Goal: Task Accomplishment & Management: Use online tool/utility

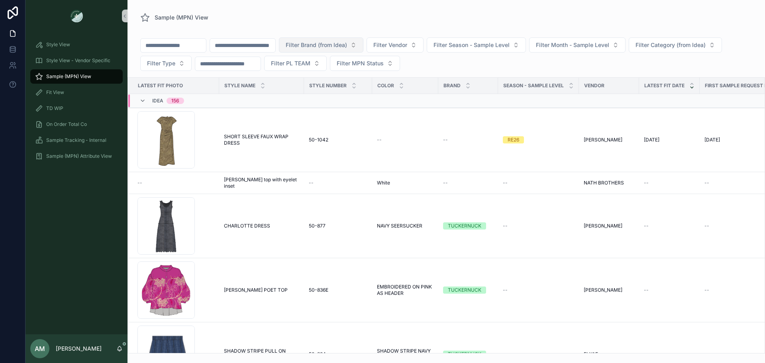
click at [325, 47] on button "Filter Brand (from Idea)" at bounding box center [321, 44] width 85 height 15
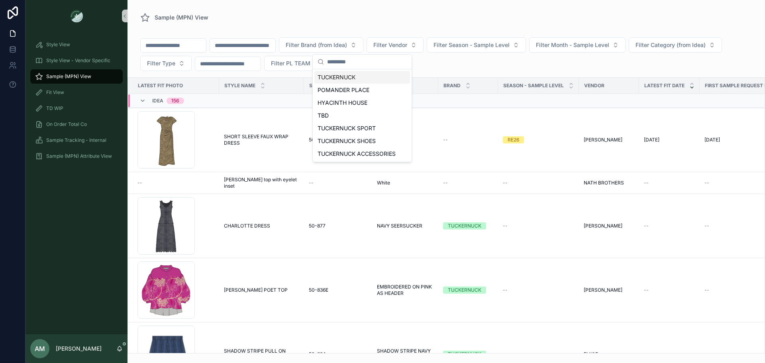
click at [347, 79] on div "TUCKERNUCK" at bounding box center [363, 77] width 96 height 13
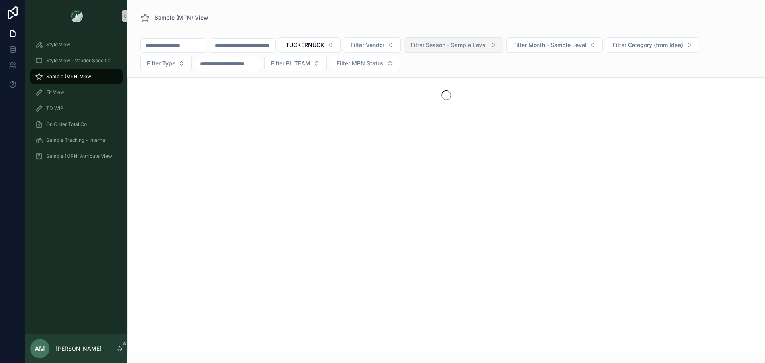
click at [486, 45] on span "Filter Season - Sample Level" at bounding box center [449, 45] width 76 height 8
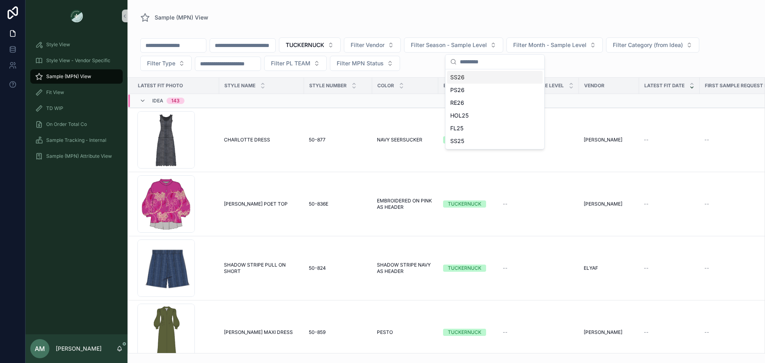
click at [472, 73] on div "SS26" at bounding box center [495, 77] width 96 height 13
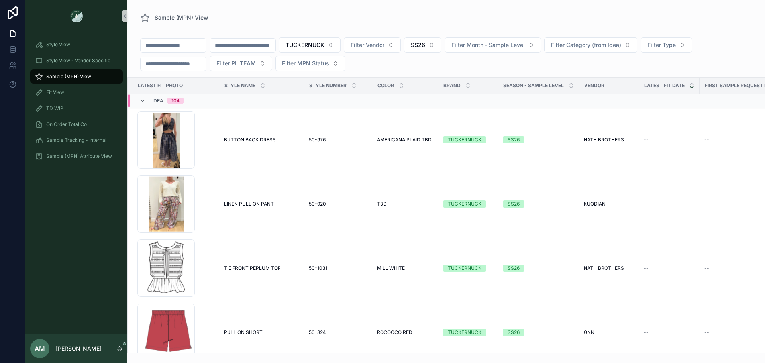
click at [253, 44] on input "scrollable content" at bounding box center [242, 45] width 65 height 11
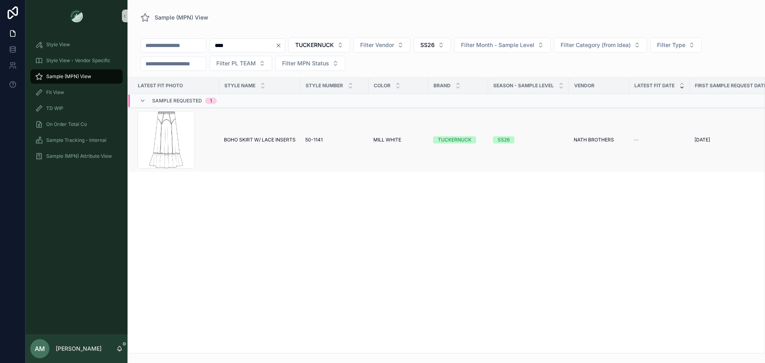
type input "****"
click at [250, 140] on span "BOHO SKIRT W/ LACE INSERTS" at bounding box center [260, 140] width 72 height 6
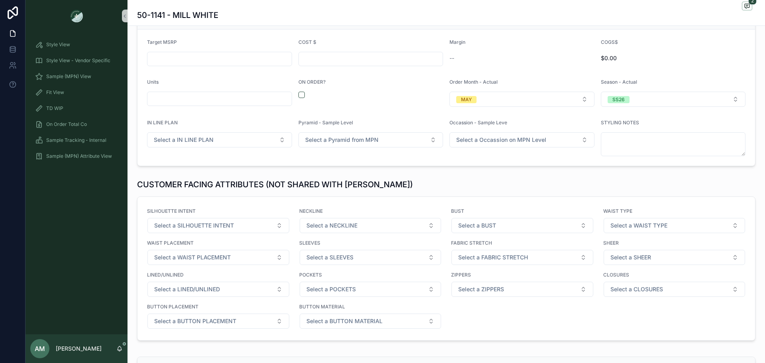
scroll to position [837, 0]
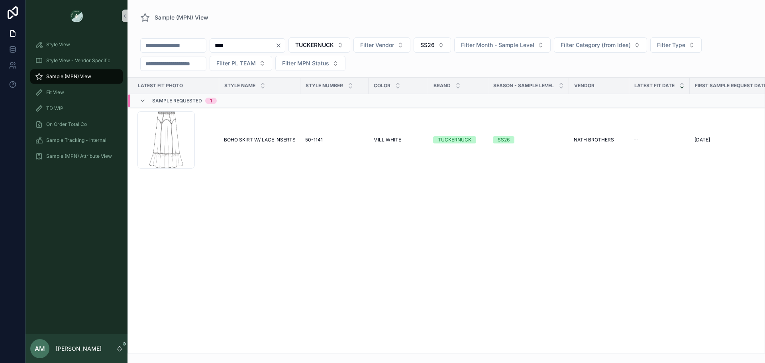
drag, startPoint x: 315, startPoint y: 42, endPoint x: 302, endPoint y: 35, distance: 14.6
click at [302, 35] on div "**** TUCKERNUCK Filter Vendor SS26 Filter Month - Sample Level Filter Category …" at bounding box center [447, 55] width 638 height 43
click at [280, 45] on icon "Clear" at bounding box center [278, 45] width 3 height 3
click at [442, 43] on button "SS26" at bounding box center [422, 44] width 37 height 15
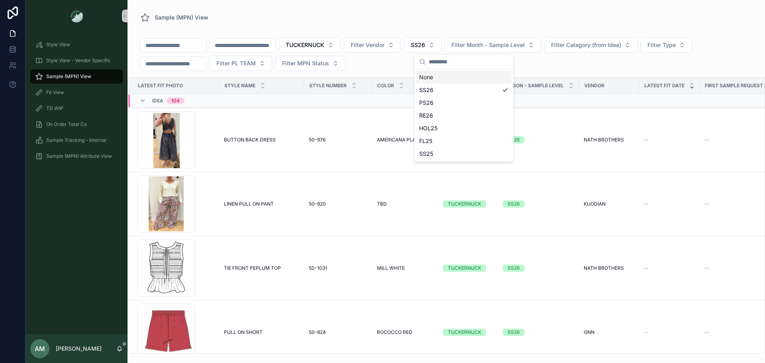
click at [457, 75] on div "None" at bounding box center [464, 77] width 96 height 13
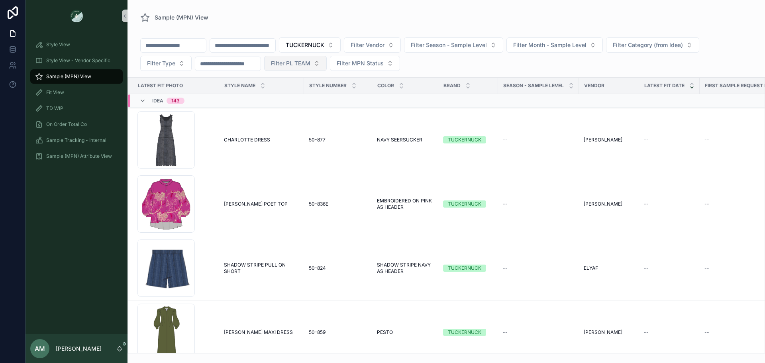
click at [321, 69] on button "Filter PL TEAM" at bounding box center [295, 63] width 63 height 15
click at [299, 109] on div "[GEOGRAPHIC_DATA]" at bounding box center [316, 108] width 96 height 13
click at [263, 47] on input "scrollable content" at bounding box center [242, 45] width 65 height 11
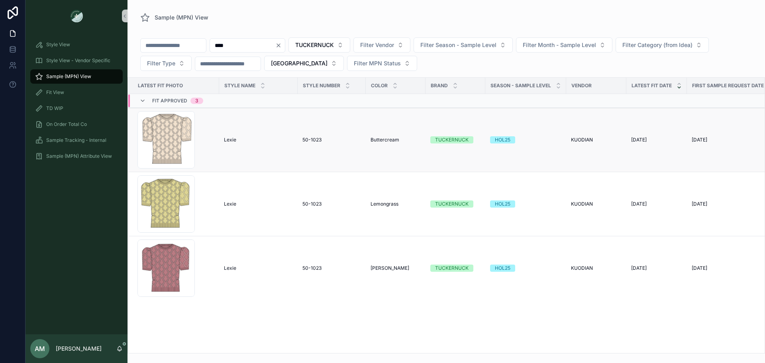
type input "****"
click at [238, 141] on div "Lexie Lexie" at bounding box center [258, 140] width 69 height 6
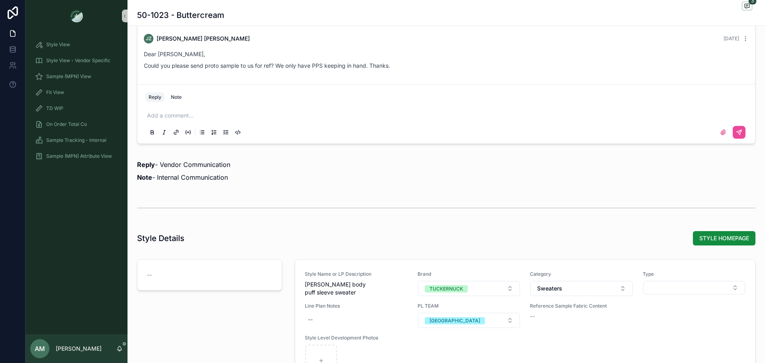
scroll to position [678, 0]
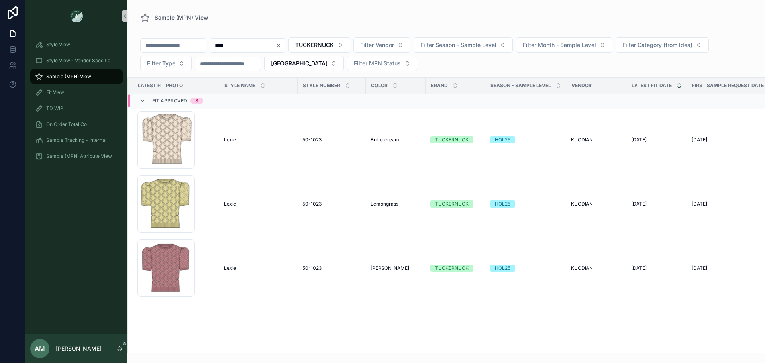
click at [282, 46] on icon "Clear" at bounding box center [278, 45] width 6 height 6
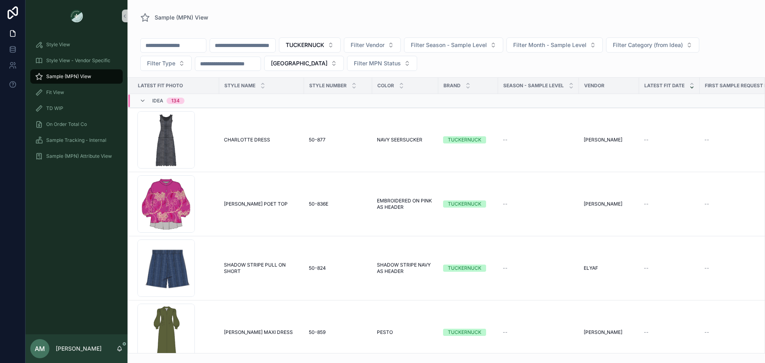
click at [275, 45] on input "scrollable content" at bounding box center [242, 45] width 65 height 11
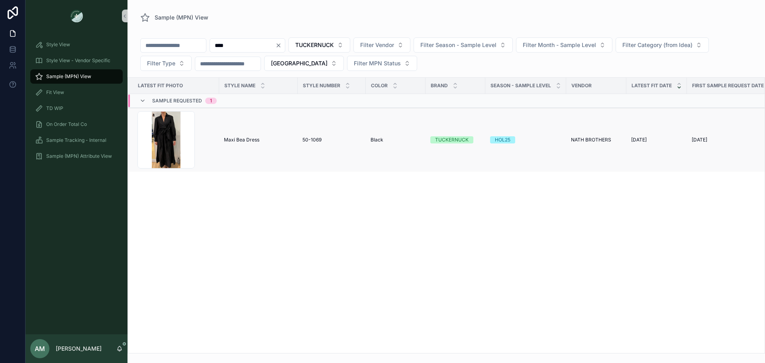
type input "****"
click at [261, 116] on td "Maxi Bea Dress Maxi Bea Dress" at bounding box center [258, 140] width 79 height 64
click at [254, 140] on span "Maxi Bea Dress" at bounding box center [241, 140] width 35 height 6
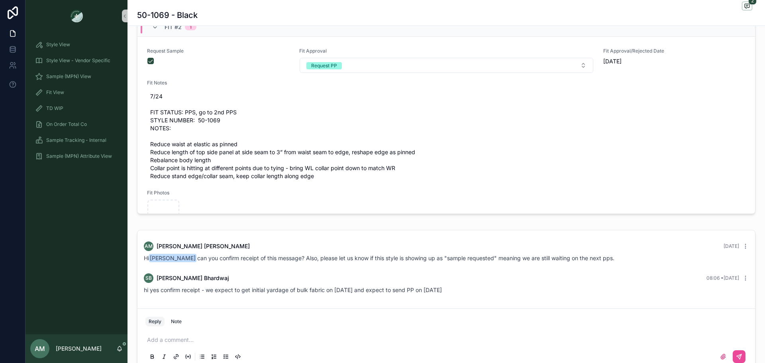
scroll to position [231, 0]
drag, startPoint x: 217, startPoint y: 291, endPoint x: 452, endPoint y: 296, distance: 235.7
click at [452, 296] on div "SB Samarth Bhardwaj 08:06 • Today hi yes confirm receipt - we expect to get ini…" at bounding box center [446, 284] width 615 height 30
copy span "expect to get initial yardage of bulk fabric on 14th aug and expect to send PP …"
click at [497, 288] on div "hi yes confirm receipt - we expect to get initial yardage of bulk fabric on 14t…" at bounding box center [446, 290] width 605 height 8
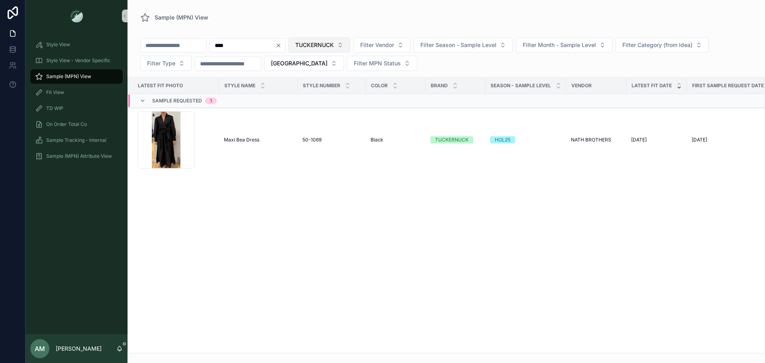
click at [334, 49] on span "TUCKERNUCK" at bounding box center [314, 45] width 39 height 8
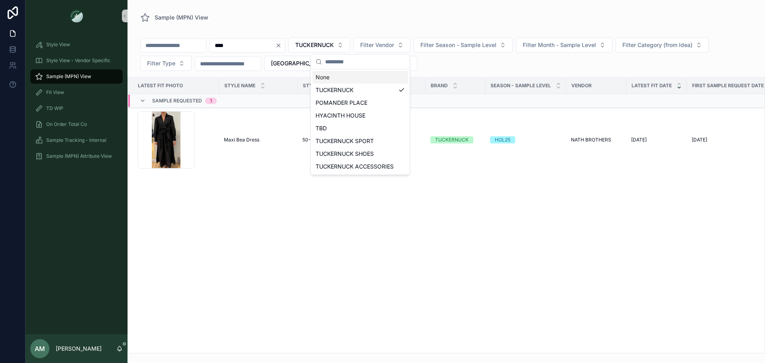
click at [282, 45] on icon "Clear" at bounding box center [278, 45] width 6 height 6
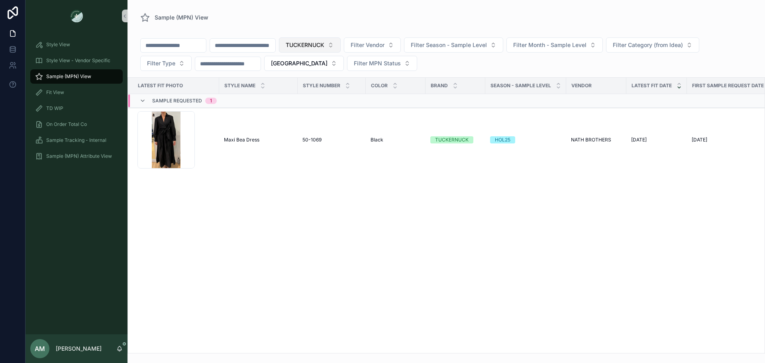
click at [325, 42] on span "TUCKERNUCK" at bounding box center [305, 45] width 39 height 8
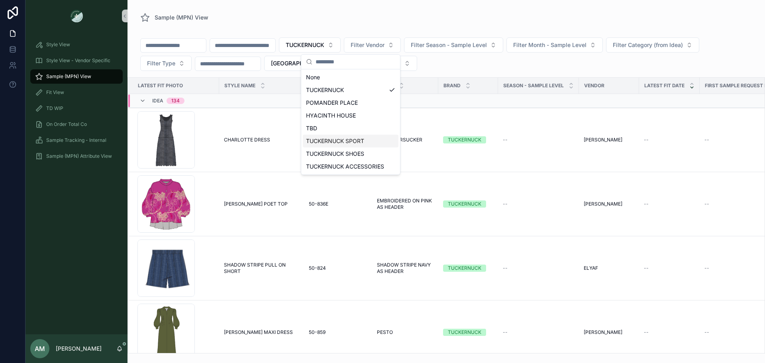
click at [360, 136] on div "TUCKERNUCK SPORT" at bounding box center [351, 141] width 96 height 13
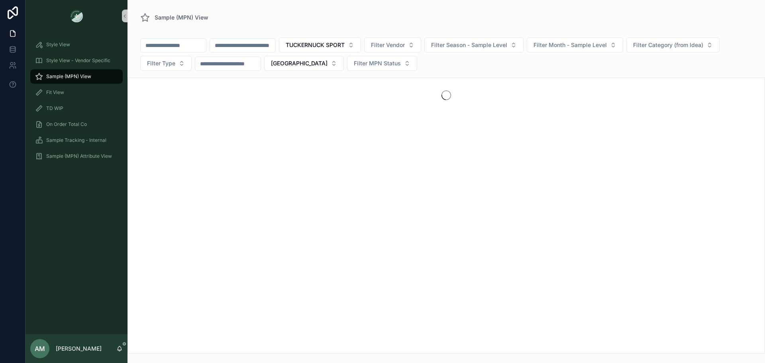
click at [275, 45] on input "scrollable content" at bounding box center [242, 45] width 65 height 11
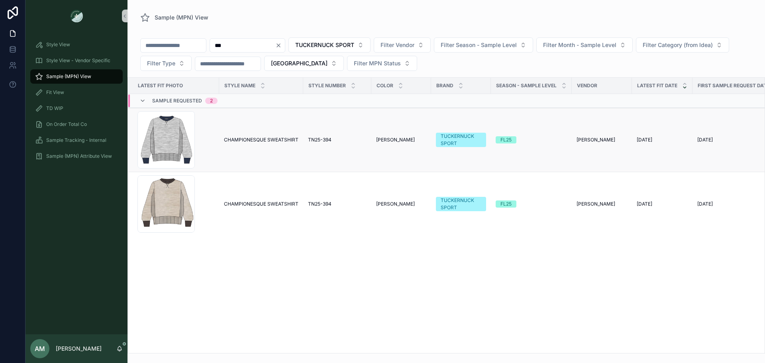
type input "***"
click at [287, 132] on td "CHAMPIONESQUE SWEATSHIRT CHAMPIONESQUE SWEATSHIRT" at bounding box center [261, 140] width 84 height 64
click at [281, 141] on span "CHAMPIONESQUE SWEATSHIRT" at bounding box center [261, 140] width 75 height 6
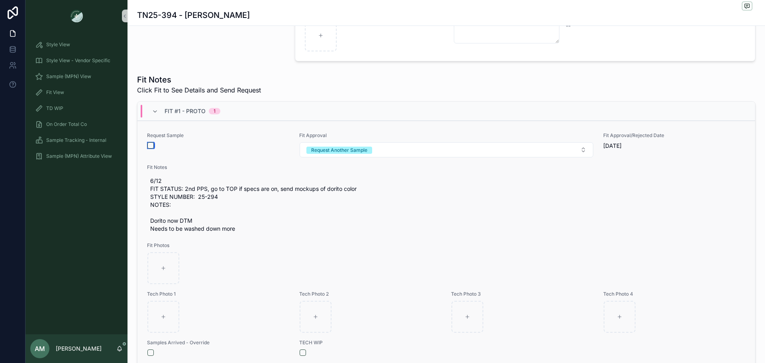
click at [153, 147] on button "scrollable content" at bounding box center [151, 145] width 6 height 6
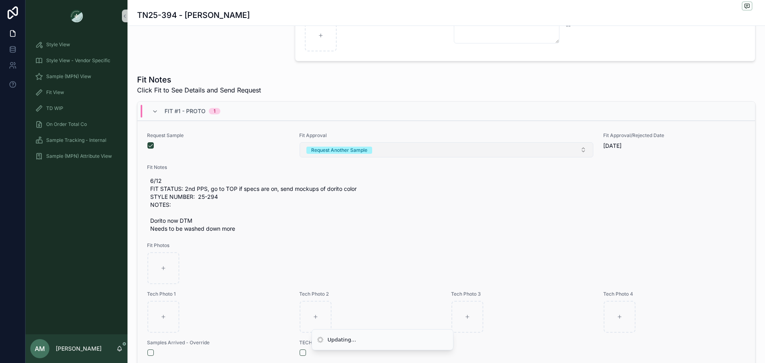
click at [360, 154] on button "Request Another Sample" at bounding box center [447, 149] width 294 height 15
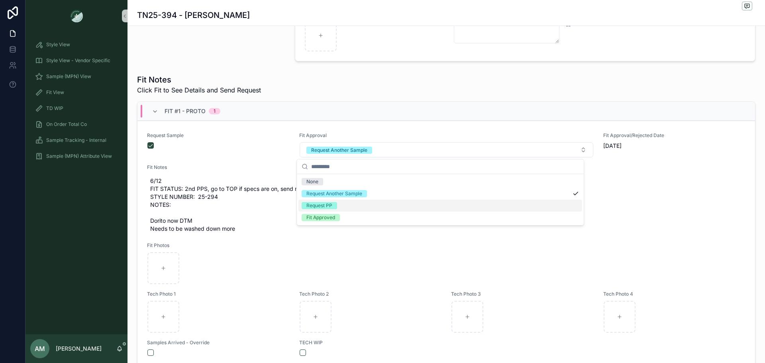
click at [355, 210] on div "Request PP" at bounding box center [441, 206] width 284 height 12
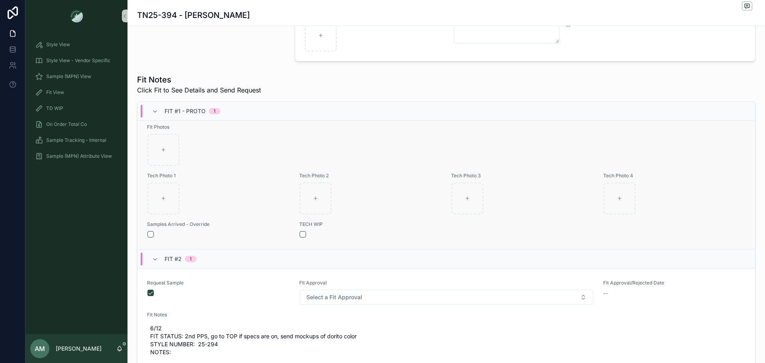
scroll to position [120, 0]
click at [149, 235] on button "scrollable content" at bounding box center [151, 233] width 6 height 6
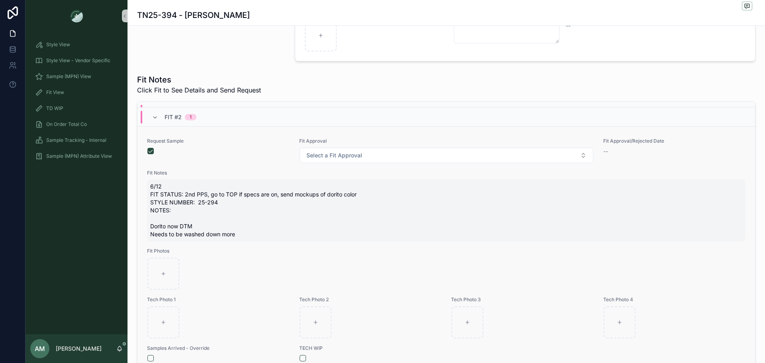
scroll to position [359, 0]
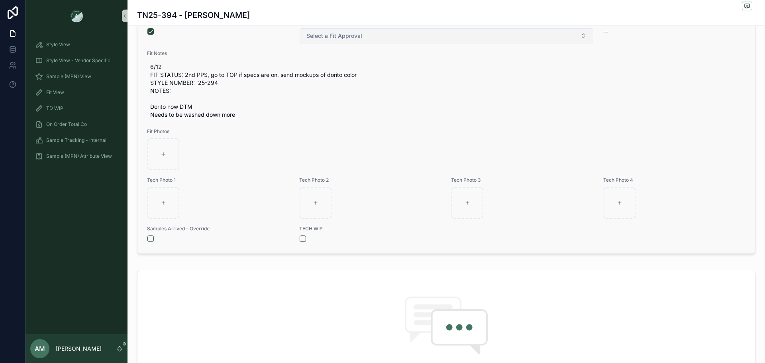
click at [334, 39] on span "Select a Fit Approval" at bounding box center [335, 36] width 56 height 8
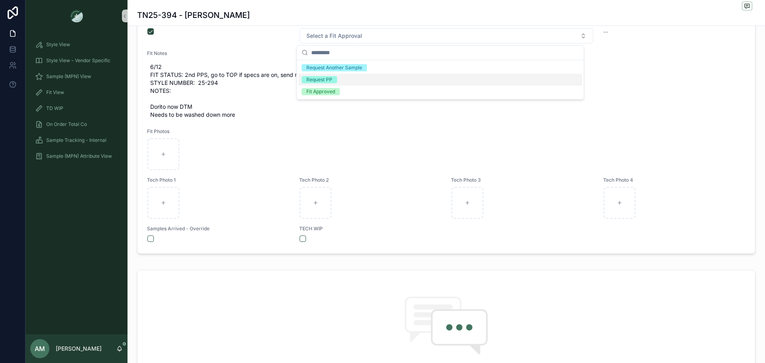
click at [339, 78] on div "Request PP" at bounding box center [441, 80] width 284 height 12
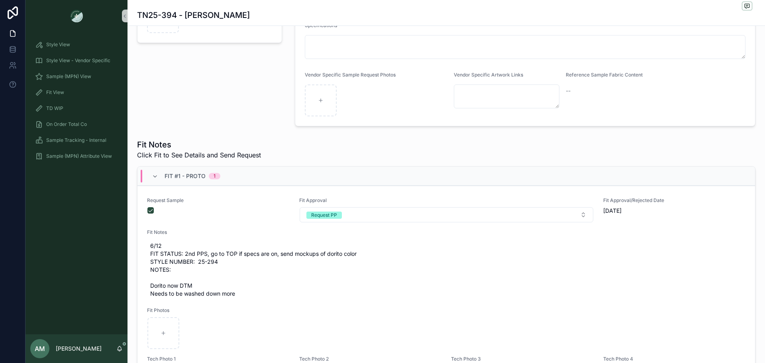
scroll to position [175, 0]
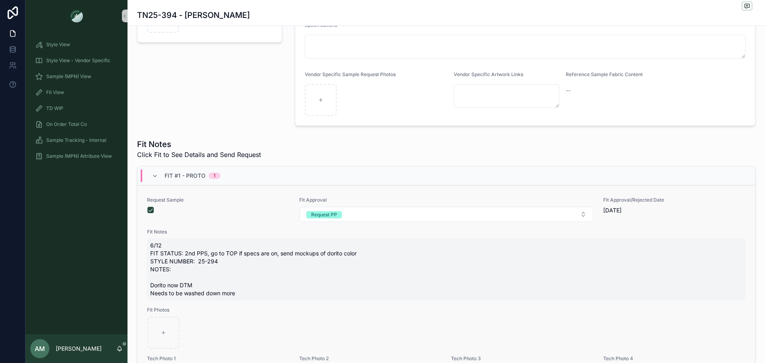
click at [226, 275] on span "6/12 FIT STATUS: 2nd PPS, go to TOP if specs are on, send mockups of dorito col…" at bounding box center [446, 270] width 592 height 56
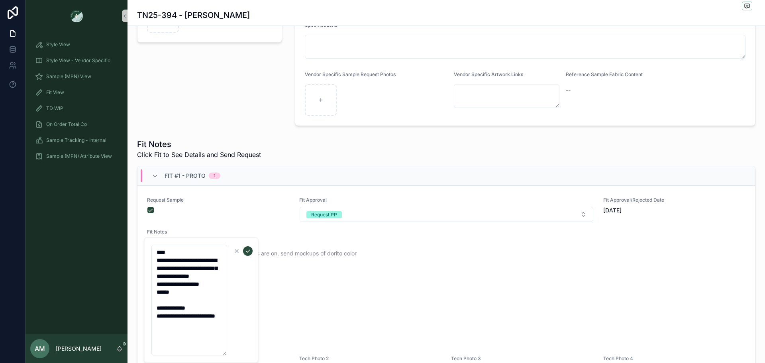
drag, startPoint x: 205, startPoint y: 344, endPoint x: 157, endPoint y: 251, distance: 105.0
click at [157, 251] on textarea "**********" at bounding box center [189, 300] width 76 height 111
click at [168, 248] on textarea "**********" at bounding box center [189, 300] width 76 height 111
drag, startPoint x: 165, startPoint y: 335, endPoint x: 157, endPoint y: 248, distance: 86.8
click at [157, 248] on textarea "**********" at bounding box center [189, 300] width 76 height 111
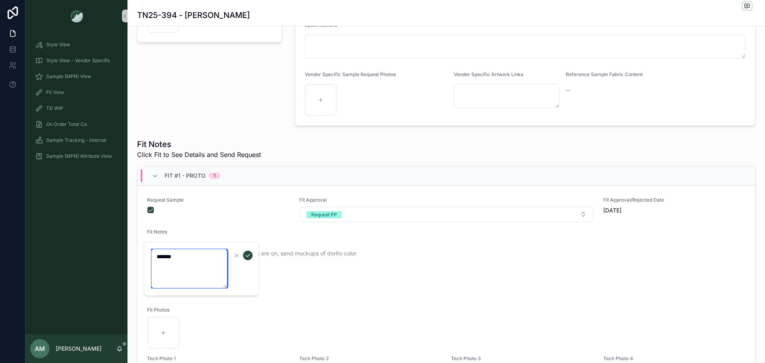
paste textarea "**********"
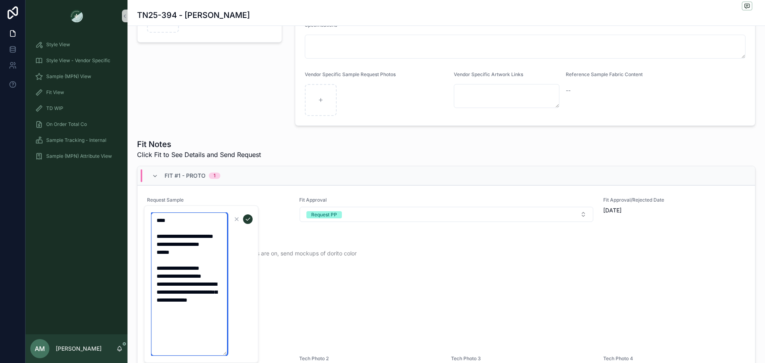
type textarea "**********"
click at [246, 221] on icon "scrollable content" at bounding box center [248, 219] width 6 height 6
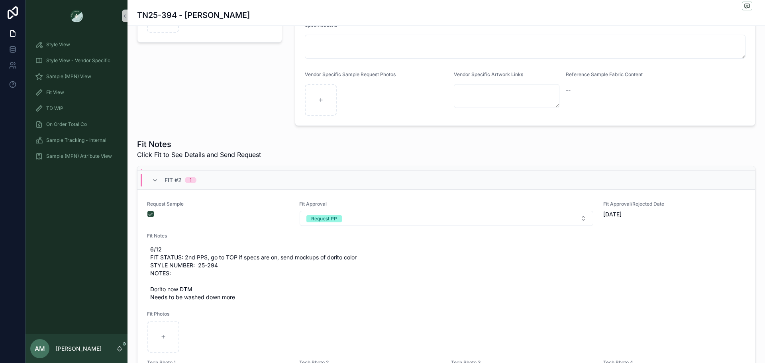
scroll to position [279, 0]
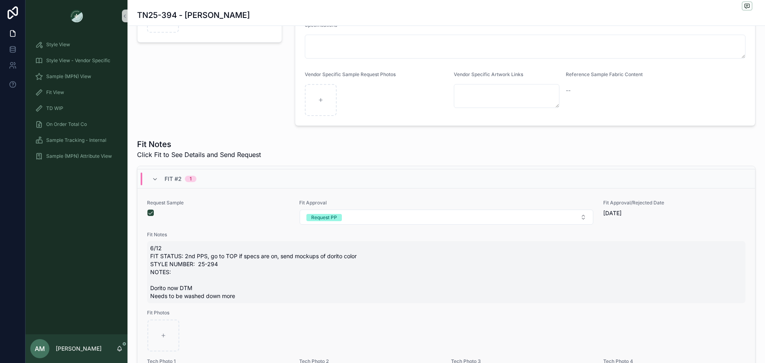
click at [240, 296] on span "6/12 FIT STATUS: 2nd PPS, go to TOP if specs are on, send mockups of dorito col…" at bounding box center [446, 272] width 592 height 56
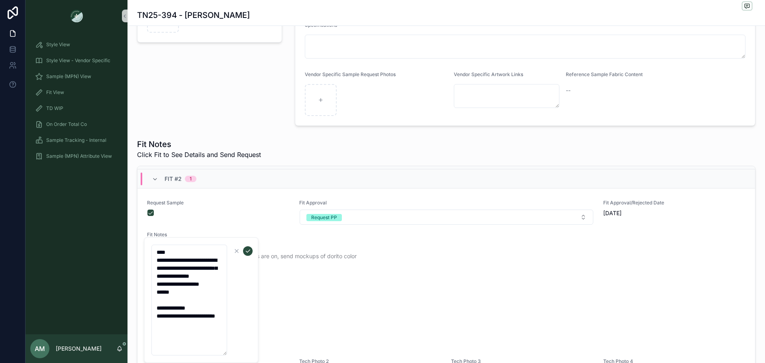
drag, startPoint x: 200, startPoint y: 339, endPoint x: 157, endPoint y: 247, distance: 102.0
click at [157, 247] on textarea "**********" at bounding box center [189, 300] width 76 height 111
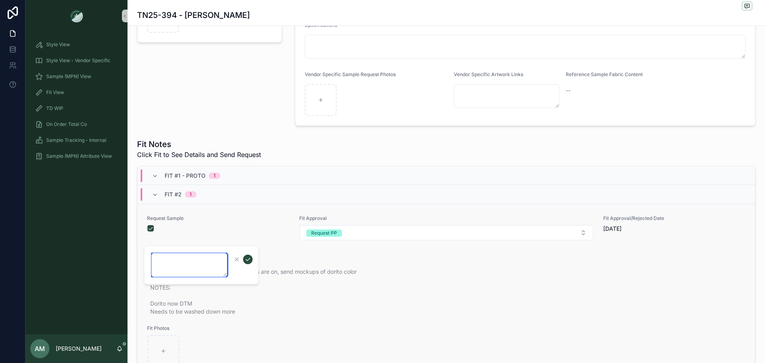
scroll to position [319, 0]
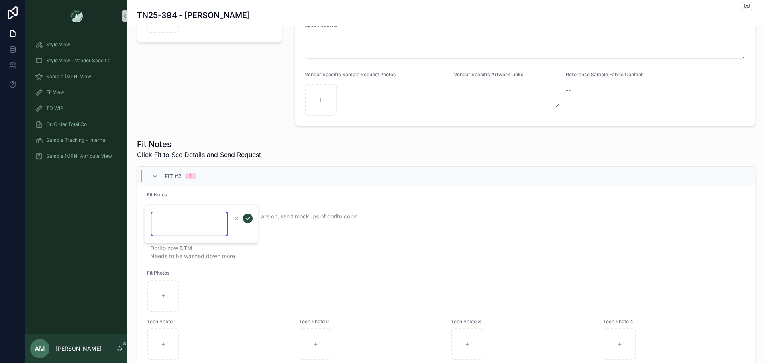
click at [167, 221] on textarea "scrollable content" at bounding box center [189, 224] width 76 height 24
paste textarea "**********"
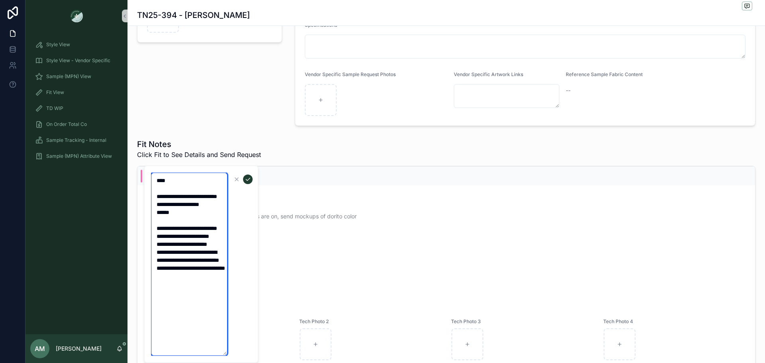
type textarea "**********"
click at [244, 179] on button "scrollable content" at bounding box center [248, 180] width 10 height 10
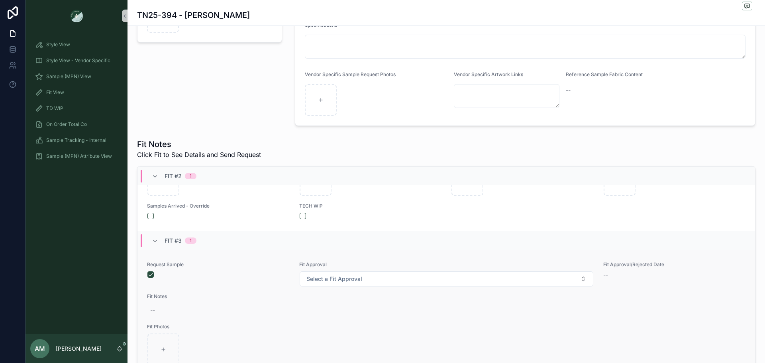
scroll to position [518, 0]
click at [152, 216] on button "scrollable content" at bounding box center [151, 213] width 6 height 6
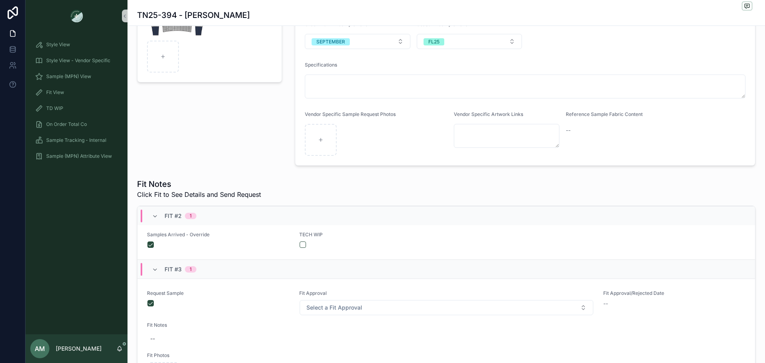
scroll to position [534, 0]
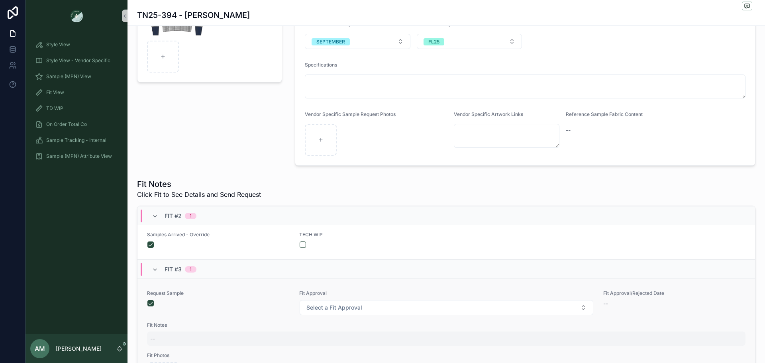
click at [178, 336] on div "--" at bounding box center [446, 339] width 599 height 14
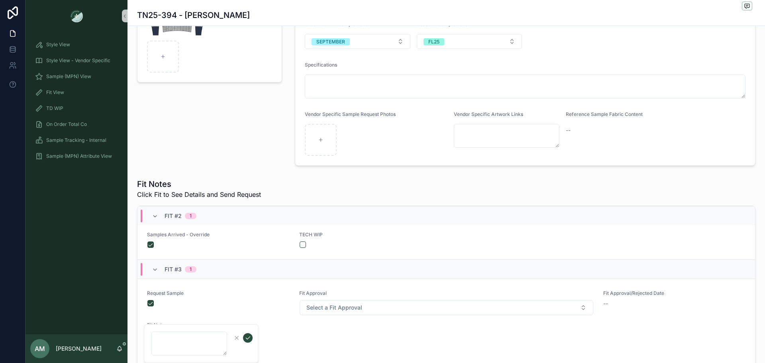
scroll to position [254, 0]
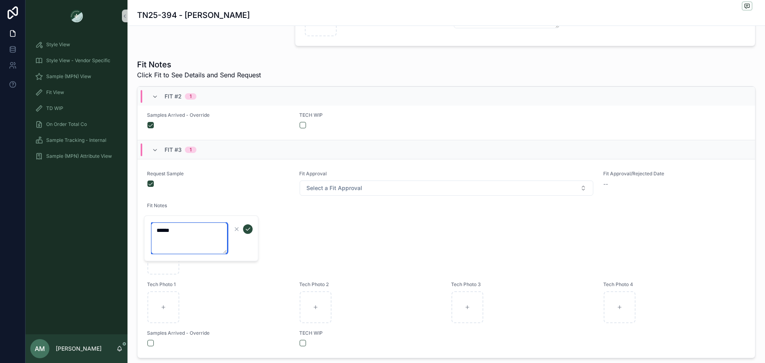
paste textarea "**********"
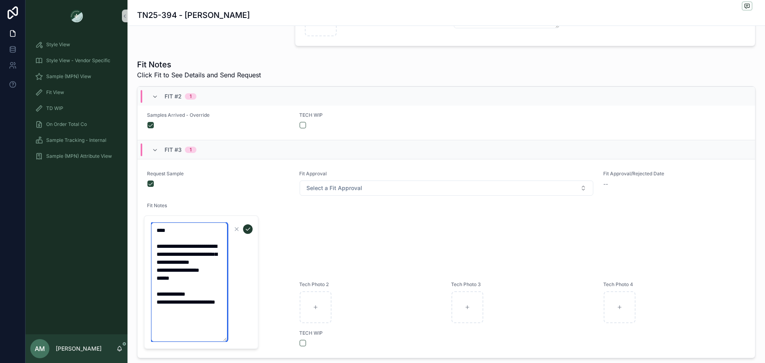
type textarea "**********"
click at [247, 229] on icon "scrollable content" at bounding box center [248, 229] width 6 height 6
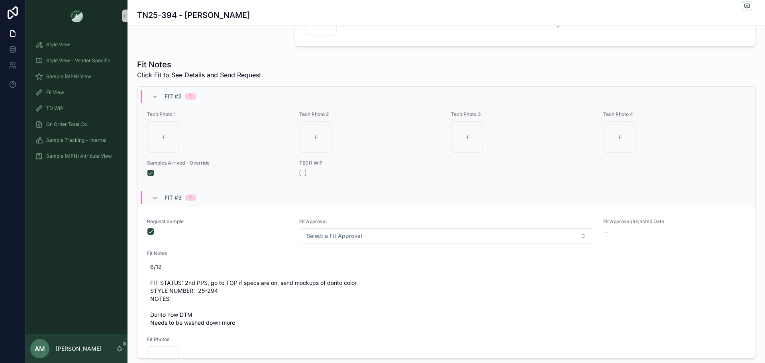
scroll to position [518, 0]
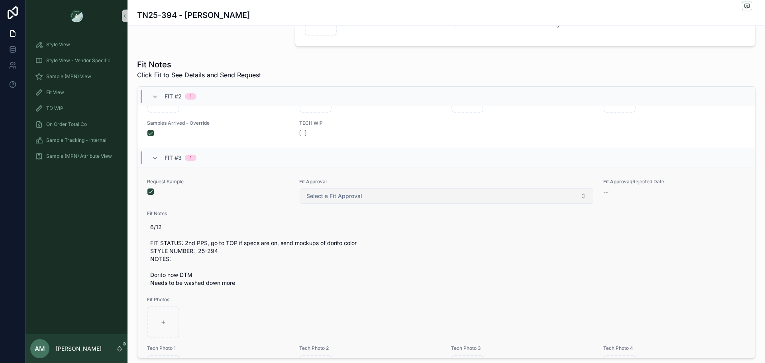
click at [334, 200] on span "Select a Fit Approval" at bounding box center [335, 196] width 56 height 8
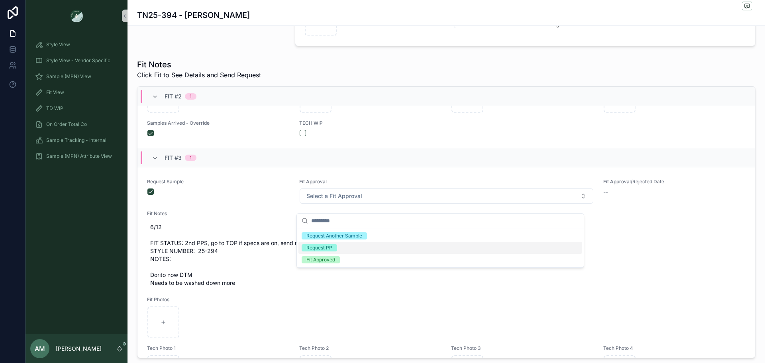
click at [336, 246] on span "Request PP" at bounding box center [319, 247] width 35 height 7
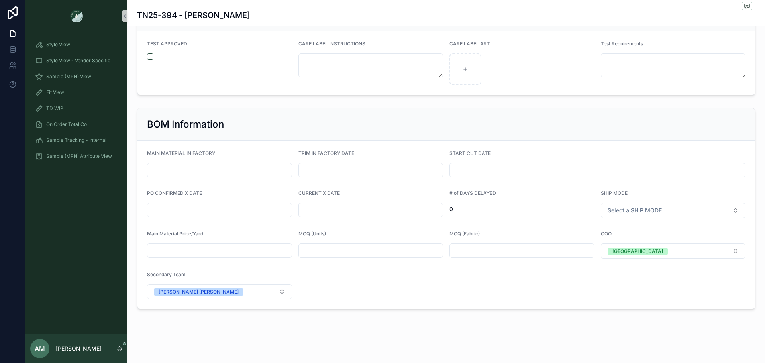
scroll to position [1640, 0]
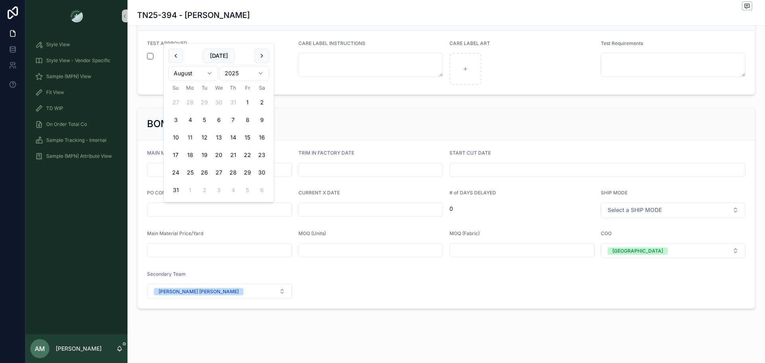
click at [279, 207] on input "scrollable content" at bounding box center [220, 209] width 144 height 11
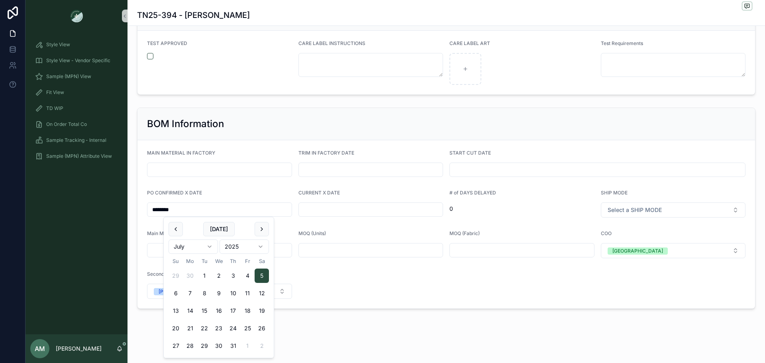
type input "********"
click at [311, 210] on input "scrollable content" at bounding box center [371, 209] width 144 height 11
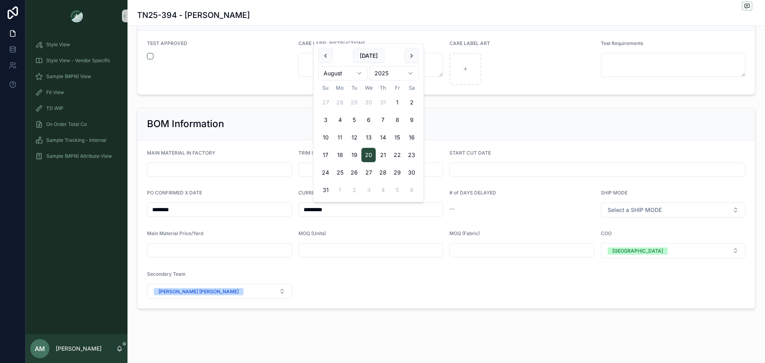
type input "*********"
click at [370, 227] on form "MAIN MATERIAL IN FACTORY TRIM IN FACTORY DATE START CUT DATE PO CONFIRMED X DAT…" at bounding box center [447, 224] width 618 height 168
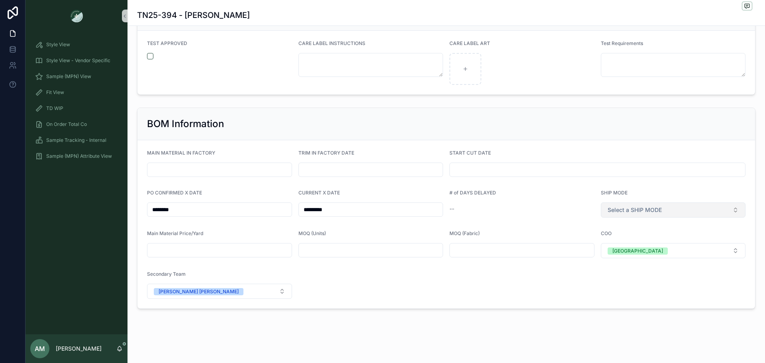
click at [633, 211] on span "Select a SHIP MODE" at bounding box center [635, 210] width 54 height 8
click at [618, 242] on span "AIR" at bounding box center [610, 241] width 17 height 7
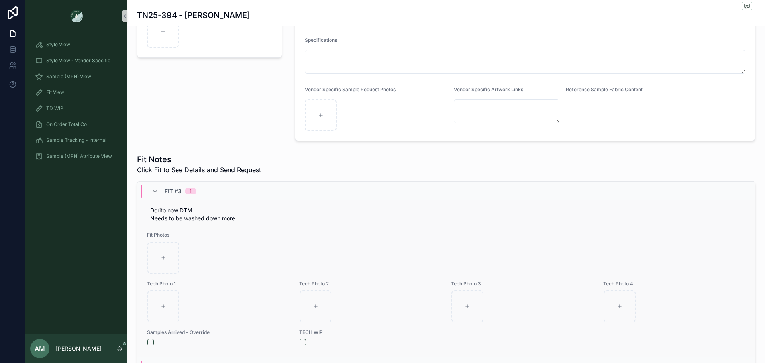
scroll to position [718, 0]
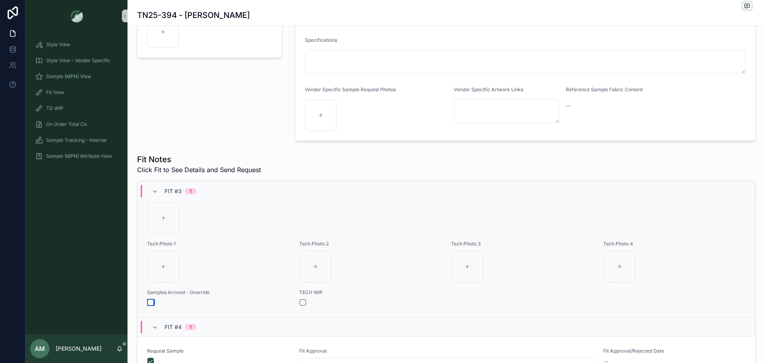
click at [148, 306] on button "scrollable content" at bounding box center [151, 302] width 6 height 6
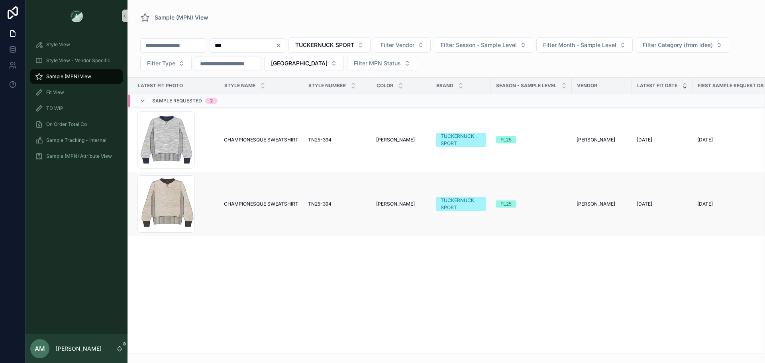
click at [279, 204] on span "CHAMPIONESQUE SWEATSHIRT" at bounding box center [261, 204] width 75 height 6
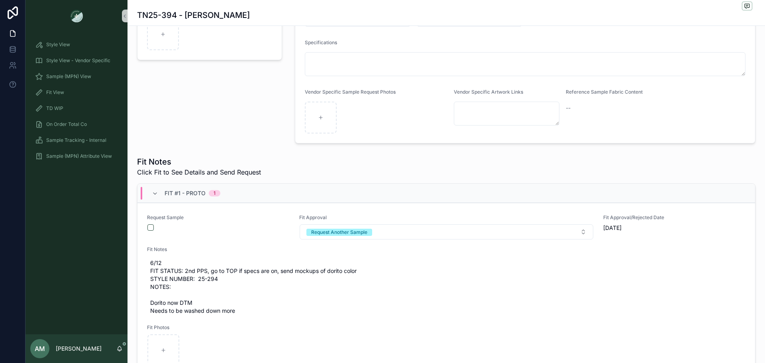
scroll to position [159, 0]
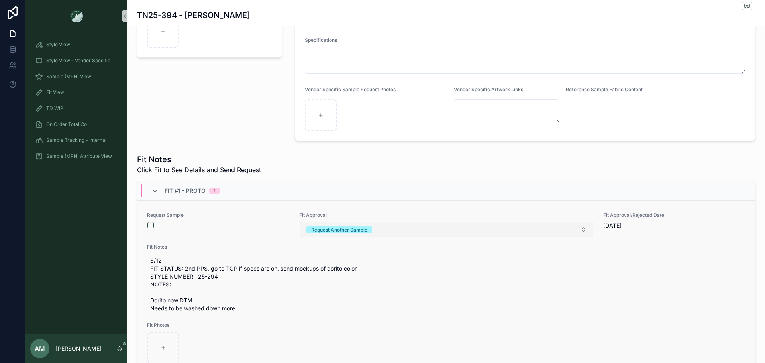
click at [350, 234] on button "Request Another Sample" at bounding box center [447, 229] width 294 height 15
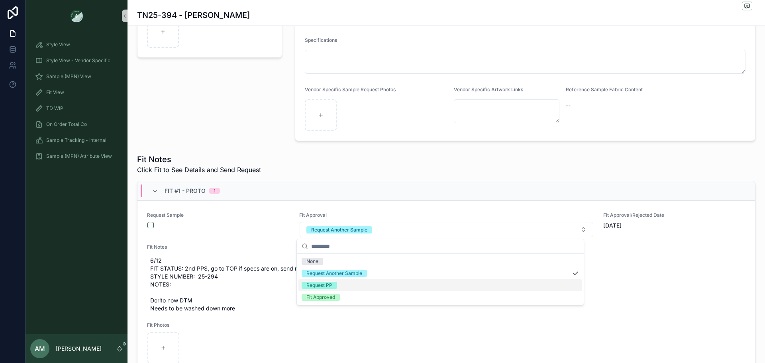
click at [348, 287] on div "Request PP" at bounding box center [441, 285] width 284 height 12
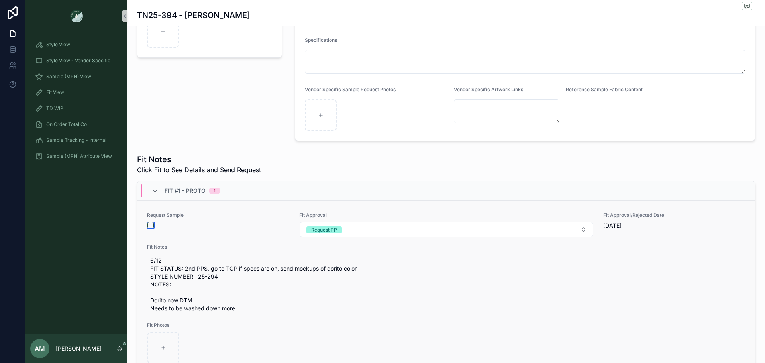
click at [149, 225] on button "scrollable content" at bounding box center [151, 225] width 6 height 6
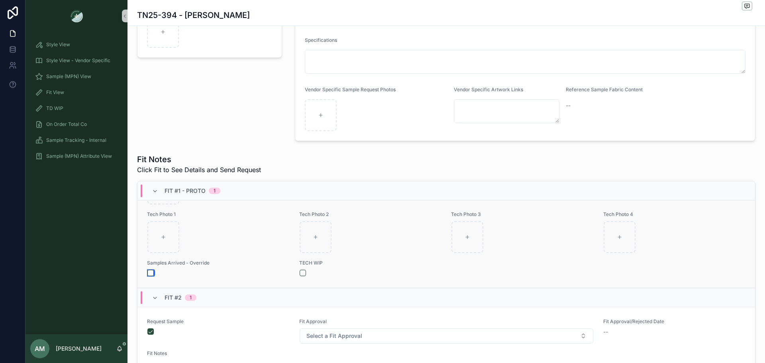
click at [153, 272] on button "scrollable content" at bounding box center [151, 273] width 6 height 6
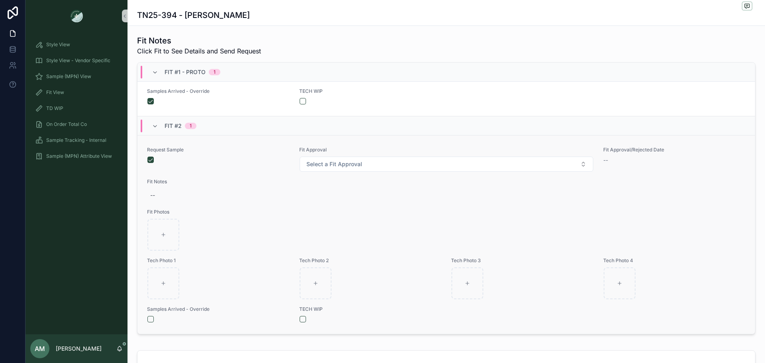
scroll to position [279, 0]
click at [334, 161] on span "Select a Fit Approval" at bounding box center [335, 163] width 56 height 8
click at [342, 202] on div "Request PP" at bounding box center [441, 207] width 284 height 12
click at [149, 319] on button "scrollable content" at bounding box center [151, 318] width 6 height 6
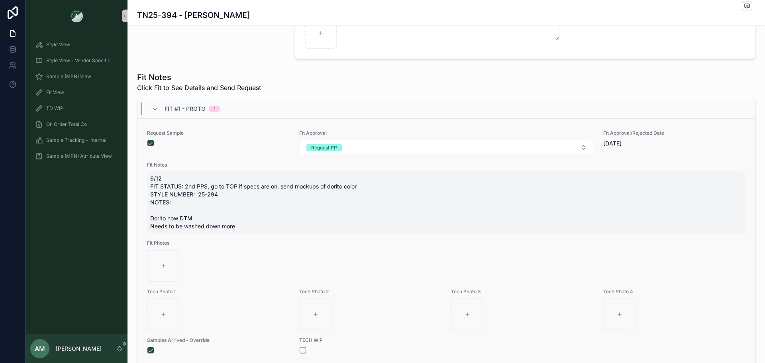
scroll to position [239, 0]
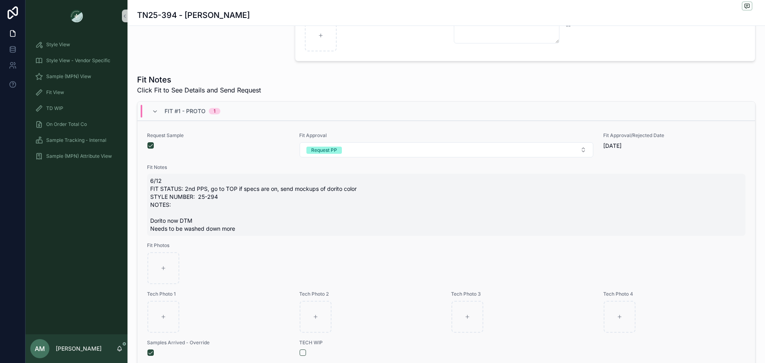
click at [175, 209] on span "6/12 FIT STATUS: 2nd PPS, go to TOP if specs are on, send mockups of dorito col…" at bounding box center [446, 205] width 592 height 56
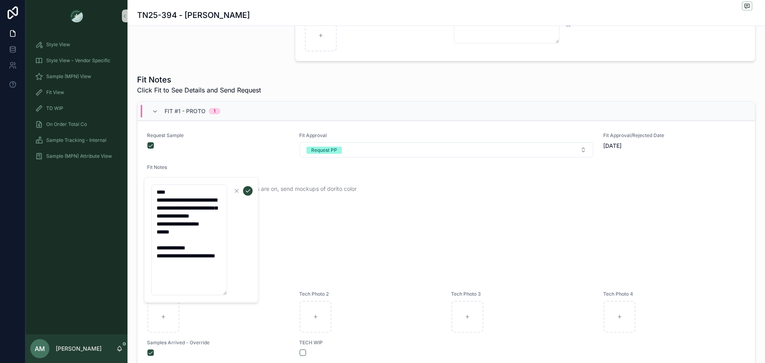
drag, startPoint x: 191, startPoint y: 281, endPoint x: 150, endPoint y: 190, distance: 99.9
click at [150, 190] on div "**********" at bounding box center [201, 240] width 115 height 126
type textarea "**********"
click at [250, 190] on icon "scrollable content" at bounding box center [248, 191] width 6 height 6
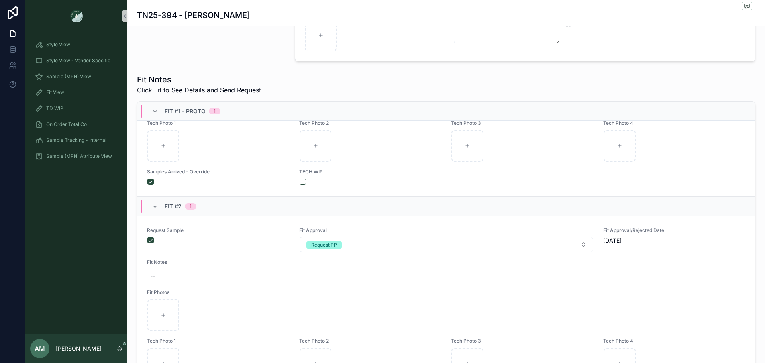
scroll to position [199, 0]
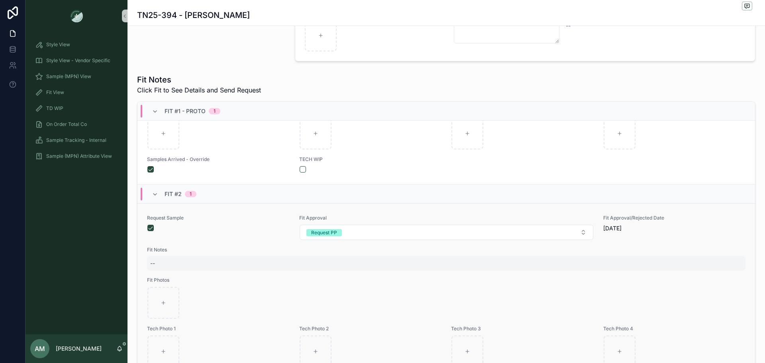
click at [163, 271] on div "--" at bounding box center [446, 263] width 599 height 14
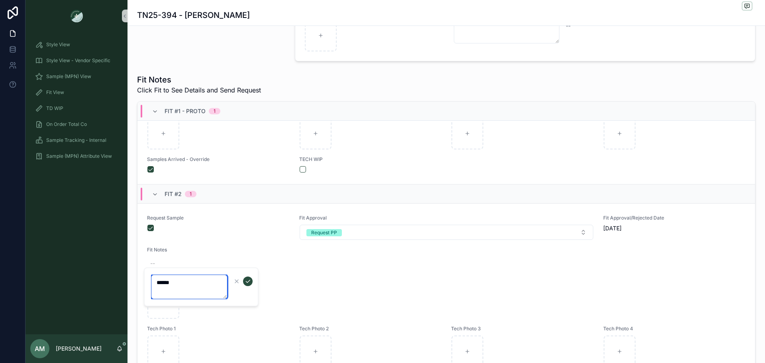
scroll to position [0, 0]
paste textarea "**********"
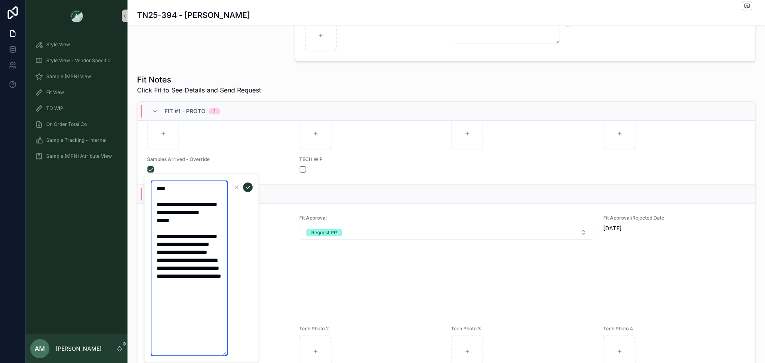
type textarea "**********"
click at [244, 187] on button "scrollable content" at bounding box center [248, 188] width 10 height 10
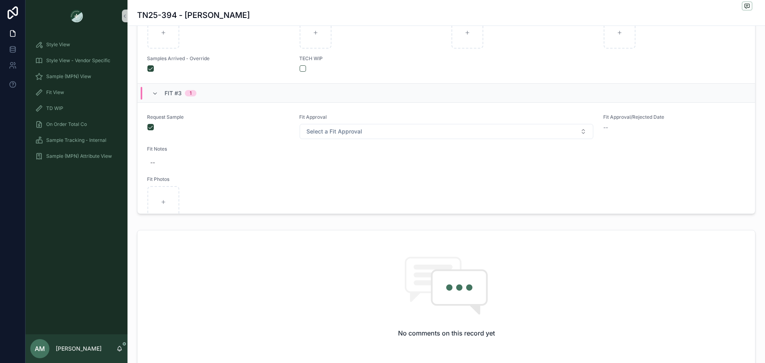
scroll to position [478, 0]
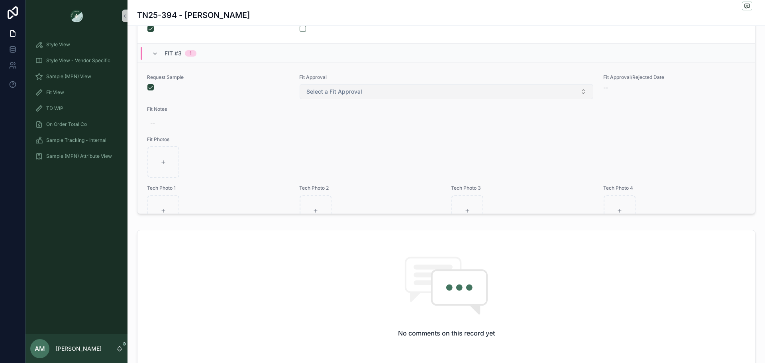
click at [335, 96] on span "Select a Fit Approval" at bounding box center [335, 92] width 56 height 8
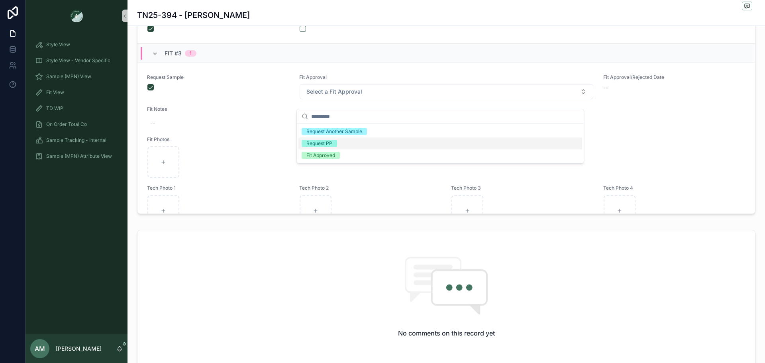
click at [338, 143] on div "Request PP" at bounding box center [441, 144] width 284 height 12
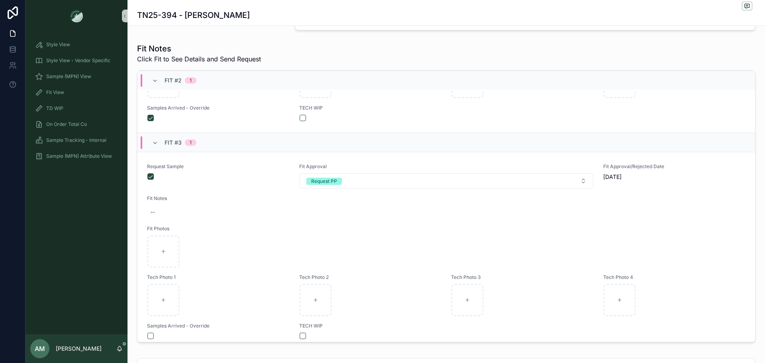
scroll to position [518, 0]
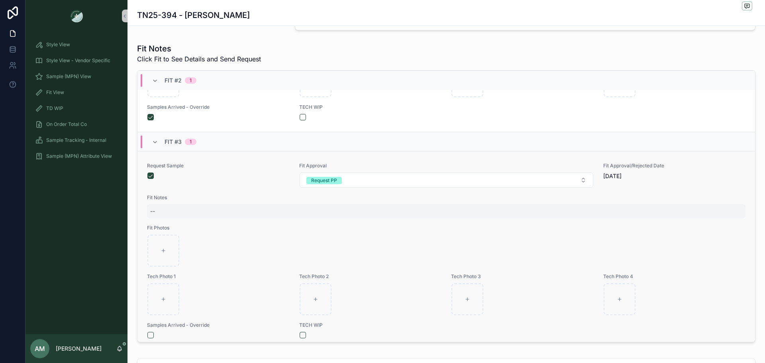
click at [158, 218] on div "--" at bounding box center [446, 211] width 599 height 14
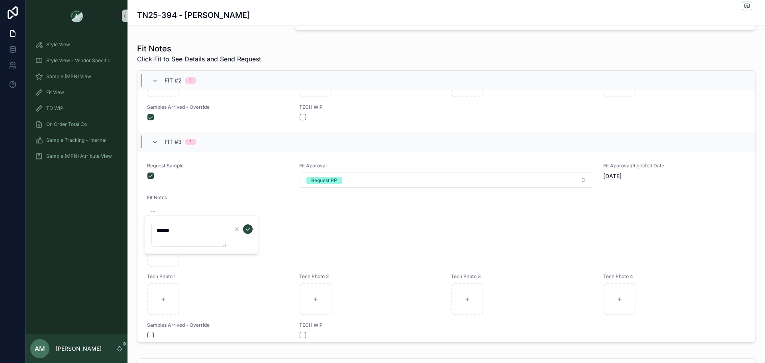
scroll to position [0, 0]
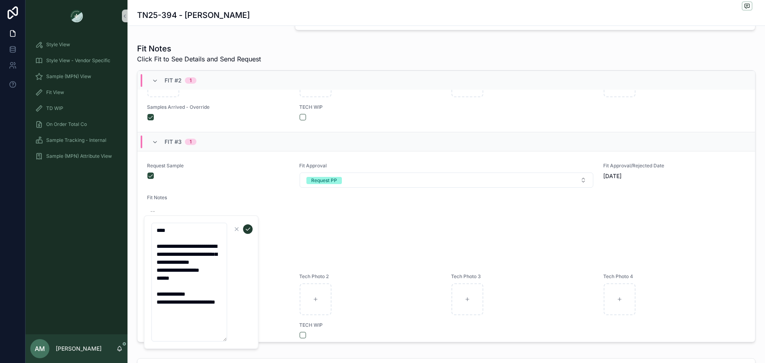
type textarea "**********"
click at [248, 232] on icon "scrollable content" at bounding box center [248, 229] width 6 height 6
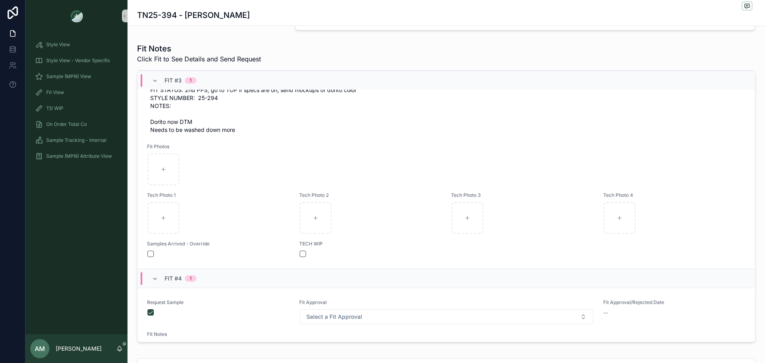
scroll to position [718, 0]
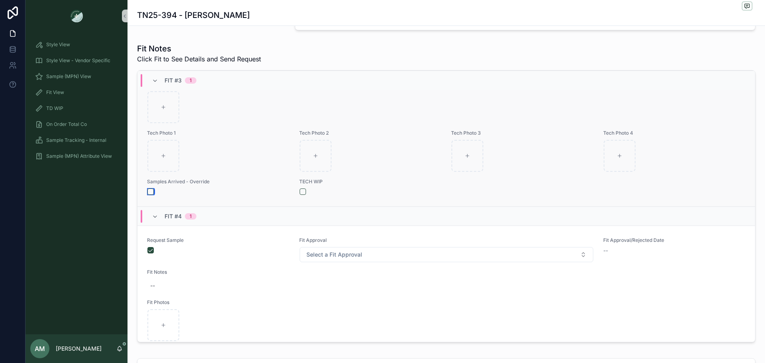
click at [151, 195] on button "scrollable content" at bounding box center [151, 192] width 6 height 6
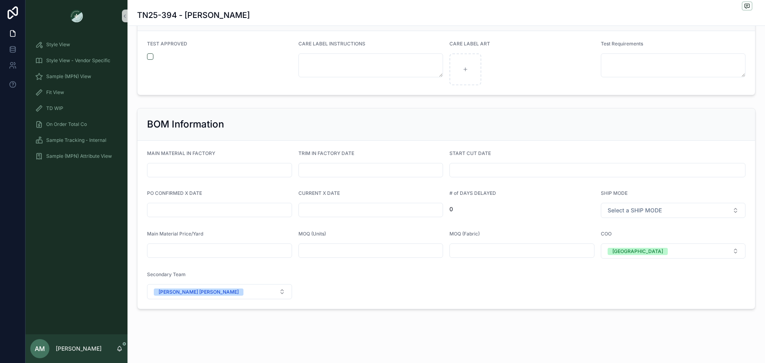
scroll to position [1640, 0]
click at [169, 212] on input "scrollable content" at bounding box center [220, 209] width 144 height 11
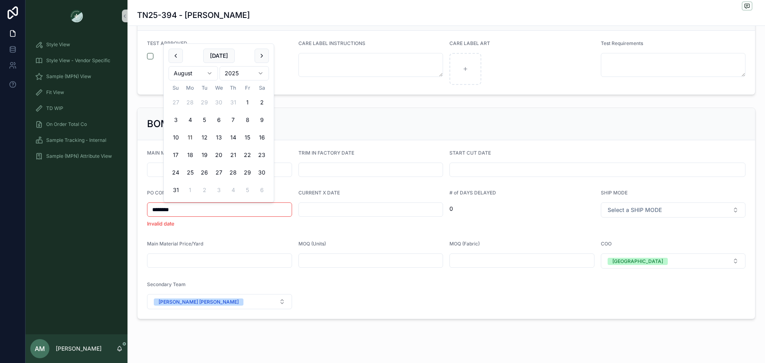
type input "********"
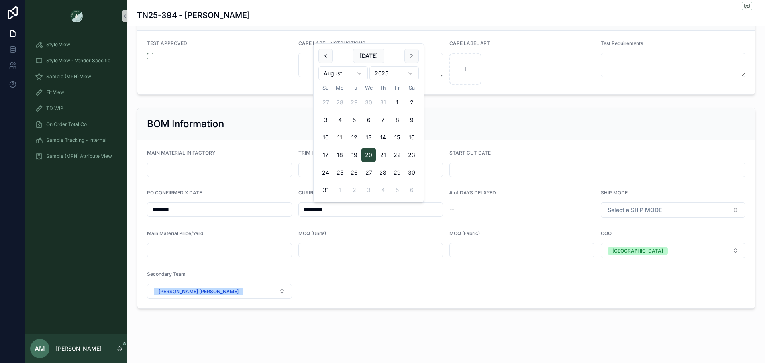
type input "*********"
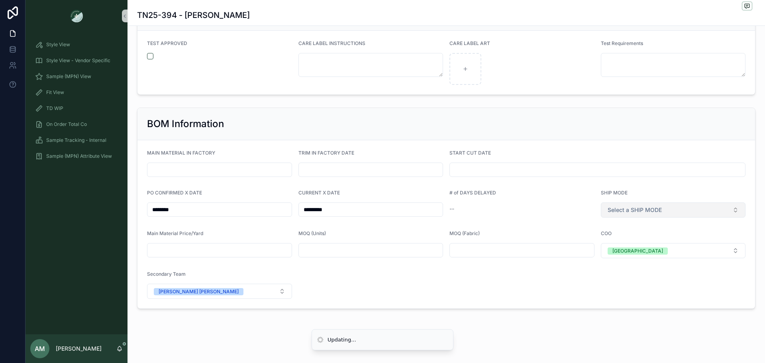
click at [609, 208] on span "Select a SHIP MODE" at bounding box center [635, 210] width 54 height 8
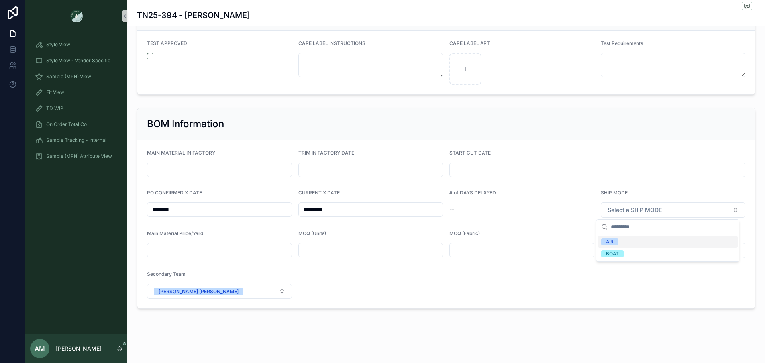
click at [626, 241] on div "AIR" at bounding box center [668, 242] width 140 height 12
click at [491, 119] on div "BOM Information" at bounding box center [446, 124] width 599 height 13
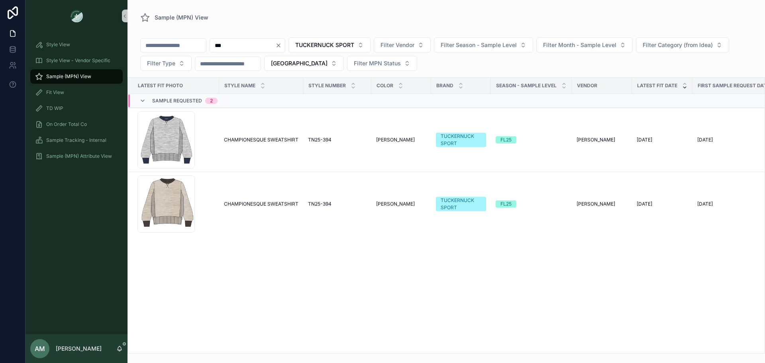
click at [282, 45] on icon "Clear" at bounding box center [278, 45] width 6 height 6
click at [345, 45] on span "TUCKERNUCK SPORT" at bounding box center [315, 45] width 59 height 8
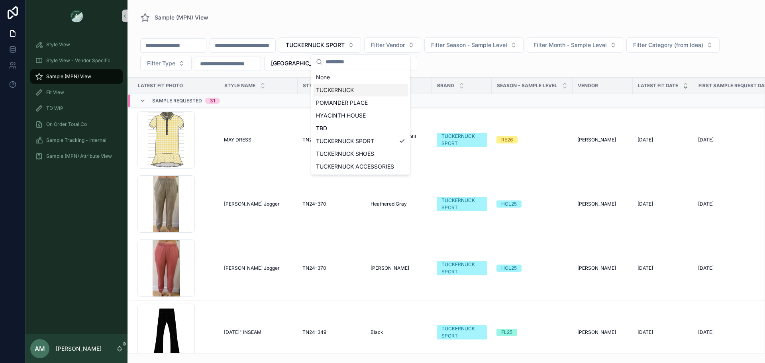
click at [359, 90] on div "TUCKERNUCK" at bounding box center [361, 90] width 96 height 13
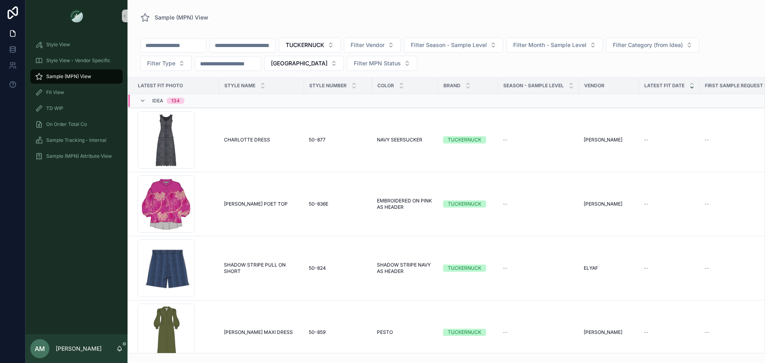
click at [257, 45] on input "scrollable content" at bounding box center [242, 45] width 65 height 11
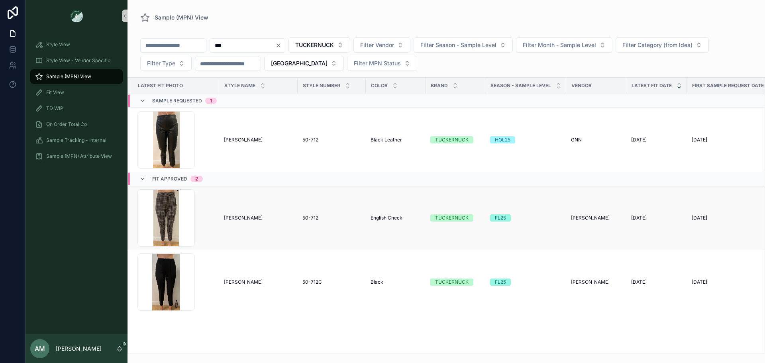
type input "***"
click at [240, 216] on span "[PERSON_NAME]" at bounding box center [243, 218] width 39 height 6
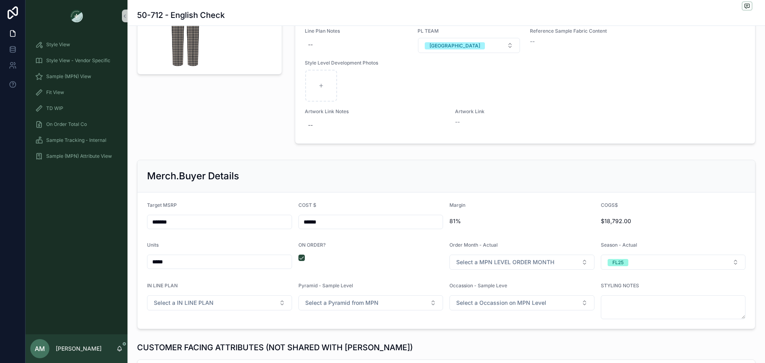
scroll to position [957, 0]
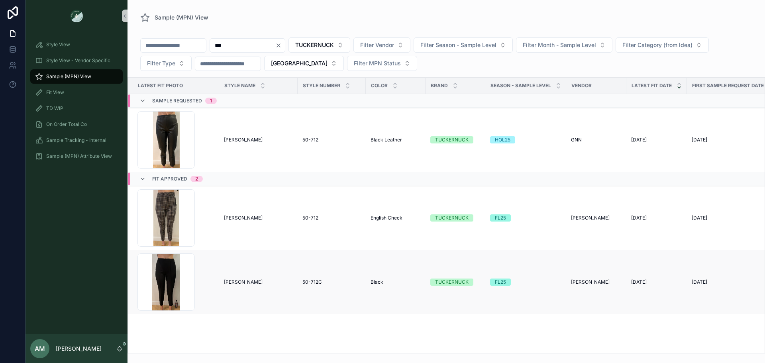
click at [249, 281] on span "[PERSON_NAME]" at bounding box center [243, 282] width 39 height 6
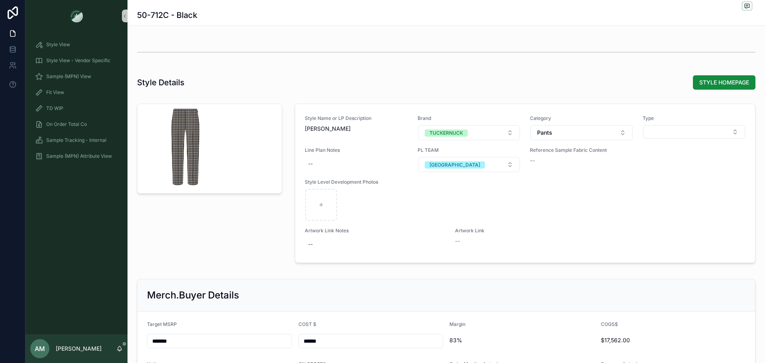
scroll to position [997, 0]
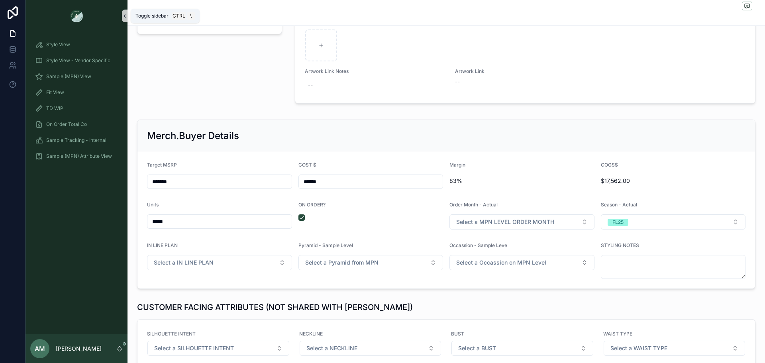
click at [123, 17] on icon "scrollable content" at bounding box center [125, 16] width 6 height 6
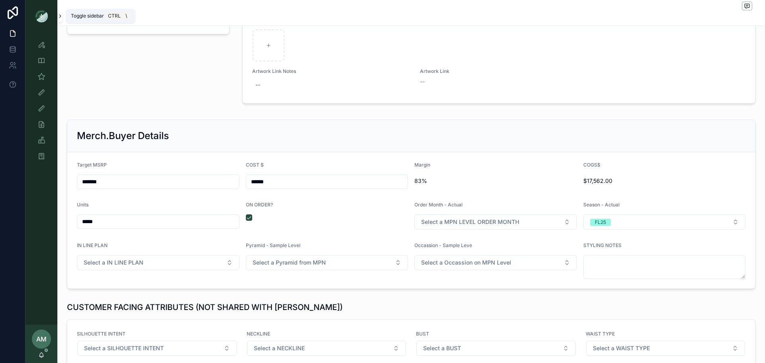
click at [61, 12] on button "scrollable content" at bounding box center [60, 16] width 6 height 13
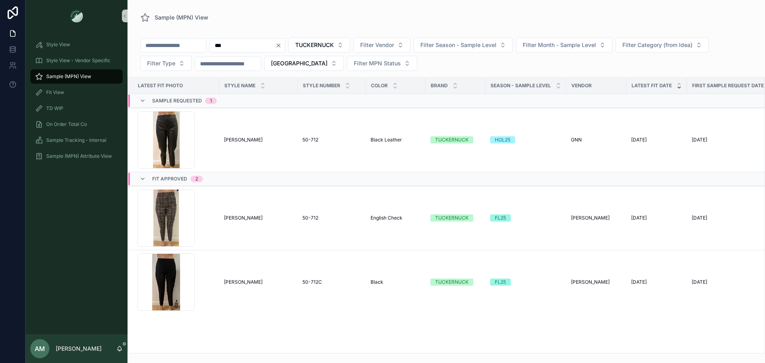
click at [264, 43] on input "***" at bounding box center [242, 45] width 65 height 11
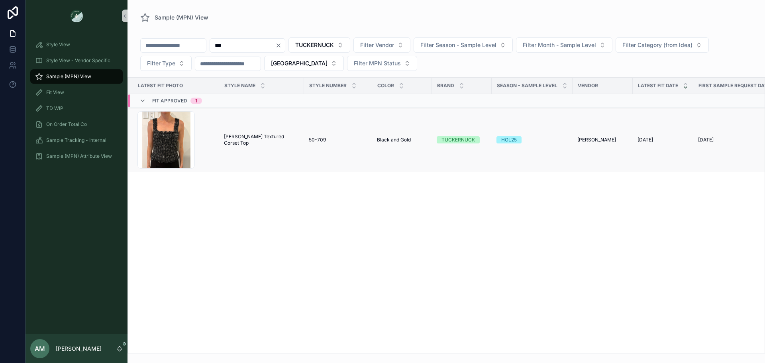
type input "***"
click at [262, 141] on span "Matteson Textured Corset Top" at bounding box center [261, 140] width 75 height 13
click at [282, 44] on icon "Clear" at bounding box center [278, 45] width 6 height 6
click at [465, 49] on span "Filter Season - Sample Level" at bounding box center [449, 45] width 76 height 8
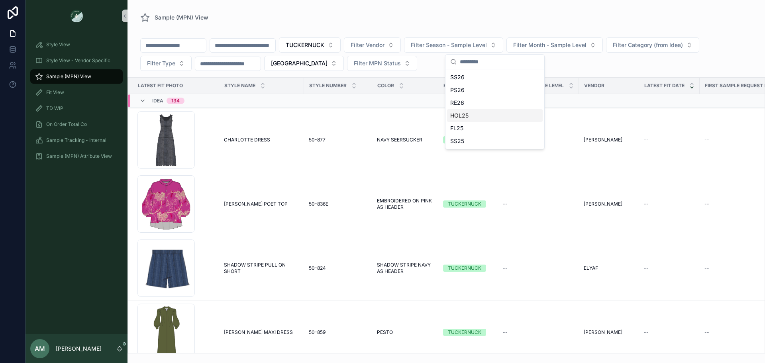
click at [485, 116] on div "HOL25" at bounding box center [495, 115] width 96 height 13
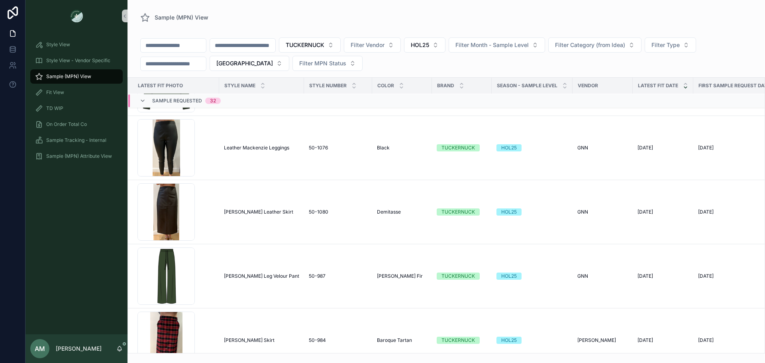
scroll to position [1247, 0]
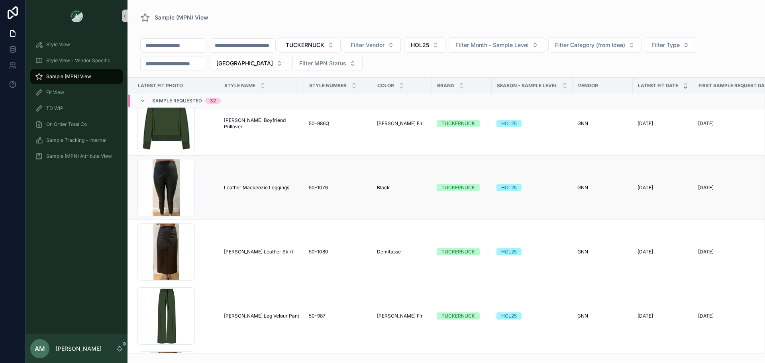
click at [250, 187] on span "Leather Mackenzie Leggings" at bounding box center [256, 188] width 65 height 6
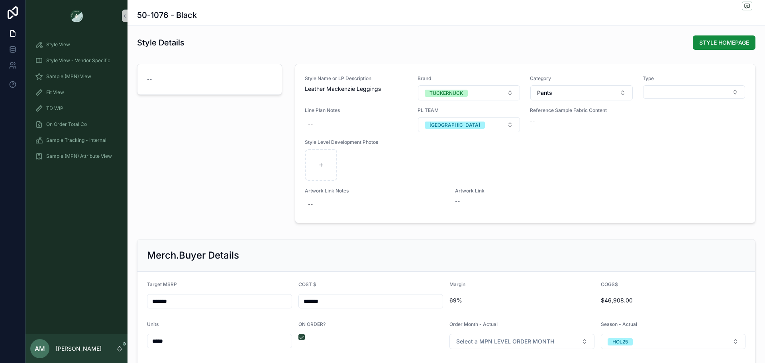
scroll to position [1076, 0]
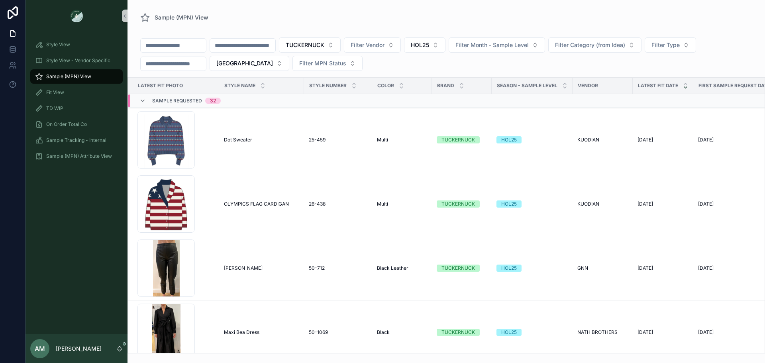
click at [203, 48] on input "scrollable content" at bounding box center [173, 45] width 65 height 11
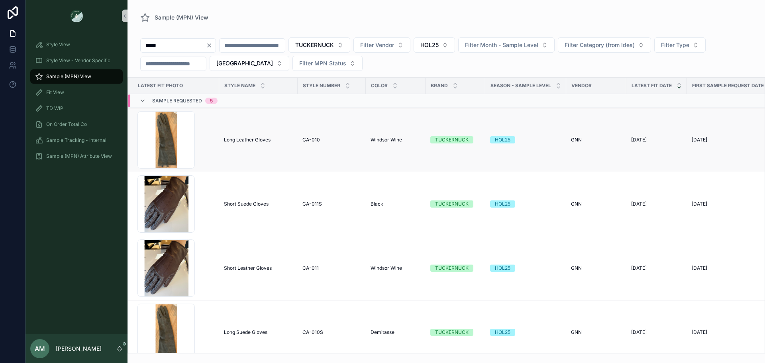
type input "*****"
click at [250, 140] on span "Long Leather Gloves" at bounding box center [247, 140] width 47 height 6
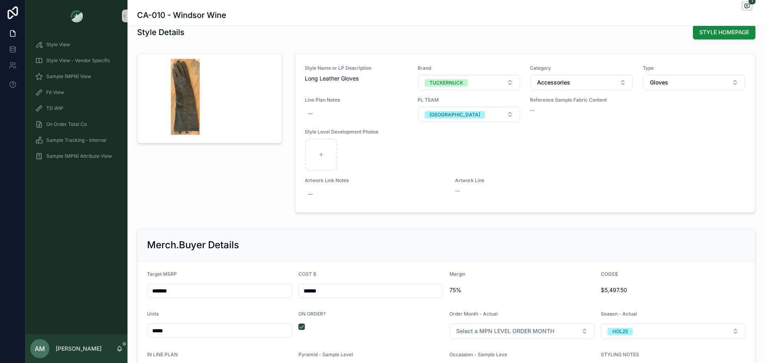
scroll to position [917, 0]
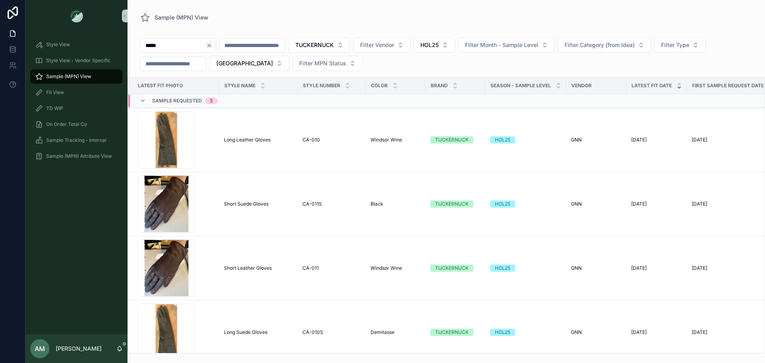
click at [216, 49] on div "*****" at bounding box center [178, 45] width 76 height 14
click at [212, 47] on icon "Clear" at bounding box center [209, 45] width 6 height 6
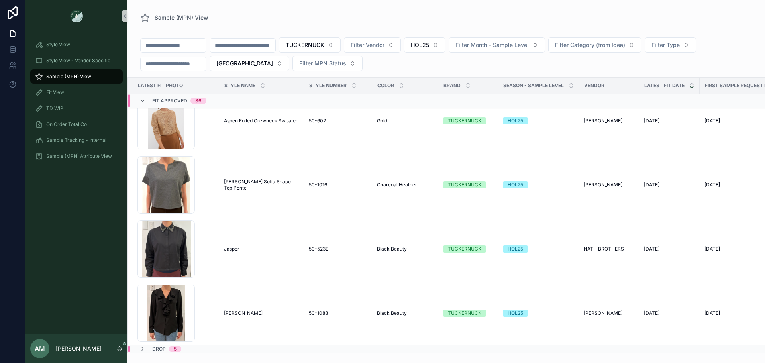
scroll to position [4155, 0]
click at [200, 346] on div "Drop 5" at bounding box center [250, 349] width 244 height 6
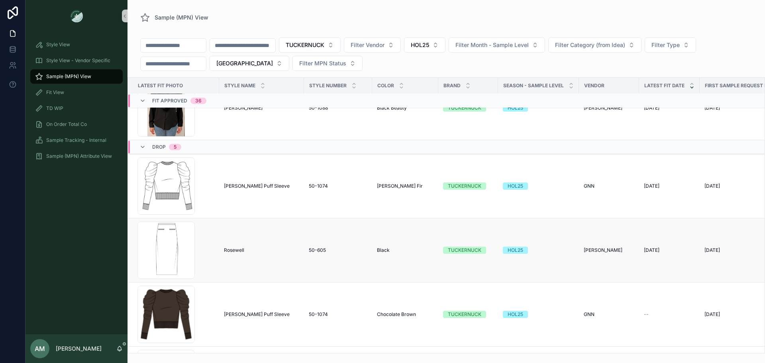
scroll to position [4323, 0]
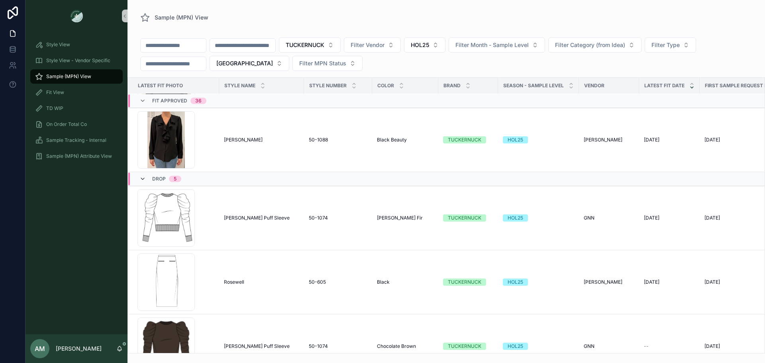
click at [144, 177] on icon "scrollable content" at bounding box center [143, 179] width 6 height 6
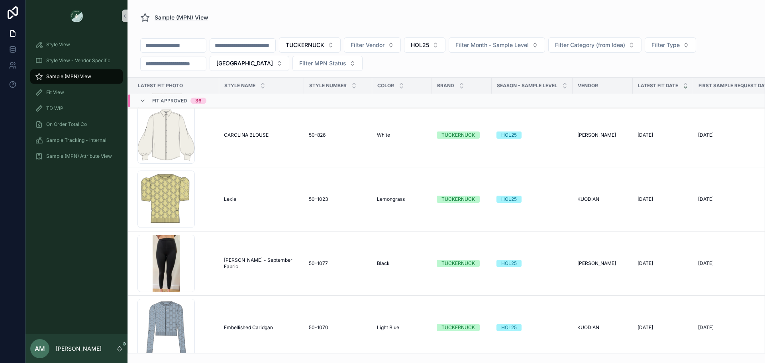
scroll to position [2370, 0]
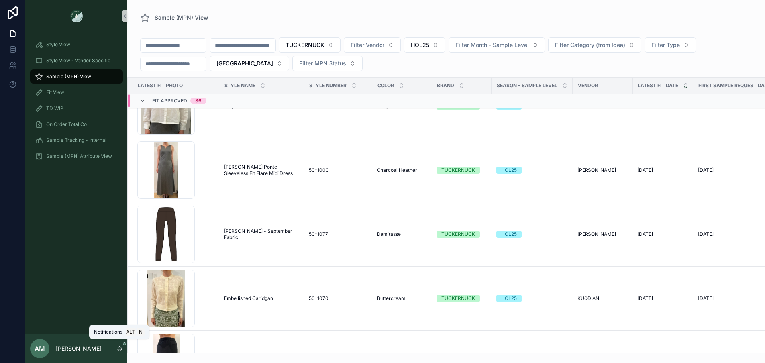
click at [121, 346] on icon "scrollable content" at bounding box center [119, 349] width 6 height 6
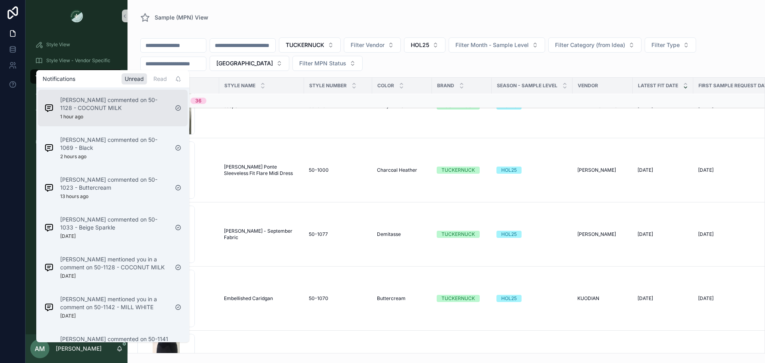
click at [114, 120] on div "Amanda Zhou commented on 50-1128 - COCONUT MILK 1 hour ago" at bounding box center [106, 108] width 131 height 30
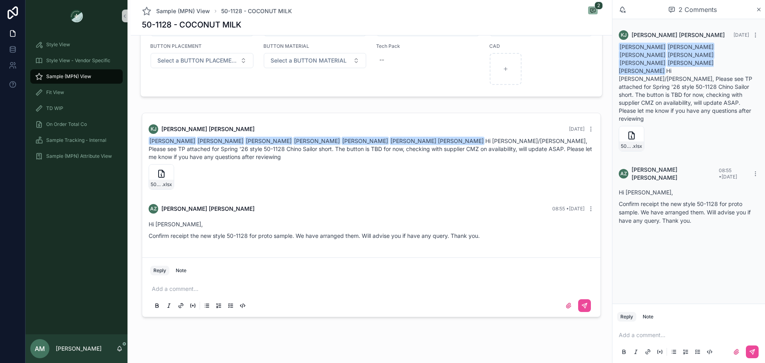
scroll to position [600, 0]
click at [757, 9] on icon "scrollable content" at bounding box center [759, 9] width 6 height 6
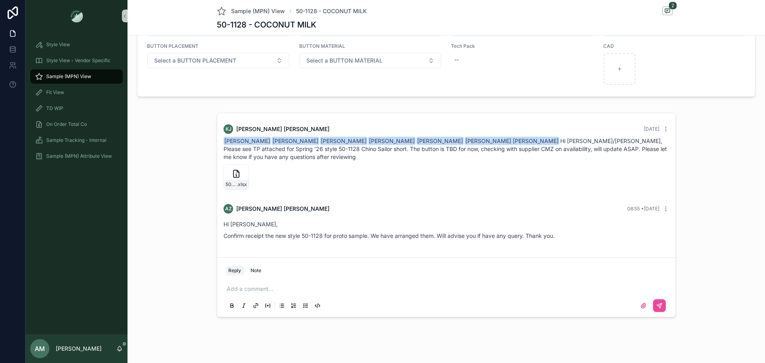
scroll to position [600, 0]
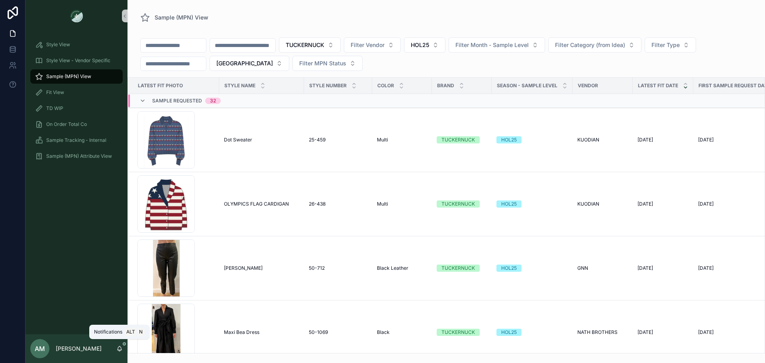
click at [121, 350] on icon "scrollable content" at bounding box center [120, 348] width 4 height 4
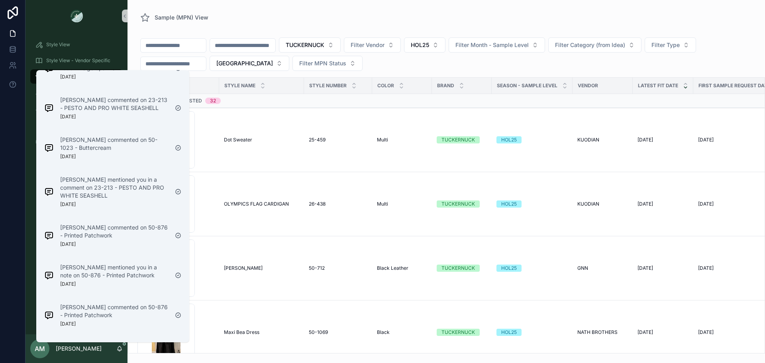
scroll to position [509, 0]
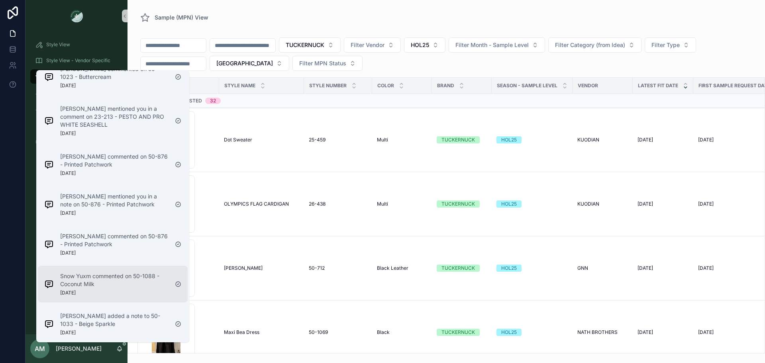
click at [116, 276] on p "Snow Yuxm commented on 50-1088 - Coconut Milk" at bounding box center [114, 280] width 108 height 16
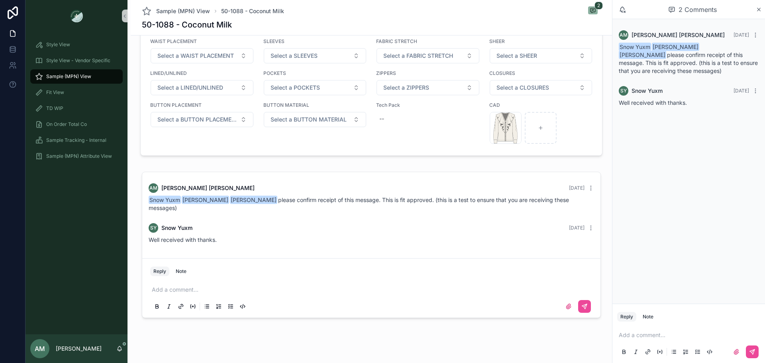
scroll to position [578, 0]
click at [120, 347] on icon "scrollable content" at bounding box center [120, 348] width 4 height 4
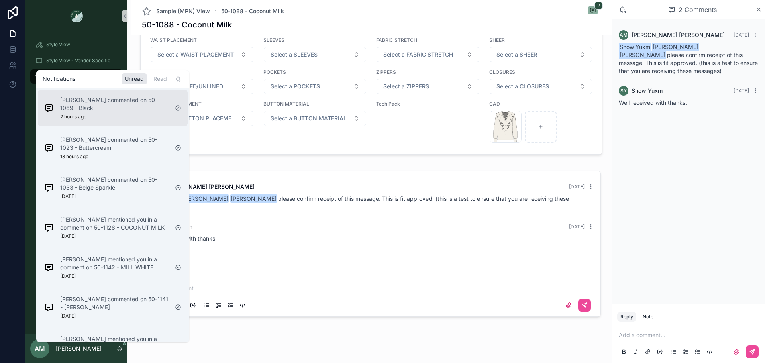
click at [121, 120] on div "Samarth Bhardwaj commented on 50-1069 - Black 2 hours ago" at bounding box center [106, 108] width 131 height 30
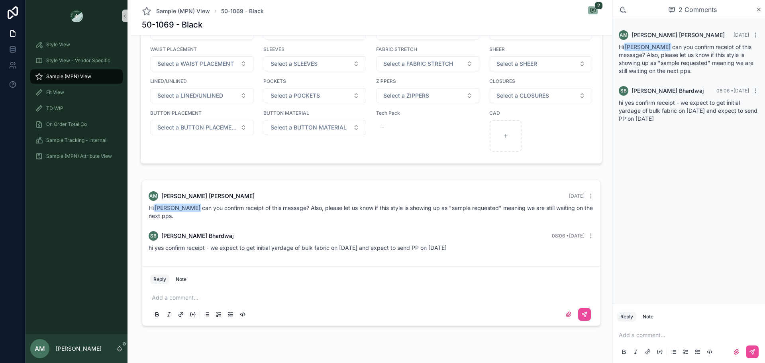
scroll to position [651, 0]
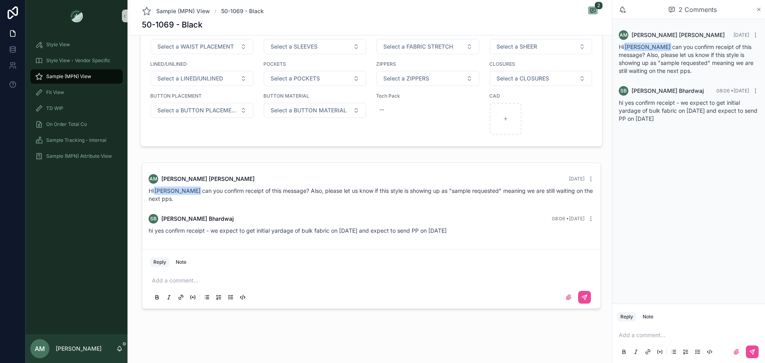
click at [760, 11] on icon "scrollable content" at bounding box center [759, 9] width 6 height 6
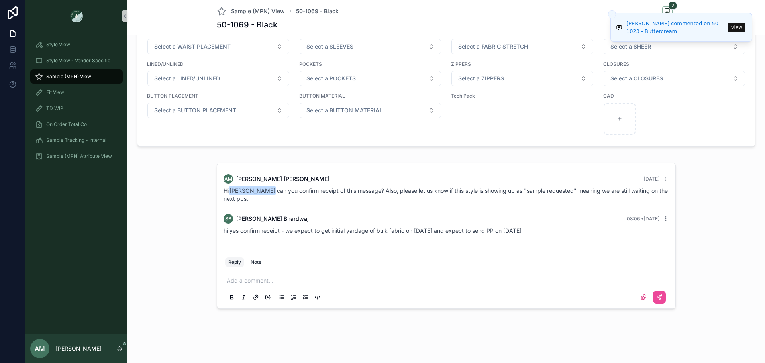
click at [733, 27] on button "View" at bounding box center [737, 28] width 18 height 10
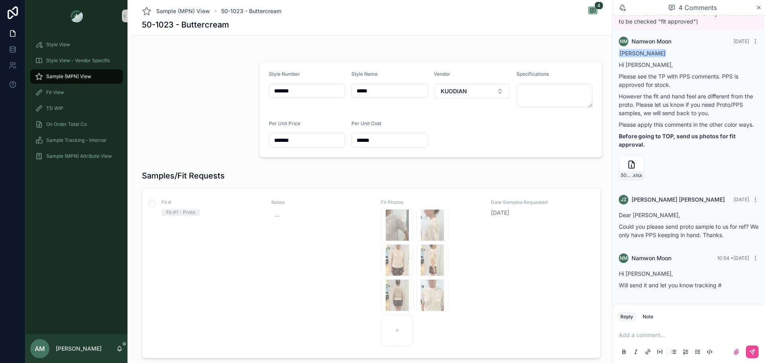
scroll to position [70, 0]
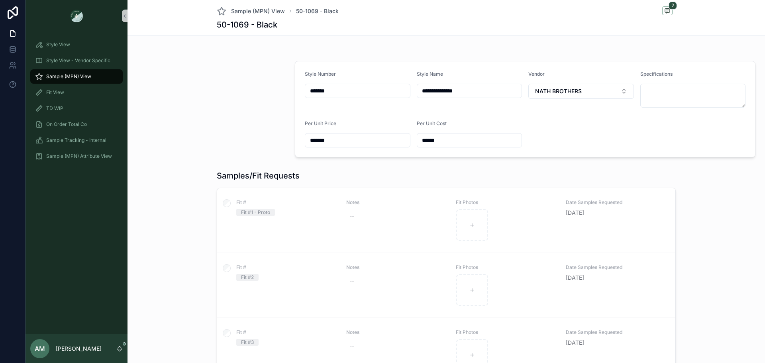
scroll to position [86, 0]
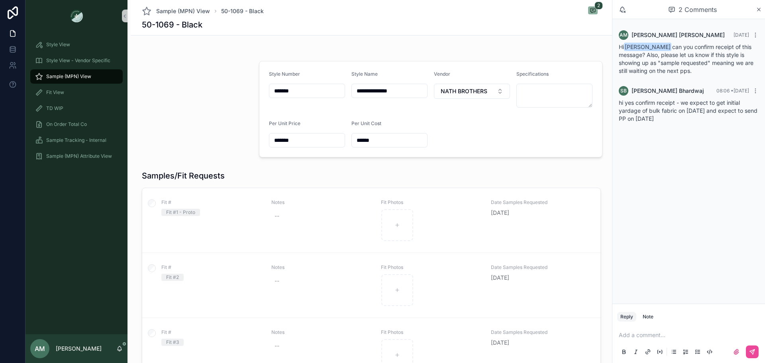
click at [85, 76] on span "Sample (MPN) View" at bounding box center [68, 76] width 45 height 6
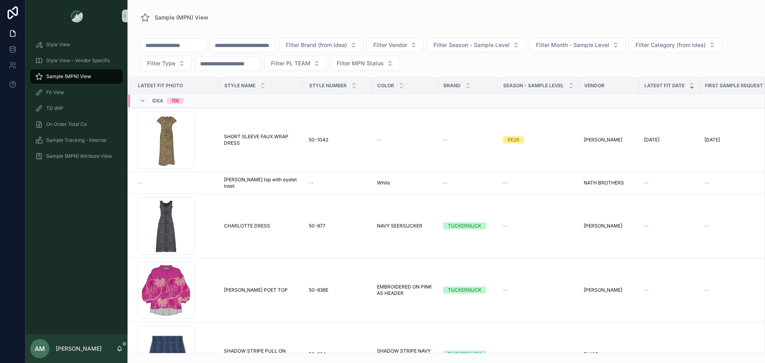
click at [353, 35] on div "Filter Brand (from Idea) Filter Vendor Filter Season - Sample Level Filter Mont…" at bounding box center [447, 55] width 638 height 43
click at [347, 43] on span "Filter Brand (from Idea)" at bounding box center [316, 45] width 61 height 8
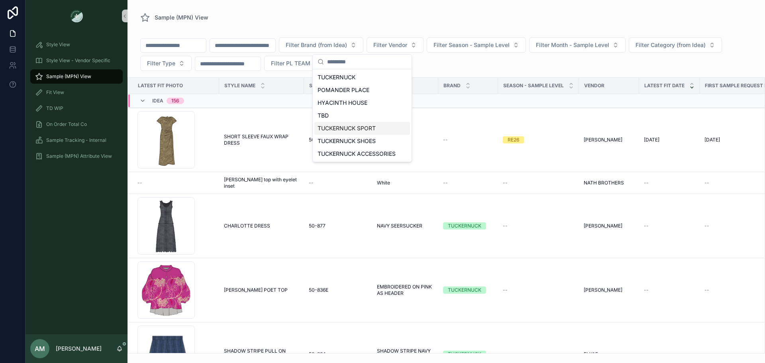
scroll to position [120, 0]
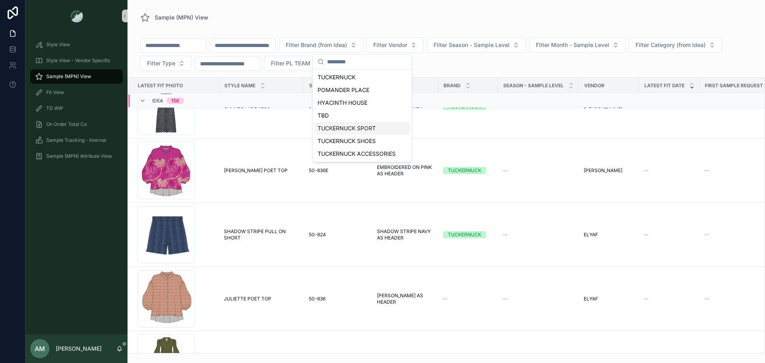
click at [368, 128] on div "TUCKERNUCK SPORT" at bounding box center [363, 128] width 96 height 13
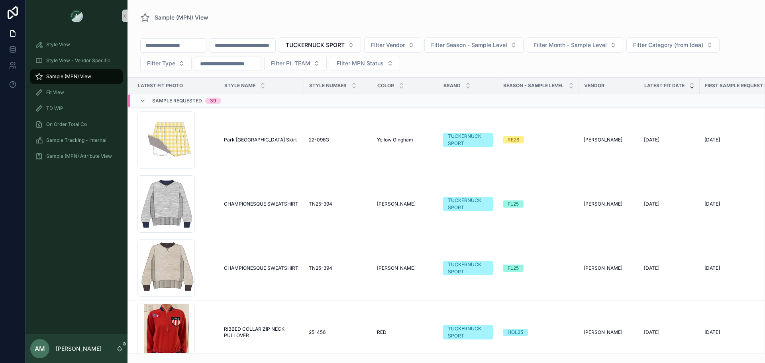
click at [178, 102] on span "Sample Requested" at bounding box center [177, 101] width 50 height 6
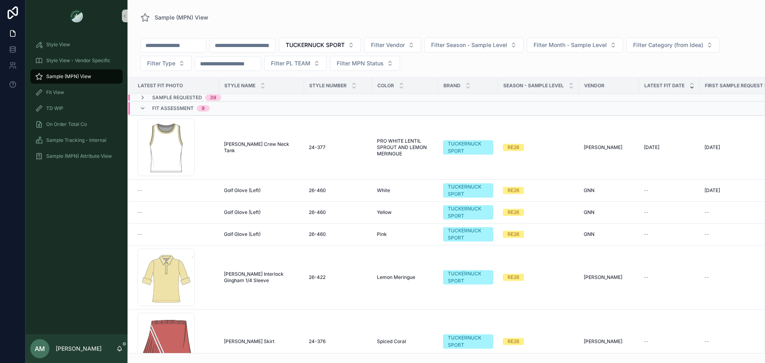
click at [176, 110] on span "Fit Assessment" at bounding box center [172, 108] width 41 height 6
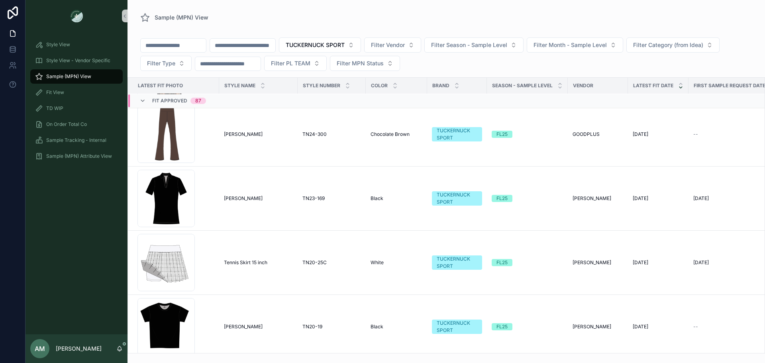
scroll to position [4071, 0]
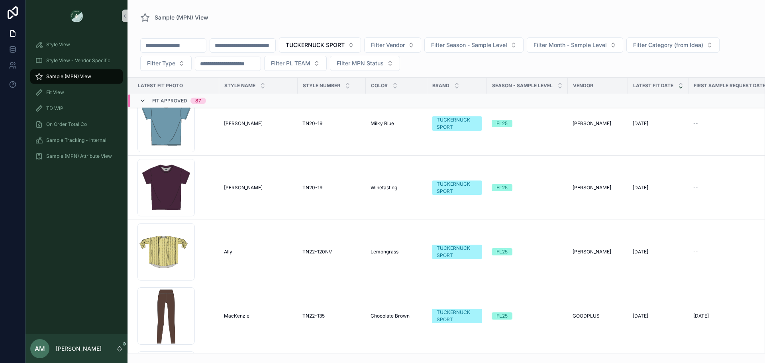
click at [145, 98] on icon "scrollable content" at bounding box center [143, 101] width 6 height 6
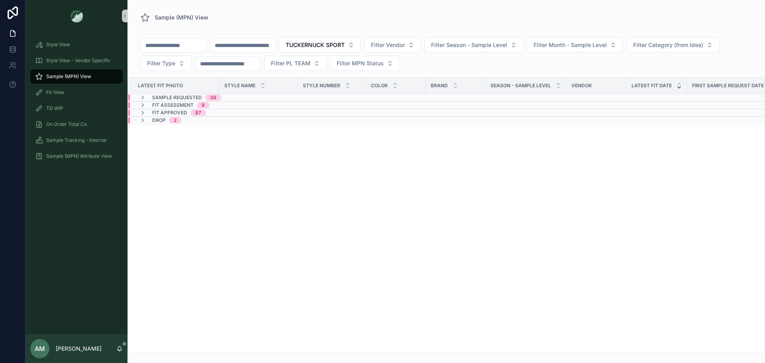
click at [194, 118] on div "Drop 2" at bounding box center [246, 120] width 237 height 6
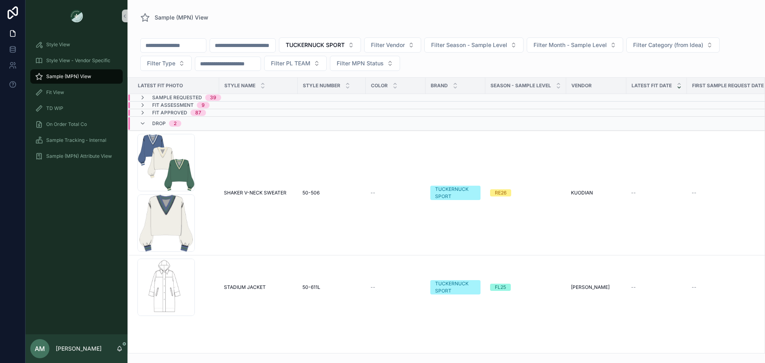
click at [189, 124] on div "Drop 2" at bounding box center [160, 123] width 61 height 13
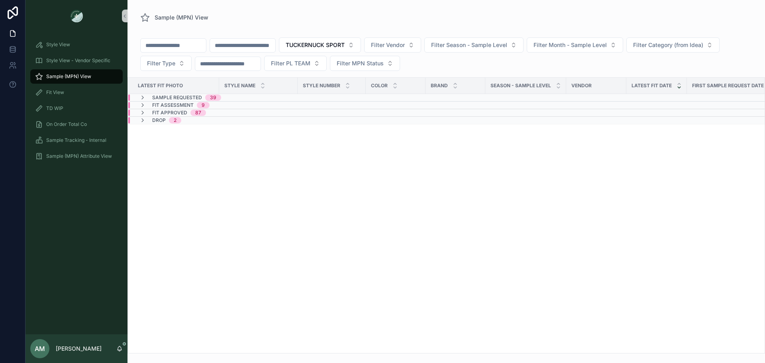
click at [184, 103] on span "Fit Assessment" at bounding box center [172, 105] width 41 height 6
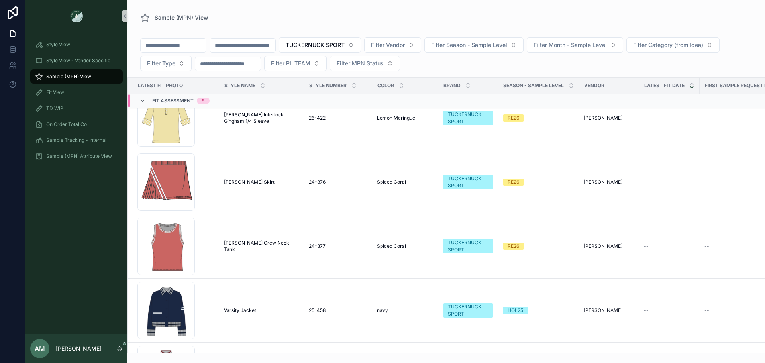
scroll to position [234, 0]
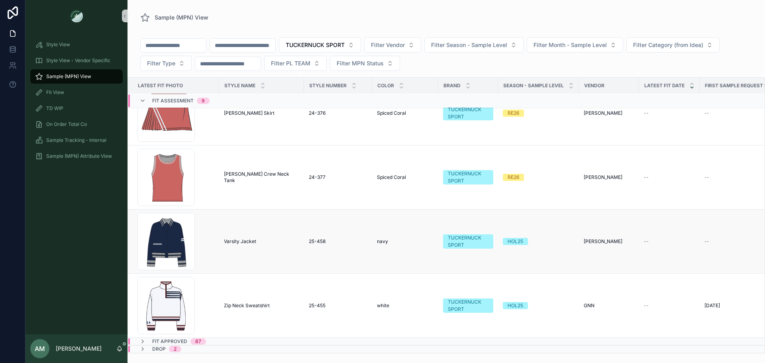
click at [241, 238] on span "Varsity Jacket" at bounding box center [240, 241] width 32 height 6
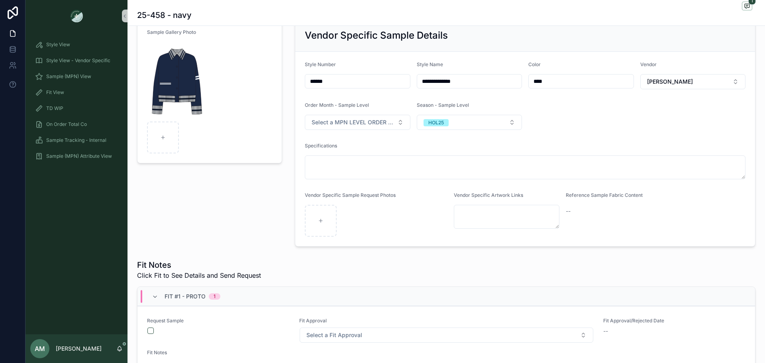
scroll to position [80, 0]
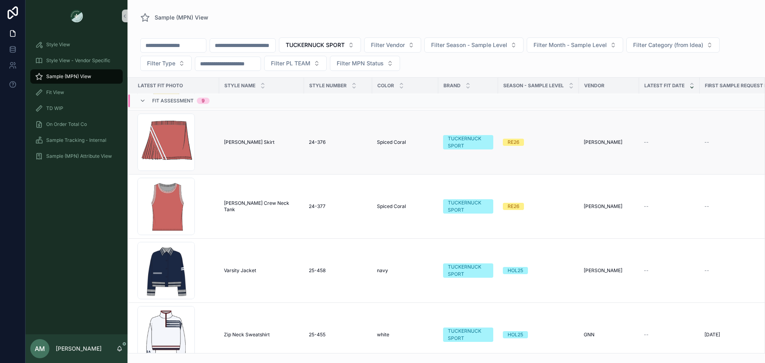
scroll to position [234, 0]
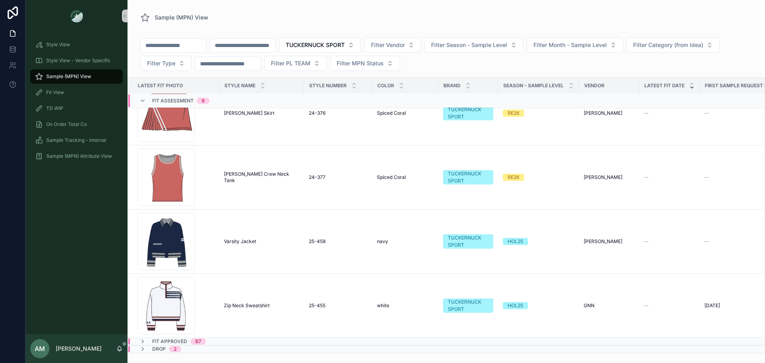
click at [183, 96] on div "Fit Assessment 9" at bounding box center [180, 100] width 57 height 13
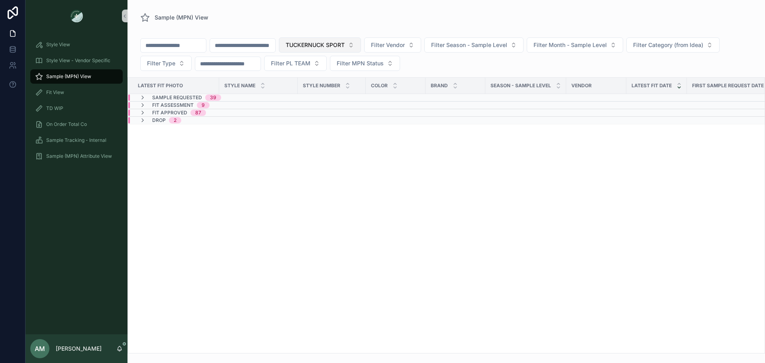
click at [345, 46] on span "TUCKERNUCK SPORT" at bounding box center [315, 45] width 59 height 8
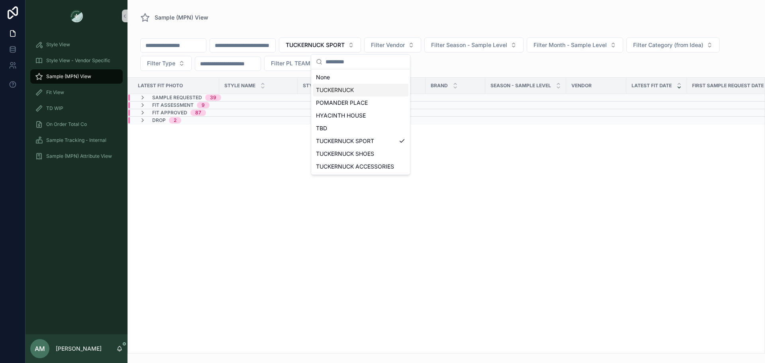
click at [373, 89] on div "TUCKERNUCK" at bounding box center [361, 90] width 96 height 13
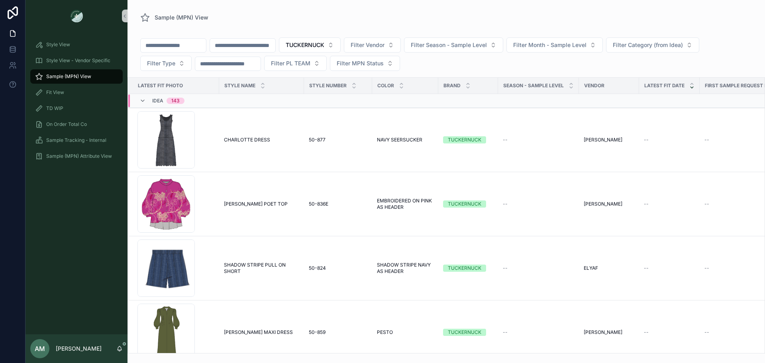
click at [153, 104] on span "Idea" at bounding box center [157, 101] width 11 height 6
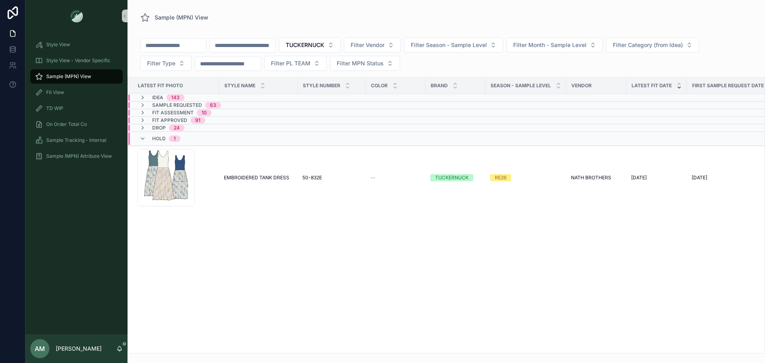
click at [234, 113] on div "Fit Assessment 10" at bounding box center [246, 113] width 237 height 6
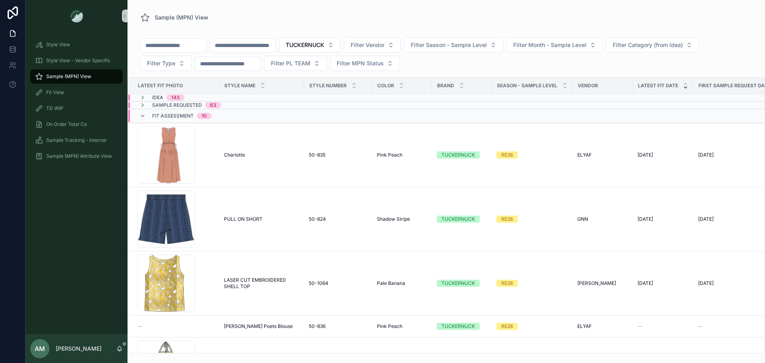
click at [169, 114] on span "Fit Assessment" at bounding box center [172, 116] width 41 height 6
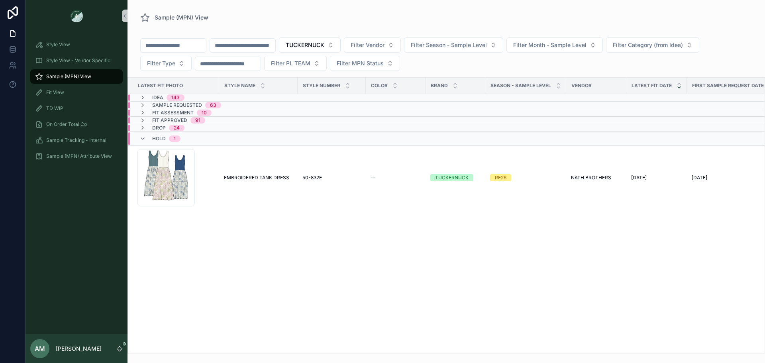
click at [216, 120] on div "Fit Approved 91" at bounding box center [246, 120] width 237 height 6
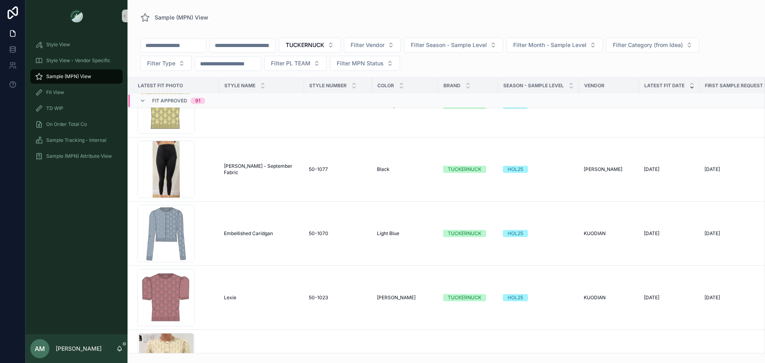
scroll to position [1457, 0]
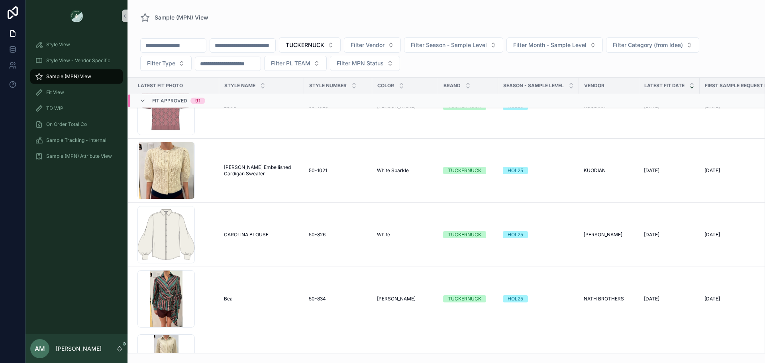
click at [137, 97] on div "Fit Approved 91" at bounding box center [172, 100] width 85 height 13
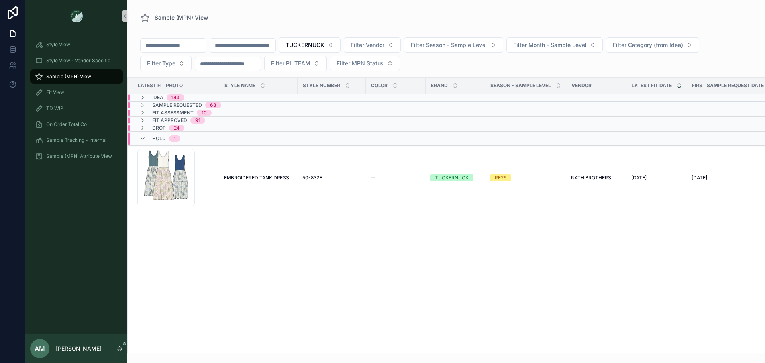
click at [181, 104] on span "Sample Requested" at bounding box center [177, 105] width 50 height 6
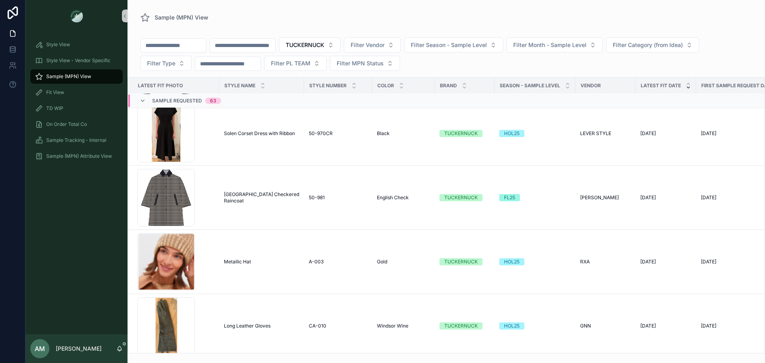
scroll to position [518, 0]
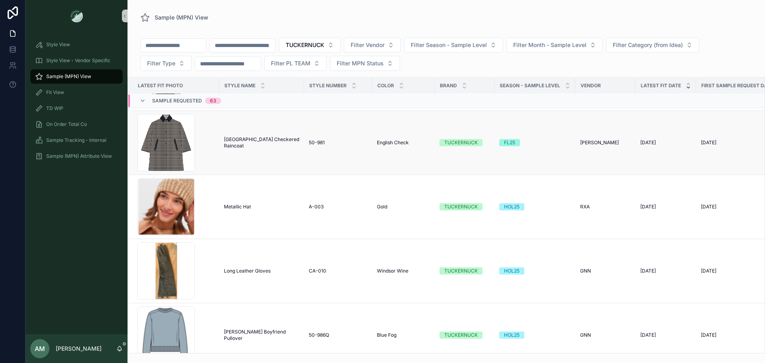
click at [247, 143] on span "[GEOGRAPHIC_DATA] Checkered Raincoat" at bounding box center [261, 142] width 75 height 13
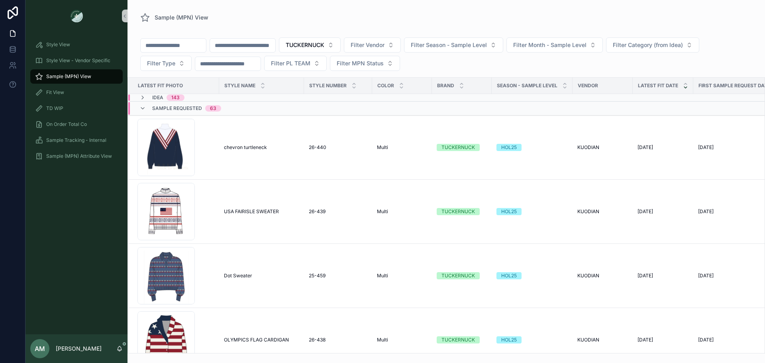
click at [275, 45] on input "scrollable content" at bounding box center [242, 45] width 65 height 11
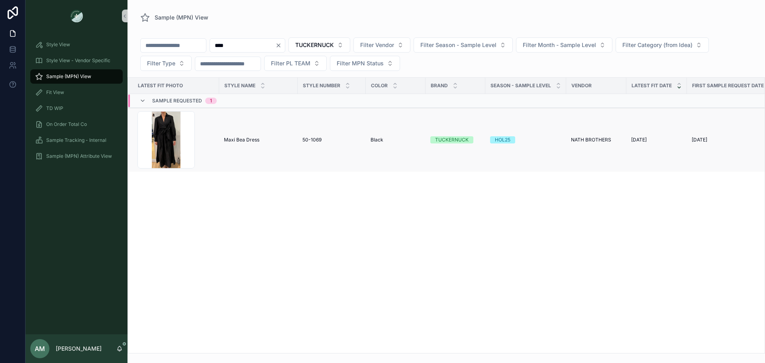
type input "****"
click at [268, 138] on div "Maxi Bea Dress Maxi Bea Dress" at bounding box center [258, 140] width 69 height 6
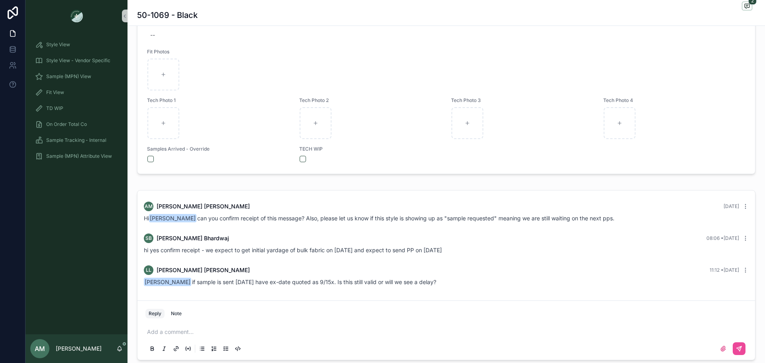
scroll to position [518, 0]
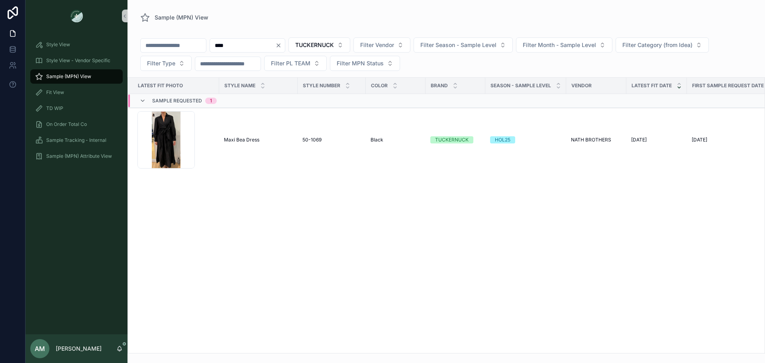
click at [275, 44] on input "****" at bounding box center [242, 45] width 65 height 11
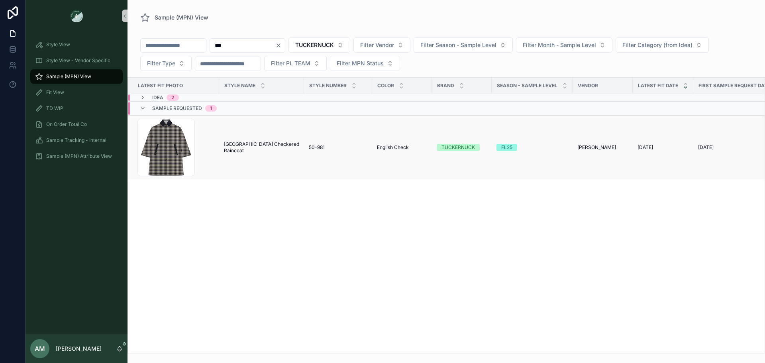
type input "***"
click at [314, 147] on span "50-981" at bounding box center [317, 147] width 16 height 6
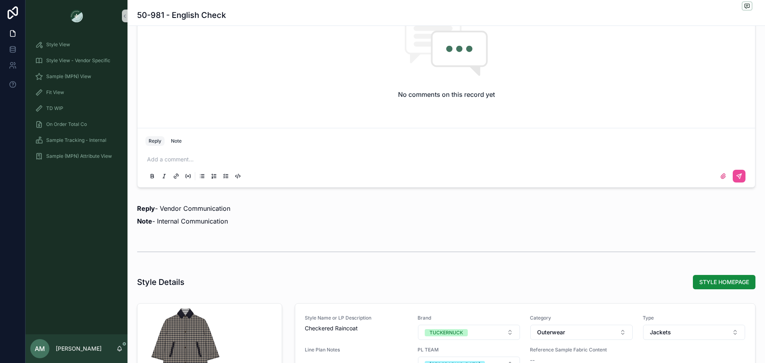
scroll to position [638, 0]
click at [244, 159] on p "scrollable content" at bounding box center [448, 159] width 602 height 8
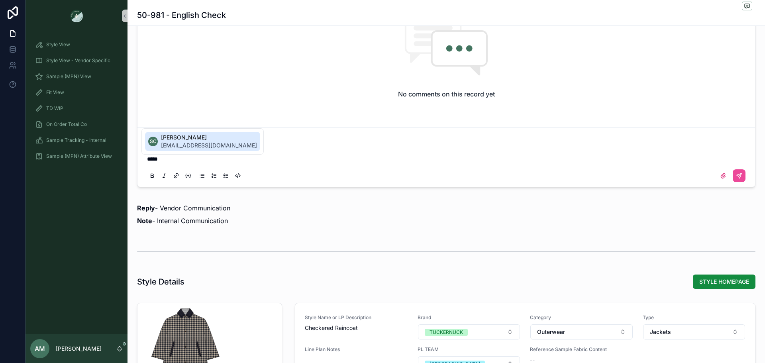
click at [228, 145] on span "sunny.chenhx@ntvanwell.com" at bounding box center [209, 146] width 96 height 8
click at [228, 145] on span "snow.yuxm@ntvanwell.com" at bounding box center [243, 146] width 96 height 8
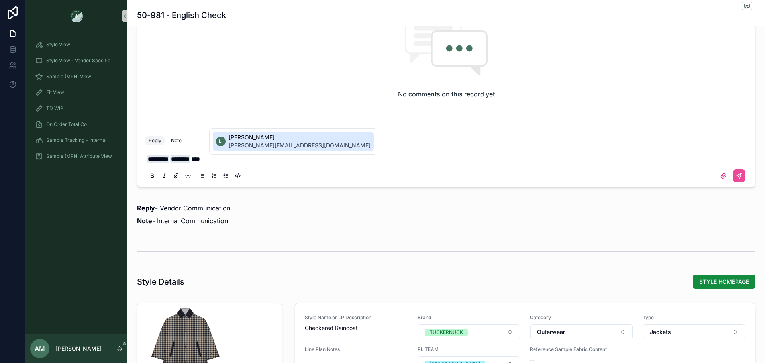
click at [228, 145] on li "IJ Irene Jianghl irene.jianghl@ntvanwell.com" at bounding box center [293, 141] width 161 height 19
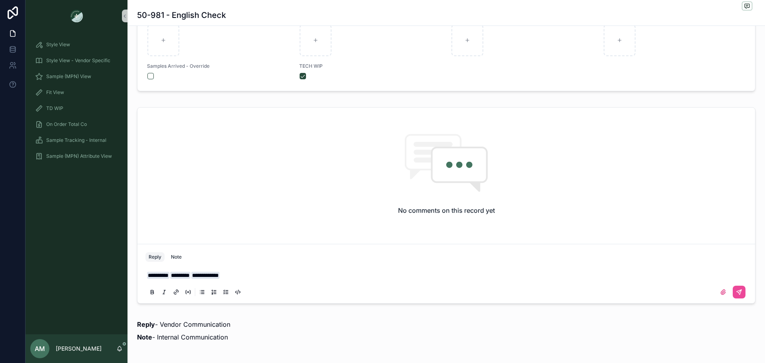
scroll to position [598, 0]
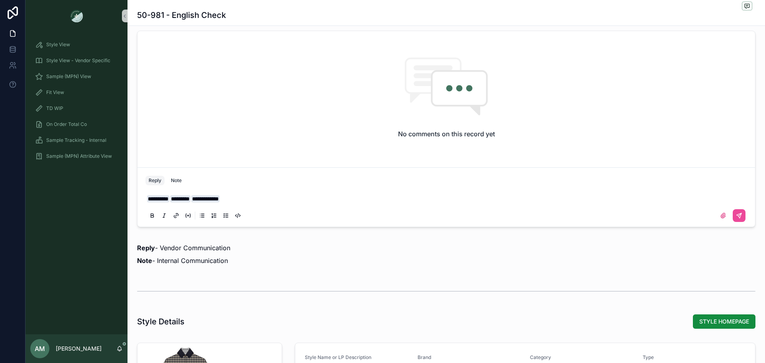
click at [266, 199] on p "**********" at bounding box center [448, 199] width 602 height 8
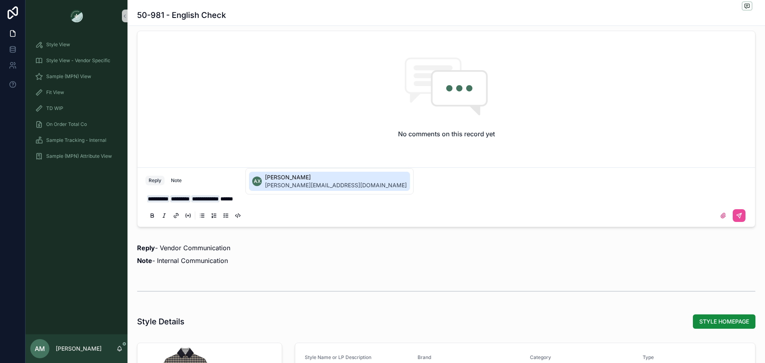
click at [307, 178] on span "[PERSON_NAME]" at bounding box center [336, 177] width 142 height 8
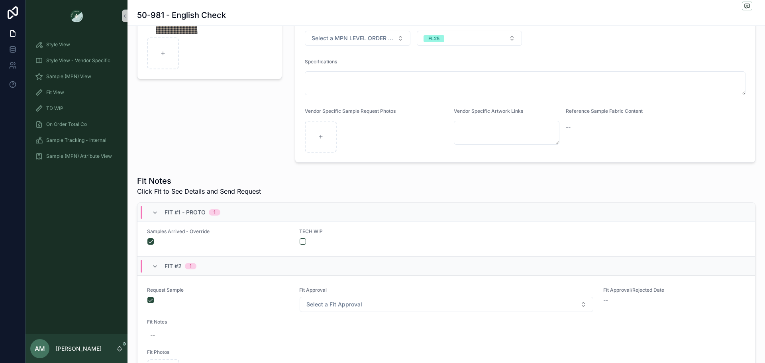
scroll to position [40, 0]
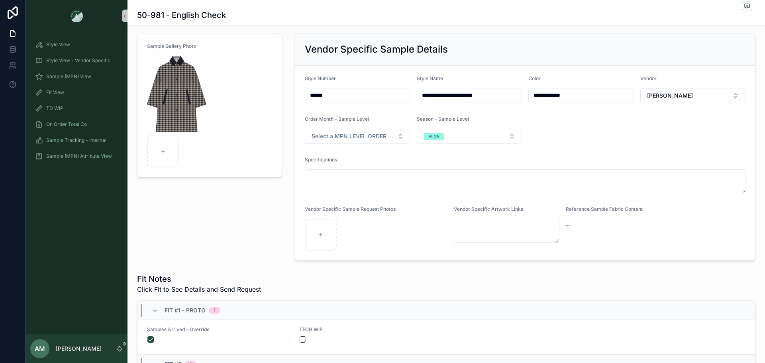
drag, startPoint x: 334, startPoint y: 94, endPoint x: 300, endPoint y: 94, distance: 33.9
click at [300, 94] on form "**********" at bounding box center [525, 163] width 460 height 195
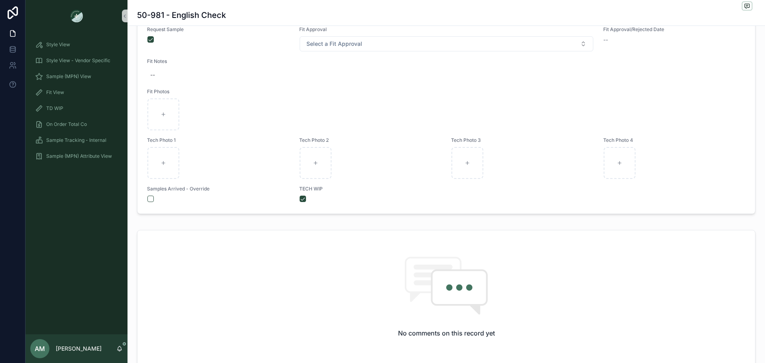
scroll to position [598, 0]
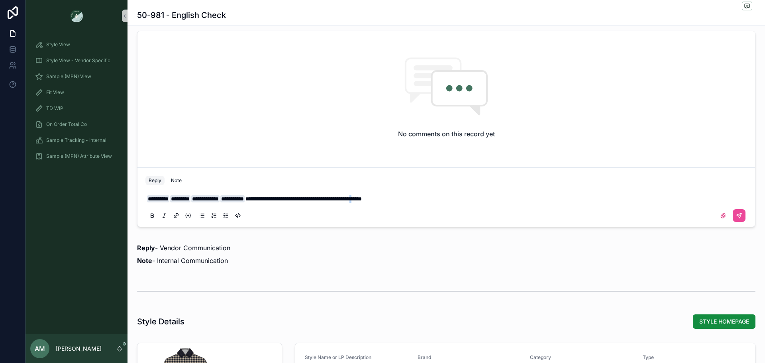
click at [362, 198] on span "**********" at bounding box center [304, 199] width 116 height 6
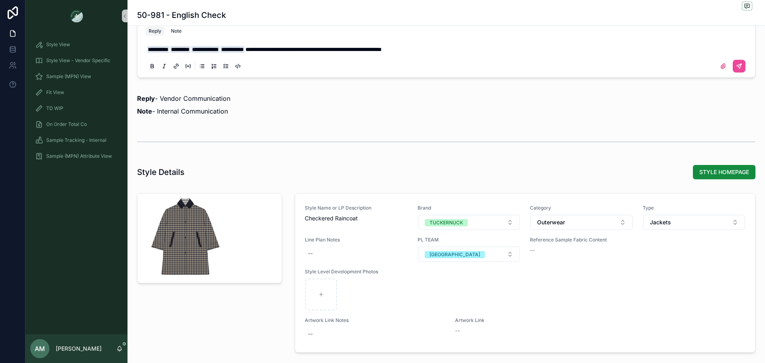
scroll to position [757, 0]
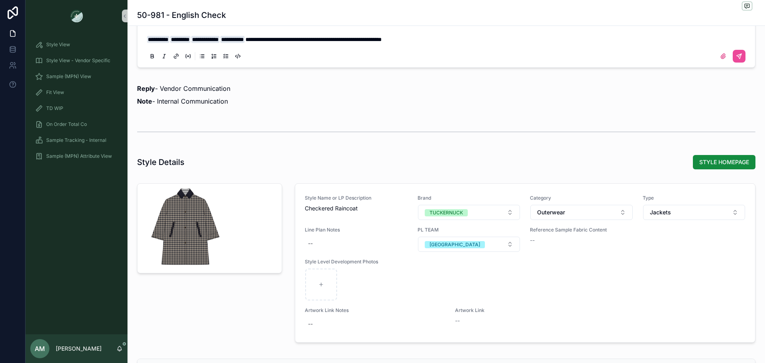
click at [382, 38] on span "**********" at bounding box center [314, 40] width 136 height 6
click at [461, 41] on p "**********" at bounding box center [448, 39] width 602 height 8
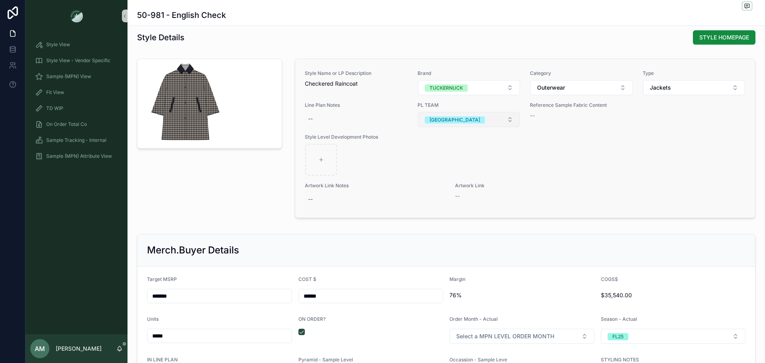
scroll to position [683, 0]
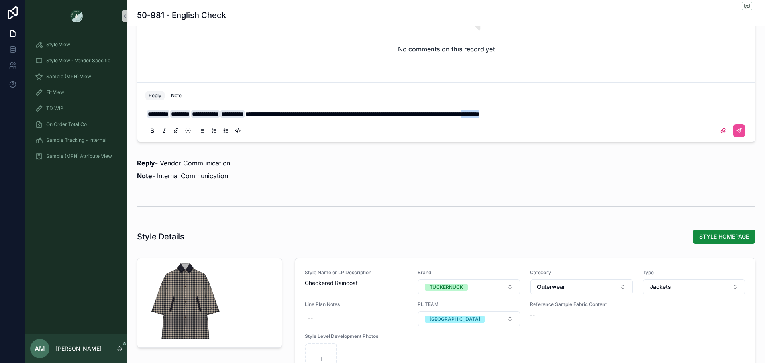
drag, startPoint x: 591, startPoint y: 116, endPoint x: 575, endPoint y: 115, distance: 15.6
click at [575, 115] on p "**********" at bounding box center [448, 114] width 602 height 8
click at [461, 116] on span "**********" at bounding box center [379, 114] width 266 height 6
click at [511, 114] on span "**********" at bounding box center [379, 114] width 266 height 6
click at [636, 112] on p "**********" at bounding box center [448, 114] width 602 height 8
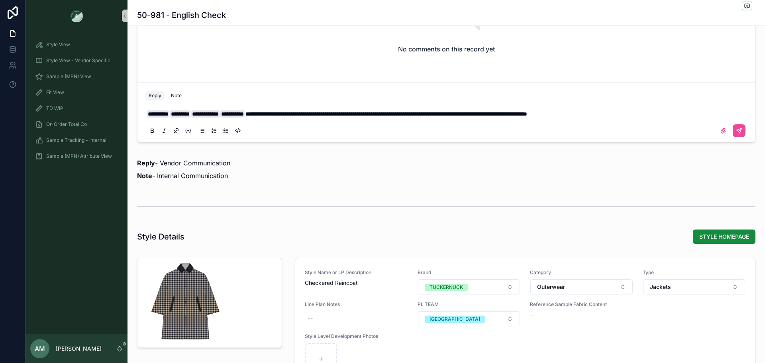
click at [527, 115] on span "**********" at bounding box center [387, 114] width 282 height 6
click at [529, 114] on span "**********" at bounding box center [388, 114] width 284 height 6
click at [736, 128] on icon "scrollable content" at bounding box center [739, 131] width 6 height 6
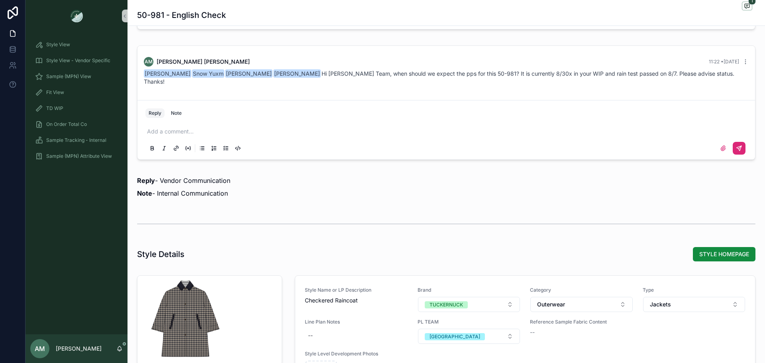
scroll to position [598, 0]
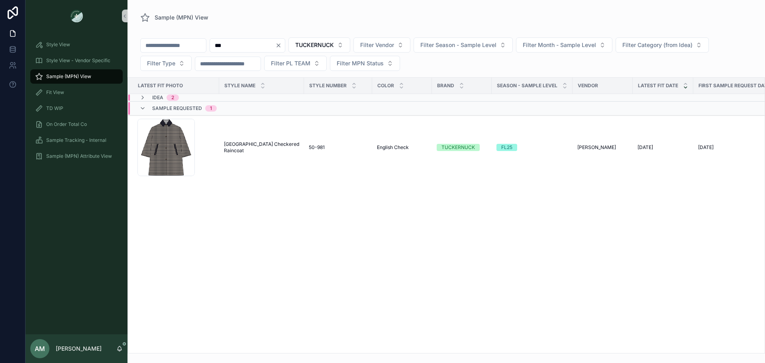
click at [285, 48] on button "Clear" at bounding box center [280, 45] width 10 height 6
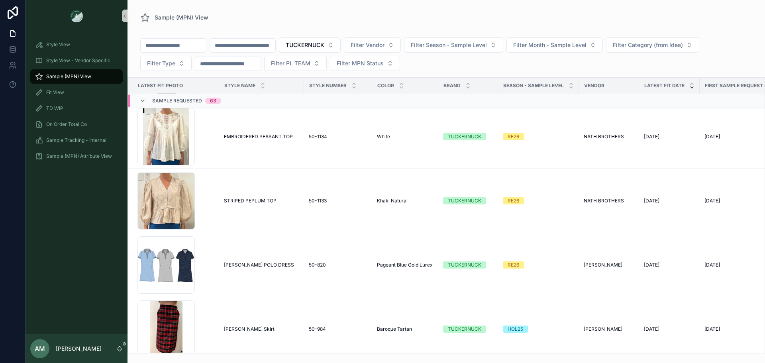
scroll to position [1769, 0]
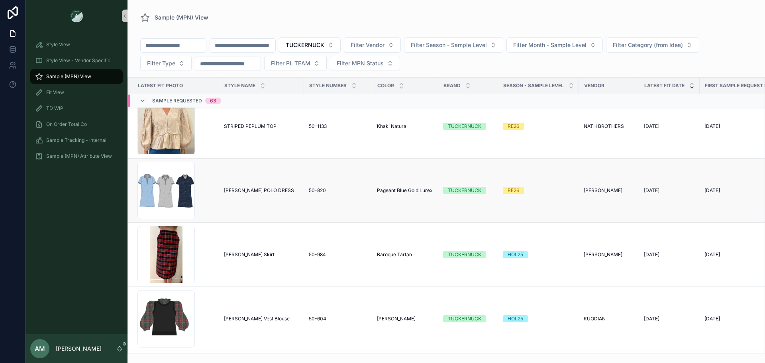
click at [243, 193] on span "[PERSON_NAME] POLO DRESS" at bounding box center [259, 190] width 70 height 6
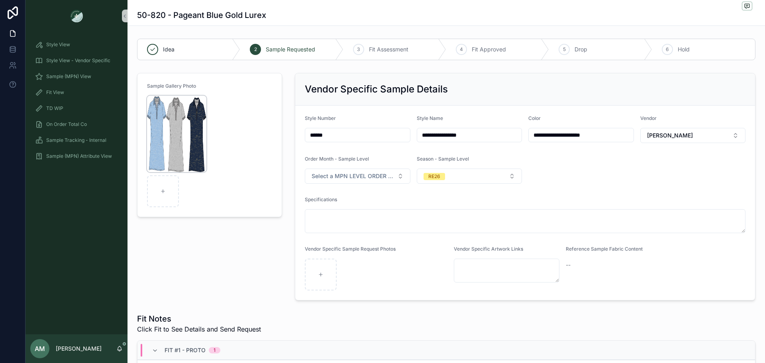
click at [201, 149] on img "scrollable content" at bounding box center [176, 134] width 59 height 77
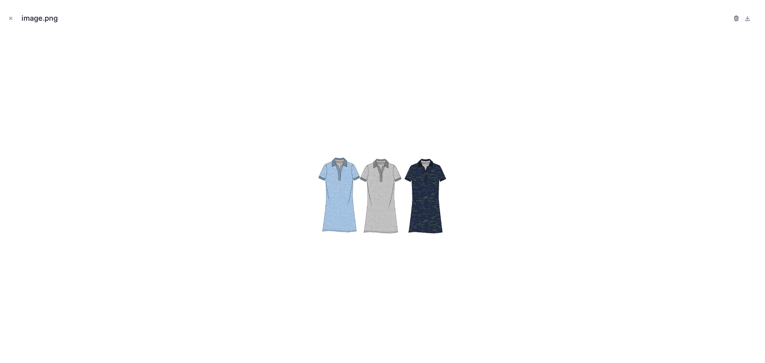
click at [734, 18] on icon "button" at bounding box center [737, 18] width 6 height 6
click at [728, 19] on icon "button" at bounding box center [728, 19] width 0 height 2
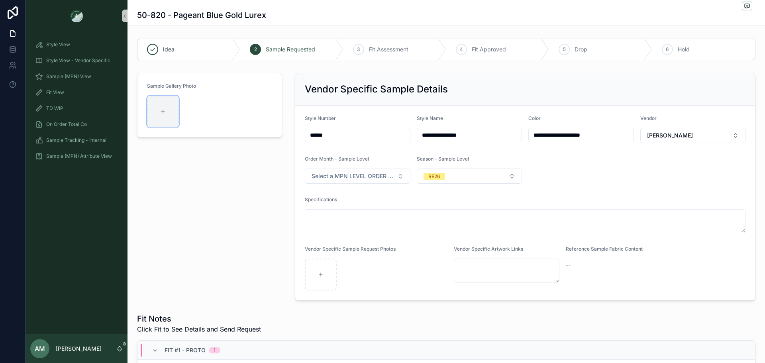
click at [158, 124] on div "scrollable content" at bounding box center [163, 112] width 32 height 32
type input "**********"
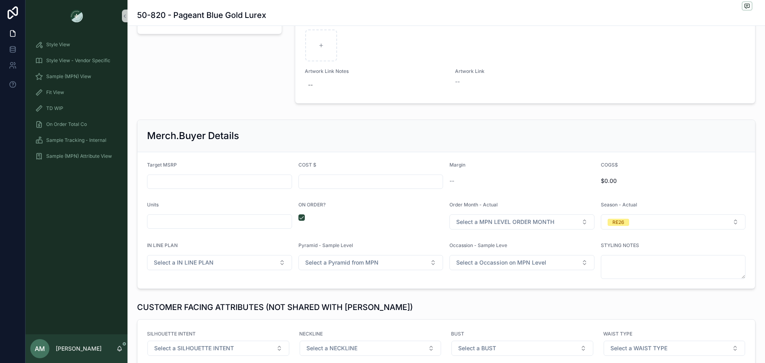
scroll to position [1156, 0]
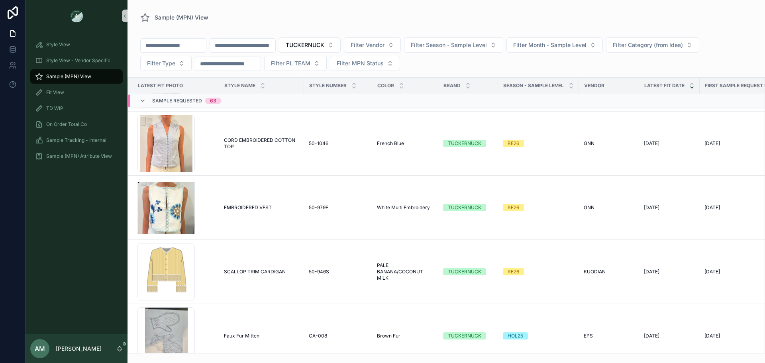
scroll to position [2407, 0]
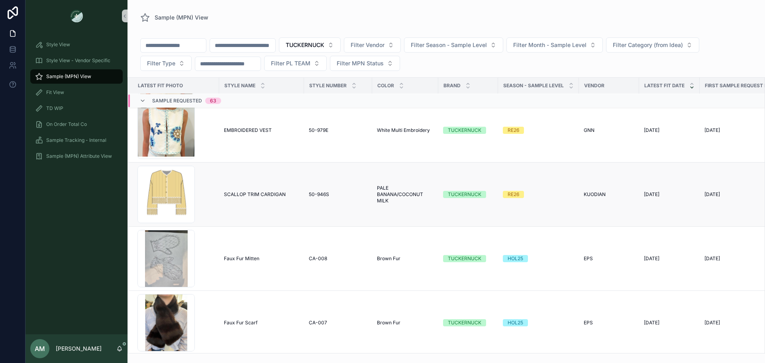
click at [272, 193] on span "SCALLOP TRIM CARDIGAN" at bounding box center [255, 194] width 62 height 6
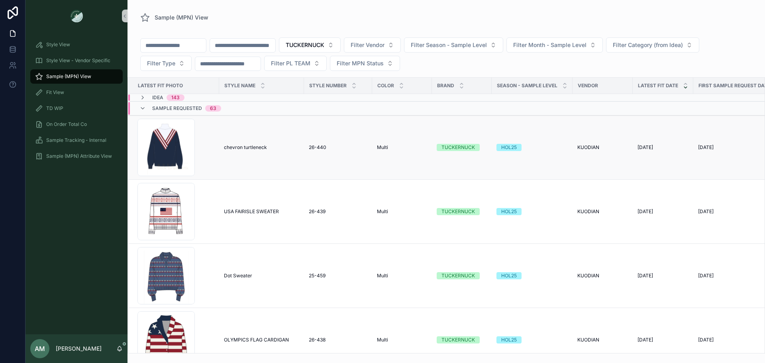
click at [232, 148] on span "chevron turtleneck" at bounding box center [245, 147] width 43 height 6
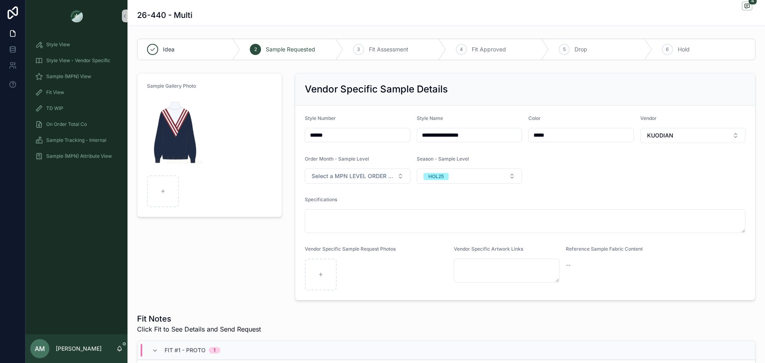
scroll to position [7, 0]
click at [163, 140] on img "scrollable content" at bounding box center [176, 134] width 59 height 77
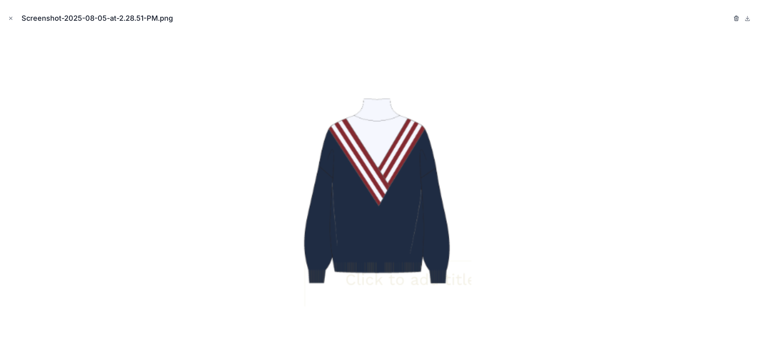
click at [735, 18] on icon "button" at bounding box center [737, 19] width 4 height 4
click at [726, 18] on icon "button" at bounding box center [729, 18] width 6 height 6
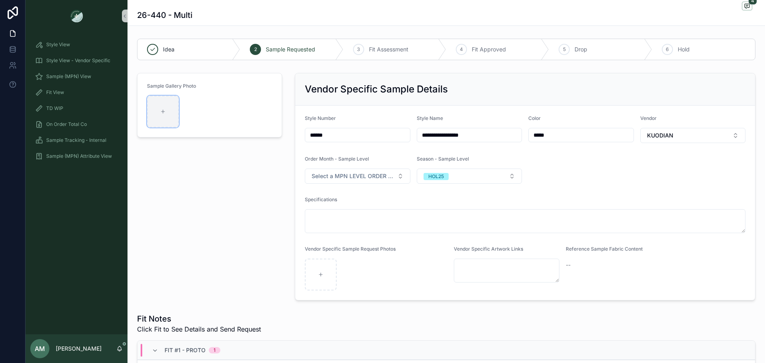
click at [155, 114] on div "scrollable content" at bounding box center [163, 112] width 32 height 32
type input "**********"
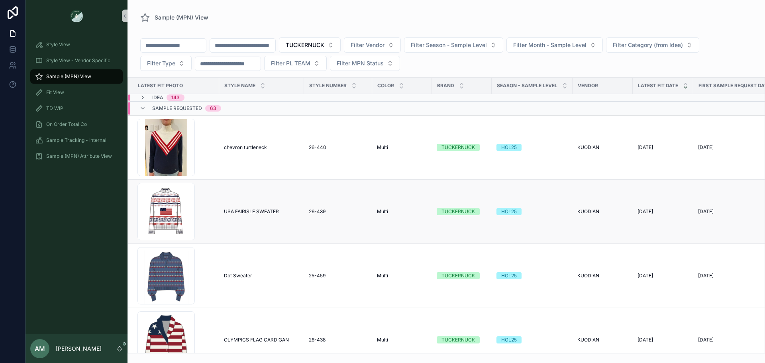
click at [247, 211] on span "USA FAIRISLE SWEATER" at bounding box center [251, 211] width 55 height 6
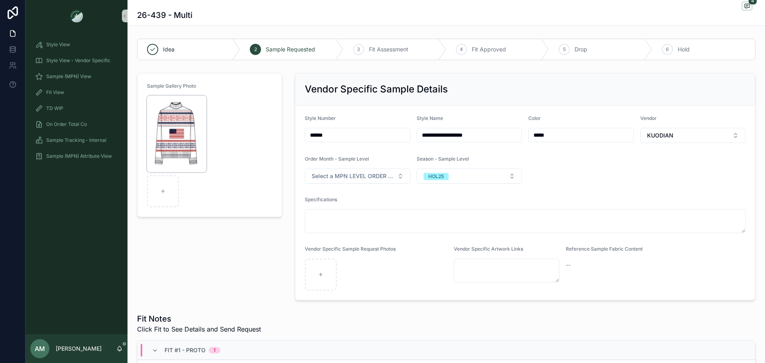
click at [181, 151] on img "scrollable content" at bounding box center [176, 134] width 59 height 77
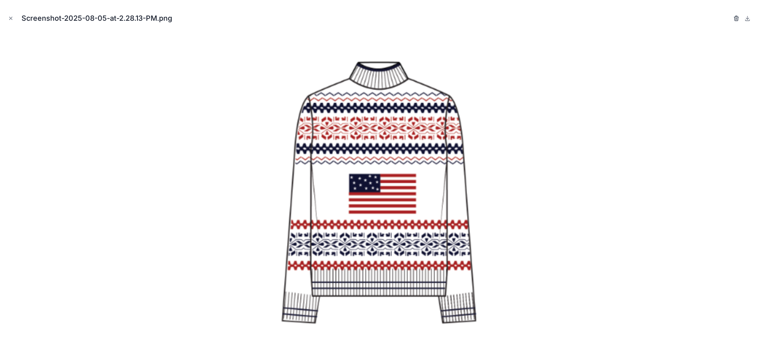
click at [736, 20] on icon "button" at bounding box center [737, 18] width 6 height 6
click at [728, 21] on icon "button" at bounding box center [729, 19] width 4 height 4
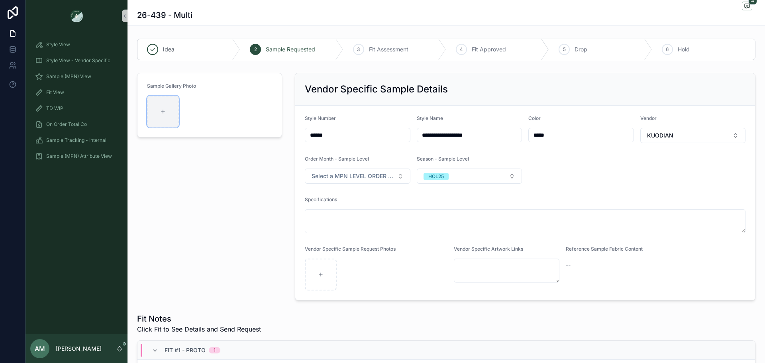
click at [171, 112] on div "scrollable content" at bounding box center [163, 112] width 32 height 32
type input "**********"
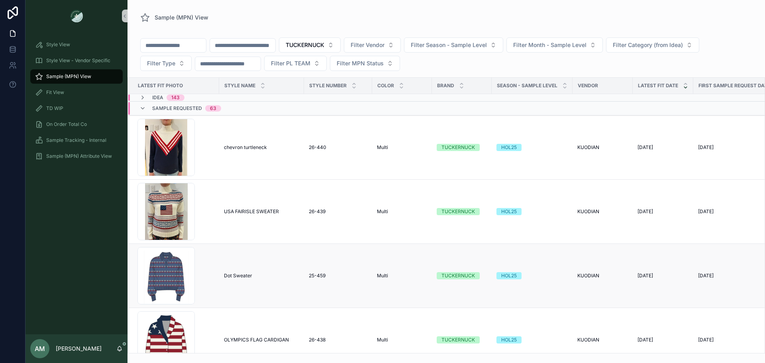
click at [231, 276] on span "Dot Sweater" at bounding box center [238, 276] width 28 height 6
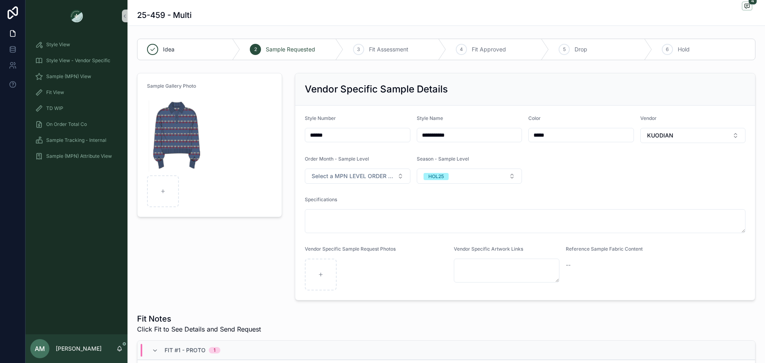
scroll to position [7, 0]
click at [176, 140] on img "scrollable content" at bounding box center [176, 134] width 59 height 77
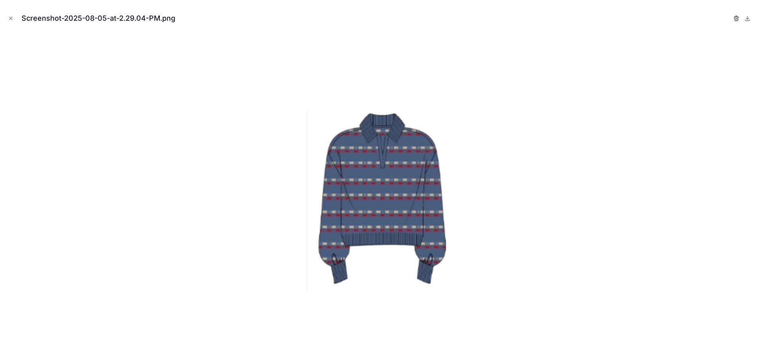
click at [737, 19] on icon "button" at bounding box center [737, 19] width 0 height 2
click at [726, 18] on icon "button" at bounding box center [729, 18] width 6 height 6
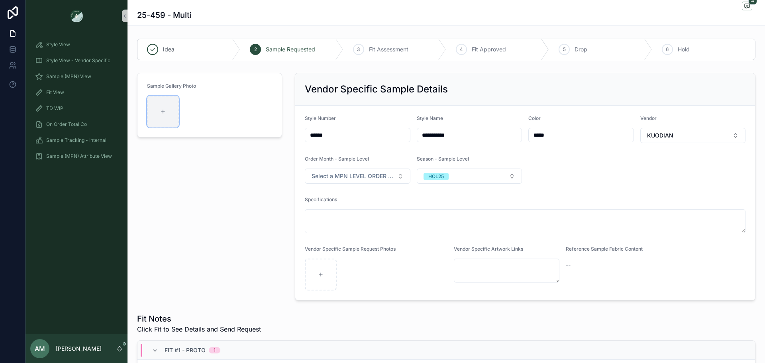
click at [154, 115] on div "scrollable content" at bounding box center [163, 112] width 32 height 32
type input "**********"
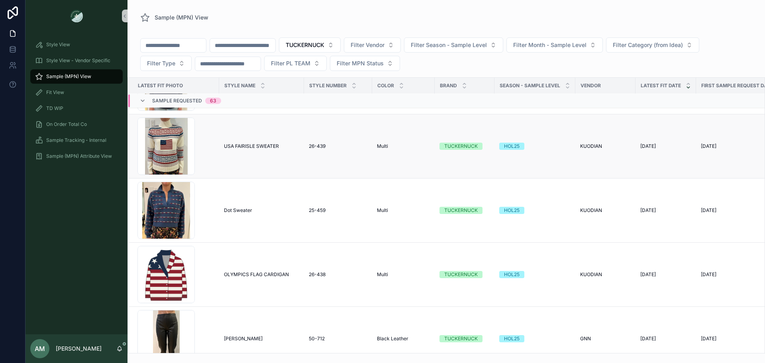
scroll to position [80, 0]
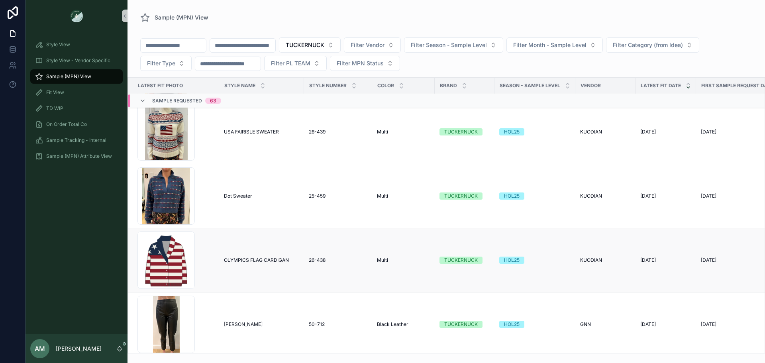
click at [241, 259] on span "OLYMPICS FLAG CARDIGAN" at bounding box center [256, 260] width 65 height 6
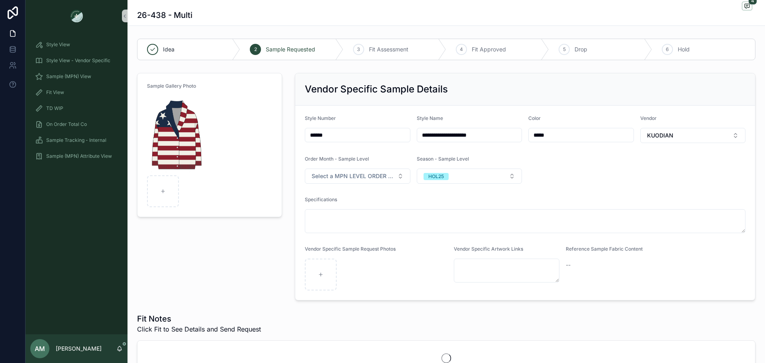
scroll to position [7, 0]
click at [189, 139] on img "scrollable content" at bounding box center [176, 134] width 59 height 77
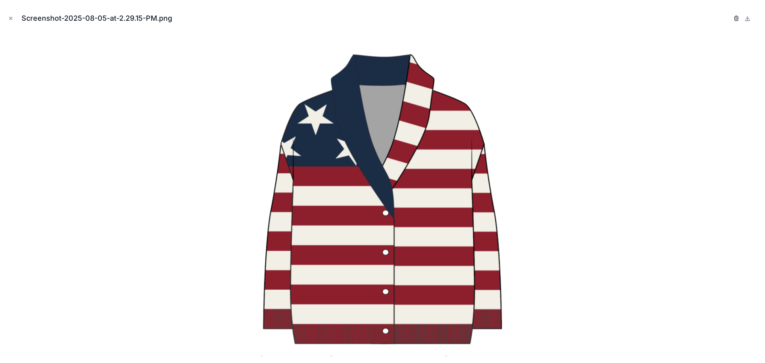
click at [736, 16] on icon "button" at bounding box center [737, 18] width 6 height 6
click at [727, 16] on icon "button" at bounding box center [729, 18] width 6 height 6
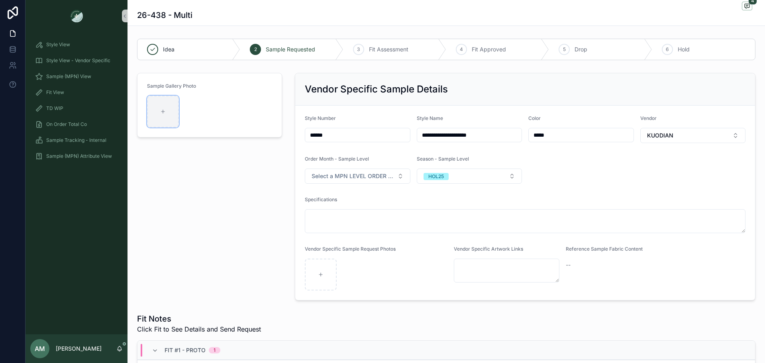
click at [173, 114] on div "scrollable content" at bounding box center [163, 112] width 32 height 32
type input "**********"
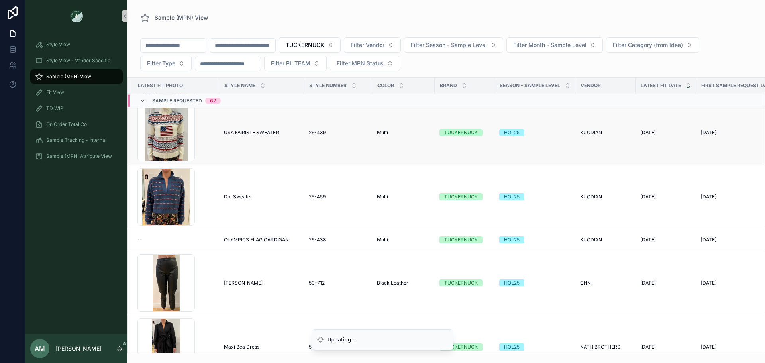
scroll to position [120, 0]
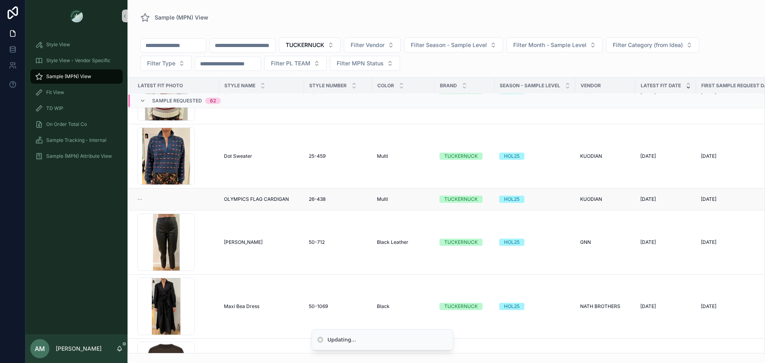
click at [258, 197] on span "OLYMPICS FLAG CARDIGAN" at bounding box center [256, 199] width 65 height 6
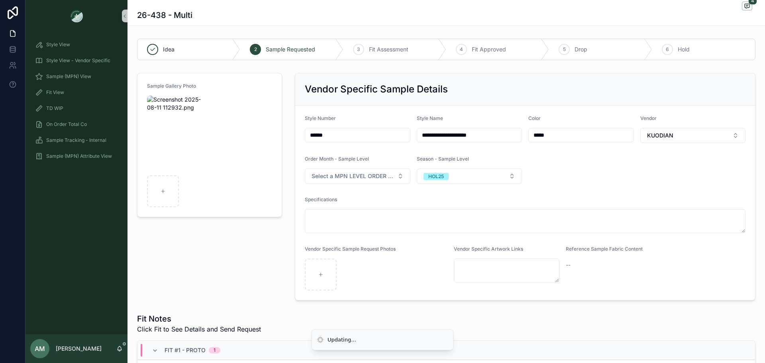
scroll to position [7, 0]
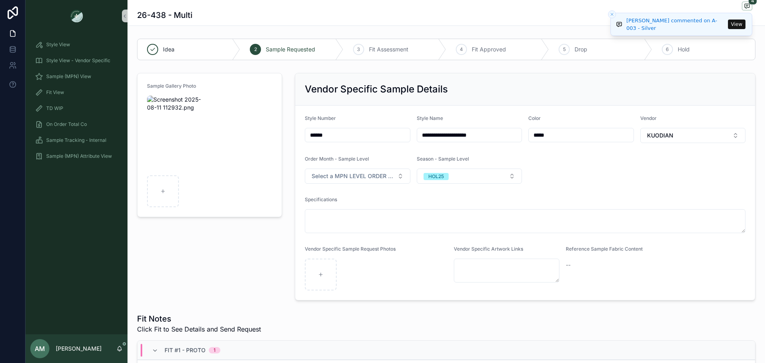
click at [732, 26] on button "View" at bounding box center [737, 25] width 18 height 10
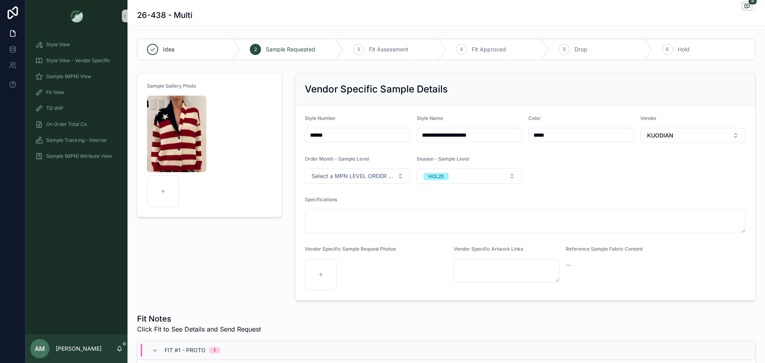
scroll to position [7, 0]
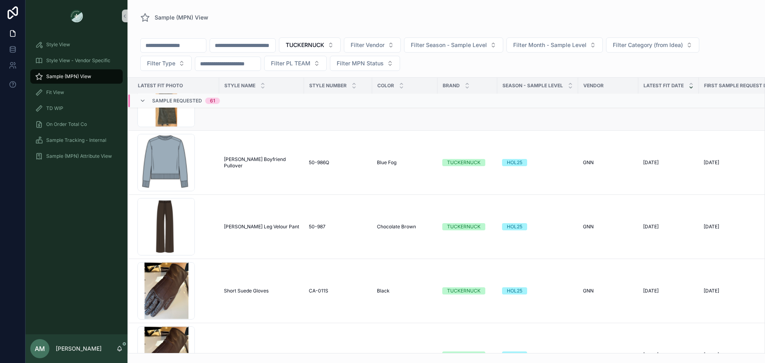
scroll to position [812, 0]
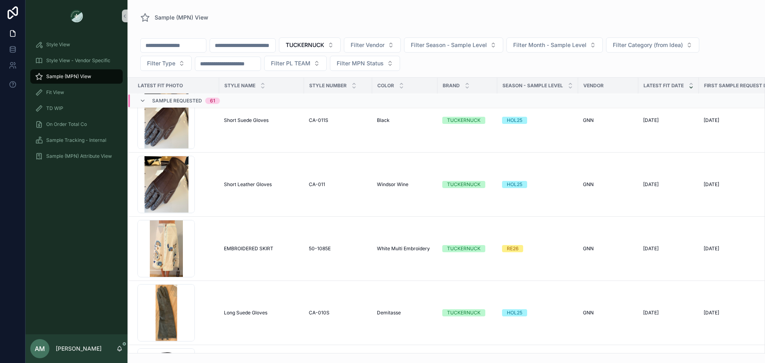
click at [114, 348] on div "AM Anna Matteson" at bounding box center [77, 348] width 102 height 29
click at [117, 349] on icon "scrollable content" at bounding box center [119, 349] width 6 height 6
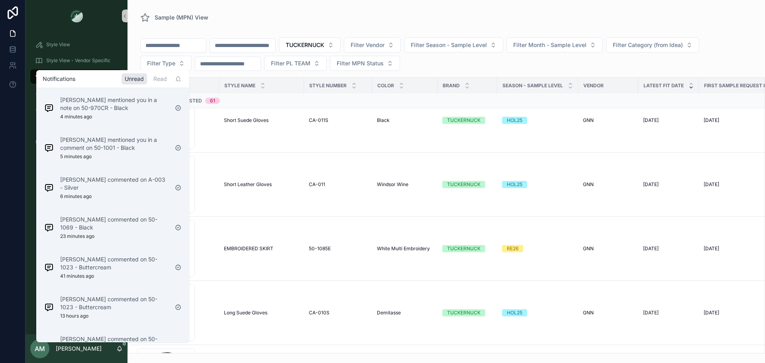
click at [161, 85] on div "Notifications Unread Read" at bounding box center [112, 79] width 153 height 18
click at [157, 78] on div "Read" at bounding box center [160, 78] width 20 height 11
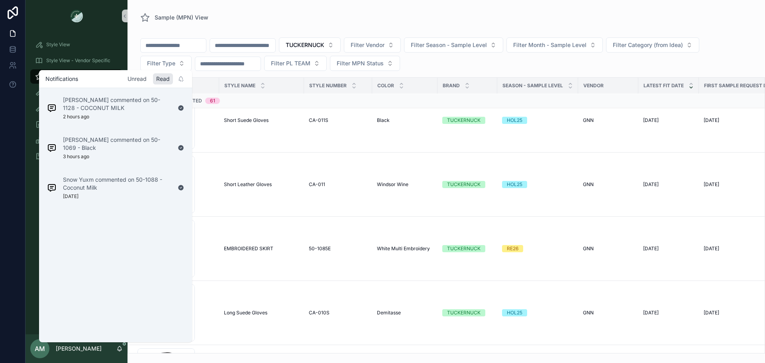
click at [145, 81] on div "Unread" at bounding box center [137, 78] width 26 height 11
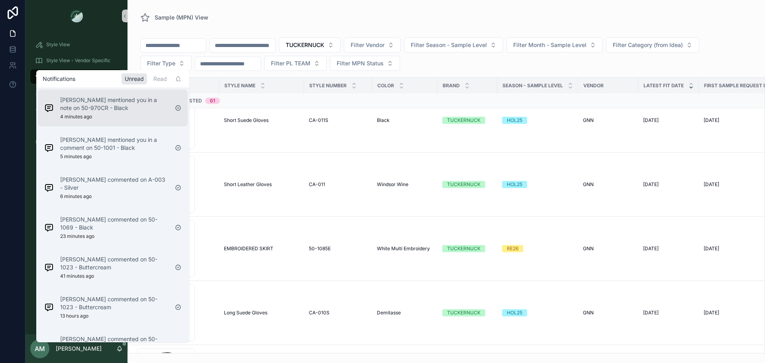
click at [146, 108] on p "Loretta Lee mentioned you in a note on 50-970CR - Black" at bounding box center [114, 104] width 108 height 16
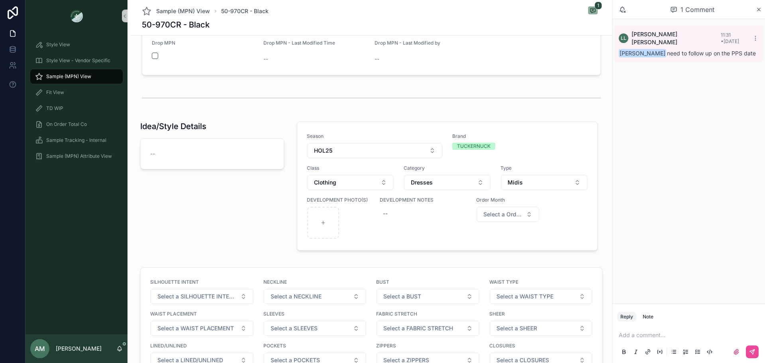
scroll to position [319, 0]
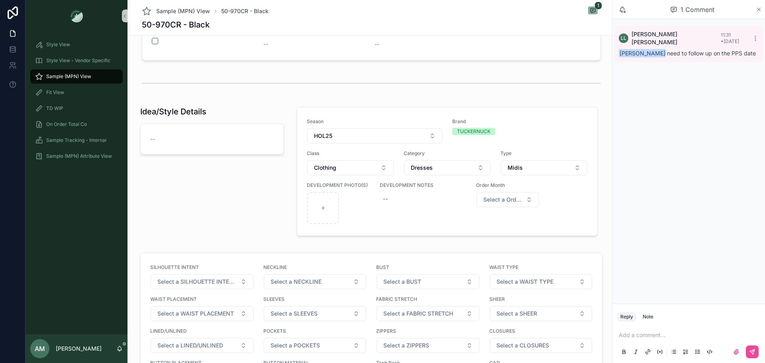
click at [759, 11] on icon "scrollable content" at bounding box center [759, 9] width 6 height 6
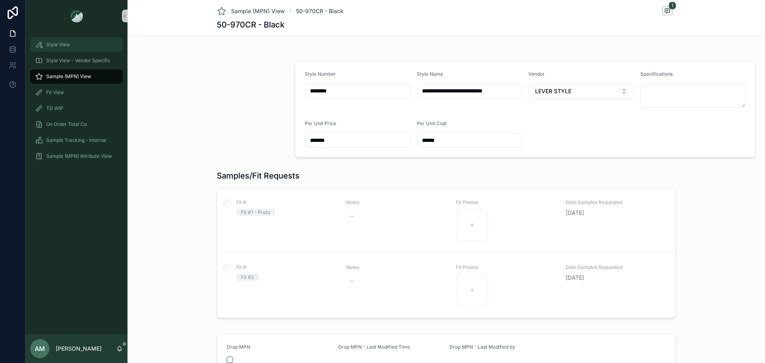
click at [68, 48] on div "Style View" at bounding box center [76, 44] width 83 height 13
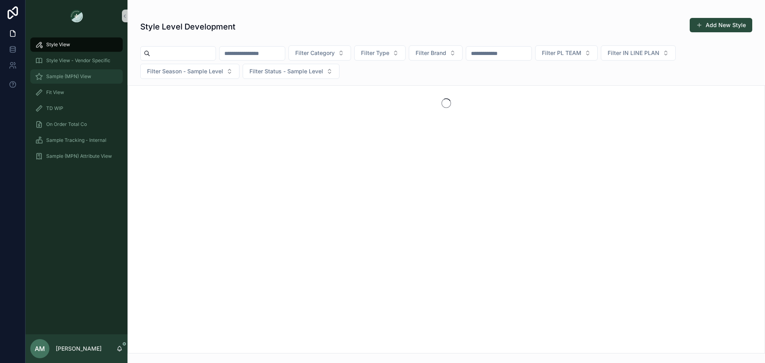
click at [97, 77] on div "Sample (MPN) View" at bounding box center [76, 76] width 83 height 13
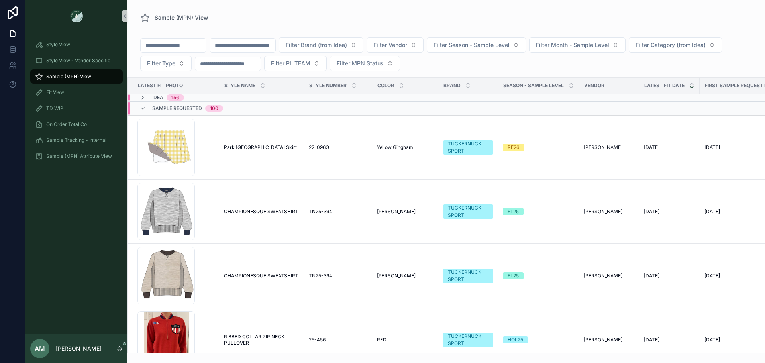
click at [275, 43] on input "scrollable content" at bounding box center [242, 45] width 65 height 11
click at [411, 43] on button "Filter Vendor" at bounding box center [395, 44] width 57 height 15
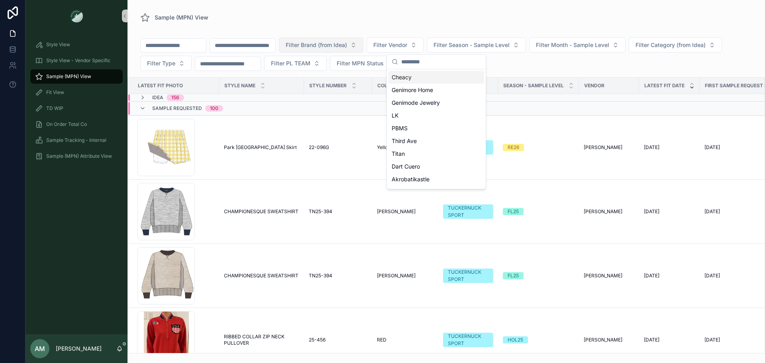
click at [347, 45] on span "Filter Brand (from Idea)" at bounding box center [316, 45] width 61 height 8
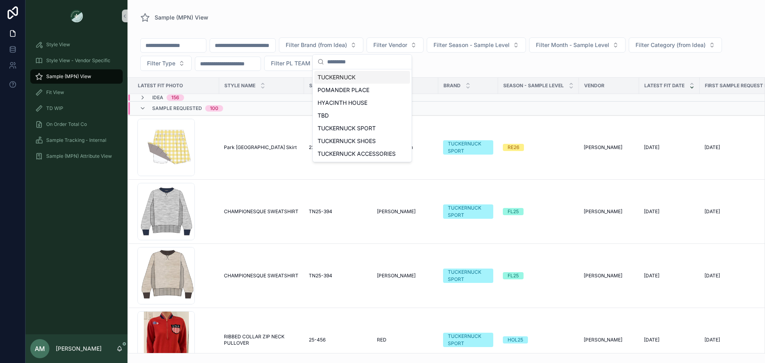
click at [377, 75] on div "TUCKERNUCK" at bounding box center [363, 77] width 96 height 13
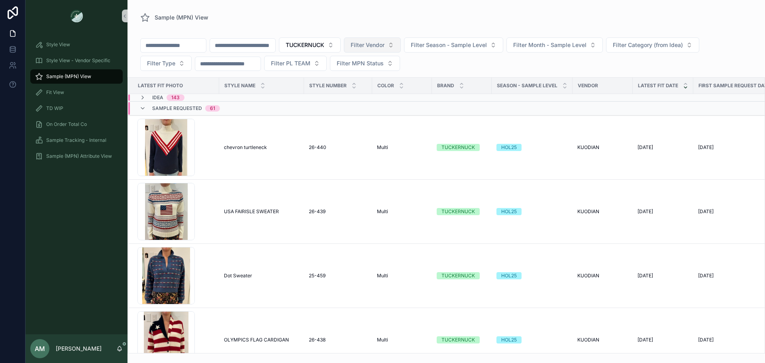
click at [401, 45] on button "Filter Vendor" at bounding box center [372, 44] width 57 height 15
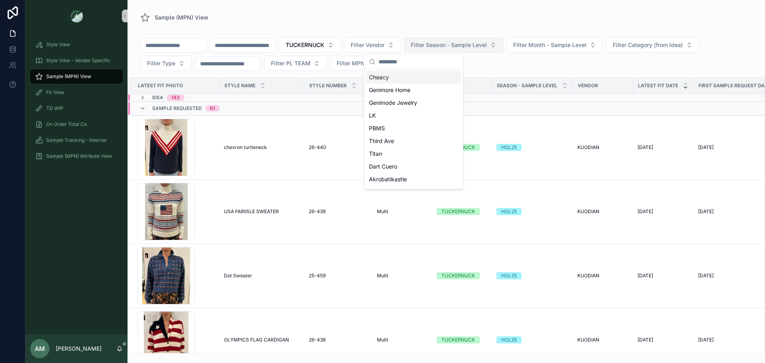
click at [473, 47] on span "Filter Season - Sample Level" at bounding box center [449, 45] width 76 height 8
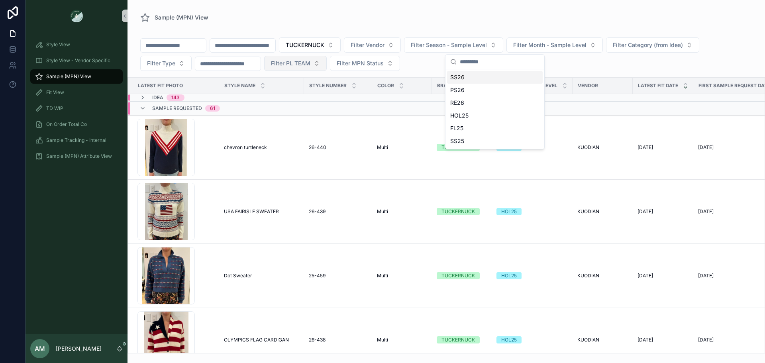
click at [327, 62] on button "Filter PL TEAM" at bounding box center [295, 63] width 63 height 15
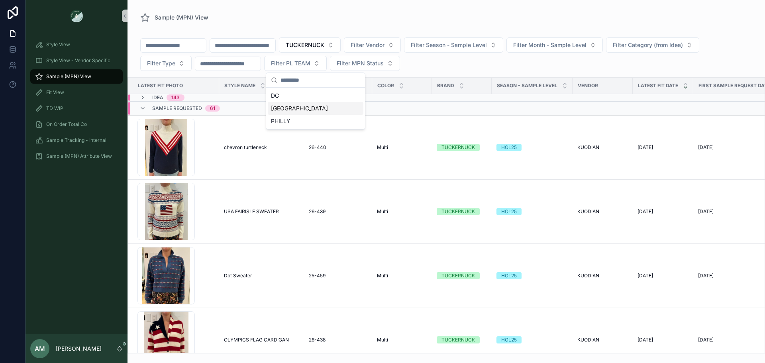
click at [317, 109] on div "[GEOGRAPHIC_DATA]" at bounding box center [316, 108] width 96 height 13
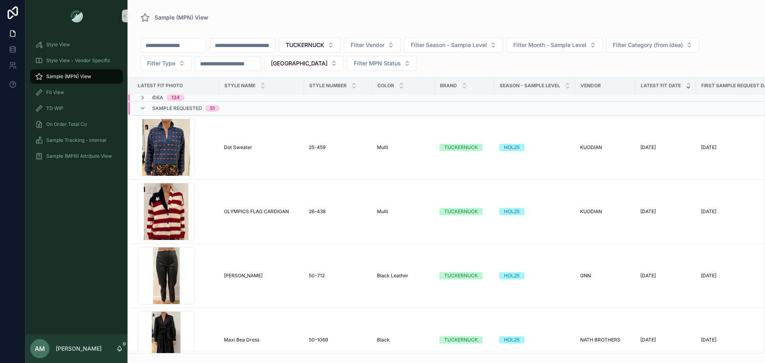
click at [258, 47] on input "scrollable content" at bounding box center [242, 45] width 65 height 11
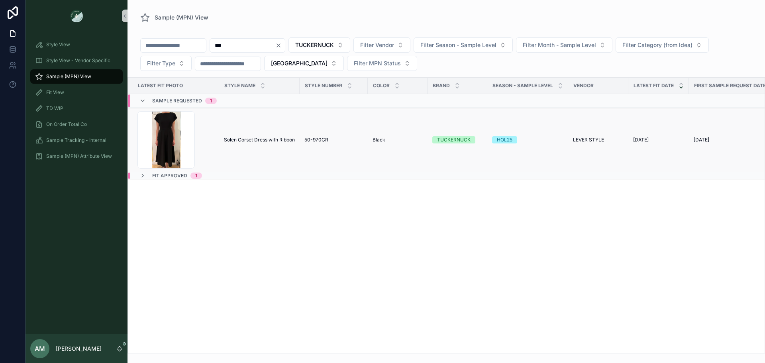
type input "***"
click at [252, 142] on span "Solen Corset Dress with Ribbon" at bounding box center [259, 140] width 71 height 6
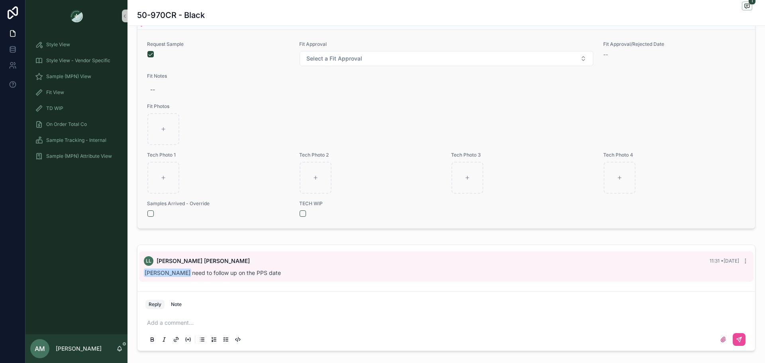
scroll to position [478, 0]
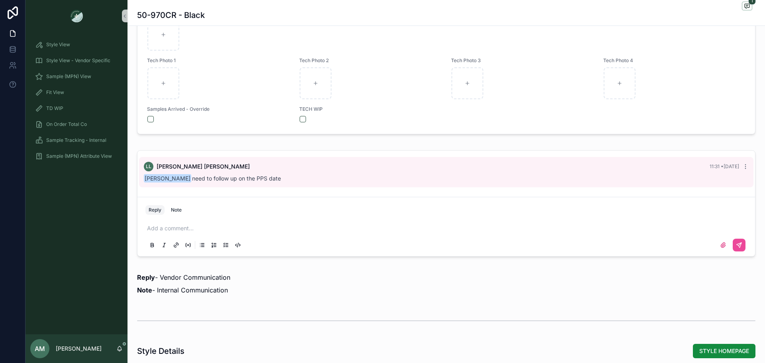
click at [155, 210] on button "Reply" at bounding box center [155, 210] width 19 height 10
click at [155, 227] on p "scrollable content" at bounding box center [448, 228] width 602 height 8
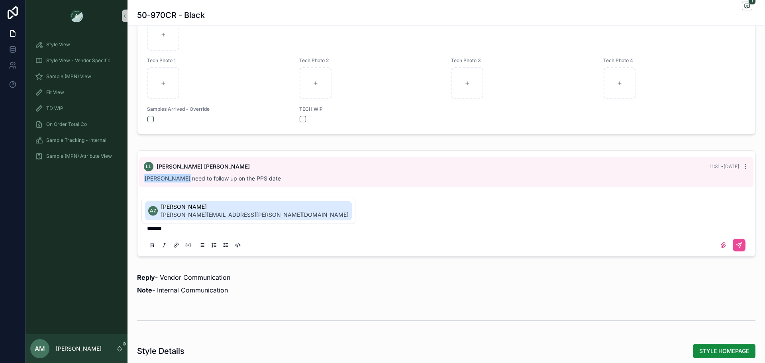
click at [177, 215] on span "amanda.zhou@leverstyle.com" at bounding box center [255, 215] width 188 height 8
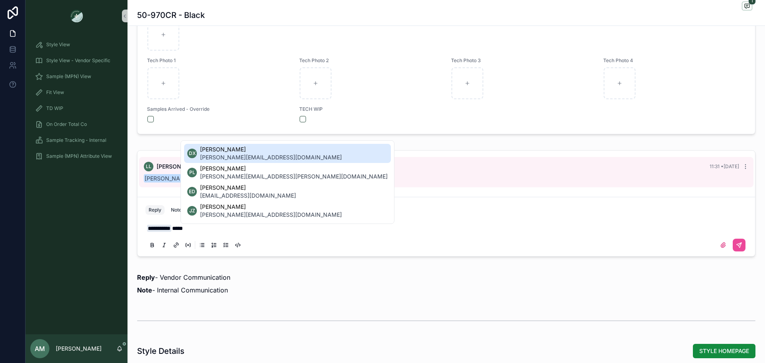
click at [234, 159] on span "diana.xu@leverstyle.com" at bounding box center [271, 157] width 142 height 8
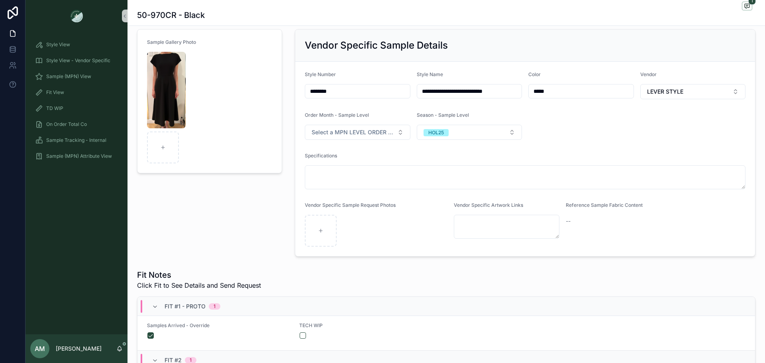
scroll to position [0, 0]
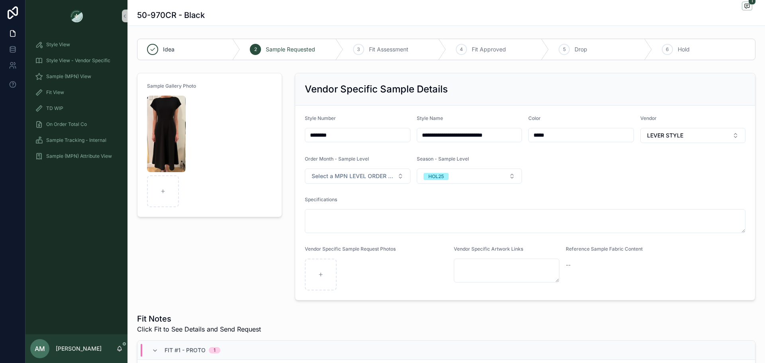
drag, startPoint x: 336, startPoint y: 133, endPoint x: 299, endPoint y: 135, distance: 36.7
click at [299, 135] on form "**********" at bounding box center [525, 203] width 460 height 195
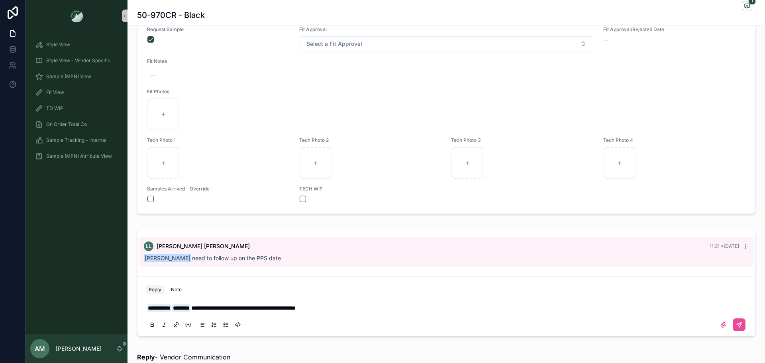
scroll to position [558, 0]
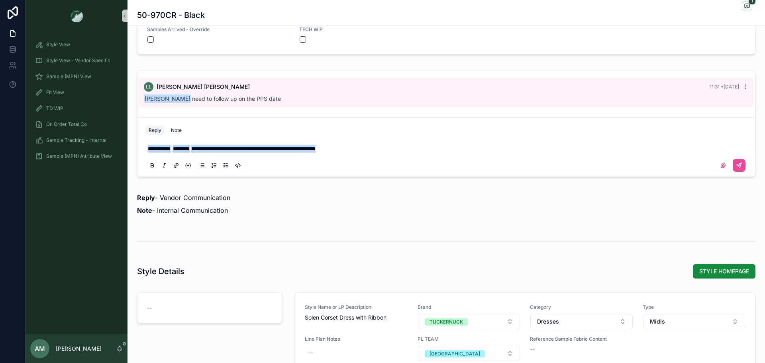
drag, startPoint x: 389, startPoint y: 149, endPoint x: -52, endPoint y: 140, distance: 441.4
click at [0, 140] on html "**********" at bounding box center [382, 181] width 765 height 363
click at [176, 131] on div "Note" at bounding box center [176, 130] width 11 height 6
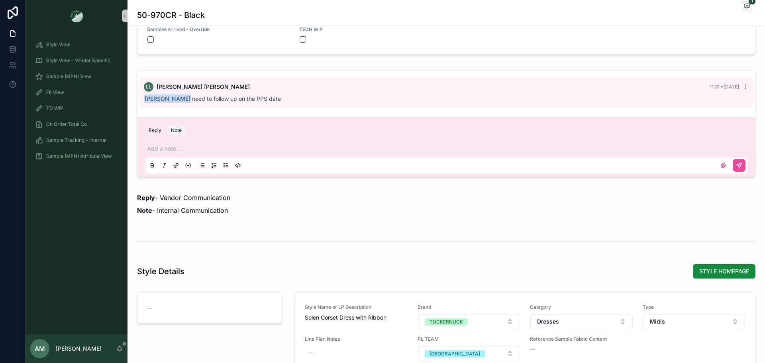
click at [212, 149] on p "scrollable content" at bounding box center [448, 149] width 602 height 8
click at [195, 132] on span "llee@tnuck.com" at bounding box center [209, 135] width 96 height 8
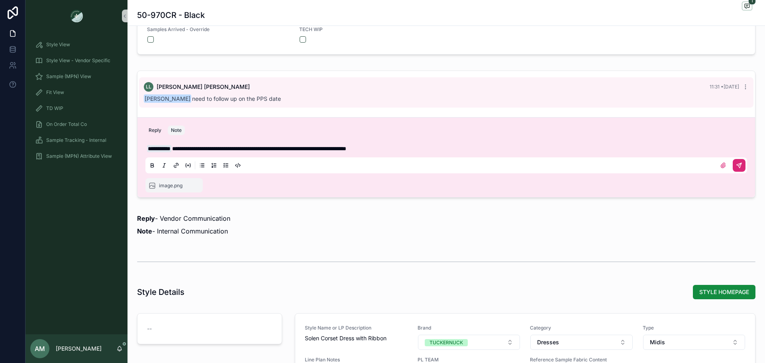
click at [733, 169] on button "scrollable content" at bounding box center [739, 165] width 13 height 13
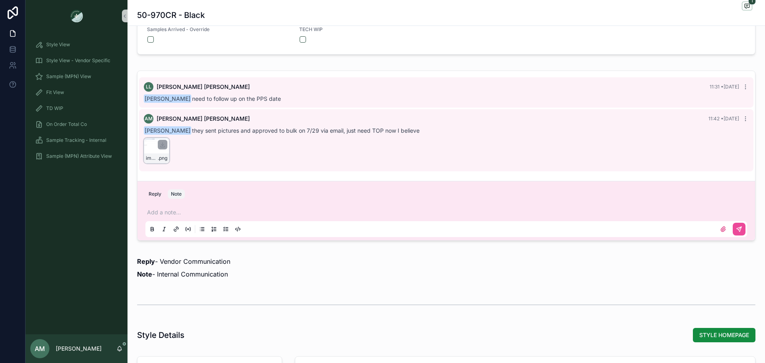
click at [154, 153] on div "image .png" at bounding box center [156, 158] width 25 height 10
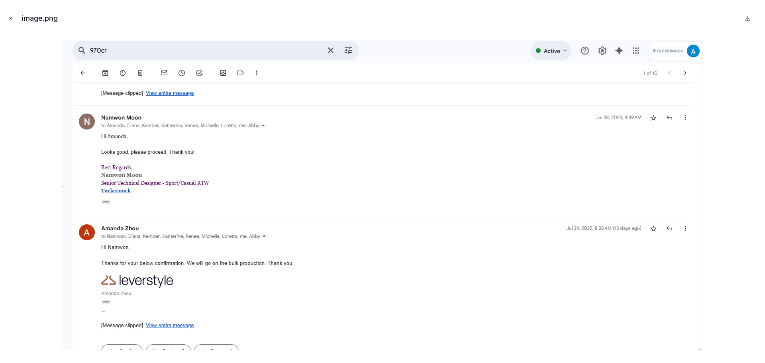
click at [10, 20] on icon "Close modal" at bounding box center [11, 19] width 6 height 6
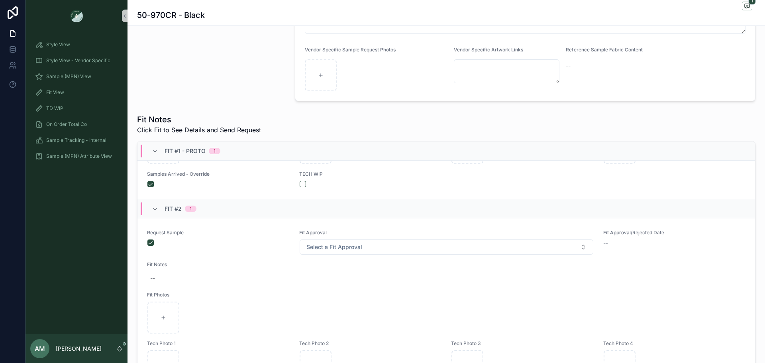
scroll to position [228, 0]
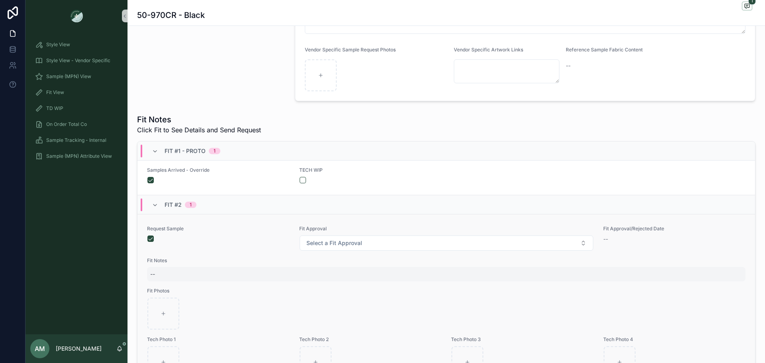
click at [192, 275] on div "--" at bounding box center [446, 274] width 599 height 14
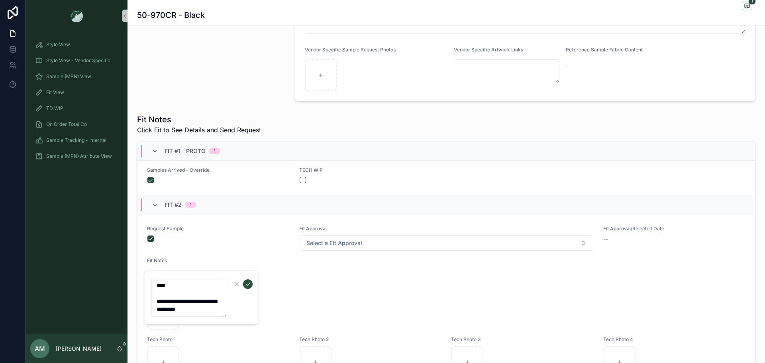
type textarea "**********"
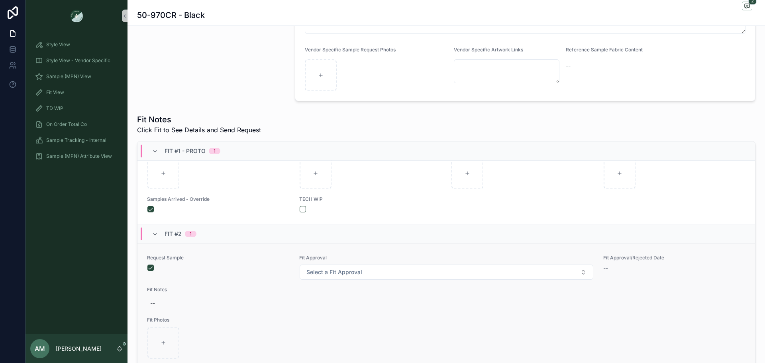
scroll to position [228, 0]
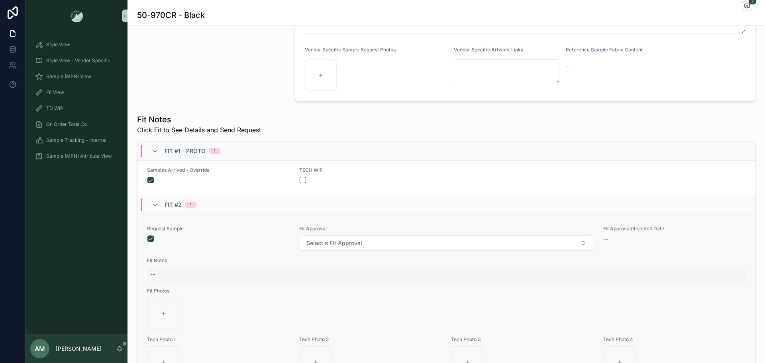
click at [157, 271] on div "--" at bounding box center [446, 274] width 599 height 14
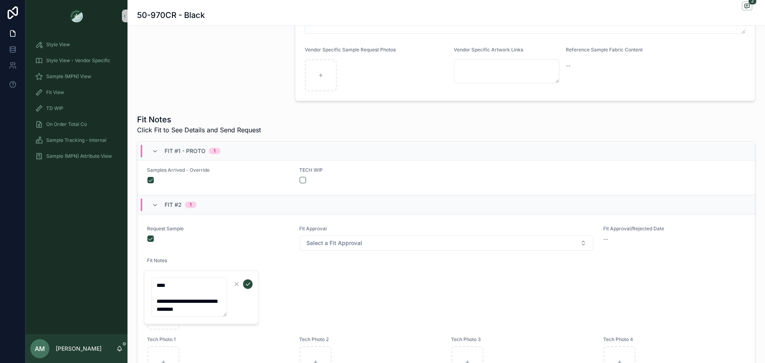
click at [213, 309] on textarea "**********" at bounding box center [189, 297] width 76 height 39
type textarea "**********"
click at [248, 284] on icon "scrollable content" at bounding box center [248, 284] width 6 height 6
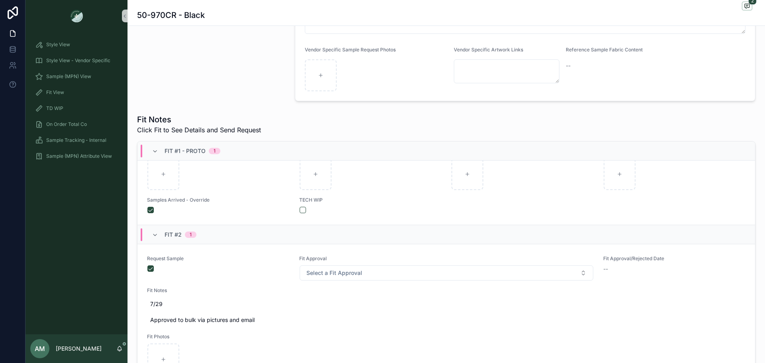
scroll to position [199, 0]
click at [319, 277] on button "Select a Fit Approval" at bounding box center [447, 272] width 294 height 15
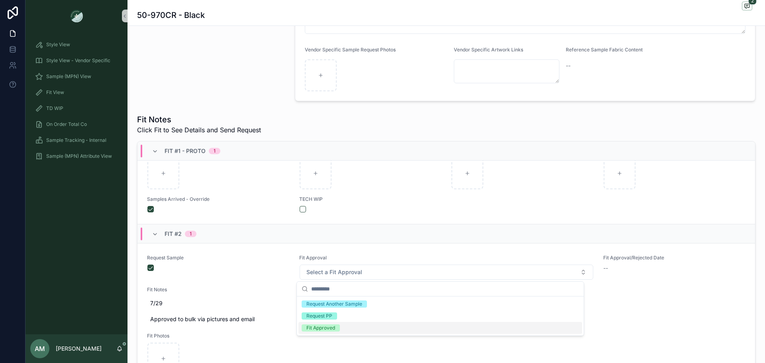
click at [343, 325] on div "Fit Approved" at bounding box center [441, 328] width 284 height 12
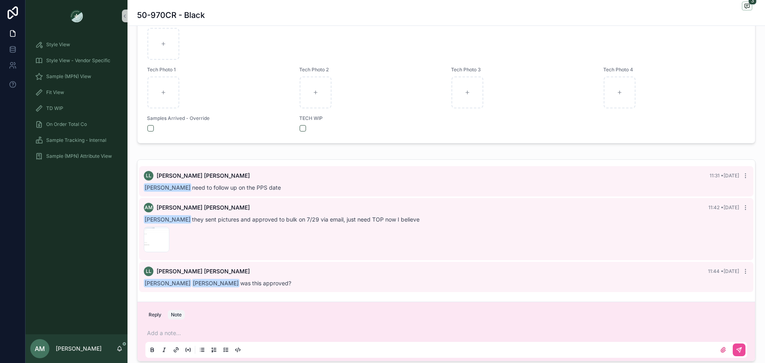
scroll to position [478, 0]
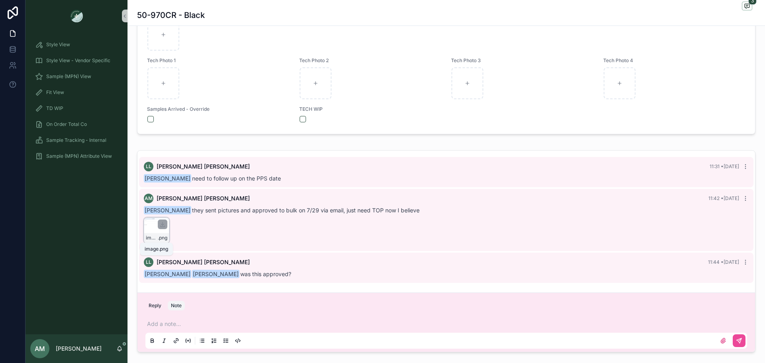
click at [153, 235] on span "image" at bounding box center [152, 238] width 12 height 6
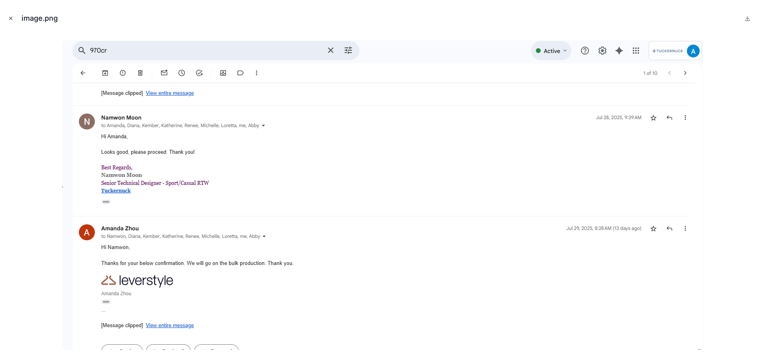
click at [9, 16] on icon "Close modal" at bounding box center [11, 19] width 6 height 6
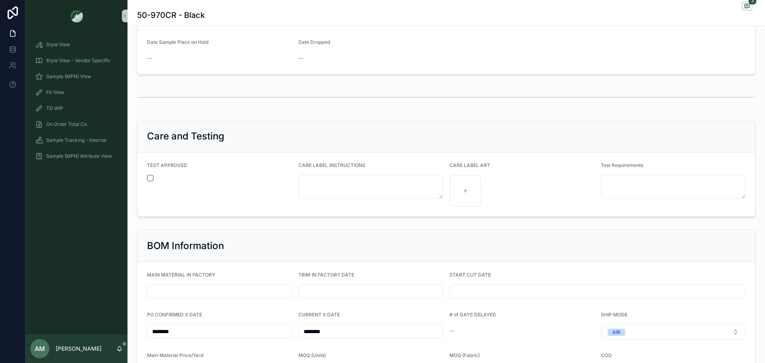
scroll to position [1486, 0]
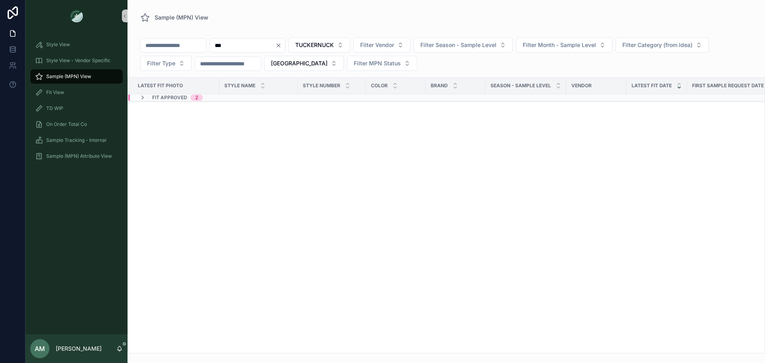
click at [176, 99] on span "Fit Approved" at bounding box center [169, 97] width 35 height 6
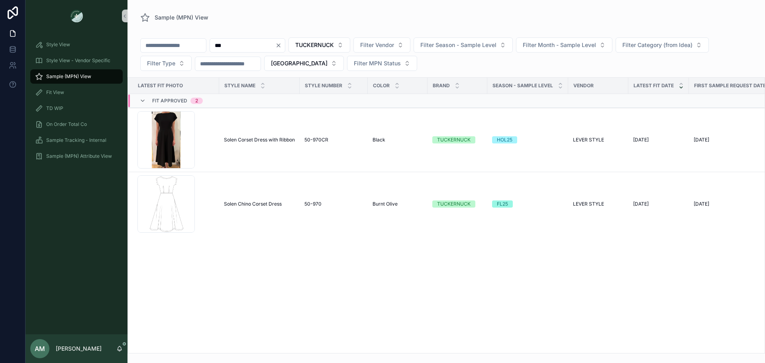
click at [282, 48] on icon "Clear" at bounding box center [278, 45] width 6 height 6
click at [118, 351] on icon "scrollable content" at bounding box center [119, 349] width 6 height 6
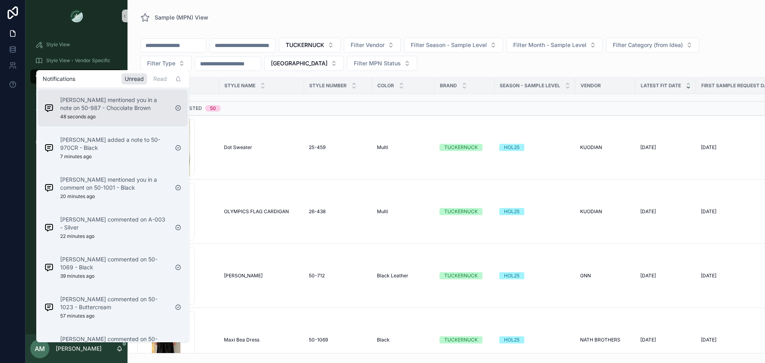
click at [111, 106] on p "Loretta Lee mentioned you in a note on 50-987 - Chocolate Brown" at bounding box center [114, 104] width 108 height 16
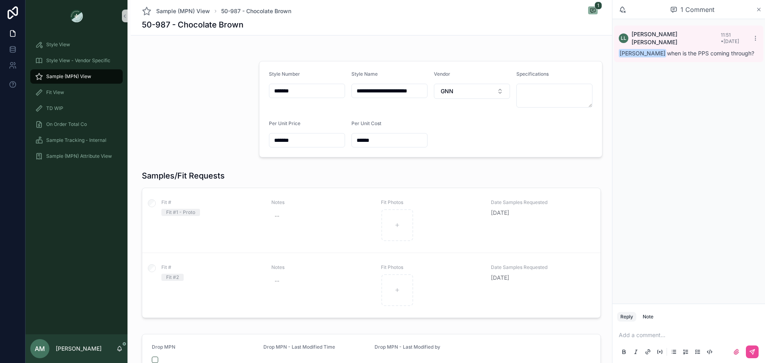
click at [758, 11] on icon "scrollable content" at bounding box center [759, 9] width 3 height 3
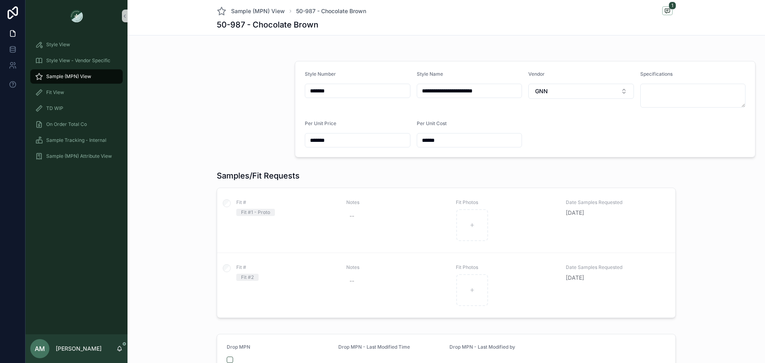
click at [78, 73] on div "Sample (MPN) View" at bounding box center [76, 76] width 83 height 13
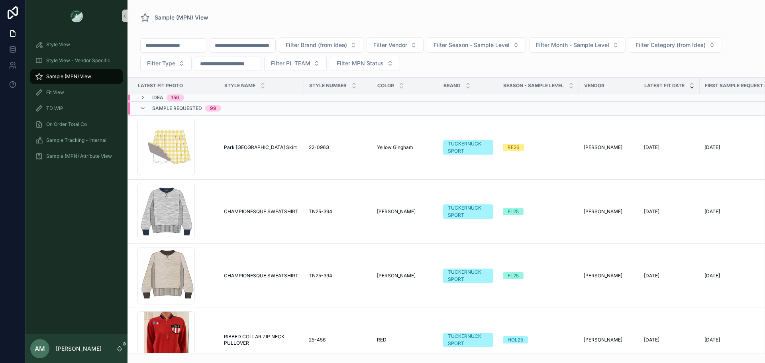
click at [256, 49] on input "scrollable content" at bounding box center [242, 45] width 65 height 11
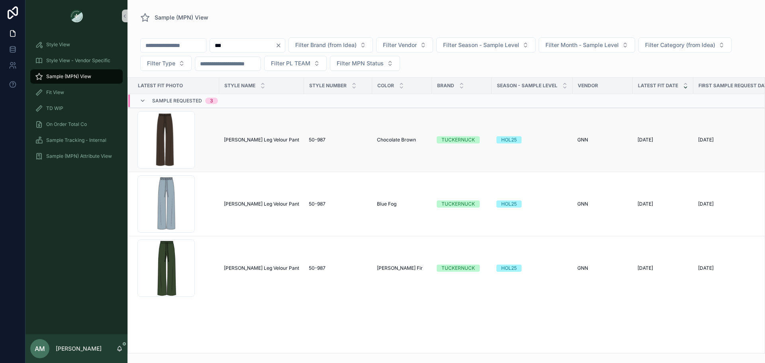
type input "***"
click at [265, 138] on span "[PERSON_NAME] Leg Velour Pant" at bounding box center [261, 140] width 75 height 6
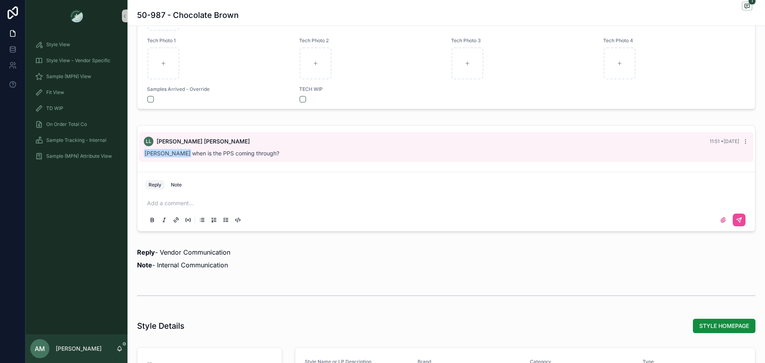
scroll to position [518, 0]
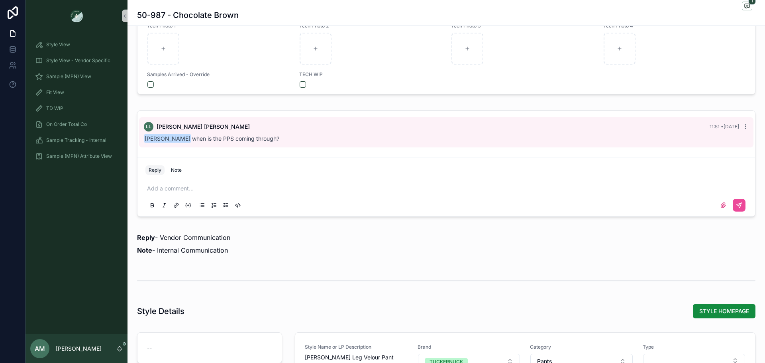
click at [150, 167] on button "Reply" at bounding box center [155, 170] width 19 height 10
click at [191, 193] on div "Add a comment..." at bounding box center [447, 196] width 602 height 33
click at [180, 189] on p "scrollable content" at bounding box center [448, 189] width 602 height 8
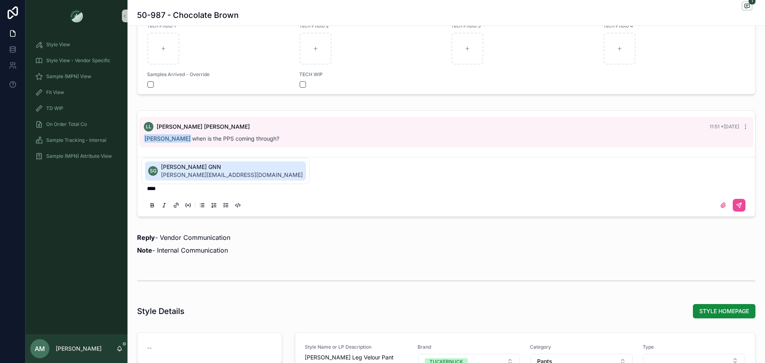
click at [179, 169] on span "Shyamlee GNN" at bounding box center [232, 167] width 142 height 8
click at [219, 175] on span "varun@gnntrends.com" at bounding box center [251, 175] width 96 height 8
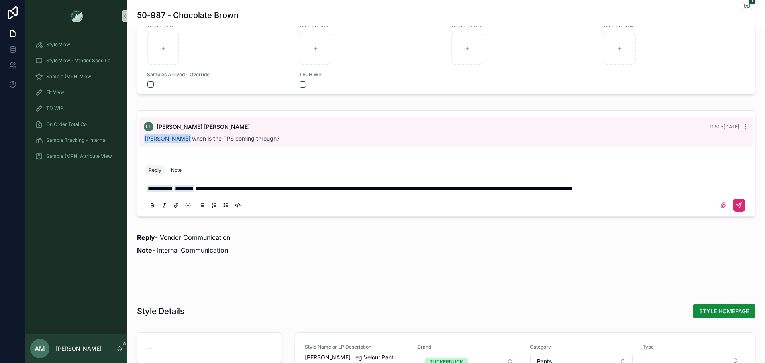
click at [736, 205] on icon "scrollable content" at bounding box center [739, 205] width 6 height 6
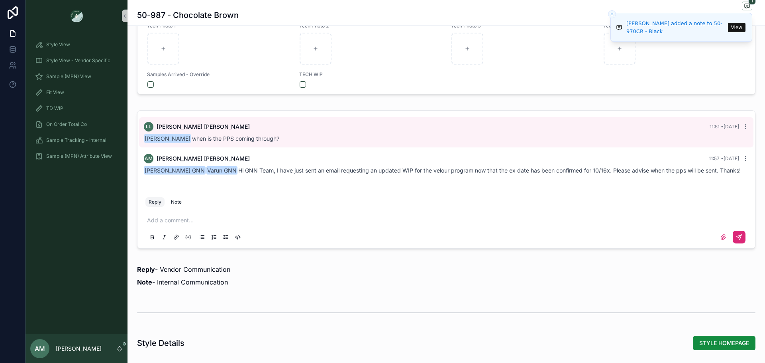
click at [742, 27] on button "View" at bounding box center [737, 28] width 18 height 10
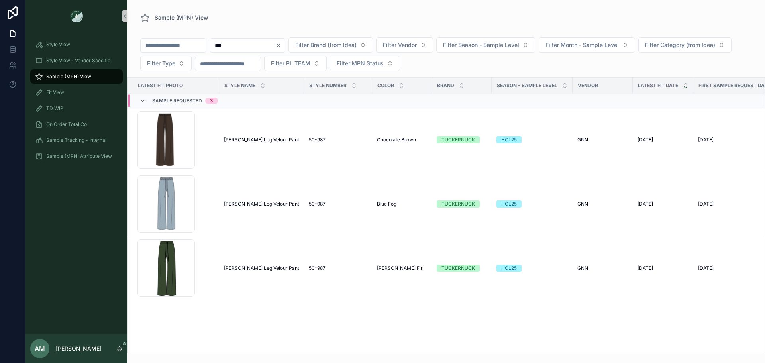
click at [282, 48] on icon "Clear" at bounding box center [278, 45] width 6 height 6
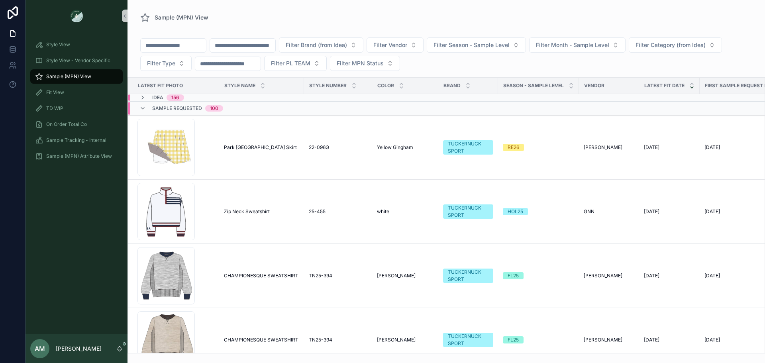
click at [252, 49] on input "scrollable content" at bounding box center [242, 45] width 65 height 11
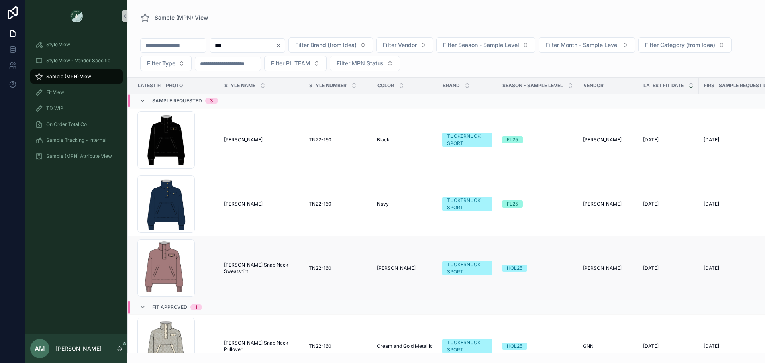
type input "***"
click at [324, 269] on span "TN22-160" at bounding box center [320, 268] width 23 height 6
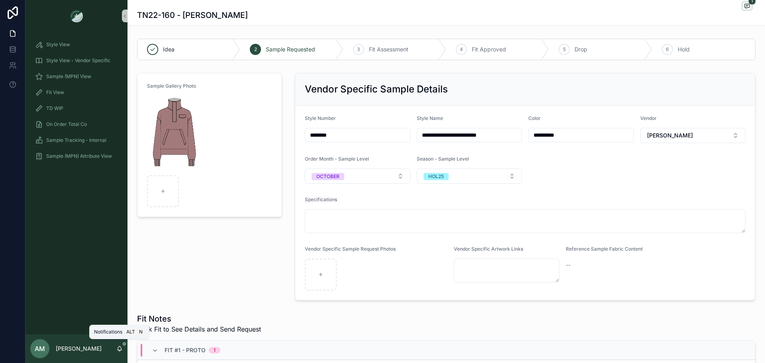
click at [120, 351] on icon "scrollable content" at bounding box center [120, 350] width 2 height 1
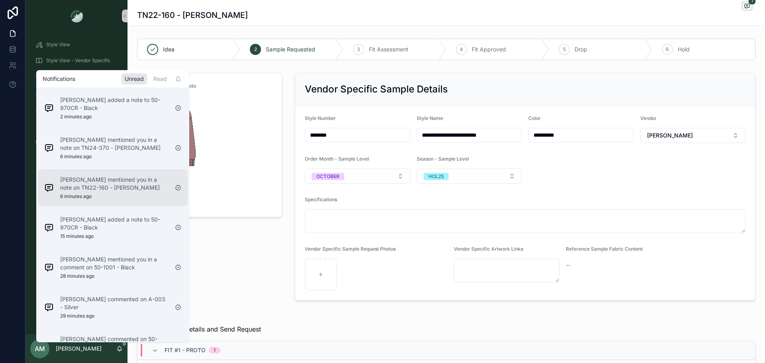
click at [130, 186] on p "Loretta Lee mentioned you in a note on TN22-160 - Dusty Rose" at bounding box center [114, 184] width 108 height 16
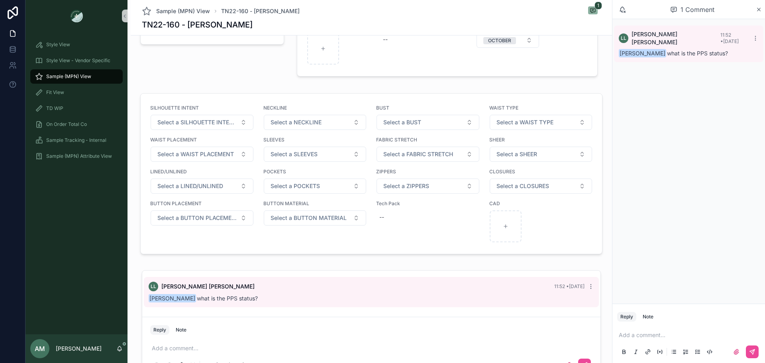
scroll to position [546, 0]
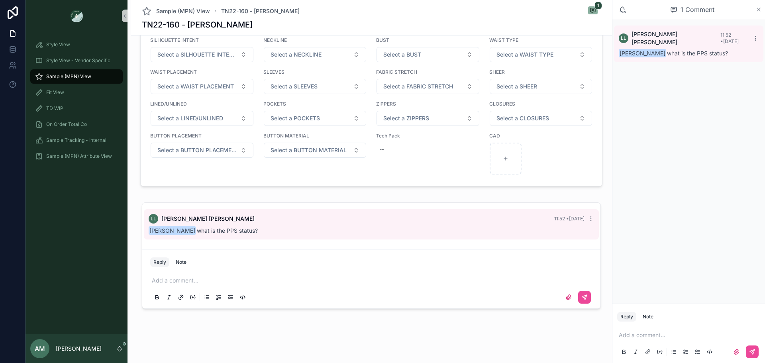
click at [759, 9] on icon "scrollable content" at bounding box center [759, 9] width 3 height 3
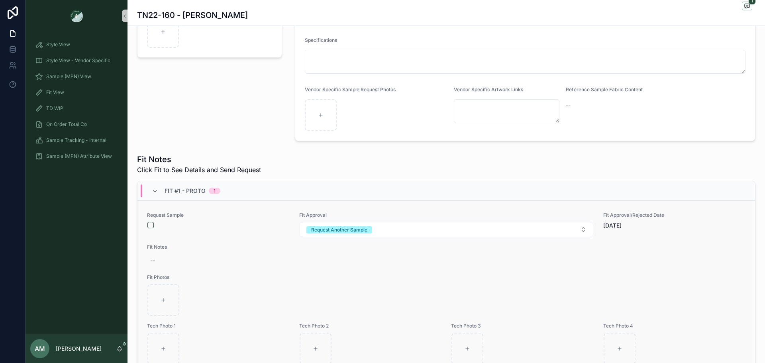
click at [149, 219] on div "Request Sample" at bounding box center [218, 220] width 143 height 17
click at [326, 233] on div "Request Another Sample" at bounding box center [339, 229] width 56 height 7
click at [328, 289] on div "Request PP" at bounding box center [320, 285] width 26 height 7
click at [151, 226] on button "scrollable content" at bounding box center [151, 225] width 6 height 6
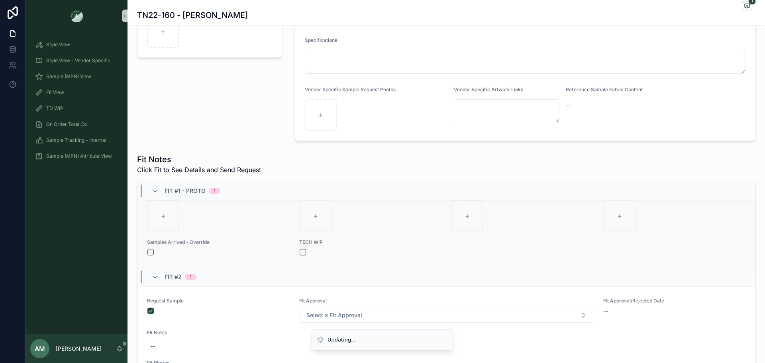
scroll to position [159, 0]
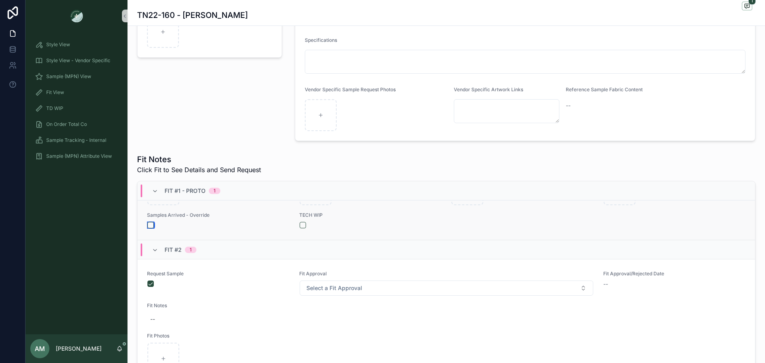
click at [148, 225] on button "scrollable content" at bounding box center [151, 225] width 6 height 6
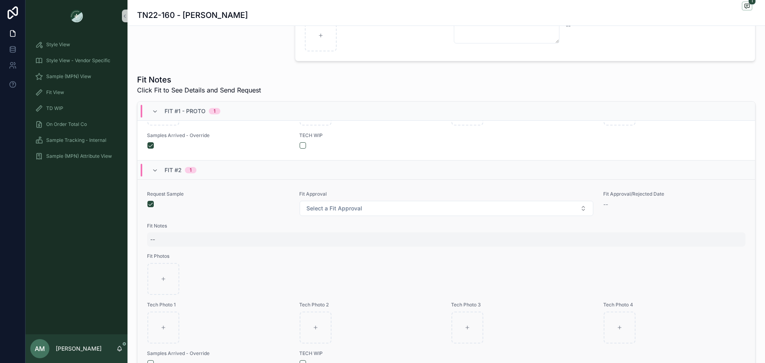
click at [171, 237] on div "--" at bounding box center [446, 239] width 599 height 14
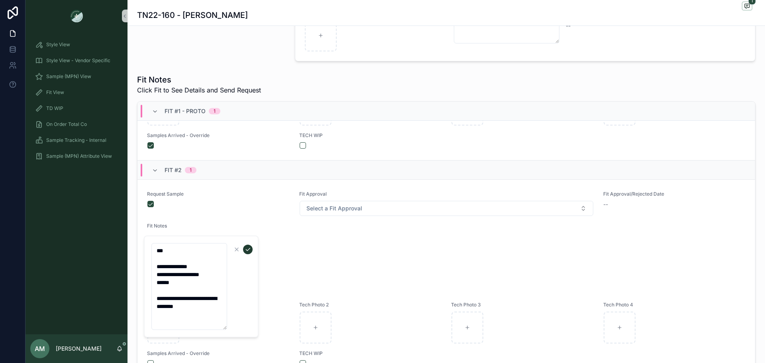
type textarea "**********"
click at [246, 252] on icon "scrollable content" at bounding box center [248, 249] width 6 height 6
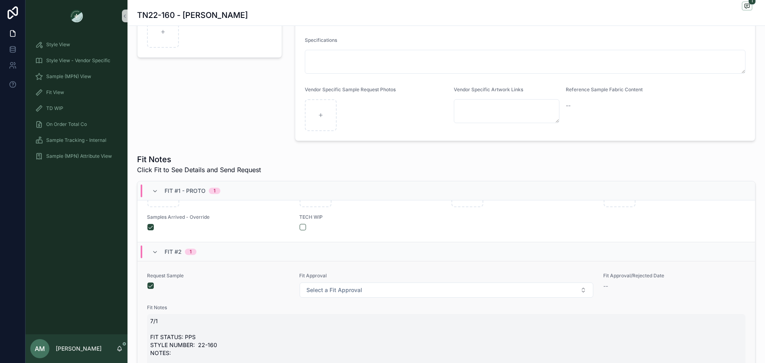
scroll to position [212, 0]
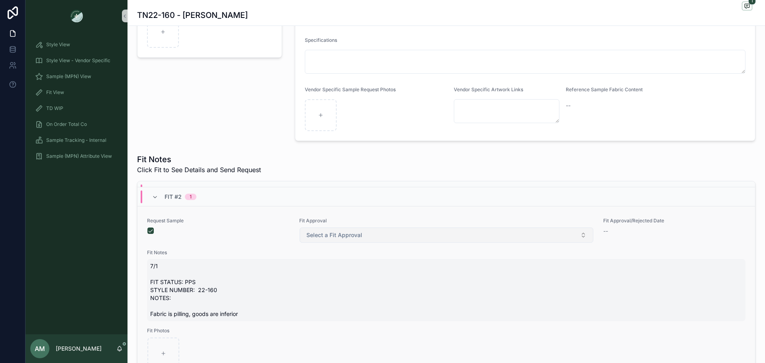
click at [336, 236] on span "Select a Fit Approval" at bounding box center [335, 235] width 56 height 8
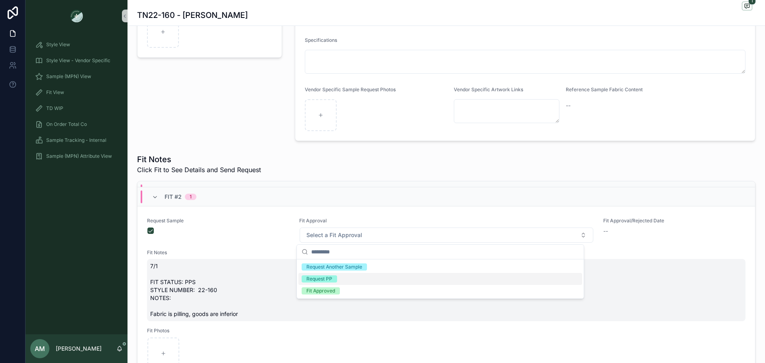
click at [333, 275] on span "Request PP" at bounding box center [319, 278] width 35 height 7
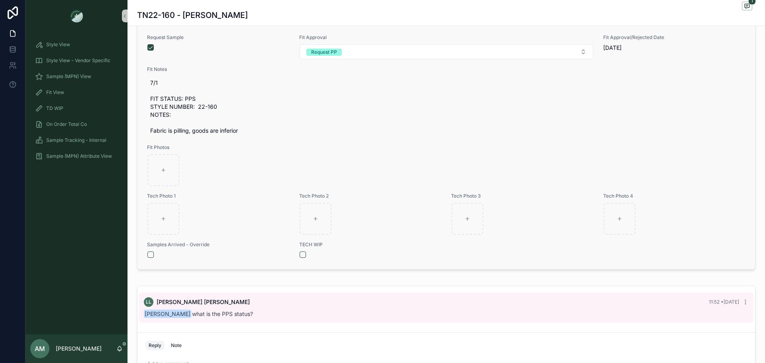
scroll to position [359, 0]
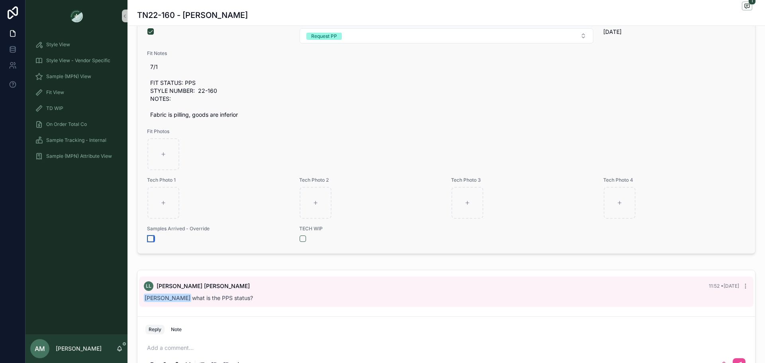
click at [149, 241] on button "scrollable content" at bounding box center [151, 239] width 6 height 6
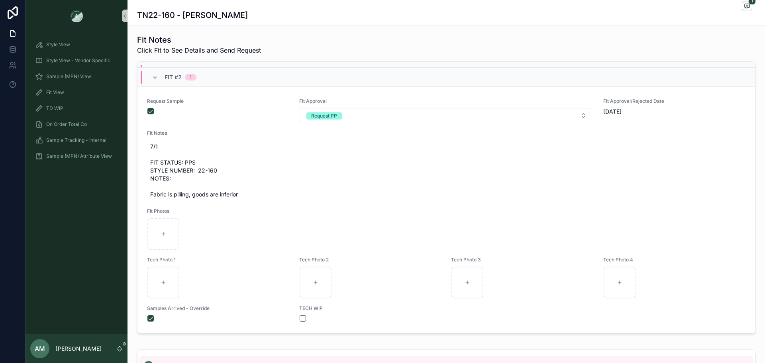
scroll to position [399, 0]
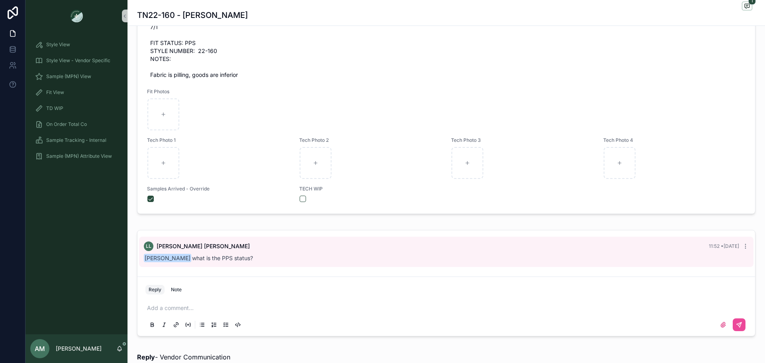
drag, startPoint x: 183, startPoint y: 308, endPoint x: 196, endPoint y: 311, distance: 13.1
click at [183, 308] on p "scrollable content" at bounding box center [448, 308] width 602 height 8
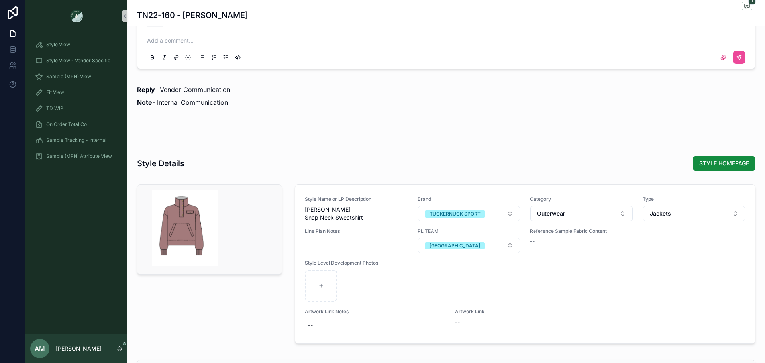
scroll to position [598, 0]
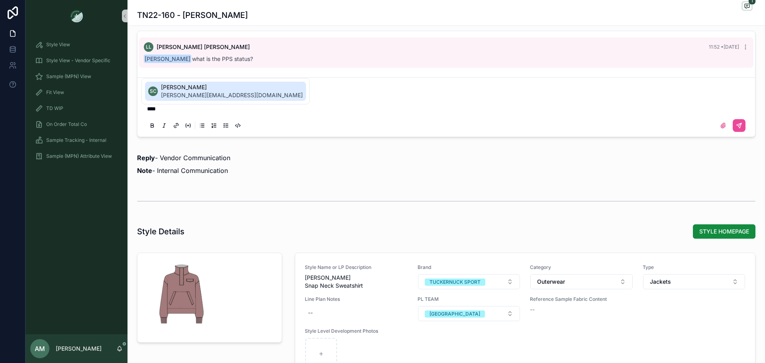
click at [191, 91] on span "Sophie Cuihq" at bounding box center [232, 87] width 142 height 8
click at [191, 91] on span "AZ" at bounding box center [190, 91] width 7 height 6
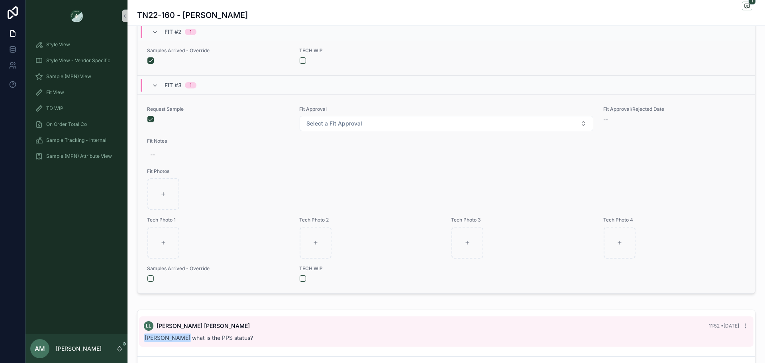
scroll to position [399, 0]
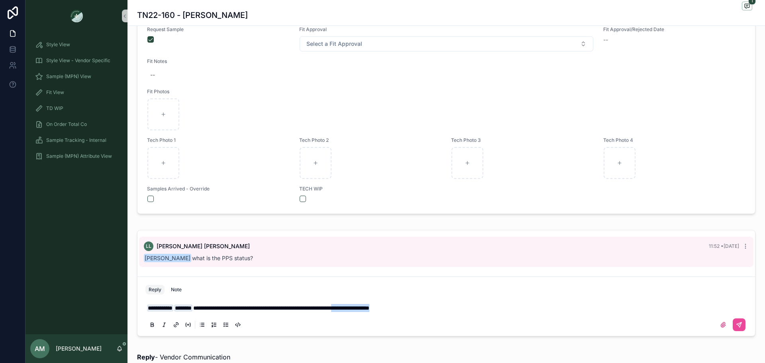
drag, startPoint x: 445, startPoint y: 309, endPoint x: 388, endPoint y: 313, distance: 56.7
click at [388, 313] on div "**********" at bounding box center [447, 315] width 602 height 33
click at [441, 309] on p "**********" at bounding box center [448, 308] width 602 height 8
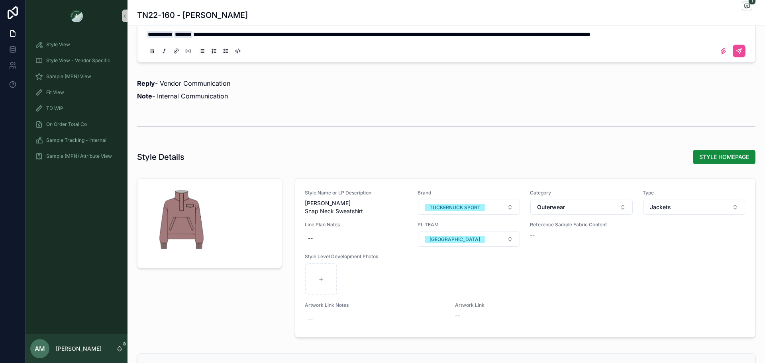
scroll to position [513, 0]
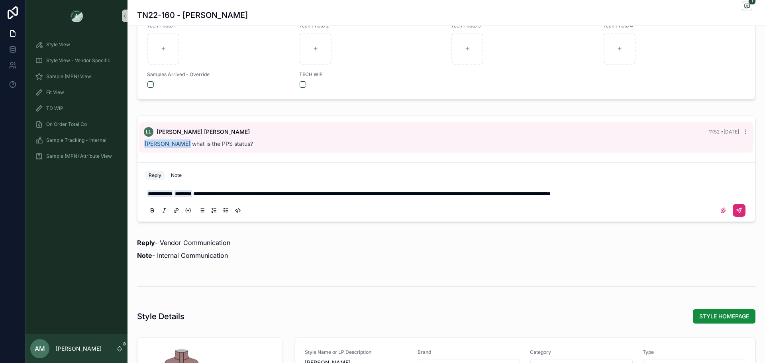
click at [737, 206] on button "scrollable content" at bounding box center [739, 210] width 13 height 13
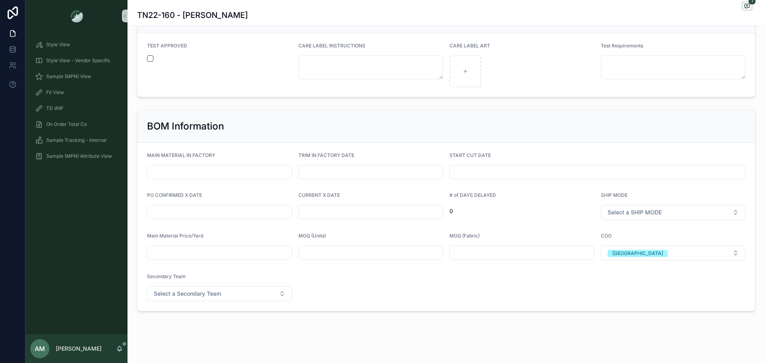
scroll to position [1581, 0]
click at [235, 214] on input "scrollable content" at bounding box center [220, 209] width 144 height 11
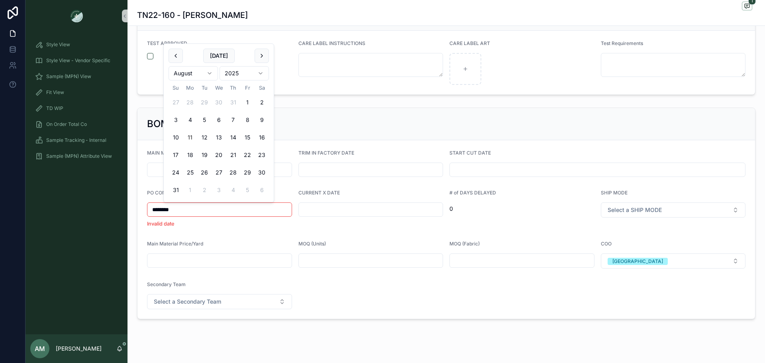
type input "********"
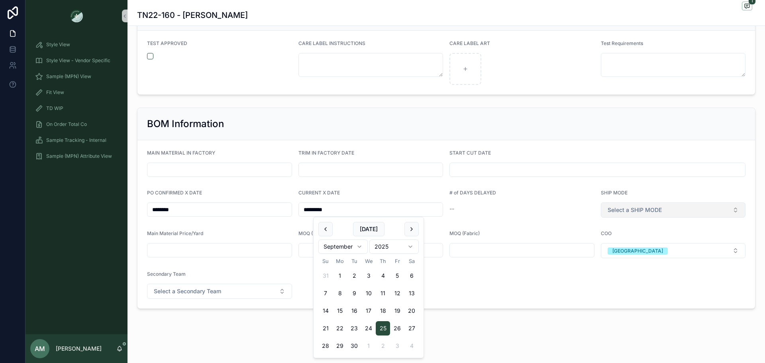
type input "*********"
click at [661, 214] on button "Select a SHIP MODE" at bounding box center [673, 210] width 145 height 15
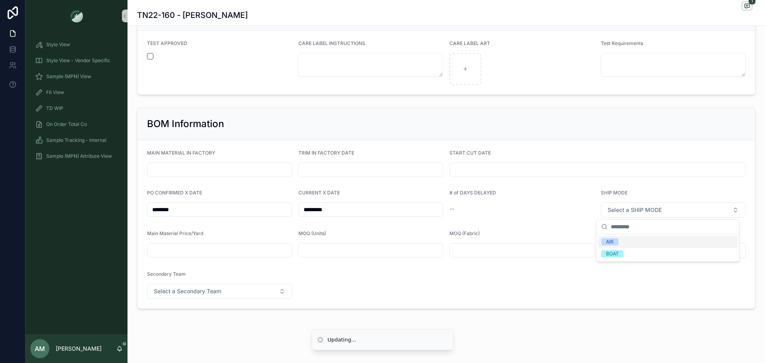
click at [623, 242] on div "AIR" at bounding box center [668, 242] width 140 height 12
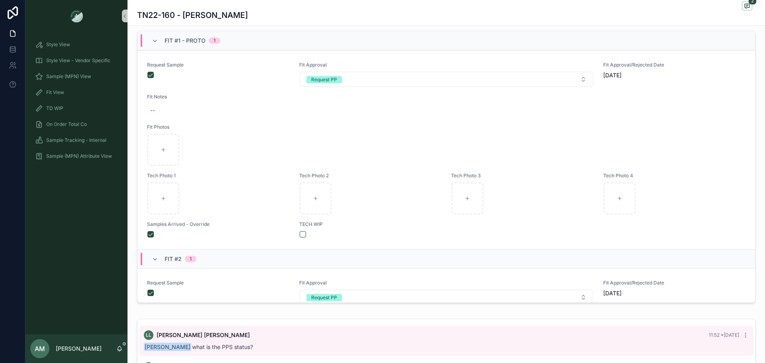
scroll to position [306, 0]
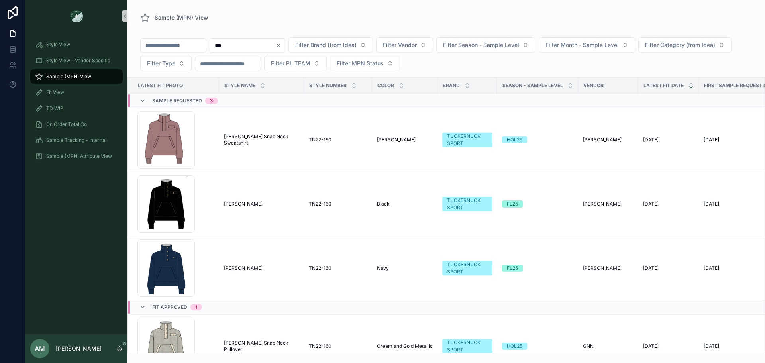
click at [282, 46] on icon "Clear" at bounding box center [278, 45] width 6 height 6
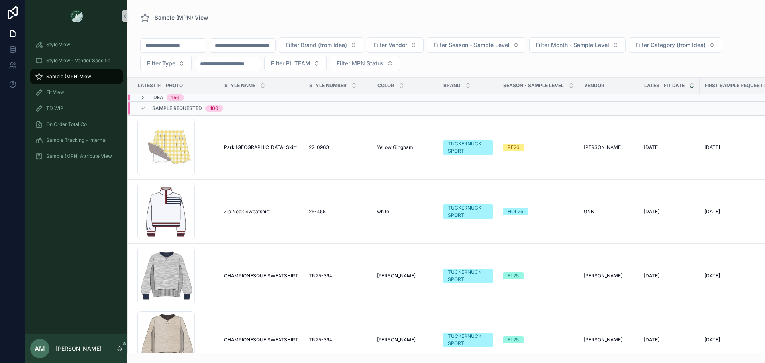
click at [272, 42] on input "scrollable content" at bounding box center [242, 45] width 65 height 11
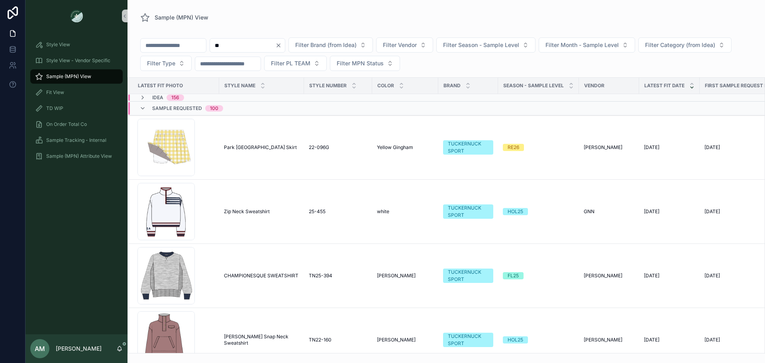
type input "***"
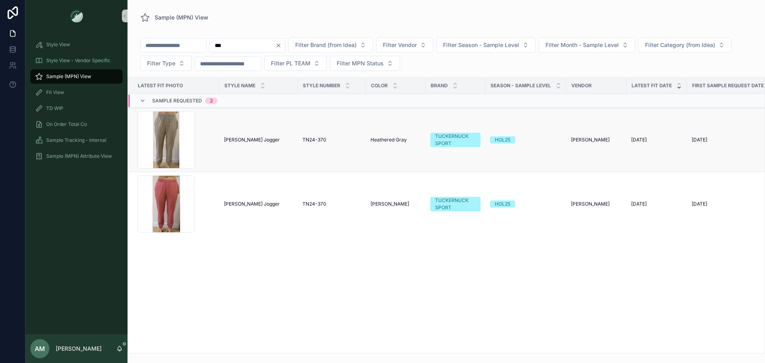
click at [255, 139] on span "[PERSON_NAME] Jogger" at bounding box center [252, 140] width 56 height 6
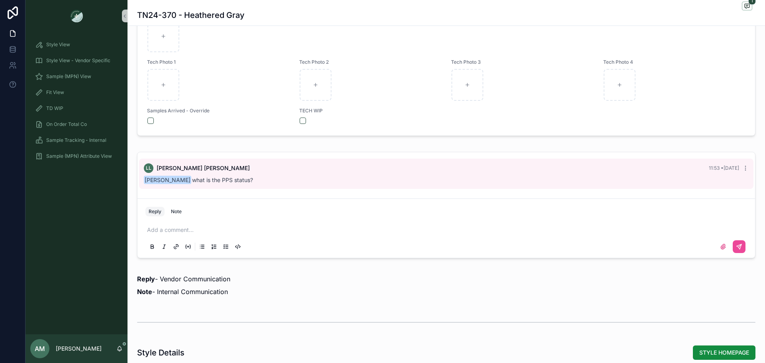
scroll to position [478, 0]
click at [201, 228] on p "scrollable content" at bounding box center [448, 228] width 602 height 8
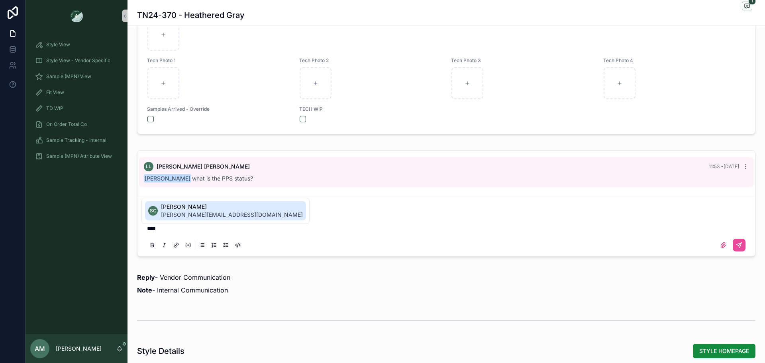
click at [208, 206] on span "Sophie Cuihq" at bounding box center [232, 207] width 142 height 8
click at [242, 209] on span "[PERSON_NAME]" at bounding box center [247, 207] width 96 height 8
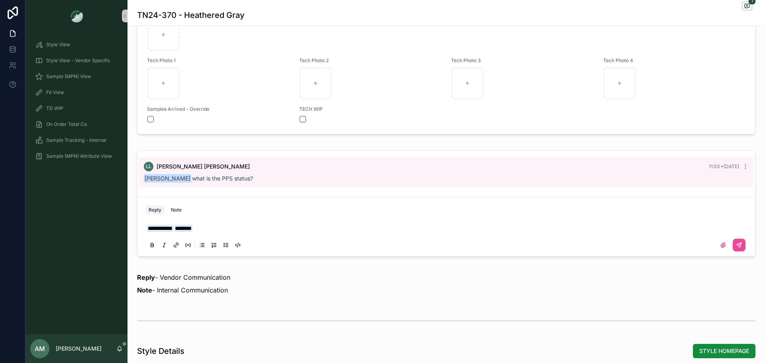
click at [233, 232] on p "**********" at bounding box center [448, 228] width 602 height 8
click at [304, 227] on span "**********" at bounding box center [248, 229] width 110 height 6
click at [387, 232] on p "**********" at bounding box center [448, 228] width 602 height 8
click at [733, 249] on button "scrollable content" at bounding box center [739, 245] width 13 height 13
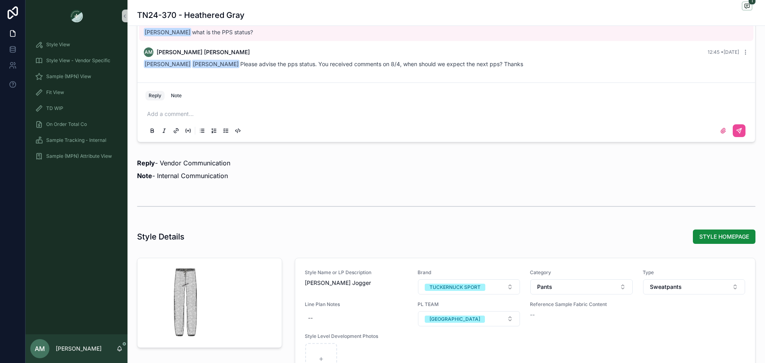
scroll to position [518, 0]
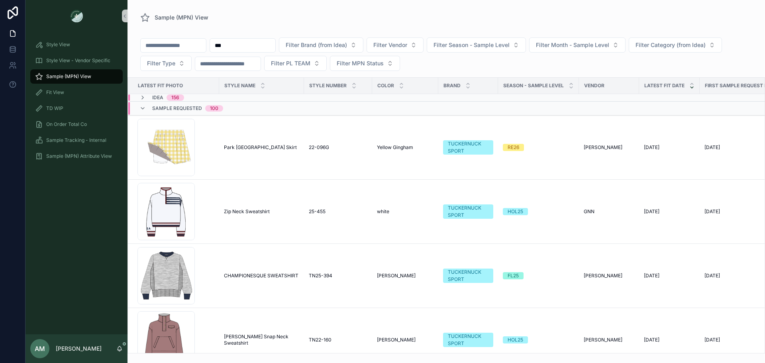
click at [275, 42] on input "***" at bounding box center [242, 45] width 65 height 11
type input "*"
click at [300, 16] on div "Sample (MPN) View" at bounding box center [446, 18] width 612 height 10
click at [116, 348] on div "AM Anna Matteson" at bounding box center [77, 348] width 102 height 29
click at [119, 350] on icon "scrollable content" at bounding box center [120, 348] width 4 height 4
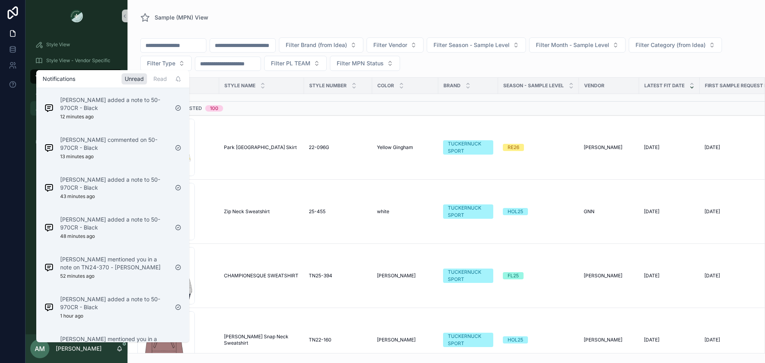
click at [122, 113] on div "Namwon Moon added a note to 50-970CR - Black 12 minutes ago" at bounding box center [114, 108] width 108 height 24
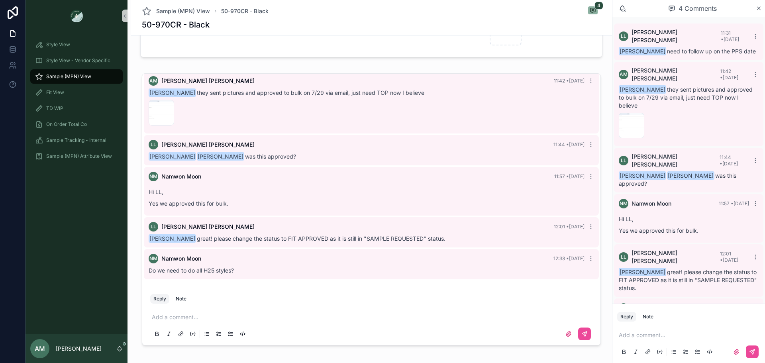
scroll to position [712, 0]
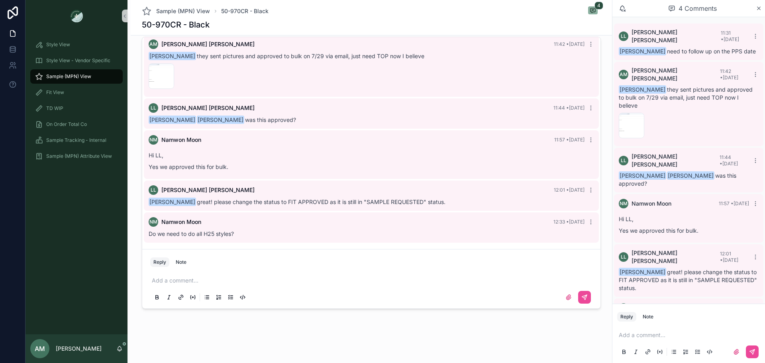
click at [123, 348] on div "AM Anna Matteson" at bounding box center [77, 348] width 102 height 29
click at [120, 348] on icon "scrollable content" at bounding box center [119, 349] width 6 height 6
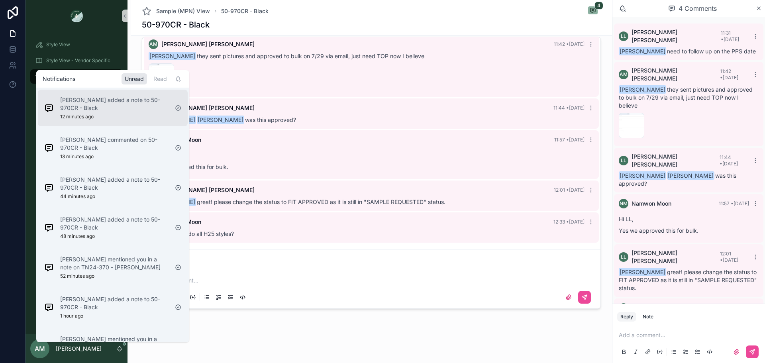
click at [138, 106] on p "Namwon Moon added a note to 50-970CR - Black" at bounding box center [114, 104] width 108 height 16
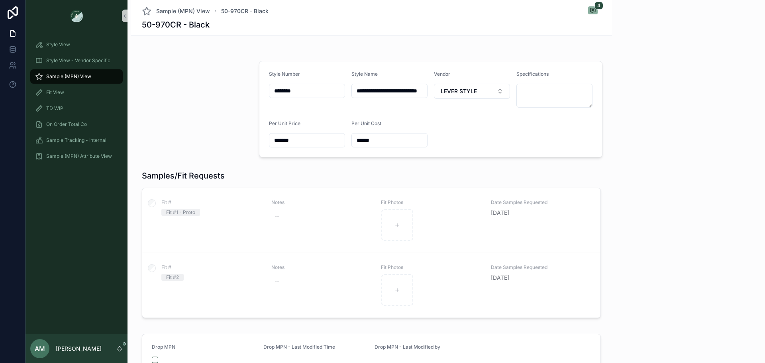
scroll to position [41, 0]
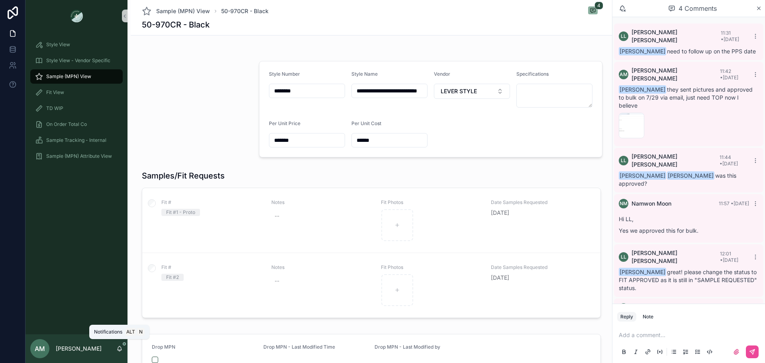
click at [122, 350] on icon "scrollable content" at bounding box center [119, 349] width 6 height 6
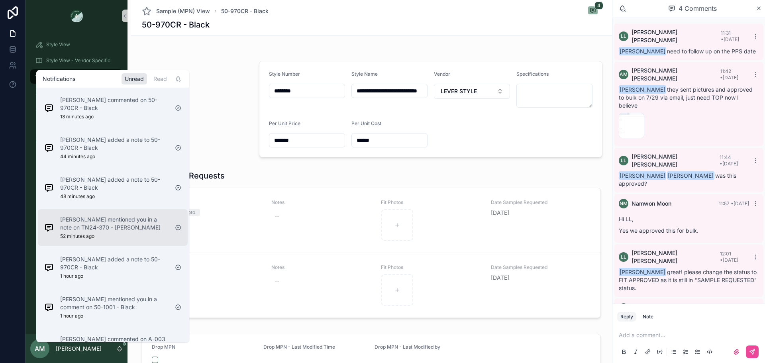
click at [128, 233] on div "Loretta Lee mentioned you in a note on TN24-370 - Heathered Gray 52 minutes ago" at bounding box center [114, 228] width 108 height 24
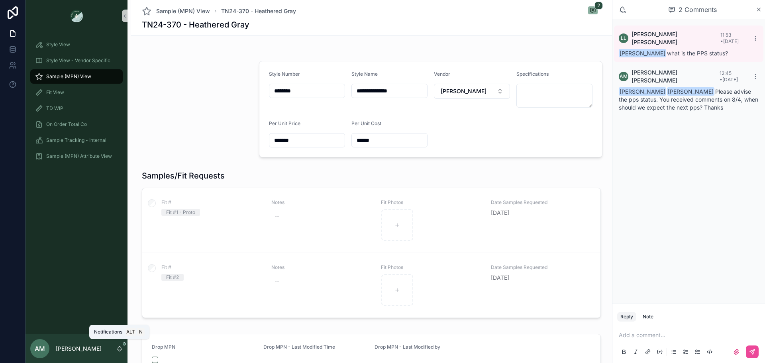
click at [120, 348] on icon "scrollable content" at bounding box center [119, 349] width 6 height 6
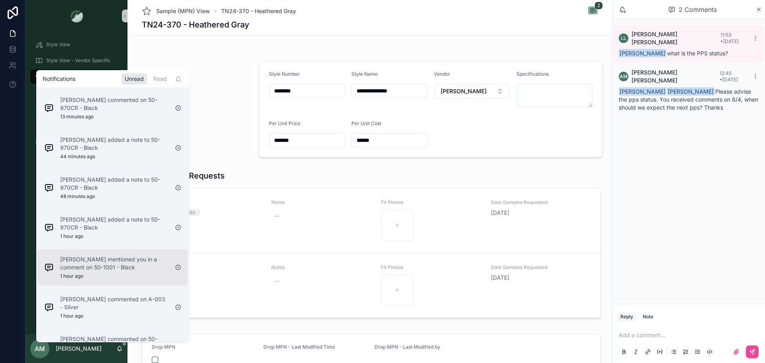
click at [125, 267] on p "Loretta Lee mentioned you in a comment on 50-1001 - Black" at bounding box center [114, 264] width 108 height 16
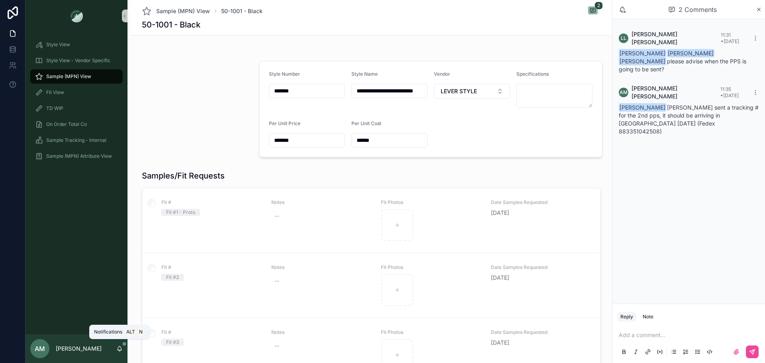
click at [117, 346] on icon "scrollable content" at bounding box center [119, 349] width 6 height 6
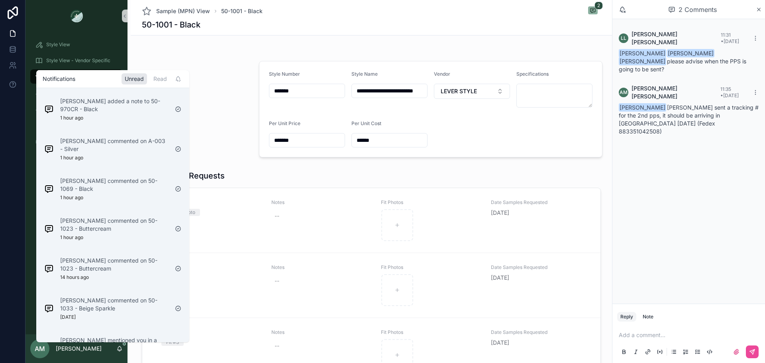
scroll to position [31, 0]
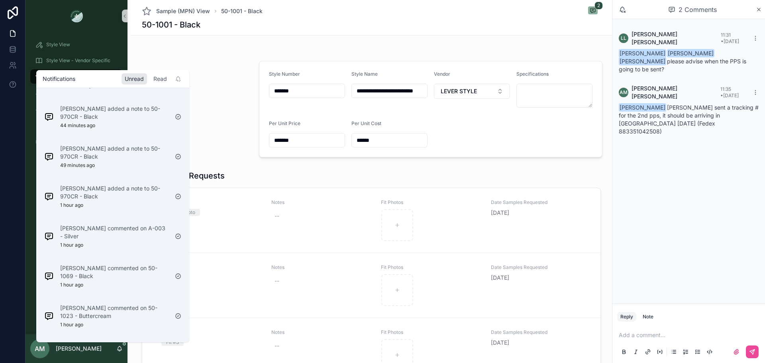
click at [163, 77] on div "Read" at bounding box center [160, 78] width 20 height 11
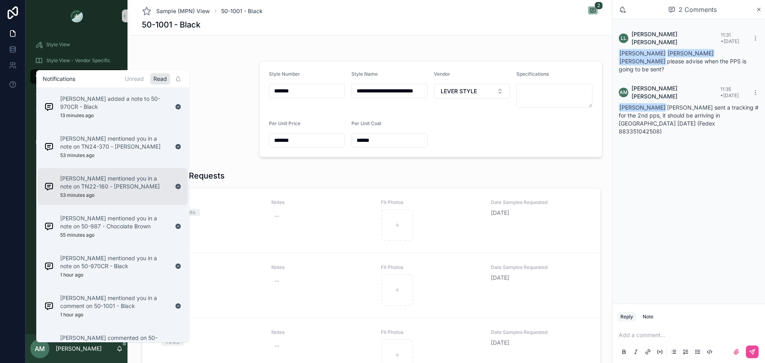
scroll to position [0, 0]
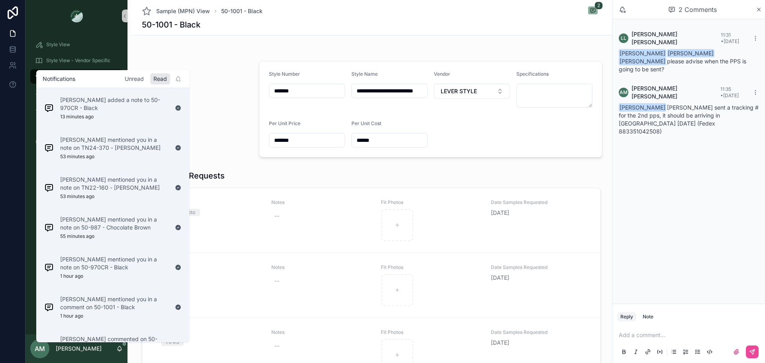
click at [136, 77] on div "Unread" at bounding box center [135, 78] width 26 height 11
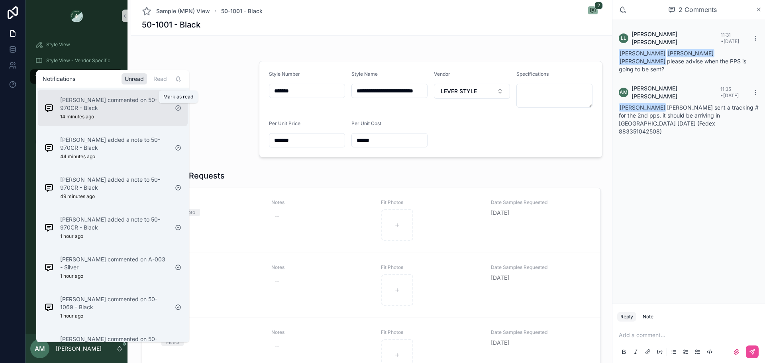
click at [178, 109] on icon "scrollable content" at bounding box center [178, 108] width 6 height 6
click at [177, 109] on icon "scrollable content" at bounding box center [178, 108] width 6 height 6
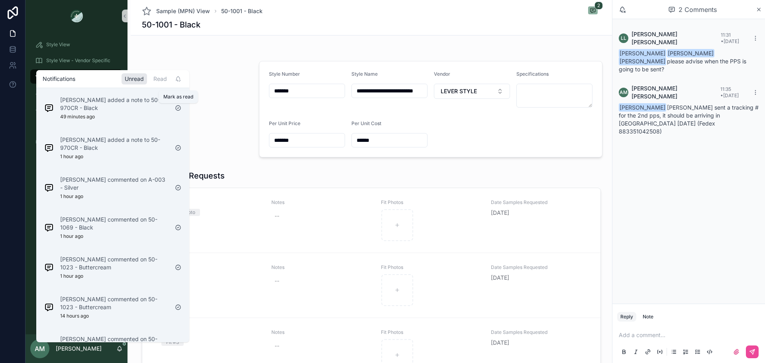
click at [177, 109] on icon "scrollable content" at bounding box center [178, 108] width 6 height 6
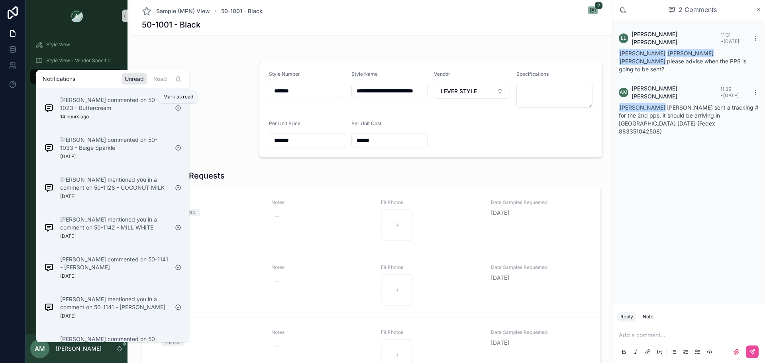
click at [177, 109] on icon "scrollable content" at bounding box center [178, 108] width 6 height 6
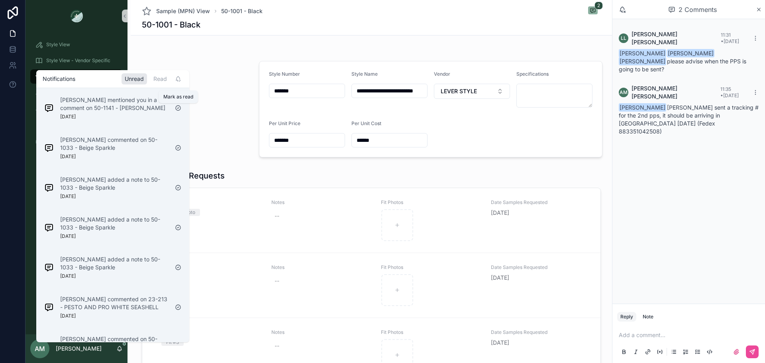
click at [177, 109] on icon "scrollable content" at bounding box center [178, 108] width 6 height 6
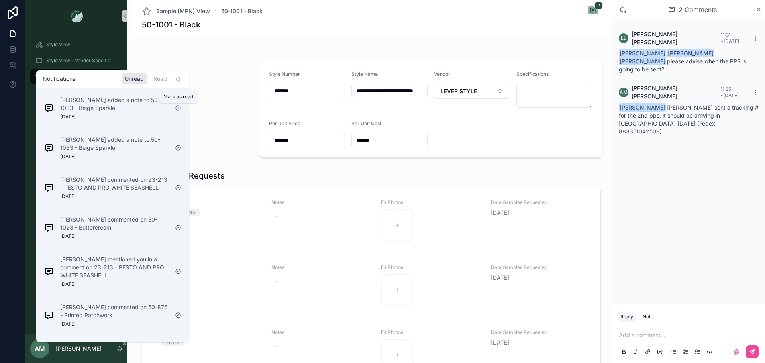
click at [177, 109] on icon "scrollable content" at bounding box center [178, 108] width 6 height 6
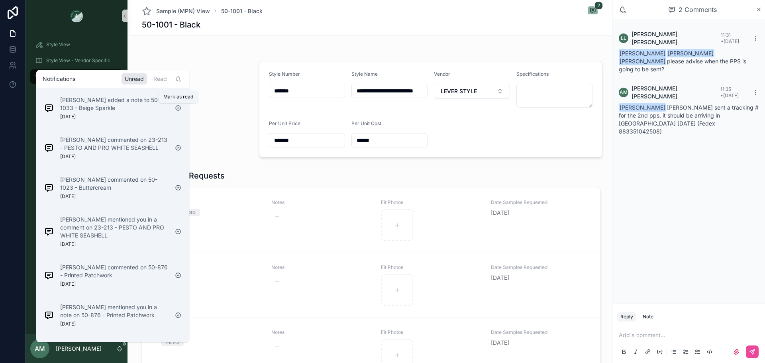
click at [177, 109] on icon "scrollable content" at bounding box center [178, 108] width 6 height 6
click at [177, 145] on icon "scrollable content" at bounding box center [178, 148] width 6 height 6
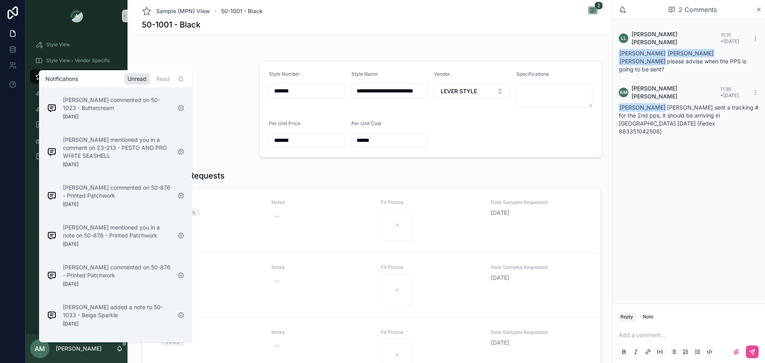
click at [177, 109] on div "scrollable content" at bounding box center [181, 108] width 13 height 13
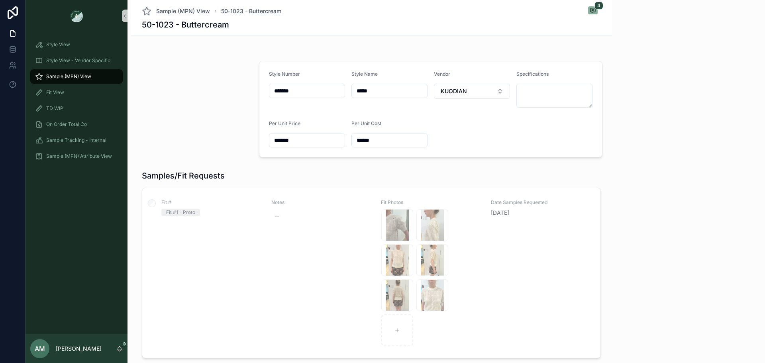
scroll to position [64, 0]
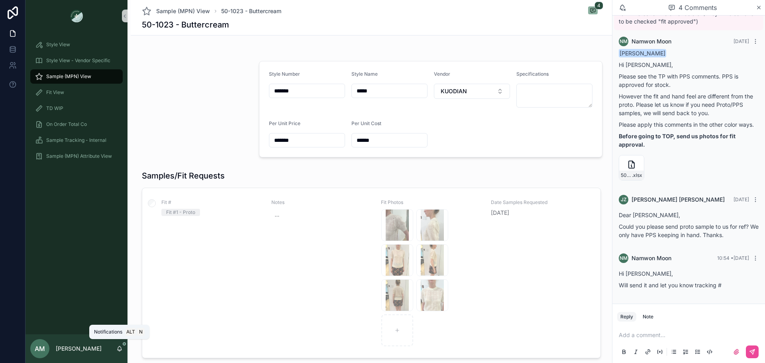
click at [119, 346] on icon "scrollable content" at bounding box center [119, 349] width 6 height 6
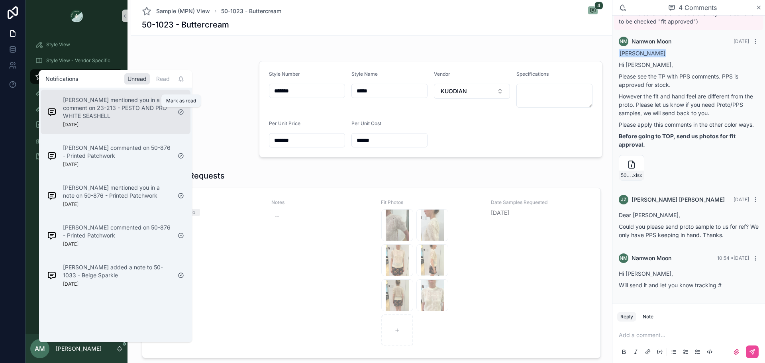
click at [180, 110] on icon "scrollable content" at bounding box center [181, 112] width 6 height 6
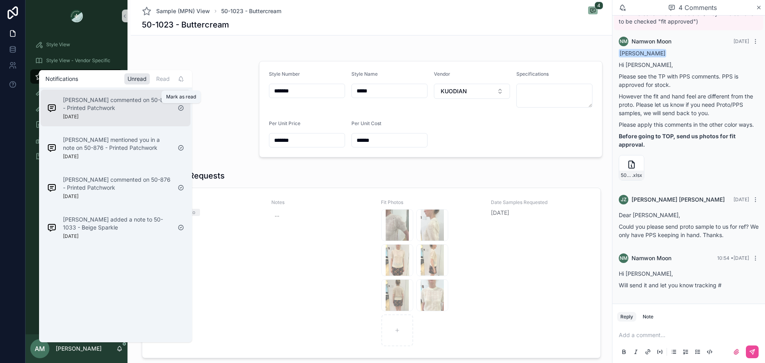
click at [180, 107] on icon "scrollable content" at bounding box center [181, 108] width 6 height 6
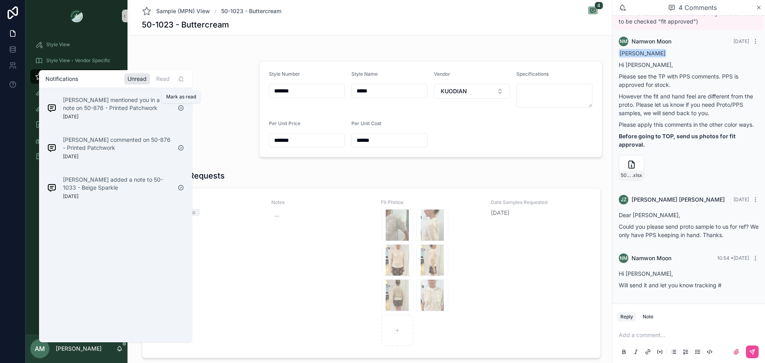
click at [180, 107] on icon "scrollable content" at bounding box center [181, 108] width 6 height 6
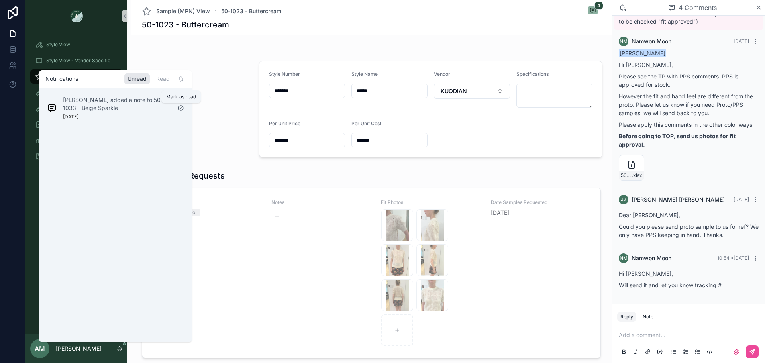
click at [180, 107] on icon "scrollable content" at bounding box center [181, 108] width 6 height 6
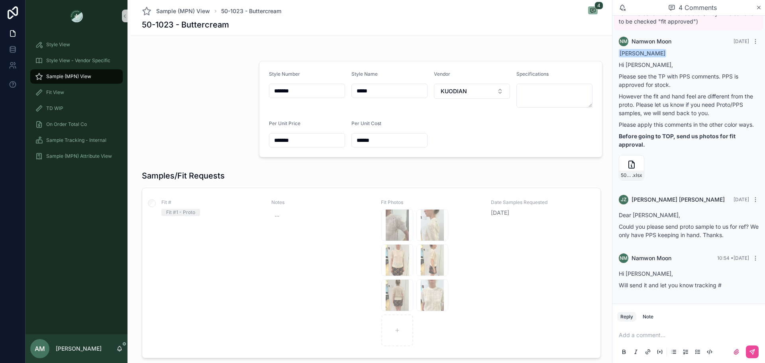
click at [63, 36] on div "Style View Style View - Vendor Specific Sample (MPN) View Fit View TD WIP On Or…" at bounding box center [77, 103] width 102 height 142
click at [83, 77] on span "Sample (MPN) View" at bounding box center [68, 76] width 45 height 6
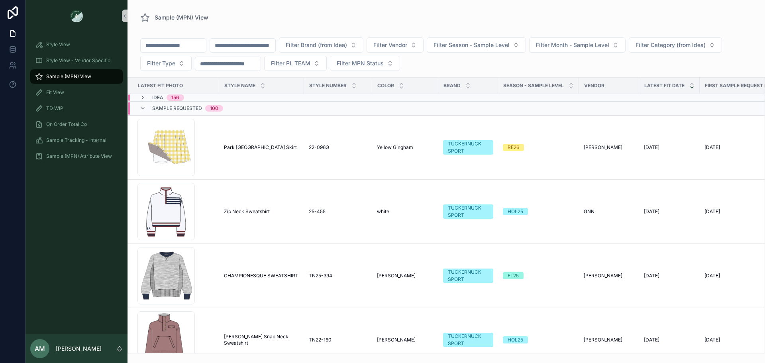
click at [275, 47] on input "scrollable content" at bounding box center [242, 45] width 65 height 11
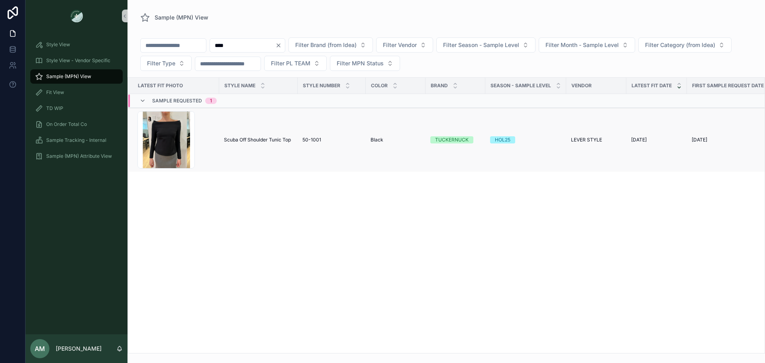
type input "****"
click at [270, 143] on td "Scuba Off Shoulder Tunic Top Scuba Off Shoulder Tunic Top" at bounding box center [258, 140] width 79 height 64
click at [272, 138] on span "Scuba Off Shoulder Tunic Top" at bounding box center [257, 140] width 67 height 6
click at [282, 46] on icon "Clear" at bounding box center [278, 45] width 6 height 6
click at [347, 47] on span "Filter Brand (from Idea)" at bounding box center [316, 45] width 61 height 8
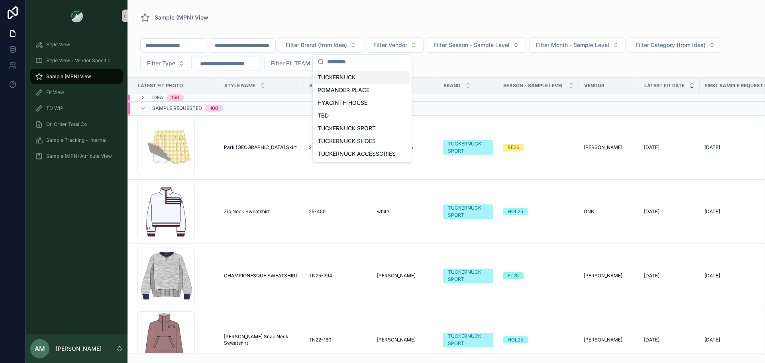
click at [370, 75] on div "TUCKERNUCK" at bounding box center [363, 77] width 96 height 13
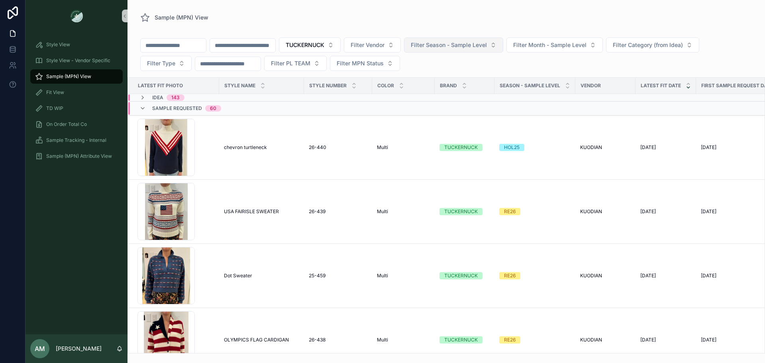
click at [494, 41] on button "Filter Season - Sample Level" at bounding box center [453, 44] width 99 height 15
click at [496, 113] on div "HOL25" at bounding box center [495, 115] width 96 height 13
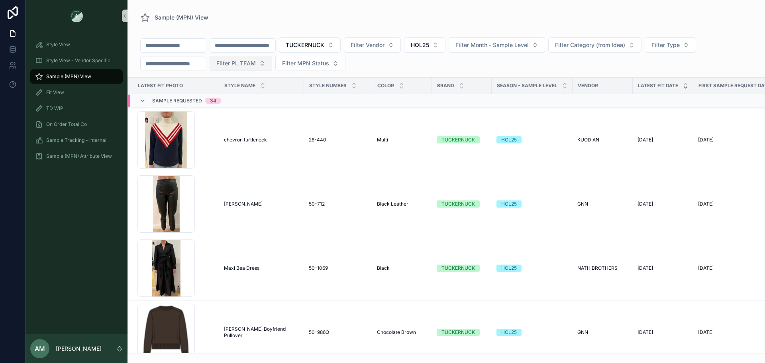
click at [272, 58] on button "Filter PL TEAM" at bounding box center [241, 63] width 63 height 15
click at [260, 113] on div "[GEOGRAPHIC_DATA]" at bounding box center [261, 108] width 96 height 13
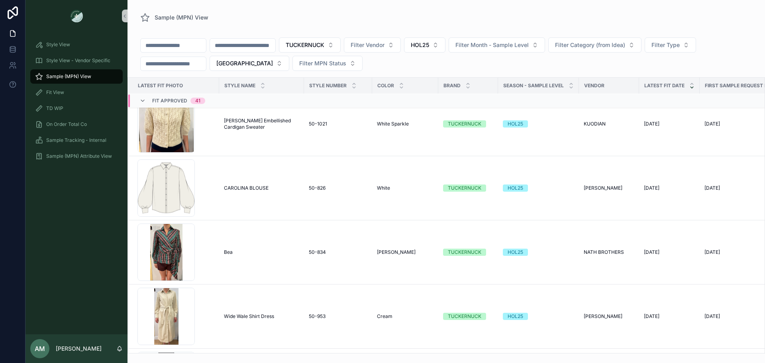
scroll to position [3161, 0]
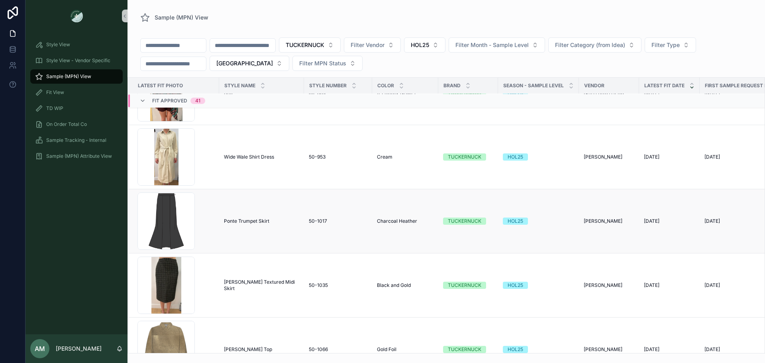
click at [248, 218] on span "Ponte Trumpet Skirt" at bounding box center [246, 221] width 45 height 6
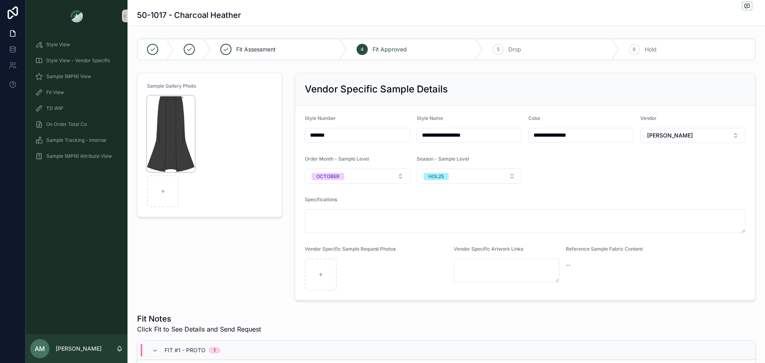
click at [170, 157] on img "scrollable content" at bounding box center [171, 134] width 48 height 77
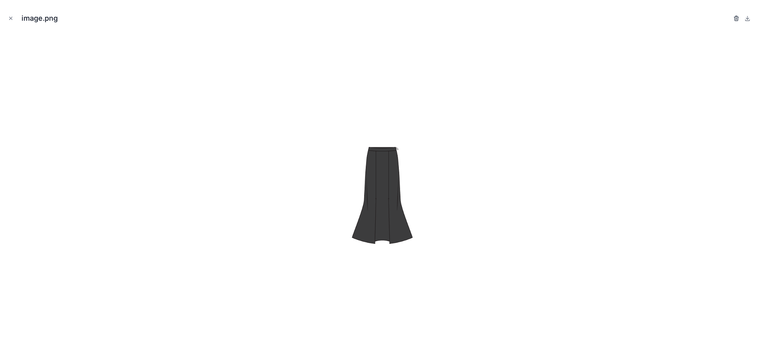
click at [736, 17] on icon "button" at bounding box center [737, 17] width 4 height 0
click at [729, 18] on icon "button" at bounding box center [729, 18] width 6 height 6
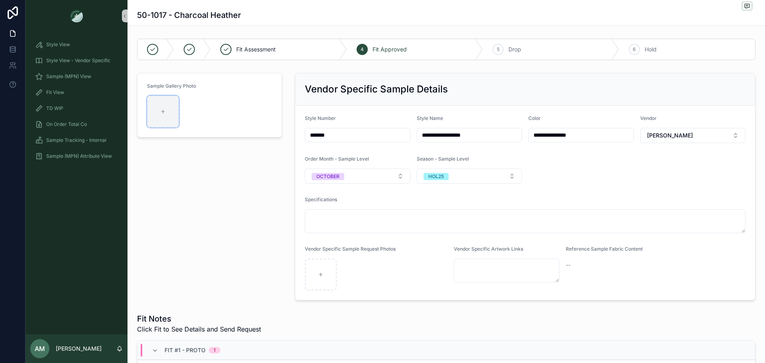
click at [171, 110] on div "scrollable content" at bounding box center [163, 112] width 32 height 32
type input "**********"
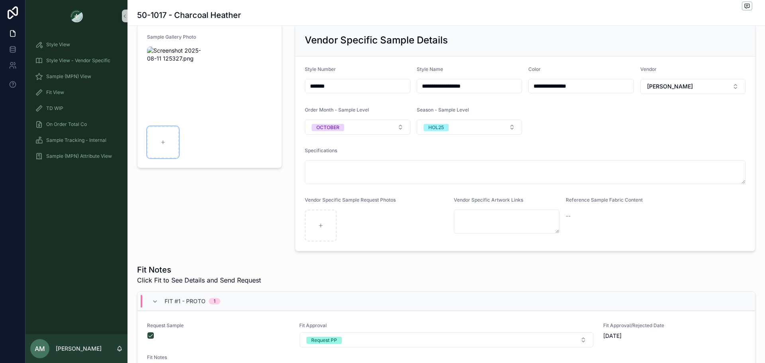
scroll to position [159, 0]
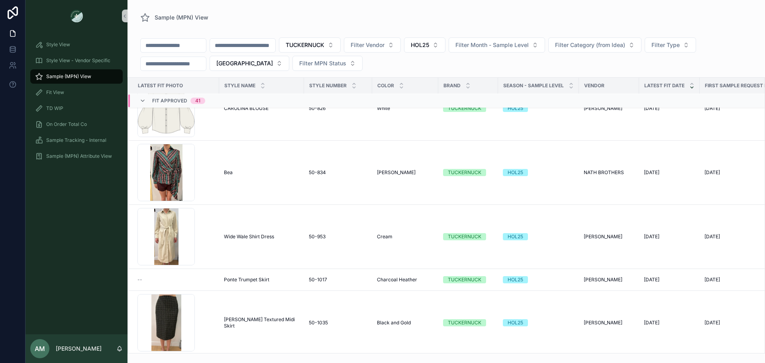
scroll to position [3201, 0]
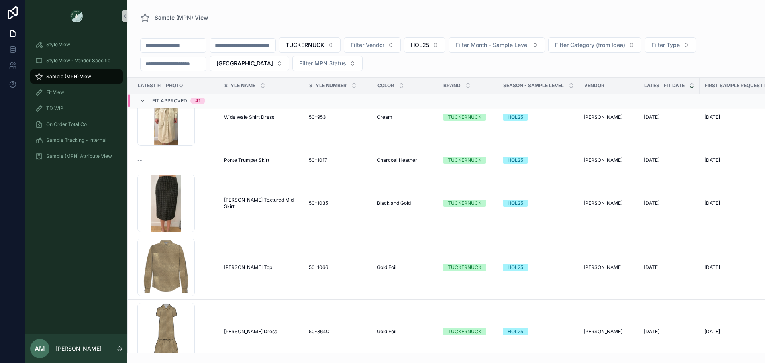
click at [275, 43] on input "scrollable content" at bounding box center [242, 45] width 65 height 11
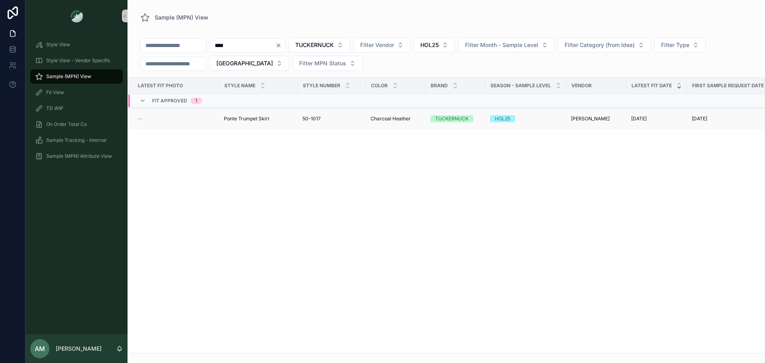
type input "****"
click at [166, 118] on div "--" at bounding box center [176, 119] width 77 height 6
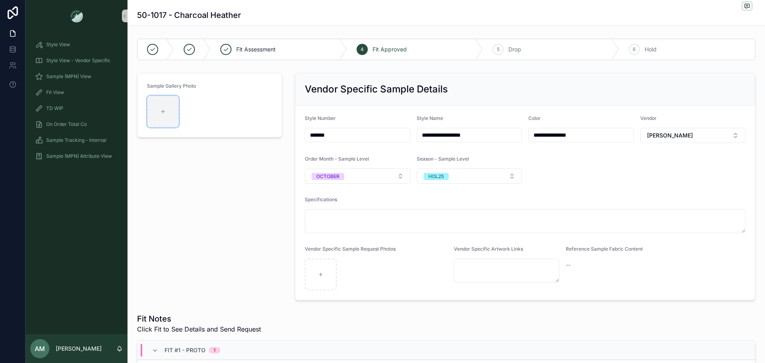
click at [172, 112] on div "scrollable content" at bounding box center [163, 112] width 32 height 32
type input "**********"
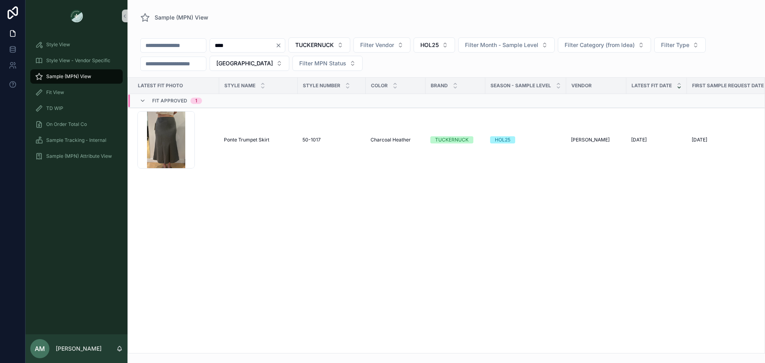
click at [280, 47] on icon "Clear" at bounding box center [278, 45] width 3 height 3
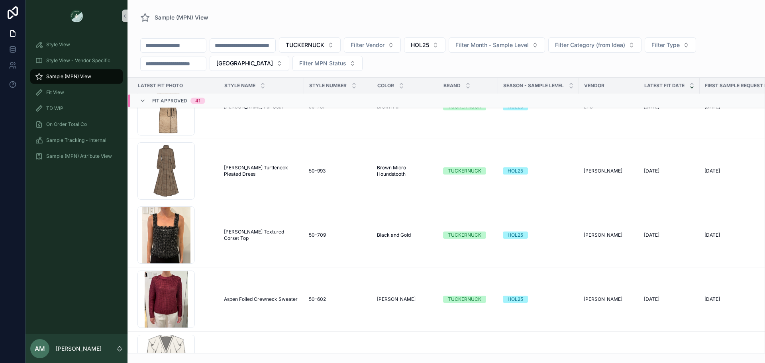
scroll to position [3600, 0]
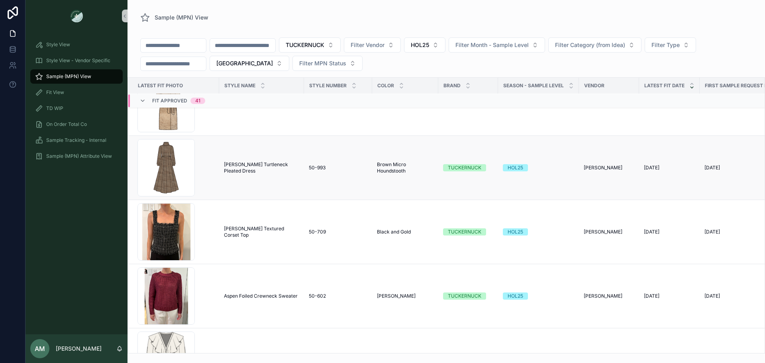
click at [259, 165] on span "Smith Turtleneck Pleated Dress" at bounding box center [261, 167] width 75 height 13
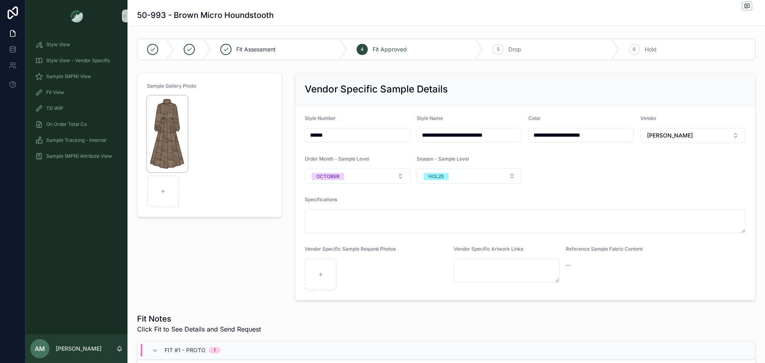
click at [172, 154] on img "scrollable content" at bounding box center [167, 134] width 41 height 77
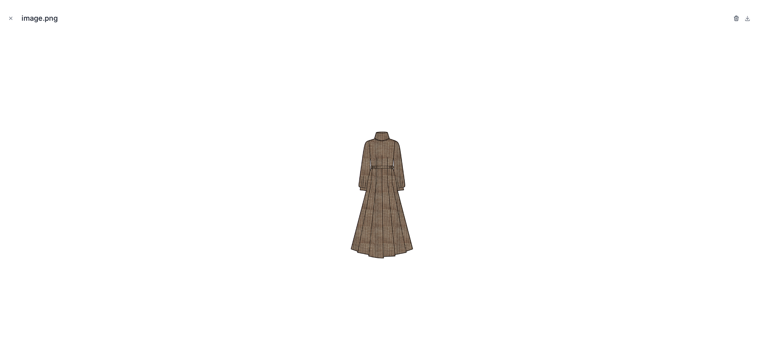
click at [735, 21] on icon "button" at bounding box center [737, 18] width 6 height 6
click at [728, 17] on icon "button" at bounding box center [729, 17] width 4 height 0
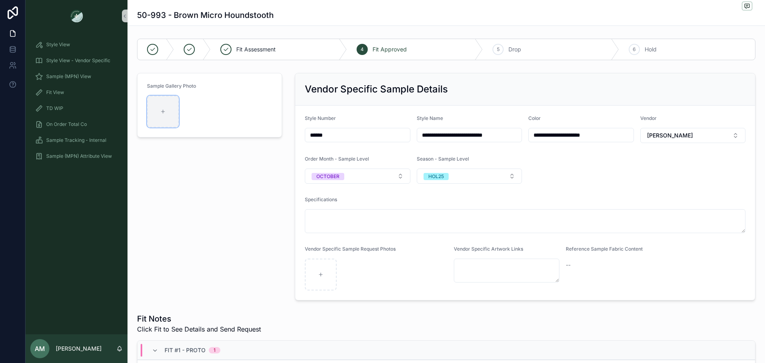
click at [155, 118] on div "scrollable content" at bounding box center [163, 112] width 32 height 32
type input "**********"
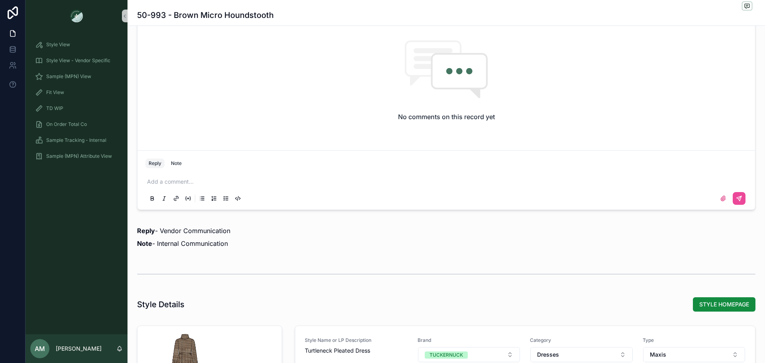
scroll to position [718, 0]
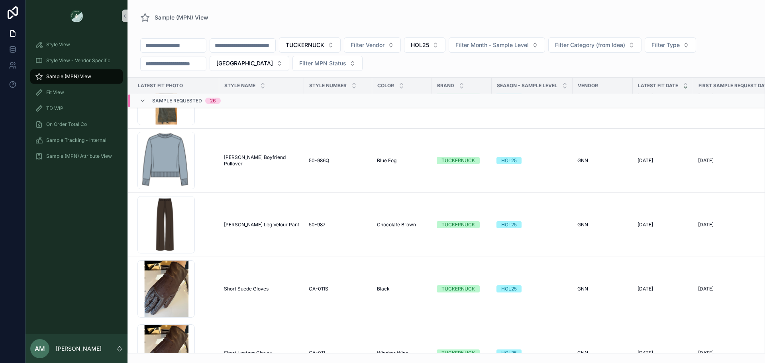
scroll to position [239, 0]
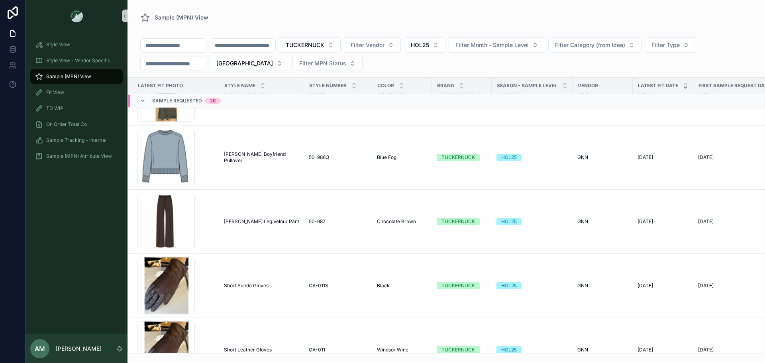
click at [265, 47] on input "scrollable content" at bounding box center [242, 45] width 65 height 11
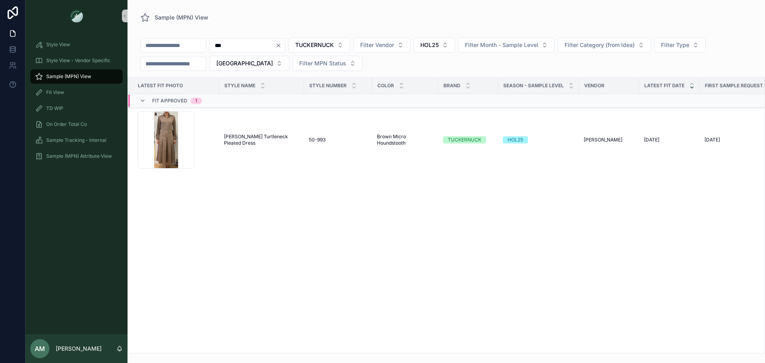
type input "***"
click at [282, 46] on icon "Clear" at bounding box center [278, 45] width 6 height 6
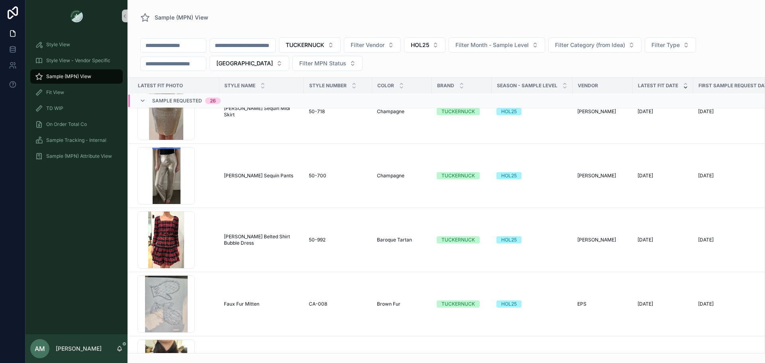
scroll to position [1367, 0]
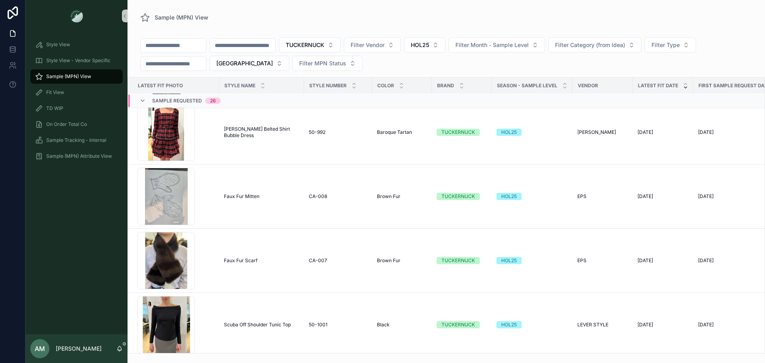
click at [183, 98] on span "Sample Requested" at bounding box center [177, 101] width 50 height 6
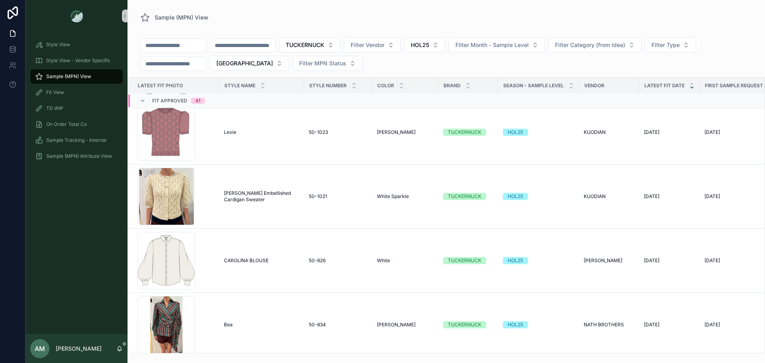
click at [183, 98] on span "Fit Approved" at bounding box center [169, 101] width 35 height 6
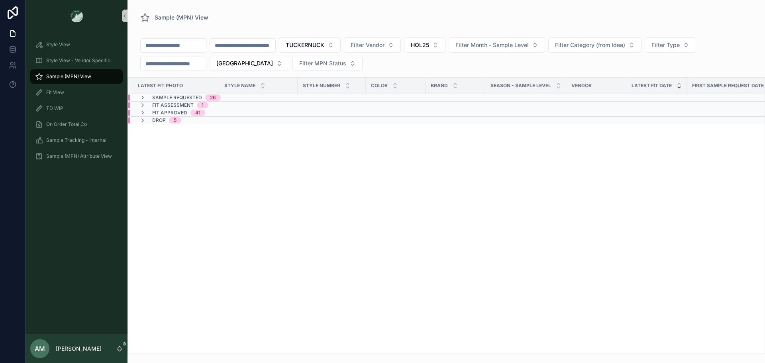
click at [221, 113] on div "Fit Approved 41" at bounding box center [246, 113] width 237 height 6
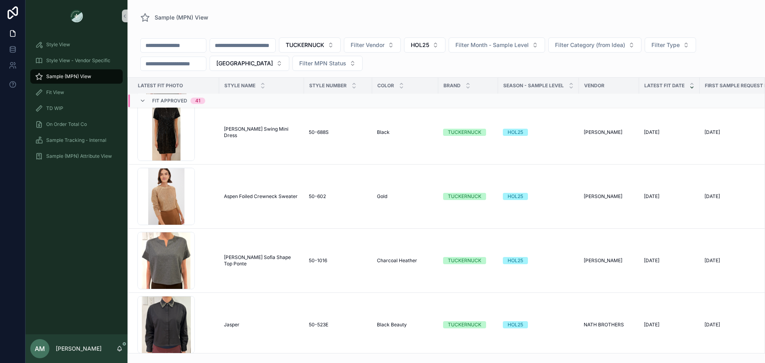
scroll to position [2380, 0]
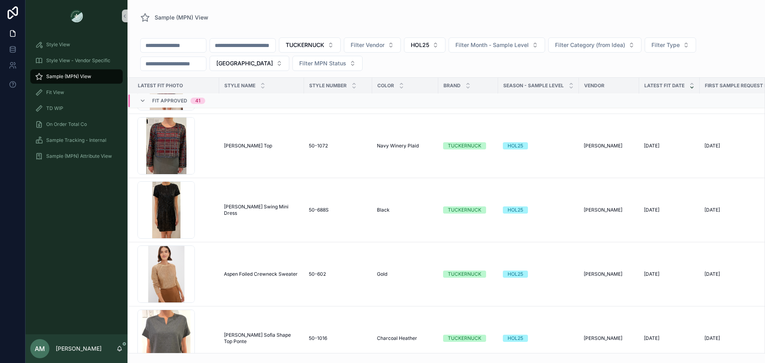
click at [185, 100] on span "Fit Approved" at bounding box center [169, 101] width 35 height 6
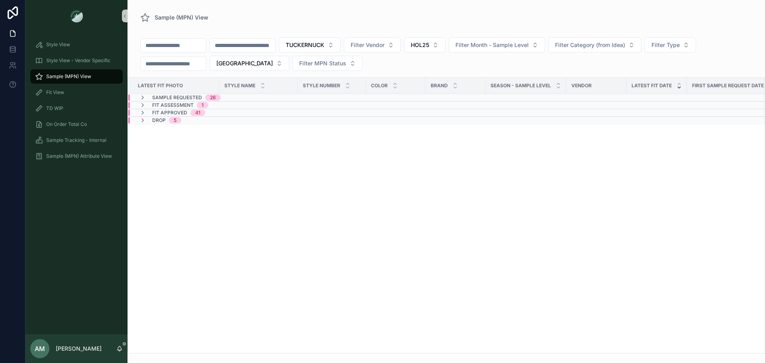
click at [184, 96] on span "Sample Requested" at bounding box center [177, 97] width 50 height 6
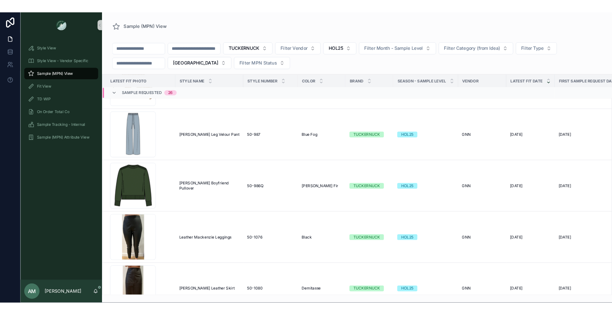
scroll to position [848, 0]
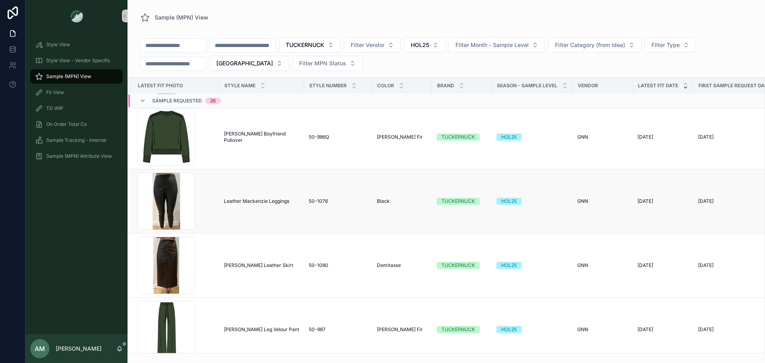
click at [265, 200] on span "Leather Mackenzie Leggings" at bounding box center [256, 201] width 65 height 6
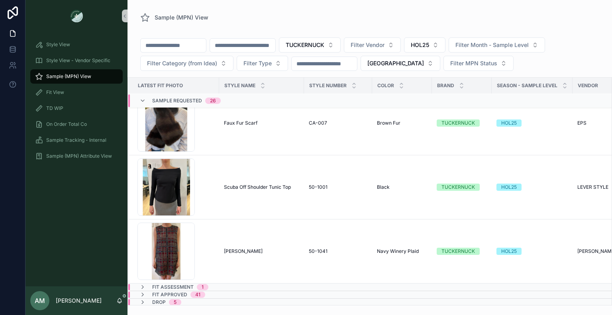
scroll to position [1509, 0]
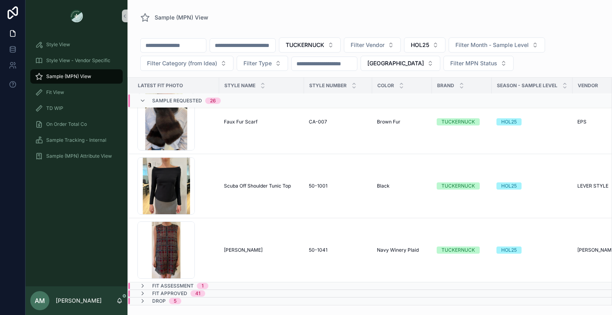
click at [173, 100] on span "Sample Requested" at bounding box center [177, 101] width 50 height 6
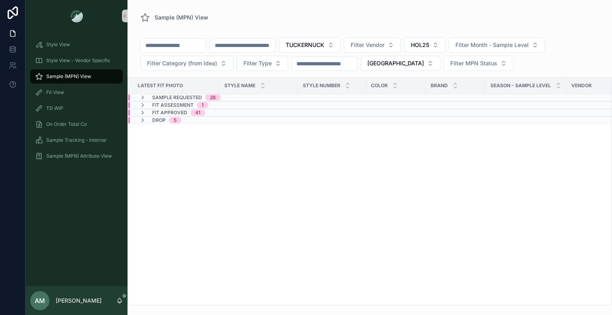
scroll to position [0, 0]
click at [243, 106] on div "Fit Assessment 1" at bounding box center [246, 105] width 237 height 6
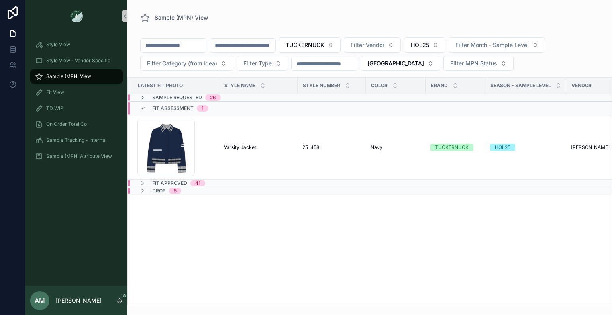
click at [223, 111] on div "Fit Assessment 1" at bounding box center [246, 108] width 237 height 13
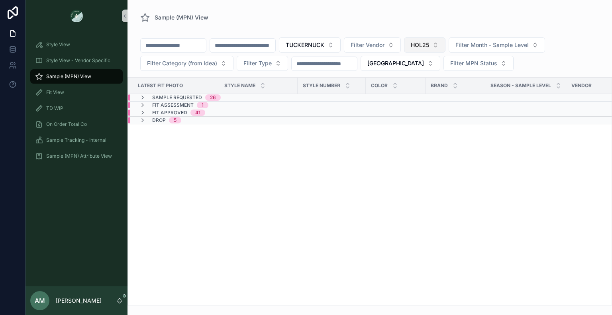
click at [446, 45] on button "HOL25" at bounding box center [424, 44] width 41 height 15
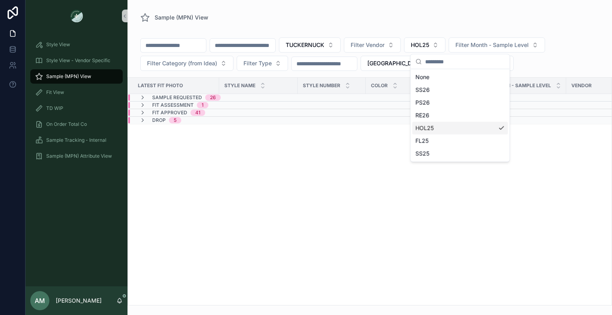
click at [462, 130] on div "HOL25" at bounding box center [461, 128] width 96 height 13
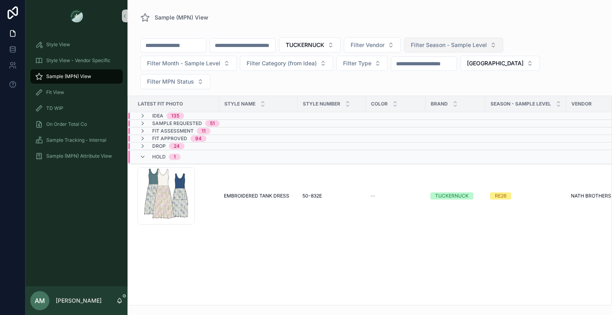
click at [458, 46] on span "Filter Season - Sample Level" at bounding box center [449, 45] width 76 height 8
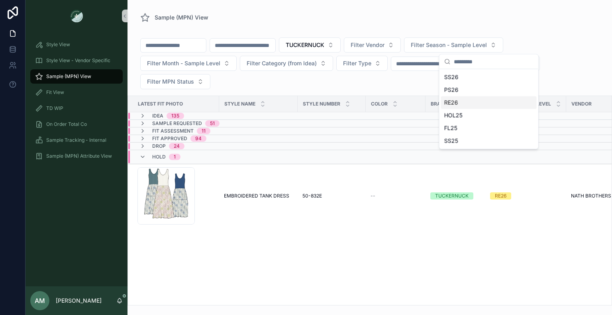
click at [475, 106] on div "RE26" at bounding box center [489, 102] width 96 height 13
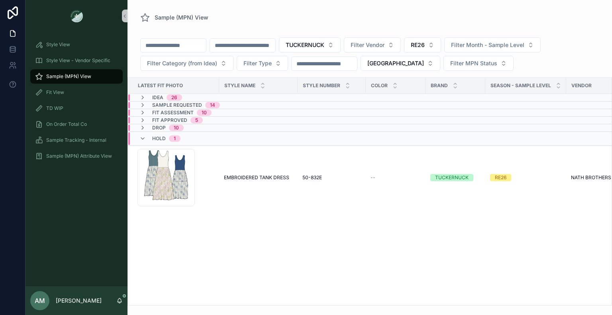
click at [226, 111] on div "Fit Assessment 10" at bounding box center [246, 113] width 237 height 6
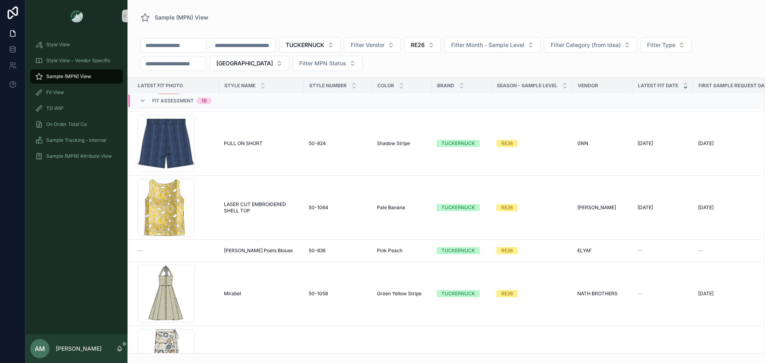
scroll to position [76, 0]
click at [275, 43] on input "scrollable content" at bounding box center [242, 45] width 65 height 11
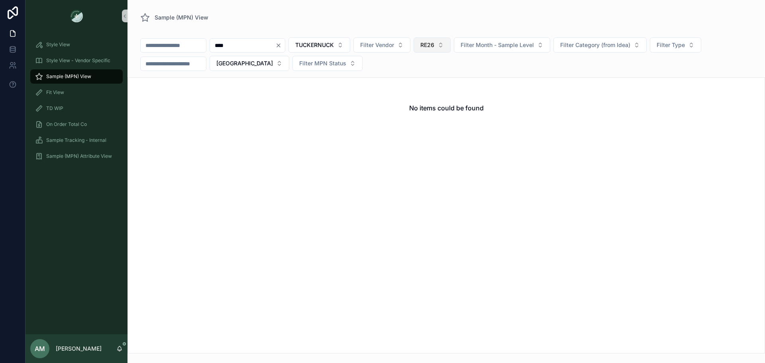
type input "****"
click at [435, 45] on span "RE26" at bounding box center [428, 45] width 14 height 8
click at [463, 75] on div "None" at bounding box center [474, 77] width 96 height 13
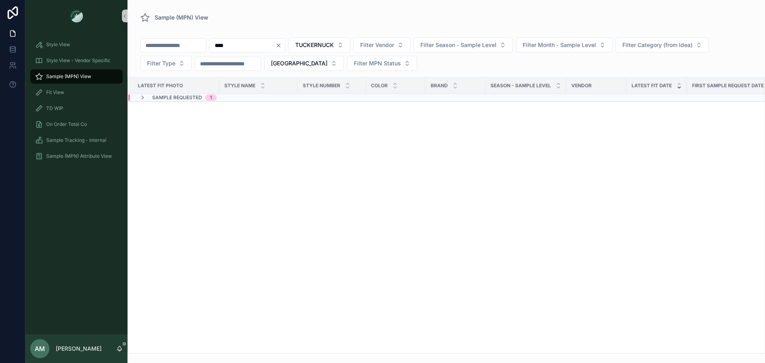
click at [255, 100] on div "Sample Requested 1" at bounding box center [246, 97] width 237 height 6
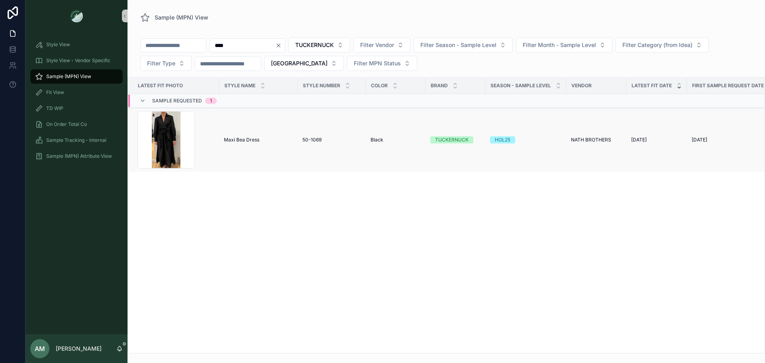
click at [253, 143] on span "Maxi Bea Dress" at bounding box center [241, 140] width 35 height 6
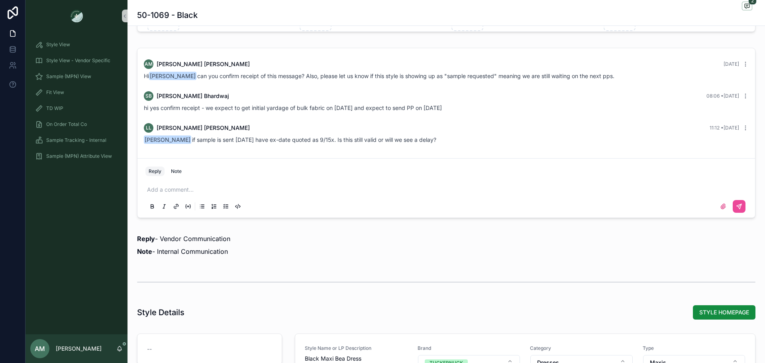
scroll to position [598, 0]
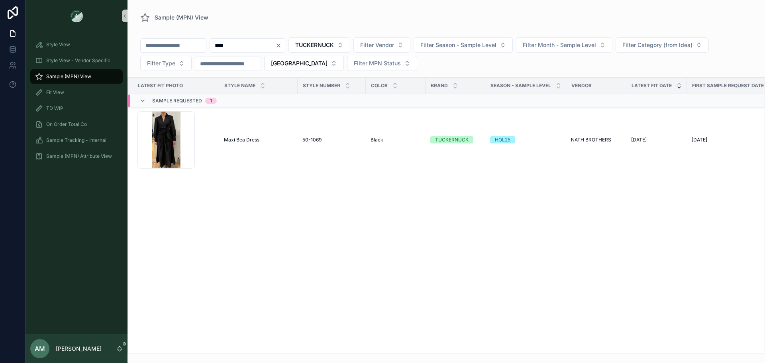
click at [282, 45] on icon "Clear" at bounding box center [278, 45] width 6 height 6
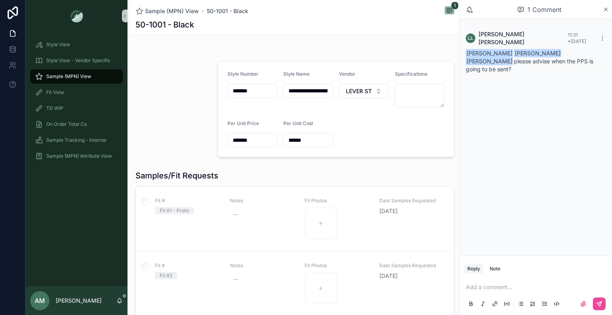
click at [528, 285] on p "scrollable content" at bounding box center [537, 287] width 143 height 8
click at [526, 288] on p "**********" at bounding box center [537, 283] width 143 height 16
click at [466, 279] on span "**********" at bounding box center [536, 284] width 140 height 14
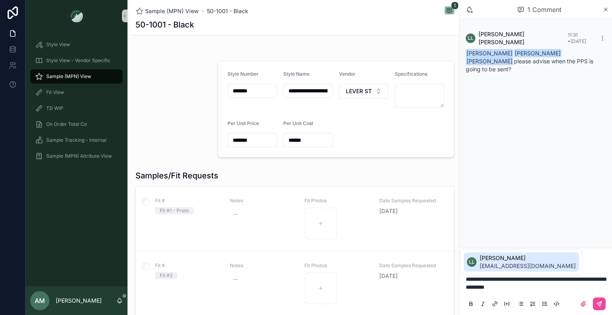
click at [485, 261] on span "[PERSON_NAME]" at bounding box center [528, 258] width 96 height 8
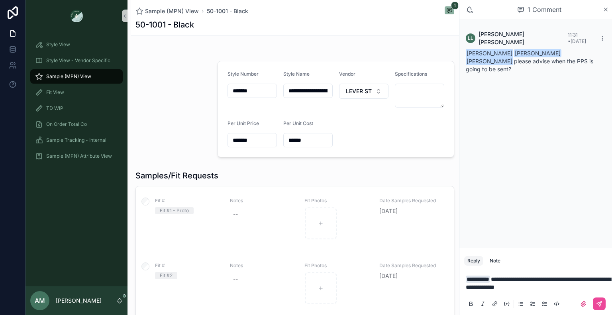
click at [565, 285] on p "**********" at bounding box center [537, 283] width 143 height 16
click at [571, 288] on p "**********" at bounding box center [537, 283] width 143 height 16
click at [596, 304] on icon "scrollable content" at bounding box center [599, 304] width 6 height 6
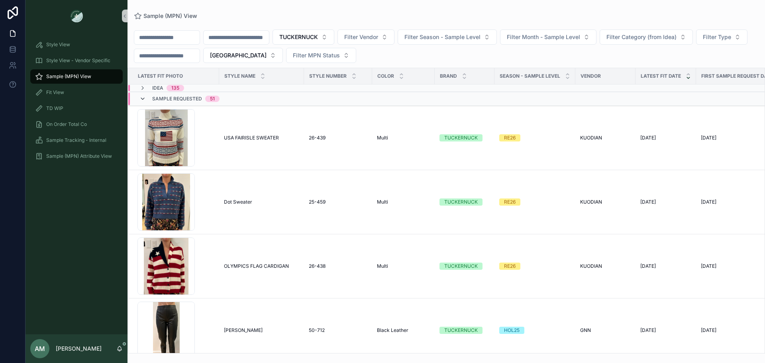
click at [145, 101] on icon "scrollable content" at bounding box center [143, 99] width 6 height 6
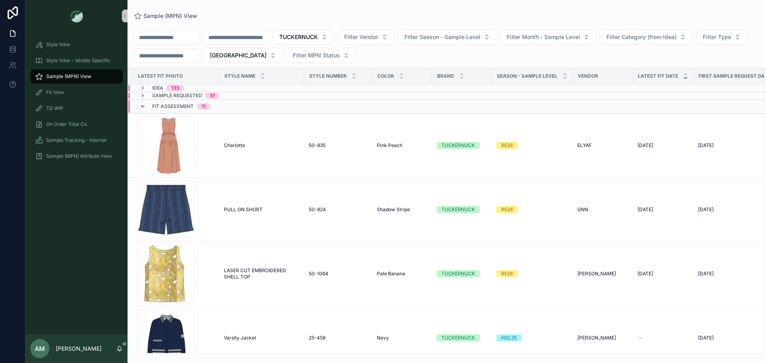
click at [144, 107] on icon "scrollable content" at bounding box center [143, 106] width 6 height 6
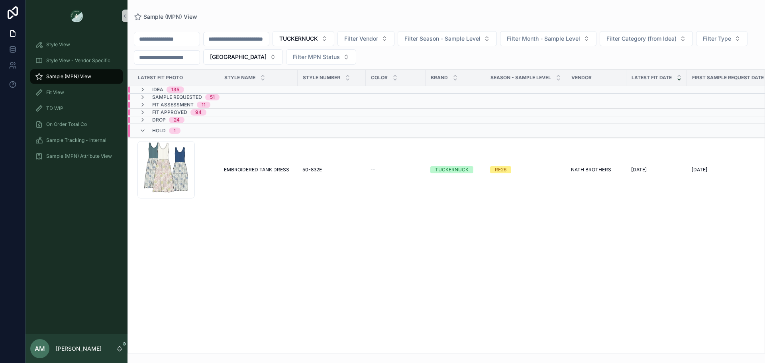
click at [169, 104] on span "Fit Assessment" at bounding box center [172, 105] width 41 height 6
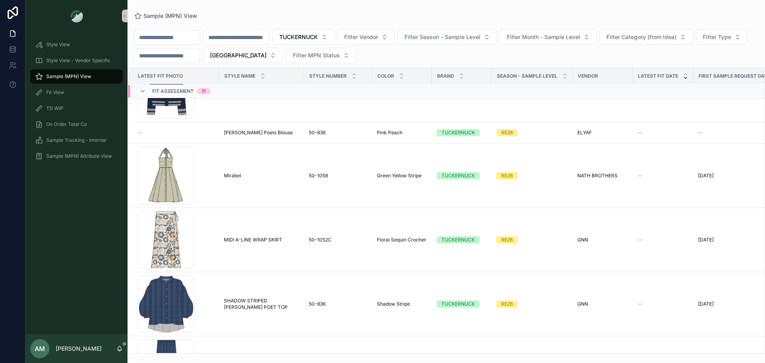
scroll to position [239, 0]
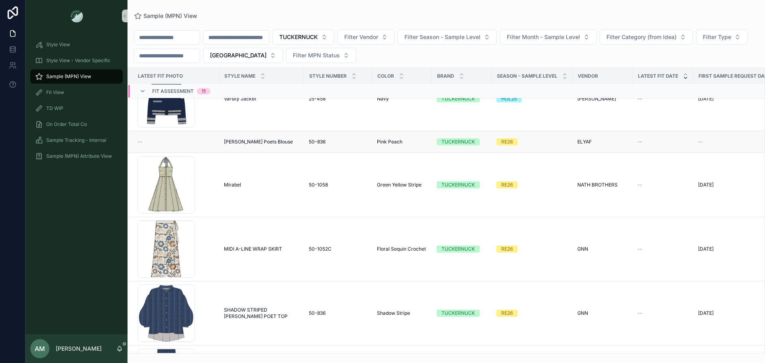
click at [258, 140] on span "[PERSON_NAME] Poets Blouse" at bounding box center [258, 142] width 69 height 6
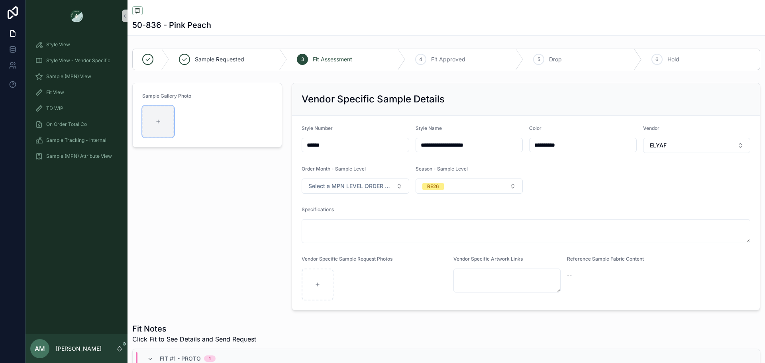
click at [160, 134] on div "scrollable content" at bounding box center [158, 122] width 32 height 32
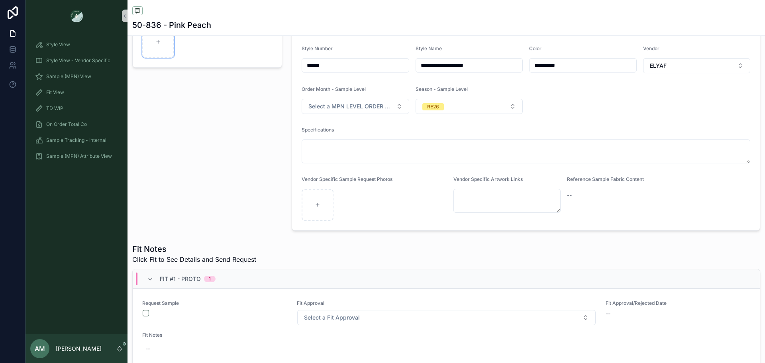
scroll to position [239, 0]
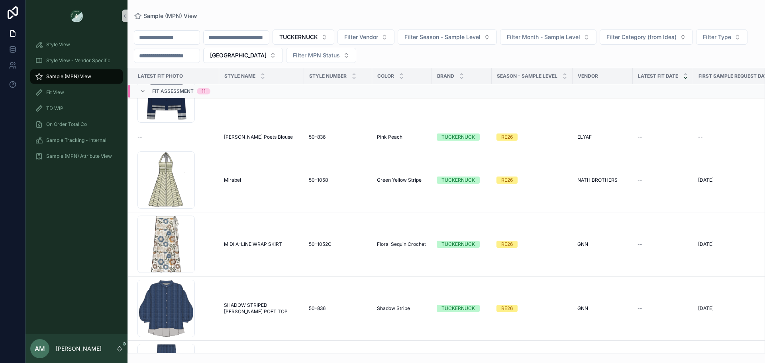
scroll to position [164, 0]
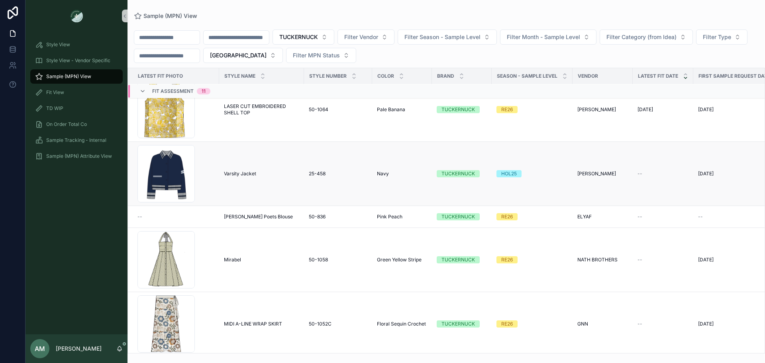
click at [246, 175] on span "Varsity Jacket" at bounding box center [240, 174] width 32 height 6
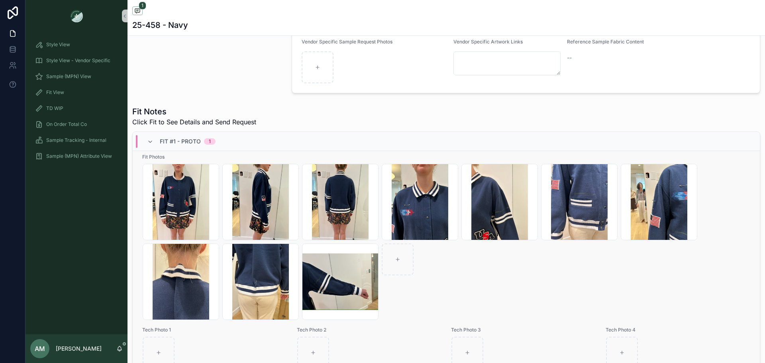
scroll to position [159, 0]
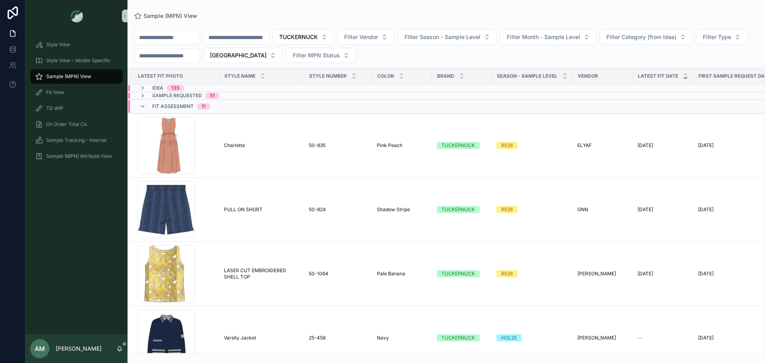
click at [226, 103] on div "Fit Assessment 11" at bounding box center [250, 106] width 244 height 13
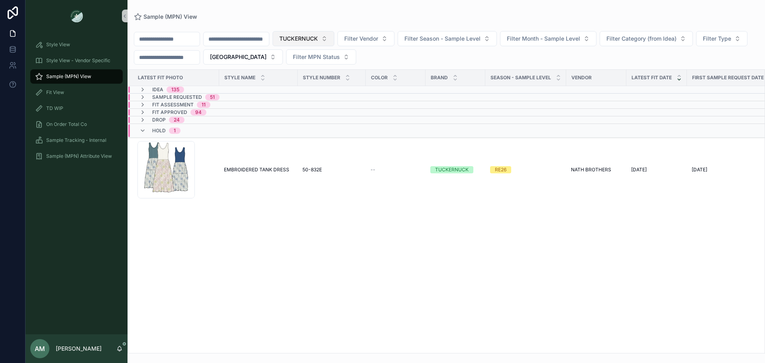
click at [318, 39] on span "TUCKERNUCK" at bounding box center [298, 39] width 39 height 8
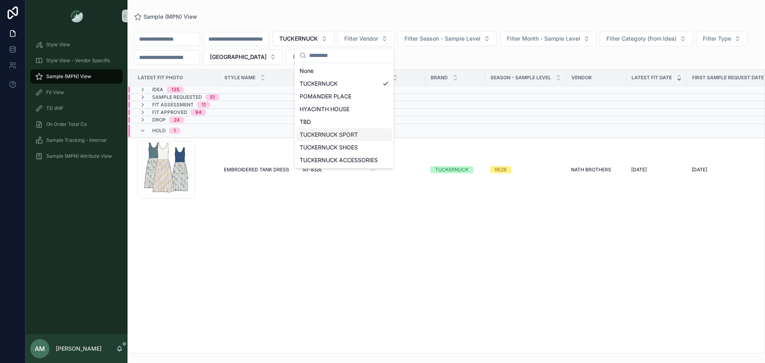
click at [360, 135] on div "TUCKERNUCK SPORT" at bounding box center [345, 134] width 96 height 13
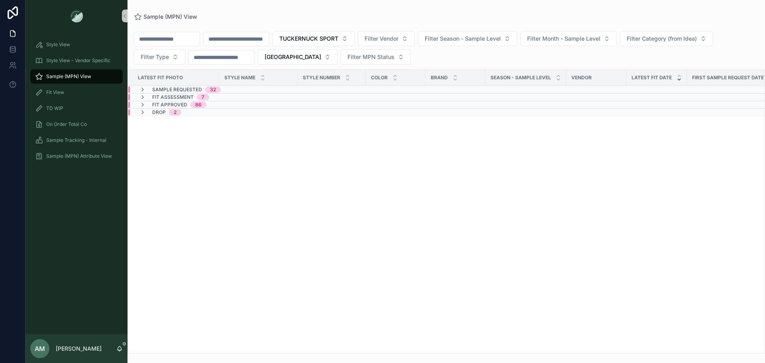
click at [211, 100] on div "Fit Assessment 7" at bounding box center [174, 97] width 89 height 6
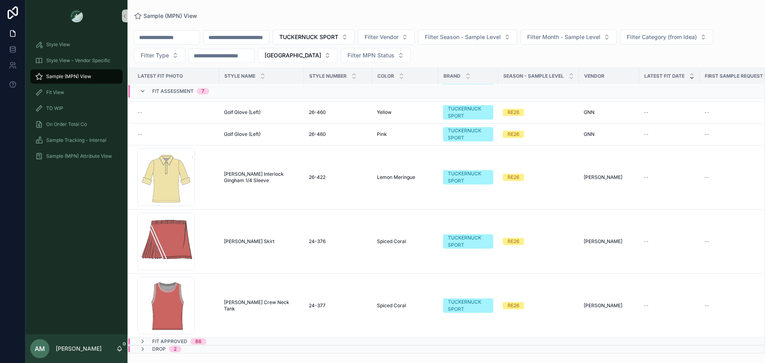
scroll to position [96, 0]
click at [172, 91] on span "Fit Assessment" at bounding box center [172, 91] width 41 height 6
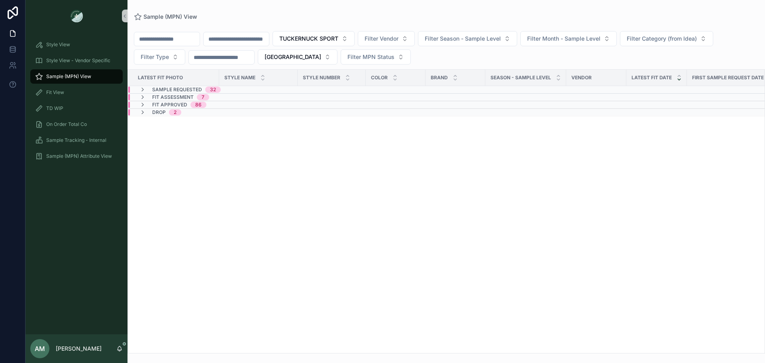
click at [218, 88] on span "32" at bounding box center [213, 90] width 16 height 6
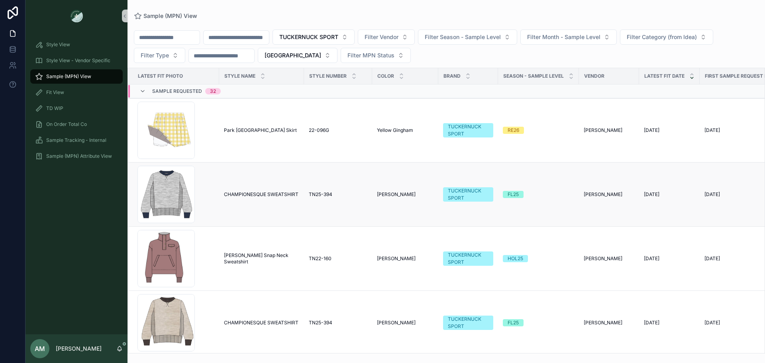
click at [265, 193] on span "CHAMPIONESQUE SWEATSHIRT" at bounding box center [261, 194] width 75 height 6
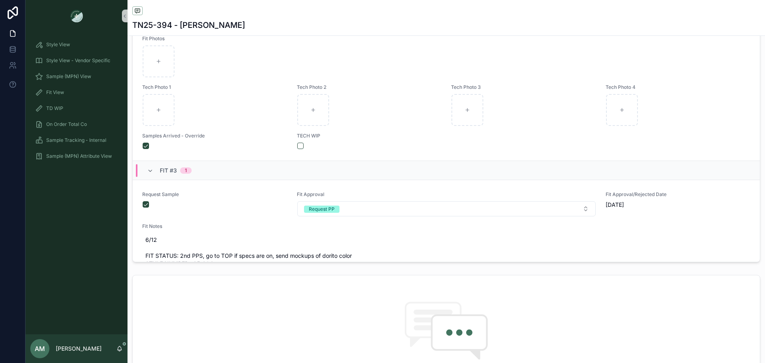
scroll to position [489, 0]
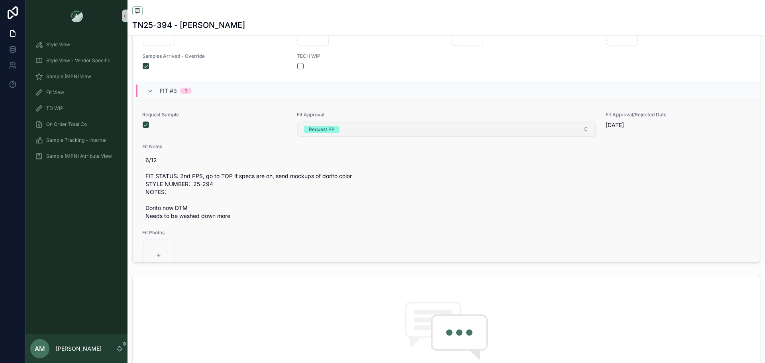
click at [356, 137] on button "Request PP" at bounding box center [446, 129] width 299 height 15
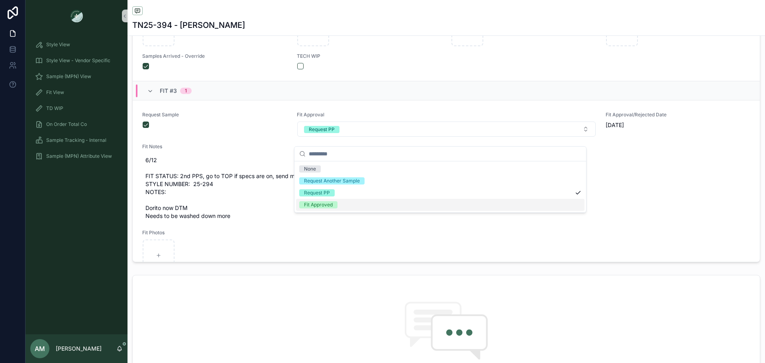
click at [341, 204] on div "Fit Approved" at bounding box center [440, 205] width 289 height 12
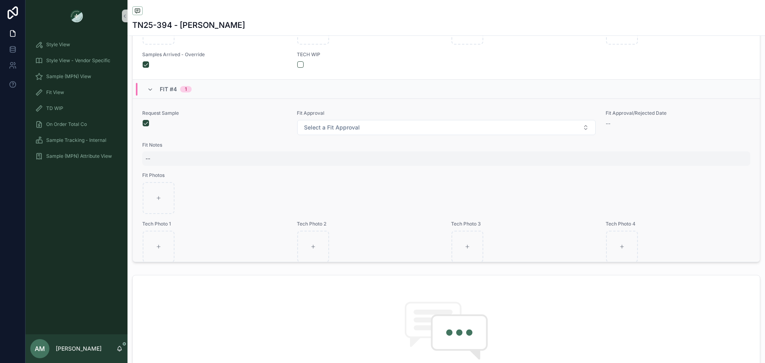
scroll to position [768, 0]
click at [145, 123] on button "scrollable content" at bounding box center [146, 119] width 6 height 6
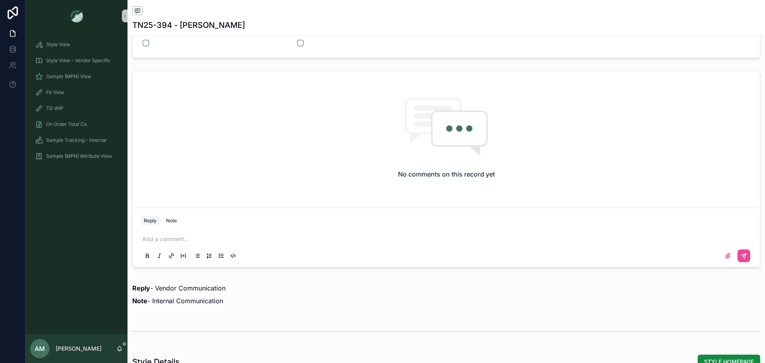
scroll to position [678, 0]
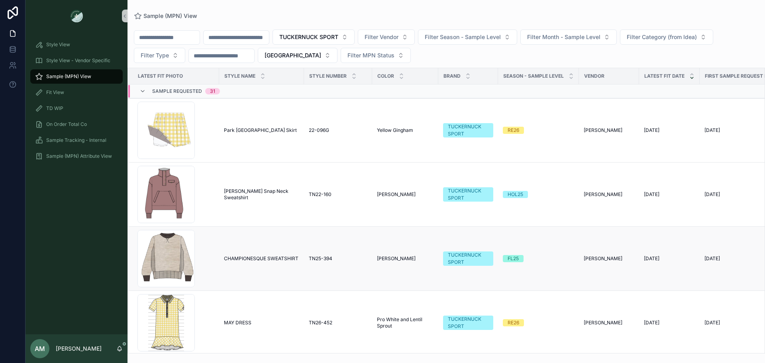
click at [273, 258] on span "CHAMPIONESQUE SWEATSHIRT" at bounding box center [261, 259] width 75 height 6
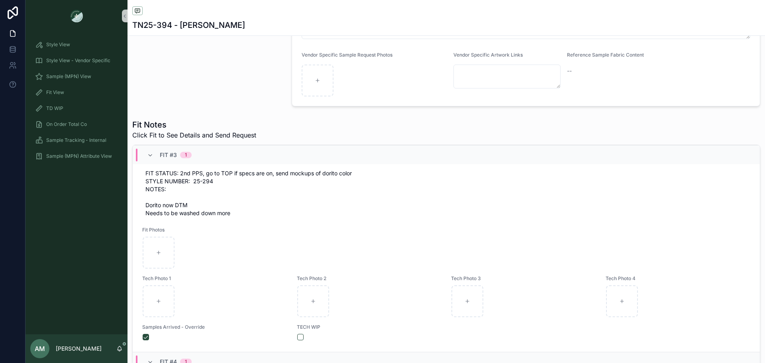
scroll to position [598, 0]
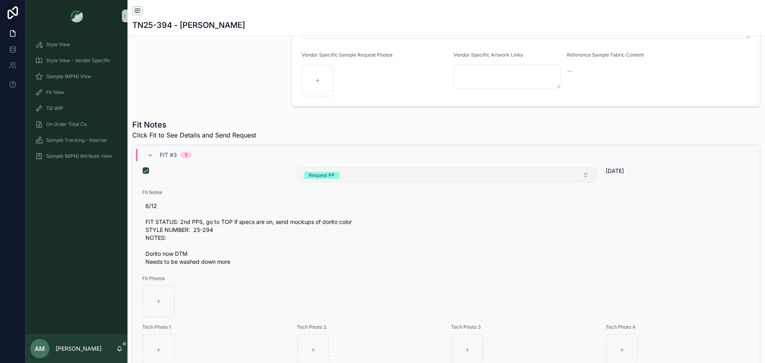
click at [345, 183] on button "Request PP" at bounding box center [446, 174] width 299 height 15
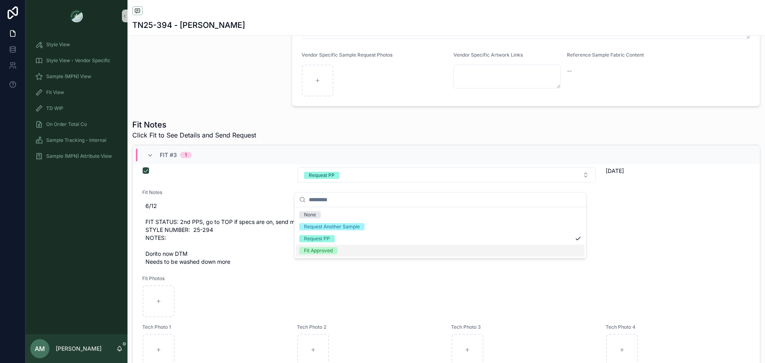
click at [344, 252] on div "Fit Approved" at bounding box center [440, 251] width 289 height 12
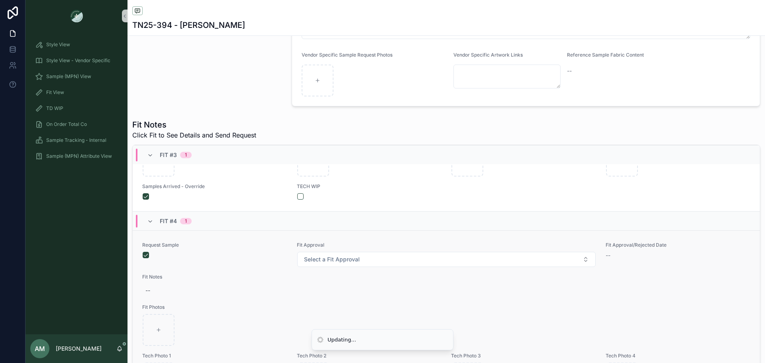
scroll to position [797, 0]
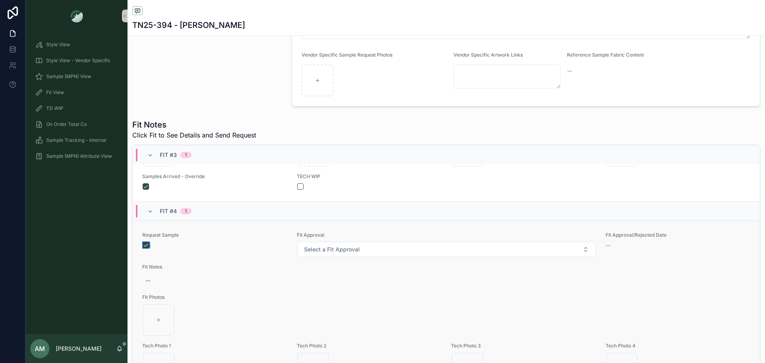
click at [146, 248] on button "scrollable content" at bounding box center [146, 245] width 6 height 6
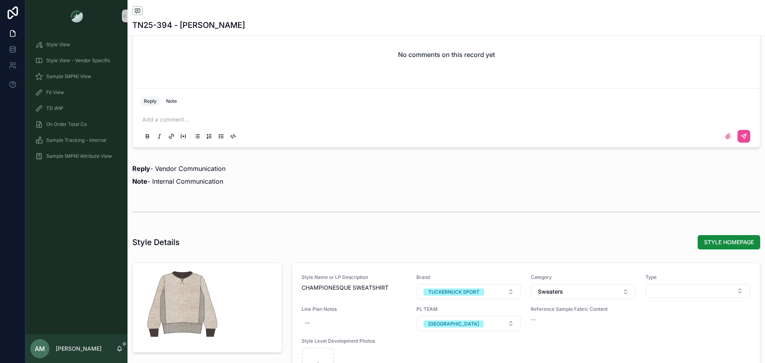
scroll to position [762, 0]
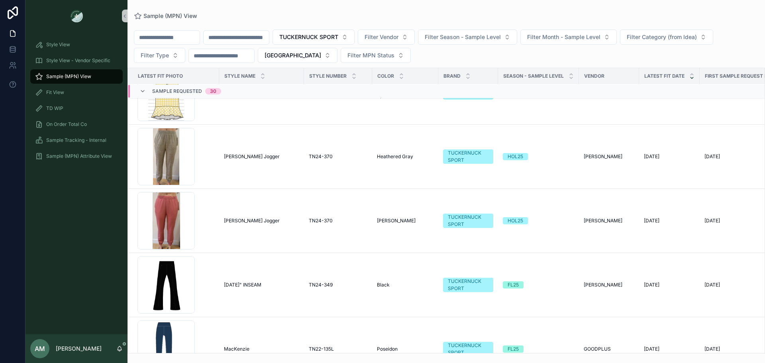
scroll to position [478, 0]
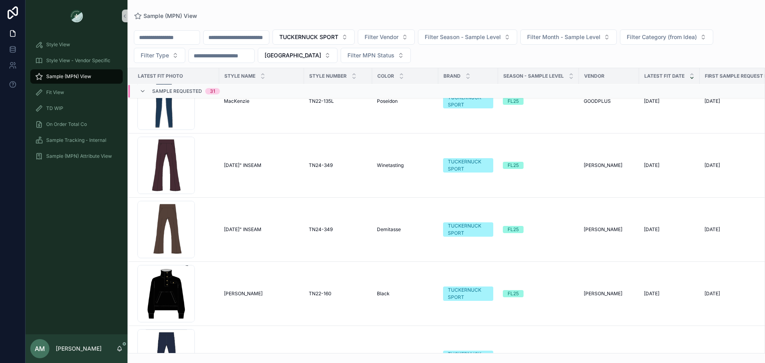
click at [169, 92] on span "Sample Requested" at bounding box center [177, 91] width 50 height 6
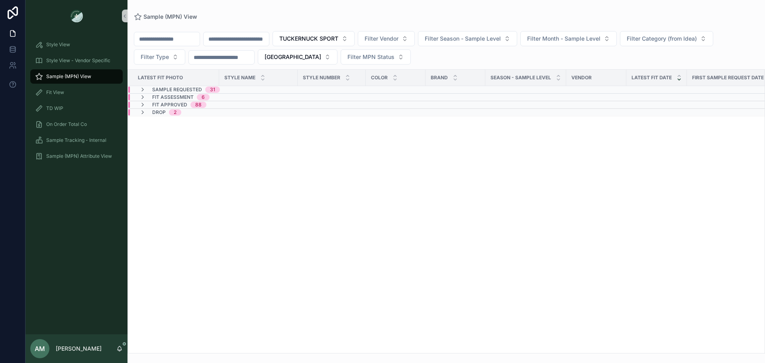
scroll to position [0, 0]
click at [168, 104] on span "Fit Approved" at bounding box center [169, 105] width 35 height 6
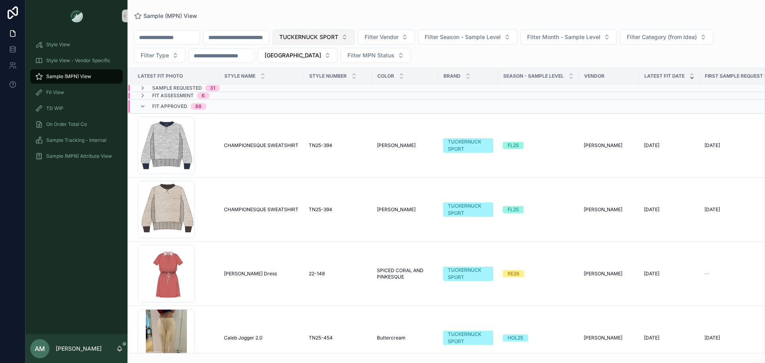
click at [338, 37] on span "TUCKERNUCK SPORT" at bounding box center [308, 37] width 59 height 8
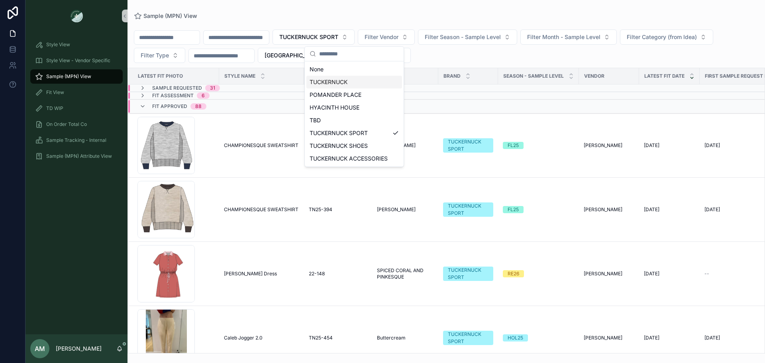
click at [372, 80] on div "TUCKERNUCK" at bounding box center [355, 82] width 96 height 13
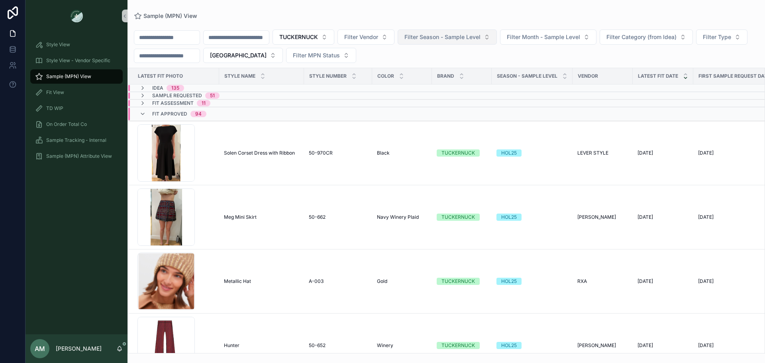
click at [481, 39] on span "Filter Season - Sample Level" at bounding box center [443, 37] width 76 height 8
click at [478, 102] on div "HOL25" at bounding box center [489, 107] width 96 height 13
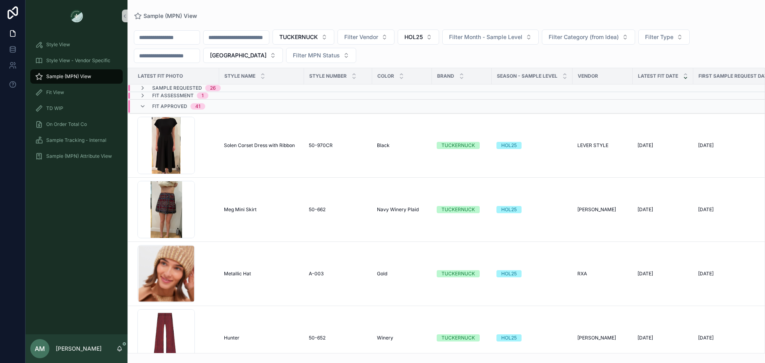
click at [194, 93] on div "Fit Assessment 1" at bounding box center [180, 95] width 56 height 6
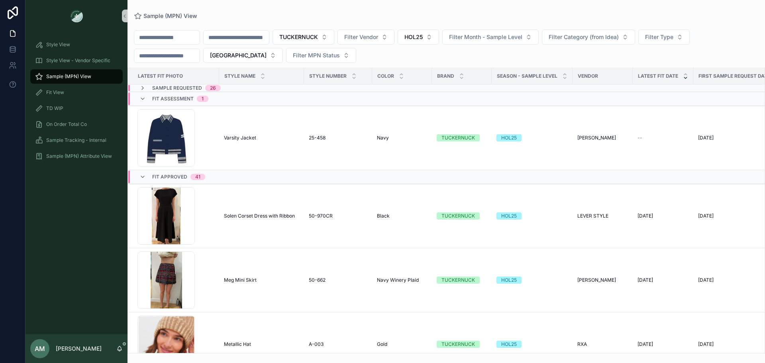
click at [155, 100] on span "Fit Assessment" at bounding box center [172, 99] width 41 height 6
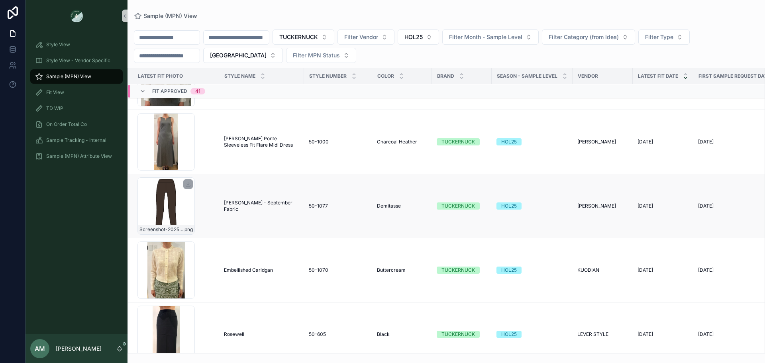
scroll to position [725, 0]
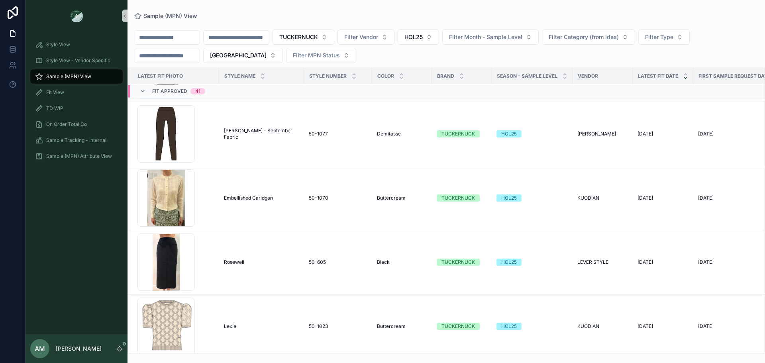
click at [162, 94] on span "Fit Approved" at bounding box center [169, 91] width 35 height 6
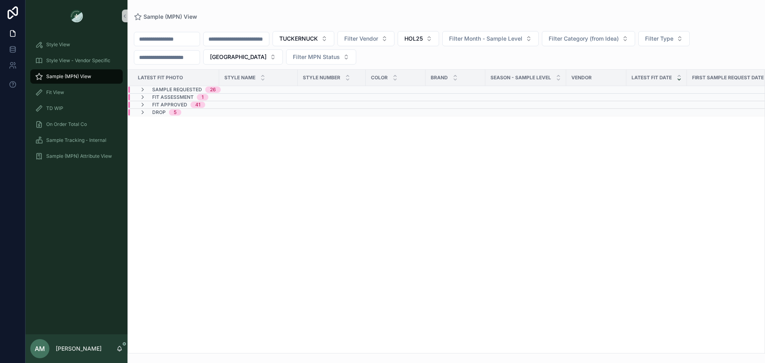
click at [266, 40] on input "scrollable content" at bounding box center [236, 38] width 65 height 11
type input "***"
click at [246, 88] on div "Sample Requested 1" at bounding box center [246, 90] width 237 height 6
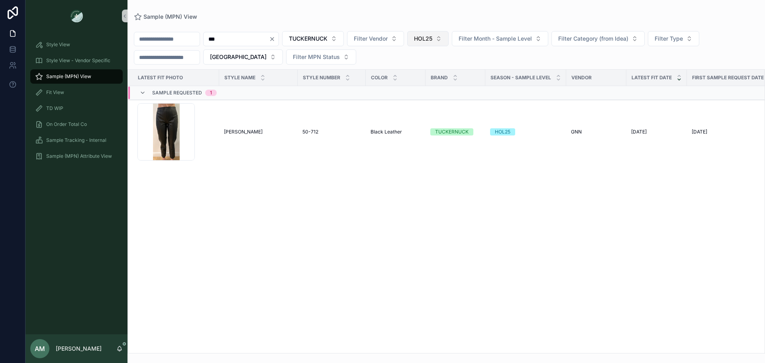
click at [433, 41] on span "HOL25" at bounding box center [423, 39] width 18 height 8
click at [464, 70] on div "None" at bounding box center [470, 71] width 96 height 13
click at [216, 170] on div "Fit Approved 2" at bounding box center [246, 168] width 237 height 6
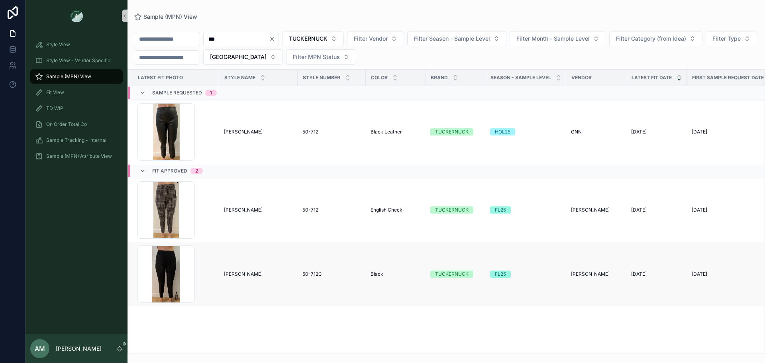
click at [243, 271] on span "[PERSON_NAME]" at bounding box center [243, 274] width 39 height 6
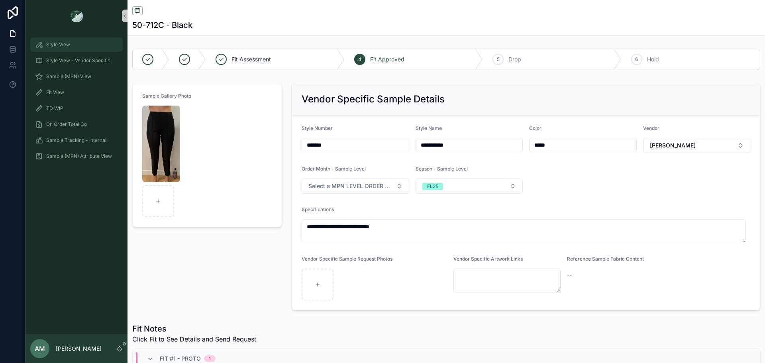
click at [57, 40] on div "Style View" at bounding box center [76, 44] width 83 height 13
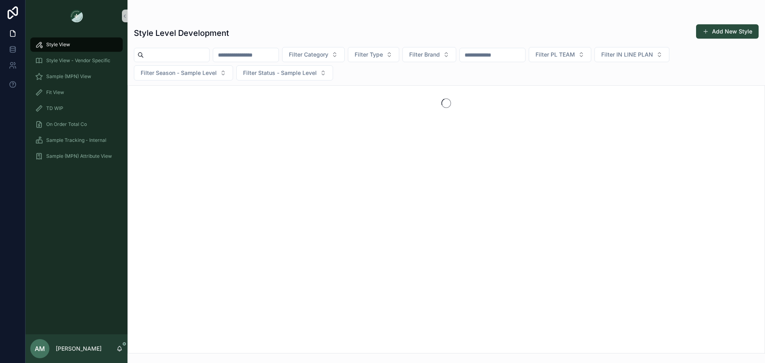
click at [279, 57] on input "scrollable content" at bounding box center [245, 54] width 65 height 11
type input "****"
drag, startPoint x: 277, startPoint y: 59, endPoint x: 225, endPoint y: 44, distance: 53.7
click at [225, 44] on div "Style Level Development Add New Style **** Filter Category Filter Type Filter B…" at bounding box center [447, 186] width 638 height 334
click at [209, 51] on input "scrollable content" at bounding box center [176, 54] width 65 height 11
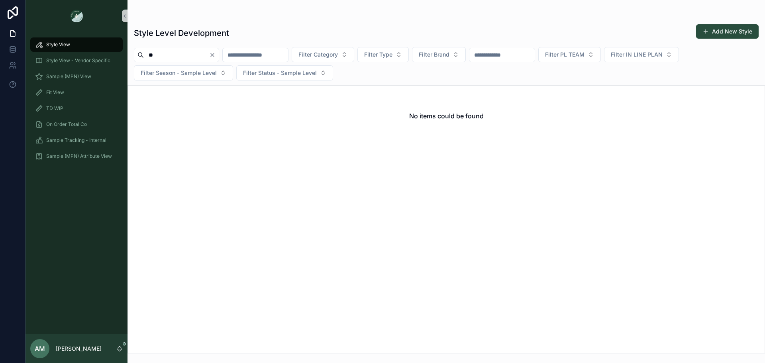
type input "*"
click at [255, 18] on div "scrollable content" at bounding box center [446, 16] width 625 height 6
click at [714, 37] on button "Add New Style" at bounding box center [727, 31] width 63 height 14
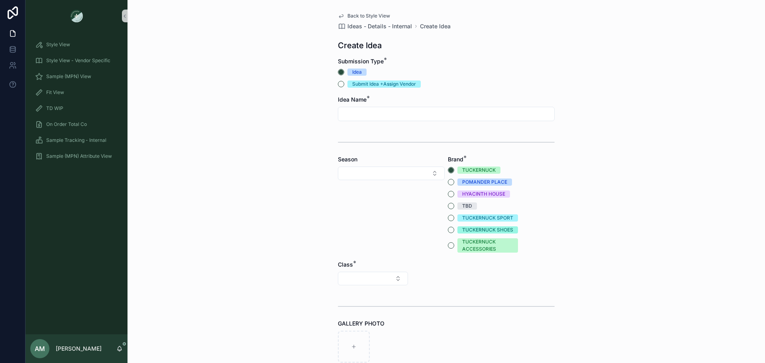
click at [407, 112] on input "scrollable content" at bounding box center [446, 113] width 216 height 11
type input "*******"
click at [382, 176] on button "Select Button" at bounding box center [391, 174] width 107 height 14
click at [372, 208] on div "FW25" at bounding box center [388, 205] width 103 height 13
click at [378, 277] on button "Select Button" at bounding box center [373, 279] width 70 height 14
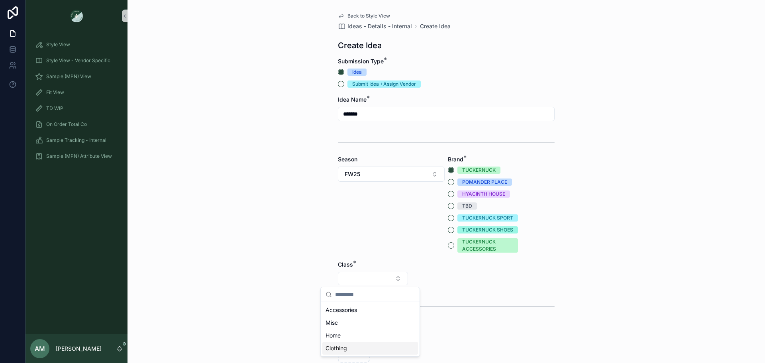
click at [369, 348] on div "Clothing" at bounding box center [371, 348] width 96 height 13
click at [443, 283] on button "Select Button" at bounding box center [446, 279] width 70 height 14
type input "***"
click at [432, 312] on div "Pants" at bounding box center [444, 310] width 96 height 13
click at [490, 280] on button "Select Button" at bounding box center [520, 279] width 70 height 14
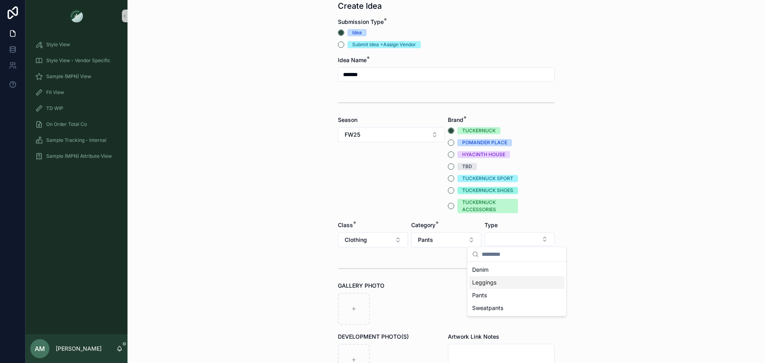
scroll to position [80, 0]
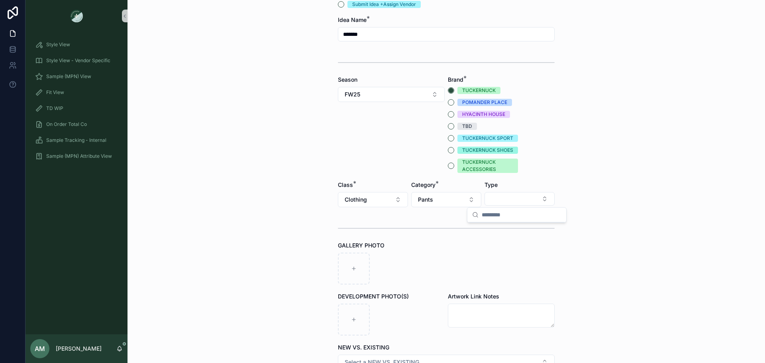
click at [427, 228] on hr "scrollable content" at bounding box center [446, 228] width 217 height 1
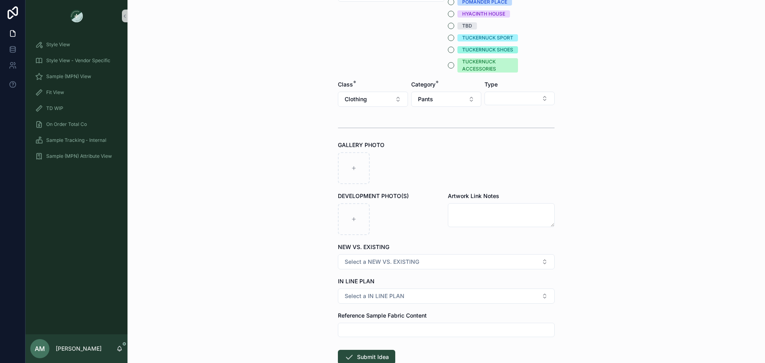
scroll to position [199, 0]
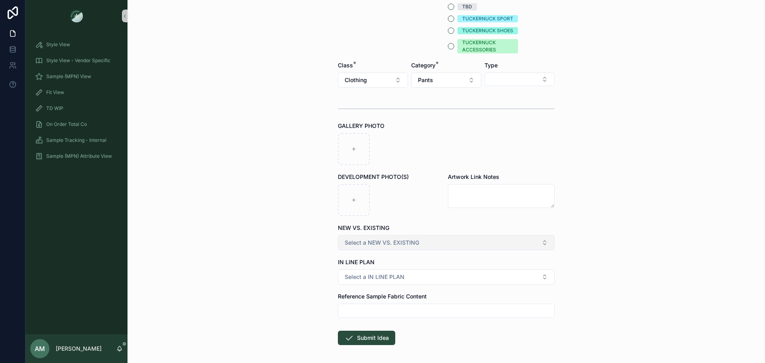
click at [418, 244] on button "Select a NEW VS. EXISTING" at bounding box center [446, 242] width 217 height 15
click at [387, 287] on span "EXISTING BODY" at bounding box center [363, 286] width 46 height 7
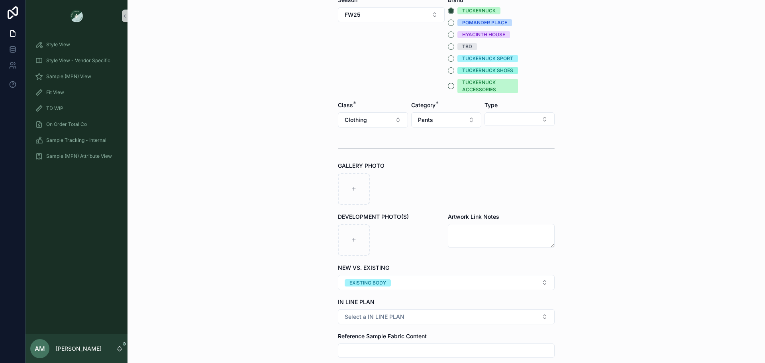
scroll to position [232, 0]
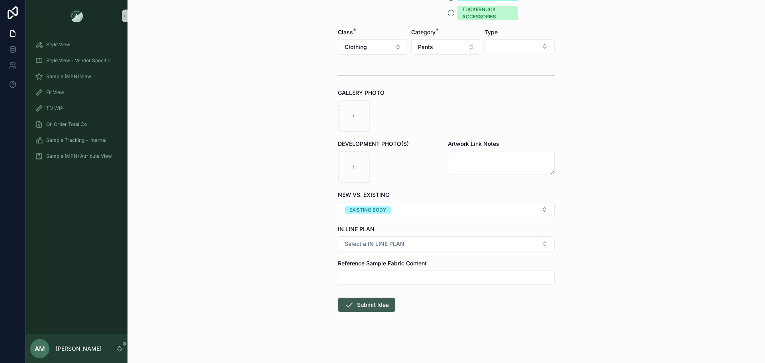
click at [376, 300] on button "Submit Idea" at bounding box center [366, 305] width 57 height 14
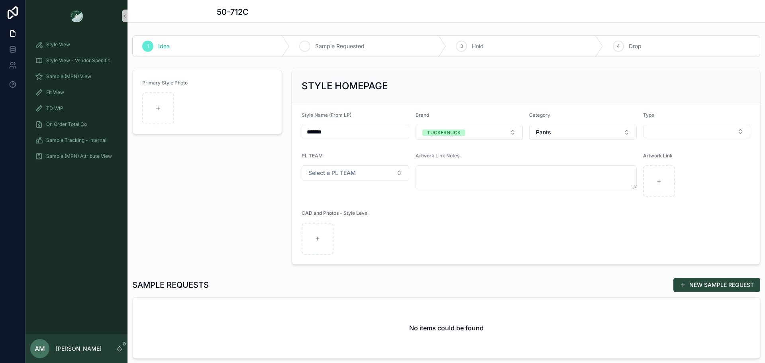
click at [322, 50] on span "Sample Requested" at bounding box center [339, 46] width 49 height 8
click at [681, 126] on button "Select Button" at bounding box center [697, 132] width 108 height 14
click at [226, 217] on div "Primary Style Photo" at bounding box center [207, 167] width 159 height 201
click at [394, 170] on button "Select a PL TEAM" at bounding box center [356, 172] width 108 height 15
click at [328, 220] on div "[GEOGRAPHIC_DATA]" at bounding box center [353, 217] width 102 height 12
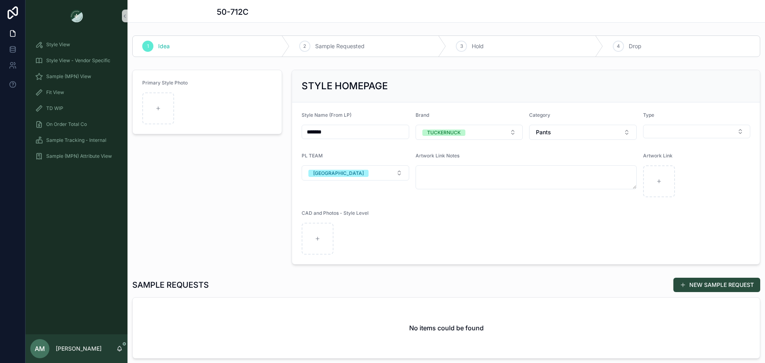
scroll to position [120, 0]
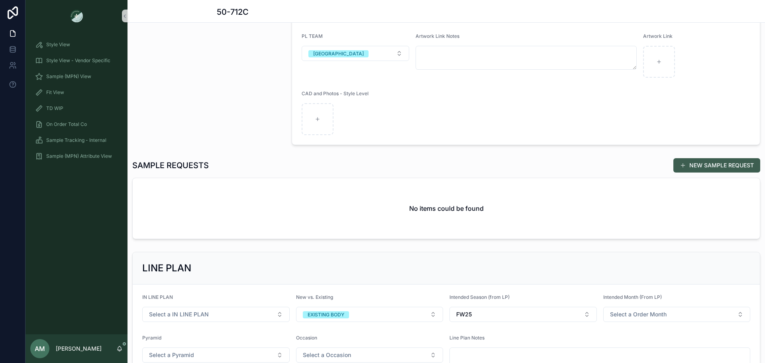
click at [714, 169] on button "NEW SAMPLE REQUEST" at bounding box center [717, 165] width 87 height 14
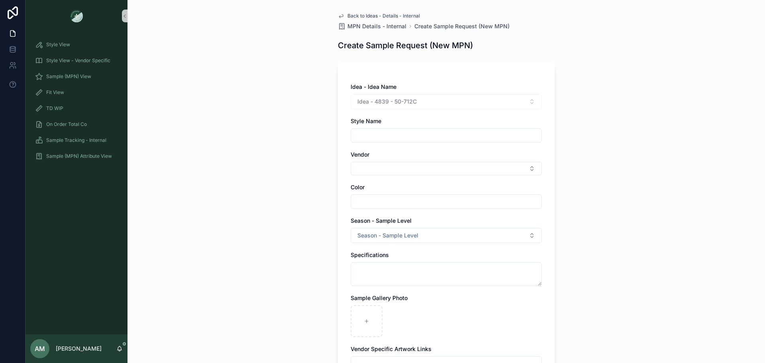
click at [416, 102] on div "Idea - 4839 - 50-712C" at bounding box center [446, 101] width 191 height 15
click at [399, 139] on input "scrollable content" at bounding box center [446, 135] width 191 height 11
type input "*******"
click at [367, 174] on button "Select Button" at bounding box center [446, 169] width 191 height 14
type input "***"
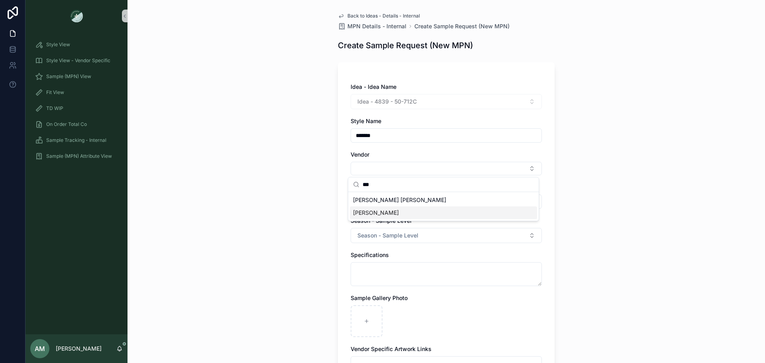
click at [378, 207] on div "[PERSON_NAME]" at bounding box center [443, 213] width 187 height 13
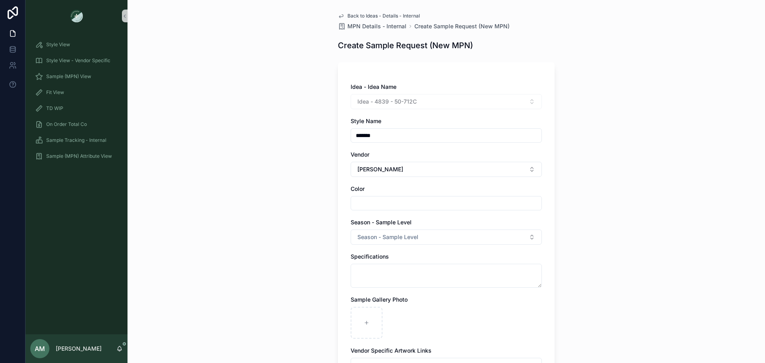
click at [400, 201] on input "scrollable content" at bounding box center [446, 203] width 191 height 11
type input "****"
click at [360, 237] on span "Season - Sample Level" at bounding box center [388, 237] width 61 height 8
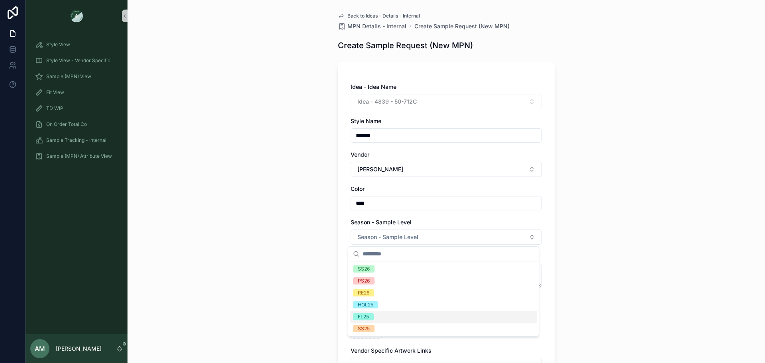
click at [376, 313] on div "FL25" at bounding box center [443, 317] width 187 height 12
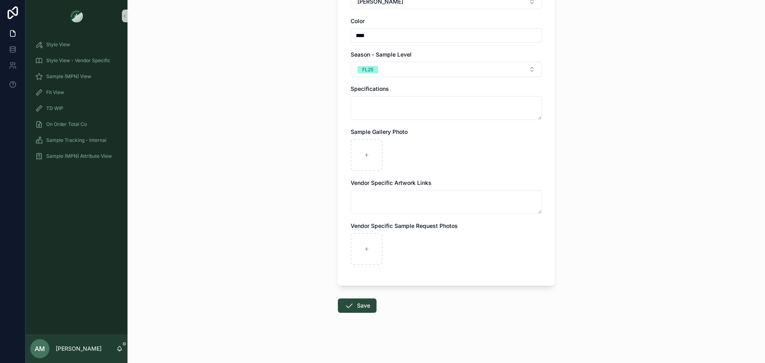
scroll to position [169, 0]
click at [367, 305] on button "Save" at bounding box center [357, 305] width 39 height 14
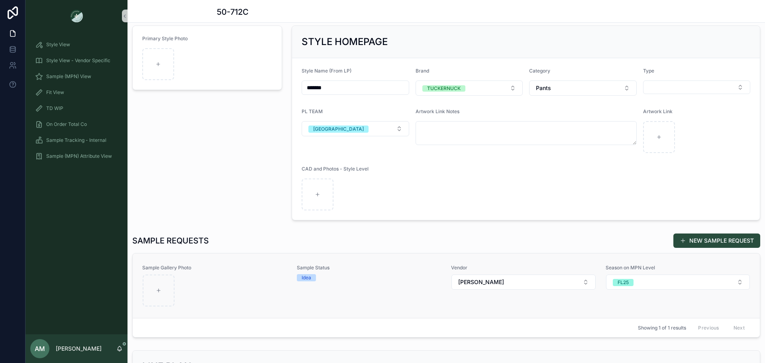
scroll to position [120, 0]
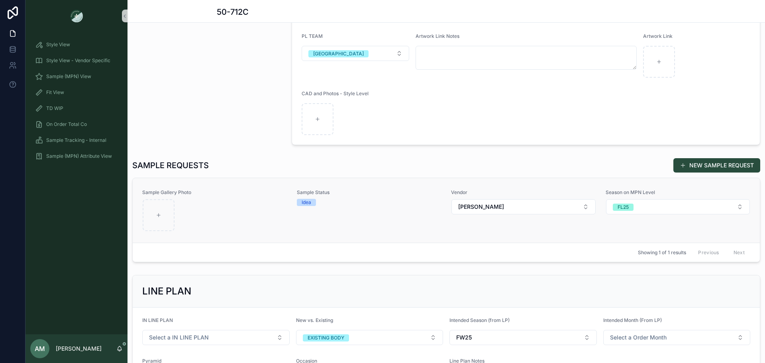
click at [299, 204] on span "Idea" at bounding box center [306, 202] width 19 height 7
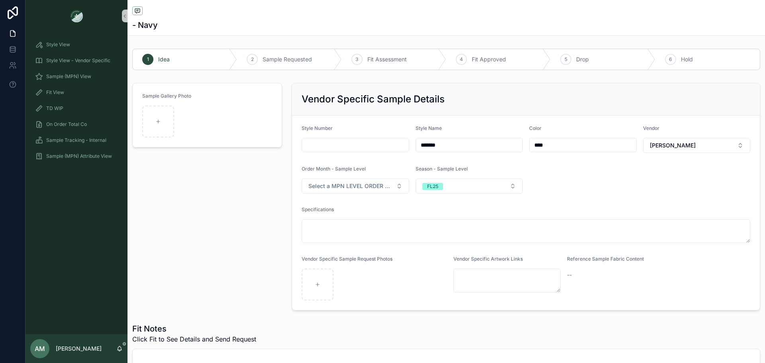
click at [315, 146] on input "scrollable content" at bounding box center [355, 145] width 107 height 11
drag, startPoint x: 445, startPoint y: 145, endPoint x: 413, endPoint y: 147, distance: 32.0
click at [416, 147] on div "*******" at bounding box center [470, 145] width 108 height 14
click at [321, 141] on input "scrollable content" at bounding box center [355, 145] width 107 height 11
paste input "*******"
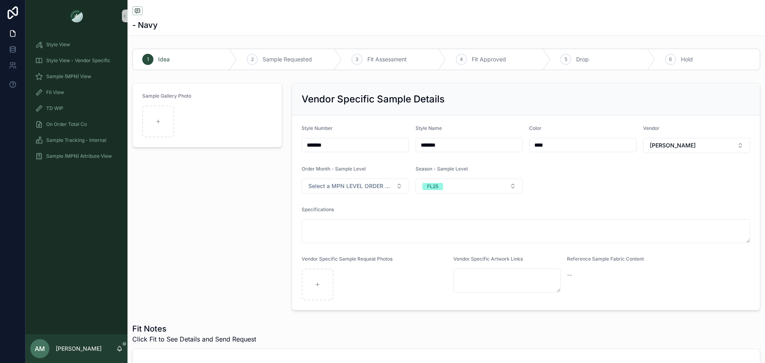
type input "*******"
drag, startPoint x: 454, startPoint y: 144, endPoint x: 408, endPoint y: 137, distance: 45.9
click at [408, 137] on form "Style Number ******* Style Name ******* Color **** Vendor [PERSON_NAME] Order M…" at bounding box center [526, 213] width 468 height 195
type input "**********"
click at [527, 177] on form "**********" at bounding box center [526, 213] width 468 height 195
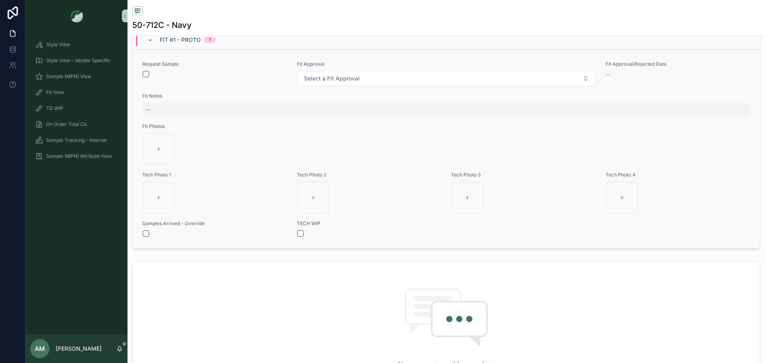
scroll to position [279, 0]
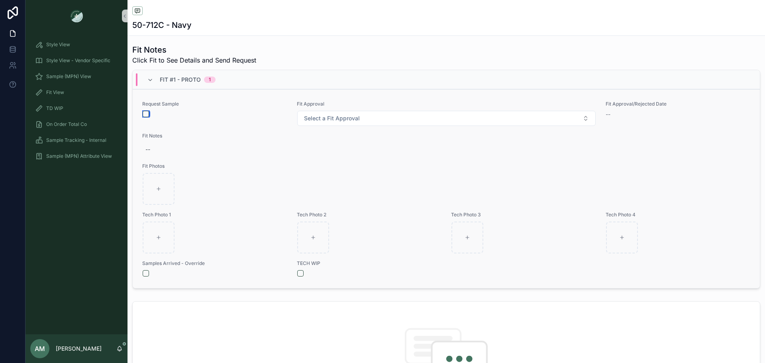
click at [143, 115] on button "scrollable content" at bounding box center [146, 114] width 6 height 6
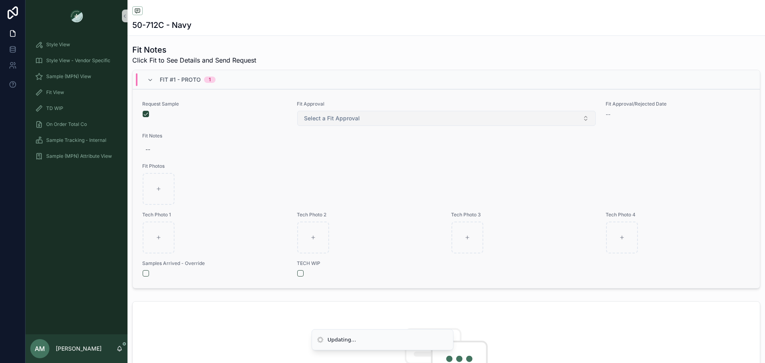
click at [311, 122] on span "Select a Fit Approval" at bounding box center [332, 118] width 56 height 8
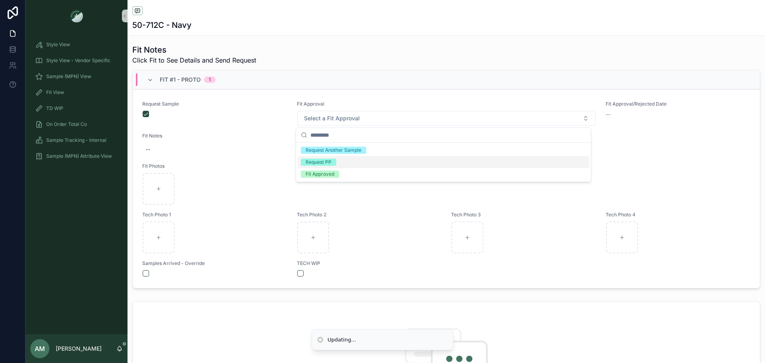
click at [336, 160] on span "Request PP" at bounding box center [318, 162] width 35 height 7
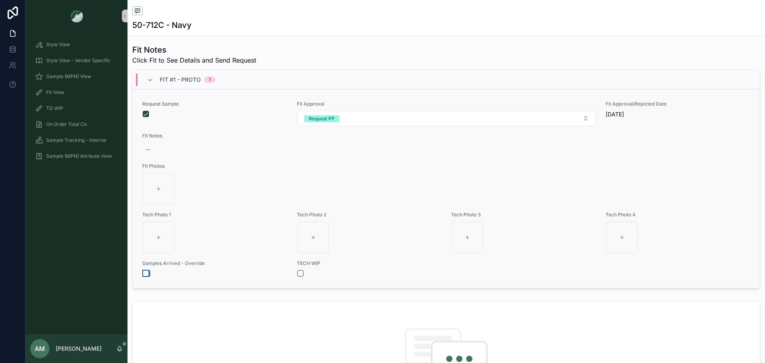
click at [147, 275] on button "scrollable content" at bounding box center [146, 273] width 6 height 6
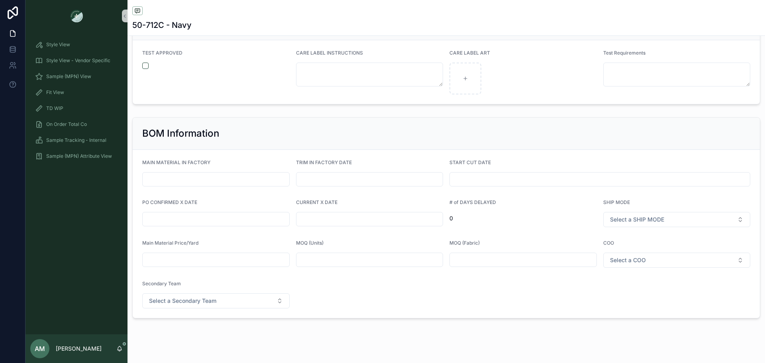
scroll to position [1586, 0]
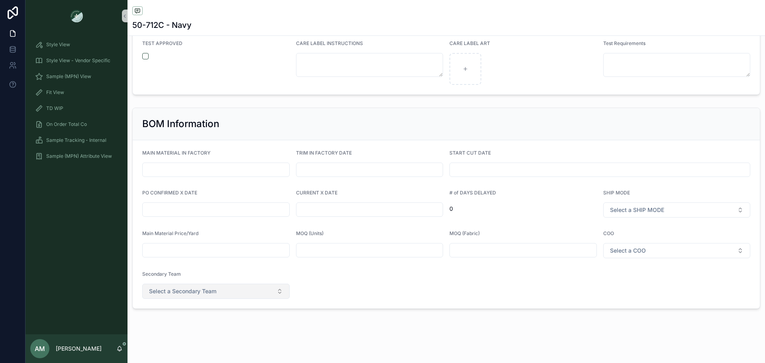
click at [207, 295] on button "Select a Secondary Team" at bounding box center [216, 291] width 148 height 15
click at [209, 326] on div "[PERSON_NAME] [PERSON_NAME]" at bounding box center [215, 323] width 142 height 12
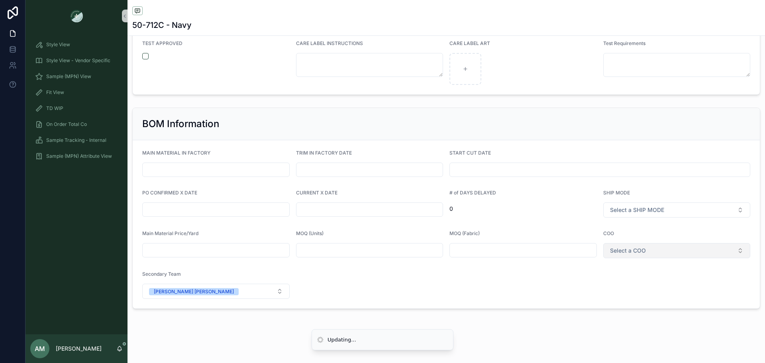
click at [631, 254] on span "Select a COO" at bounding box center [628, 251] width 36 height 8
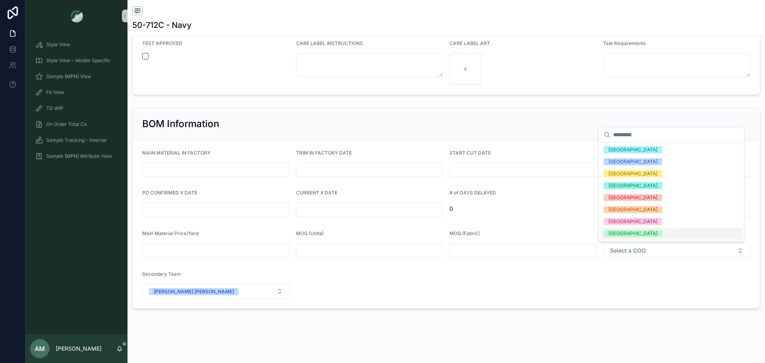
click at [635, 238] on div "[GEOGRAPHIC_DATA]" at bounding box center [672, 234] width 142 height 12
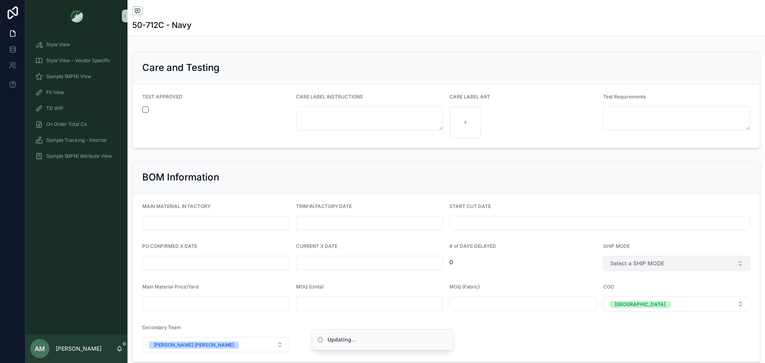
scroll to position [1639, 0]
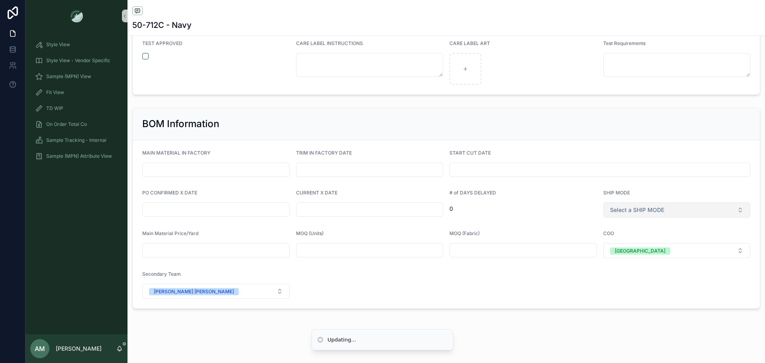
click at [637, 212] on span "Select a SHIP MODE" at bounding box center [637, 210] width 54 height 8
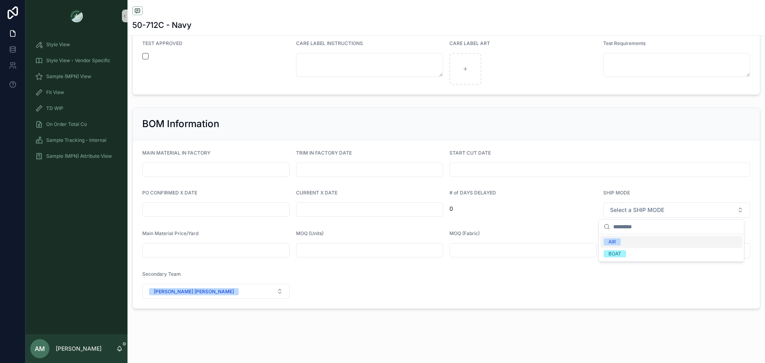
click at [614, 243] on div "AIR" at bounding box center [613, 241] width 8 height 7
click at [312, 210] on input "scrollable content" at bounding box center [370, 209] width 147 height 11
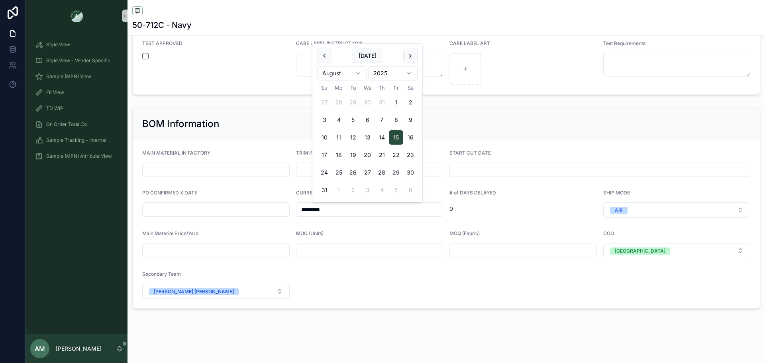
type input "*********"
click at [273, 233] on div "Main Material Price/Yard" at bounding box center [216, 235] width 148 height 10
click at [210, 210] on input "scrollable content" at bounding box center [216, 209] width 147 height 11
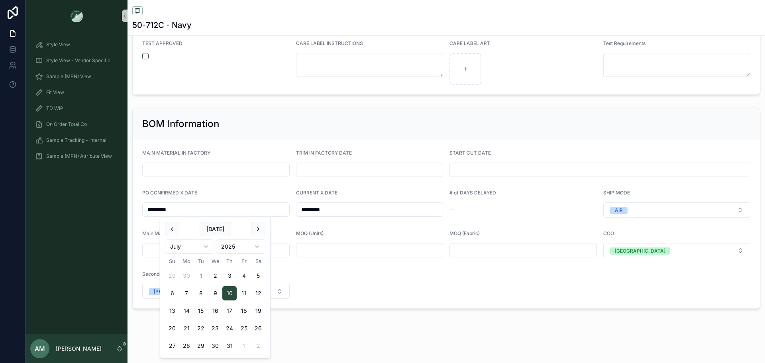
type input "*********"
click at [263, 191] on div "PO CONFIRMED X DATE" at bounding box center [216, 195] width 148 height 10
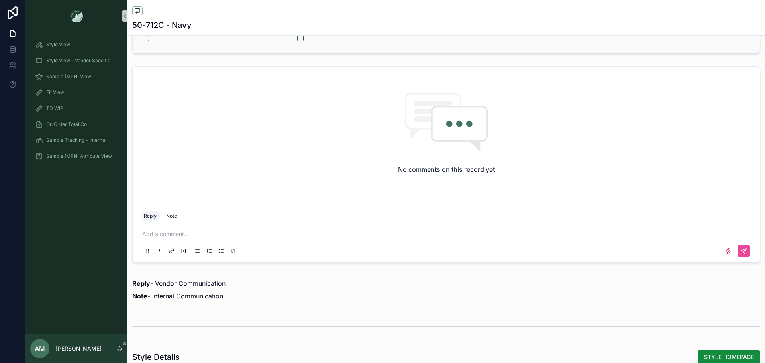
scroll to position [598, 0]
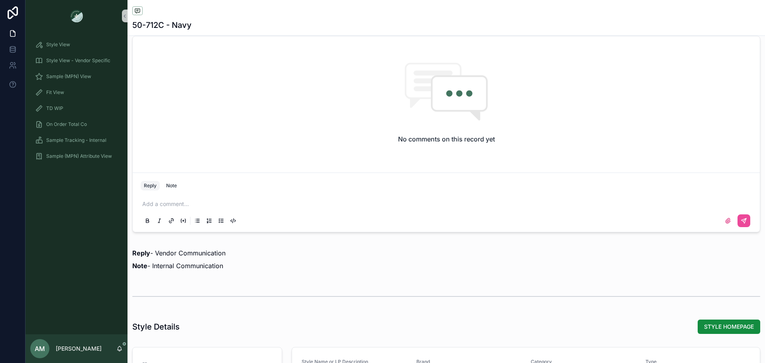
click at [227, 205] on p "scrollable content" at bounding box center [448, 204] width 612 height 8
click at [738, 225] on button "scrollable content" at bounding box center [744, 220] width 13 height 13
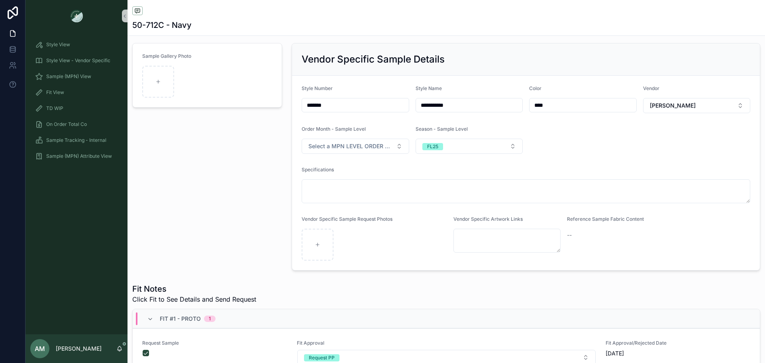
scroll to position [0, 0]
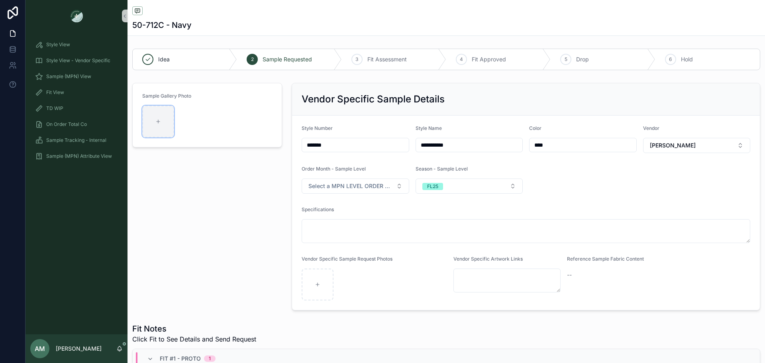
click at [171, 120] on div "scrollable content" at bounding box center [158, 122] width 32 height 32
type input "**********"
click at [136, 11] on icon "scrollable content" at bounding box center [137, 11] width 6 height 6
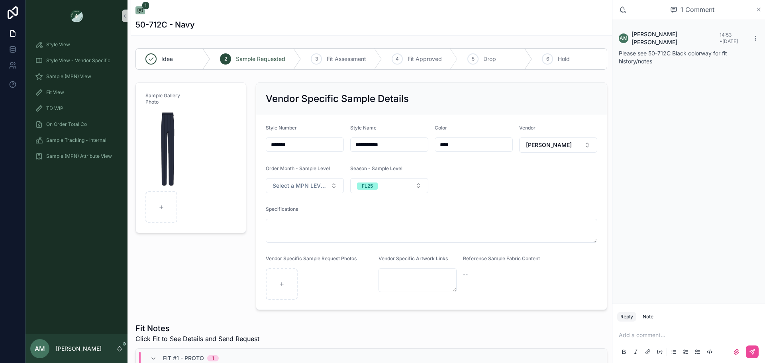
click at [758, 10] on icon "scrollable content" at bounding box center [759, 9] width 3 height 3
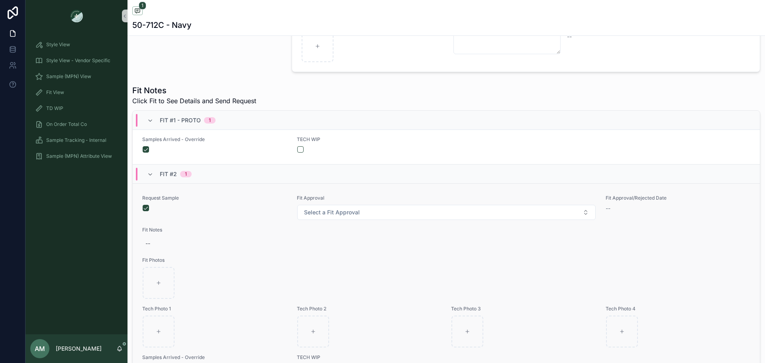
scroll to position [239, 0]
click at [330, 214] on span "Select a Fit Approval" at bounding box center [332, 212] width 56 height 8
click at [339, 264] on div "Fit Approved" at bounding box center [440, 268] width 289 height 12
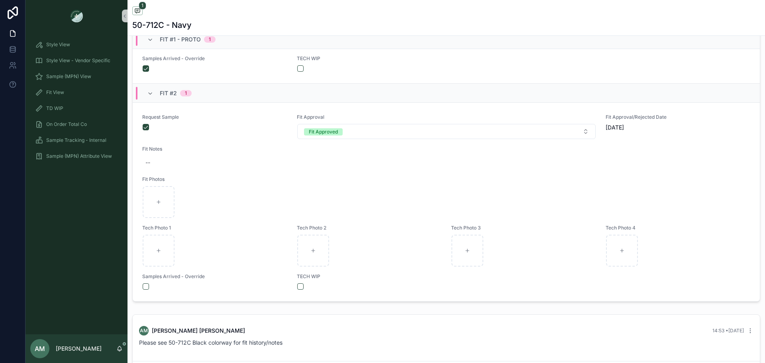
scroll to position [439, 0]
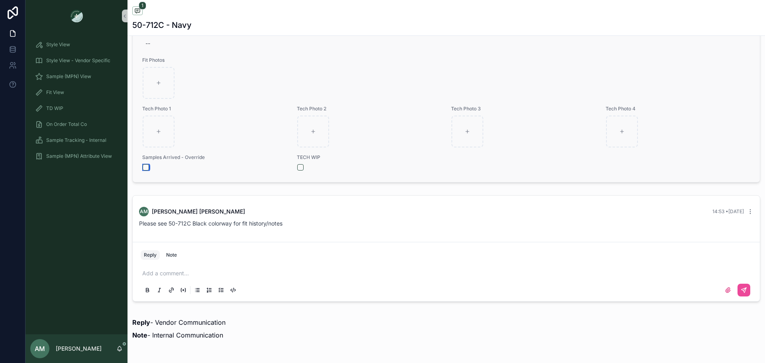
click at [147, 166] on button "scrollable content" at bounding box center [146, 167] width 6 height 6
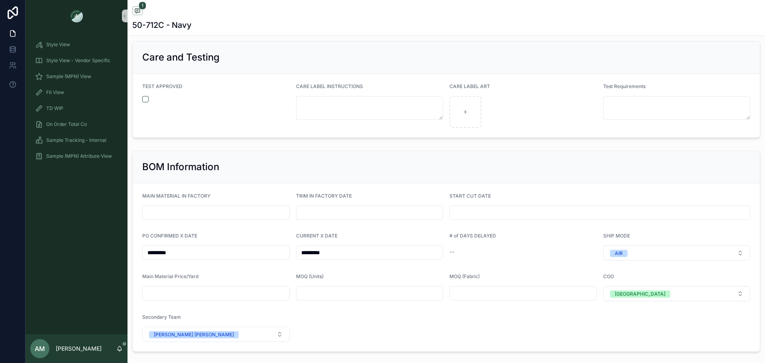
scroll to position [1549, 0]
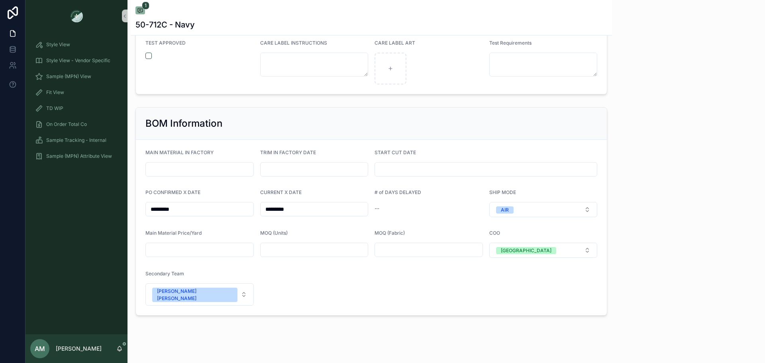
scroll to position [1549, 0]
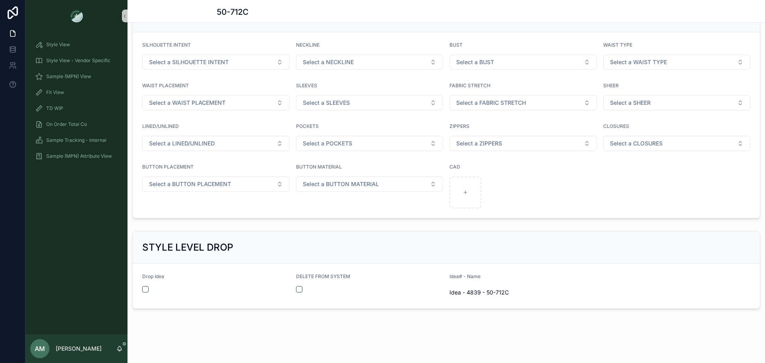
scroll to position [796, 0]
click at [95, 75] on div "Sample (MPN) View" at bounding box center [76, 76] width 83 height 13
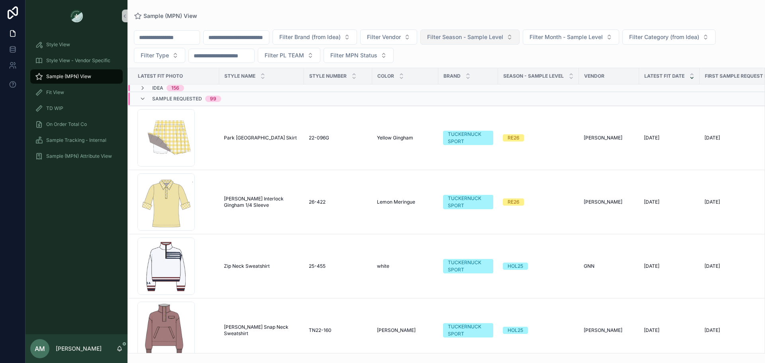
click at [471, 44] on button "Filter Season - Sample Level" at bounding box center [470, 37] width 99 height 15
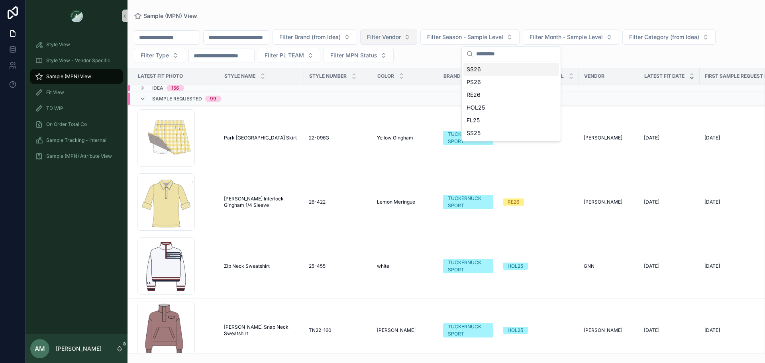
click at [401, 39] on span "Filter Vendor" at bounding box center [384, 37] width 34 height 8
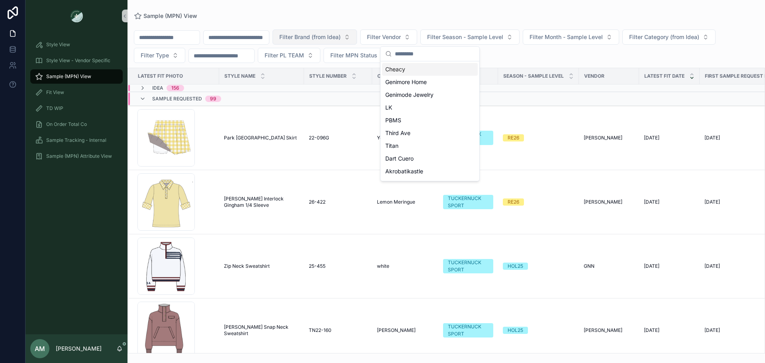
click at [341, 37] on span "Filter Brand (from Idea)" at bounding box center [309, 37] width 61 height 8
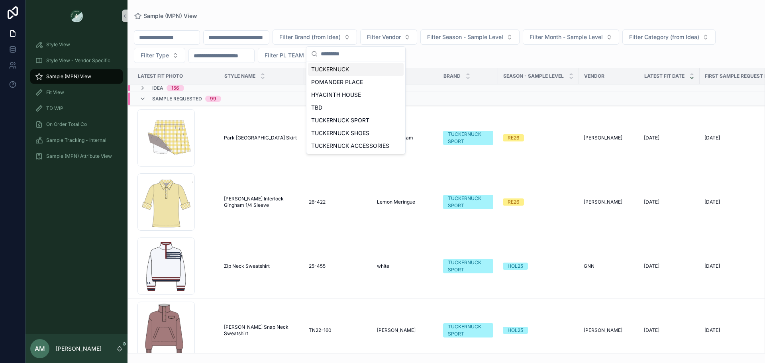
click at [353, 70] on div "TUCKERNUCK" at bounding box center [356, 69] width 96 height 13
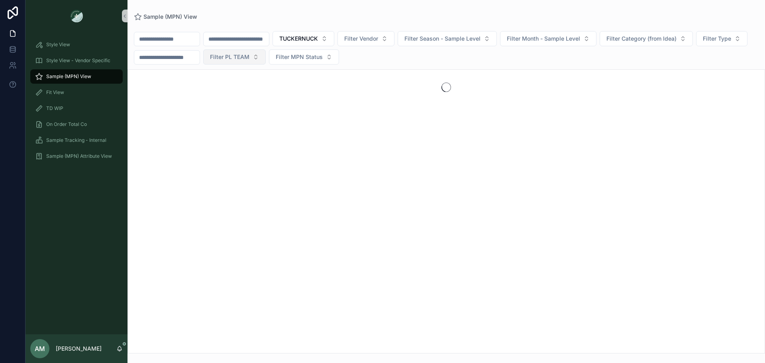
click at [266, 59] on button "Filter PL TEAM" at bounding box center [234, 56] width 63 height 15
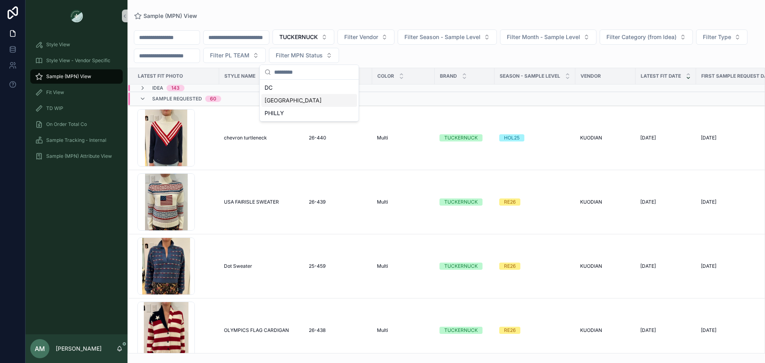
click at [305, 99] on div "[GEOGRAPHIC_DATA]" at bounding box center [310, 100] width 96 height 13
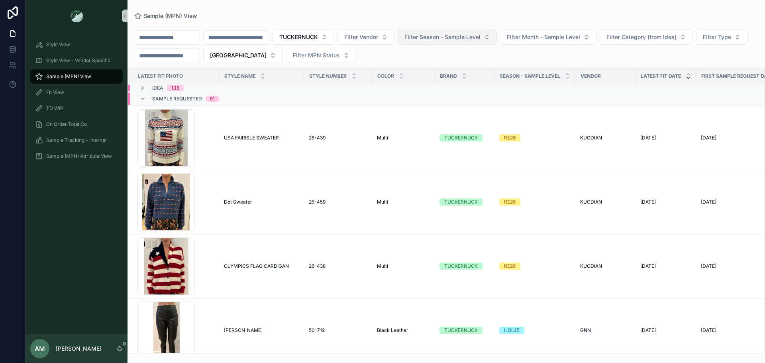
click at [470, 39] on span "Filter Season - Sample Level" at bounding box center [443, 37] width 76 height 8
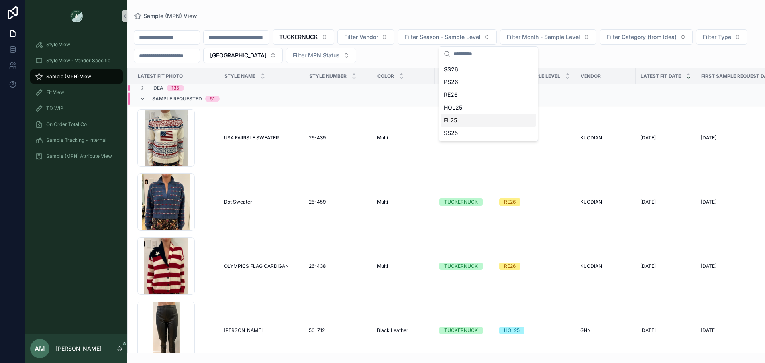
click at [476, 122] on div "FL25" at bounding box center [489, 120] width 96 height 13
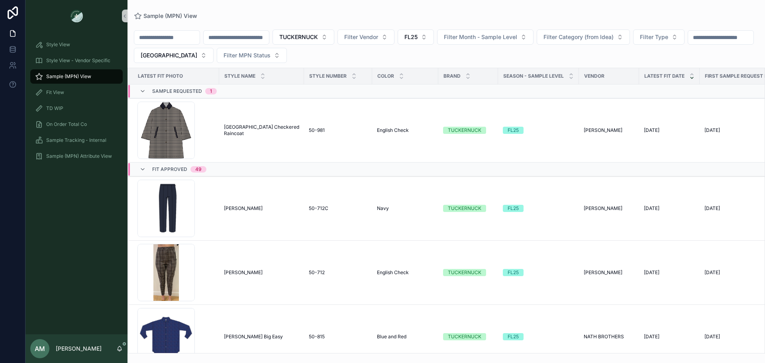
click at [186, 90] on span "Sample Requested" at bounding box center [177, 91] width 50 height 6
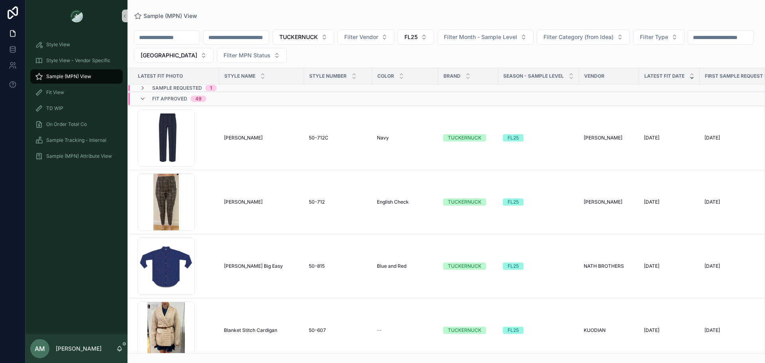
click at [152, 101] on div "Fit Approved 49" at bounding box center [173, 98] width 67 height 13
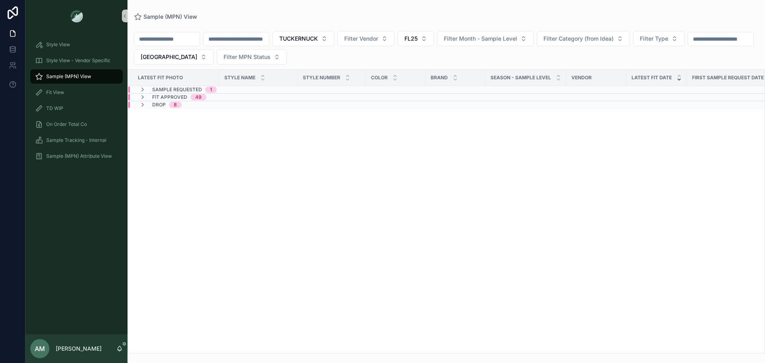
click at [209, 95] on div "Fit Approved 49" at bounding box center [173, 97] width 86 height 6
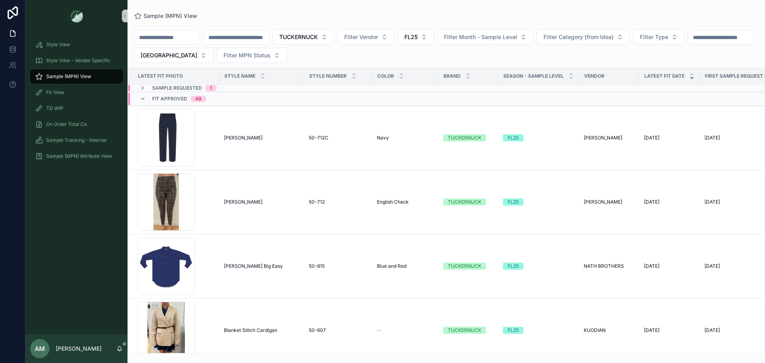
click at [269, 38] on input "scrollable content" at bounding box center [236, 37] width 65 height 11
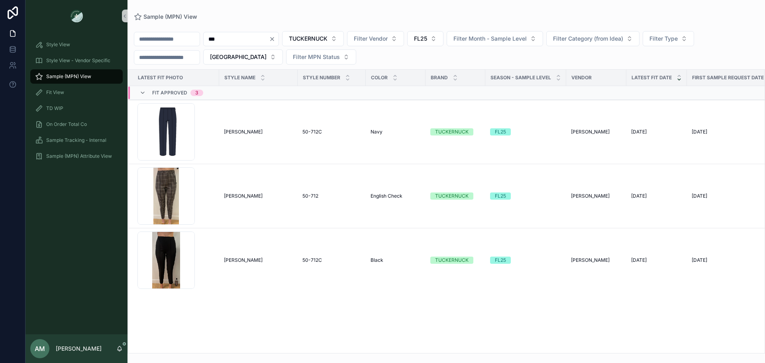
type input "***"
click at [241, 257] on span "[PERSON_NAME]" at bounding box center [243, 260] width 39 height 6
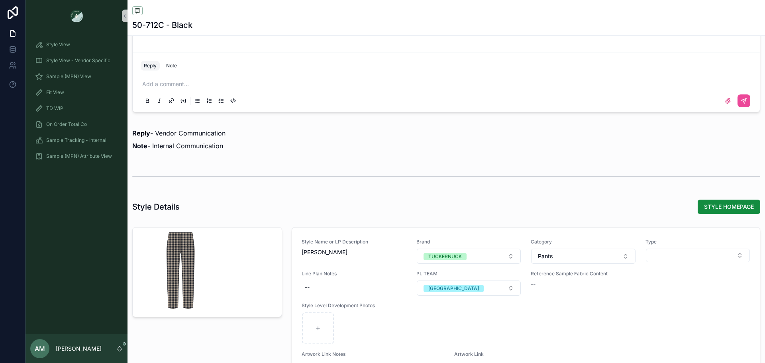
scroll to position [718, 0]
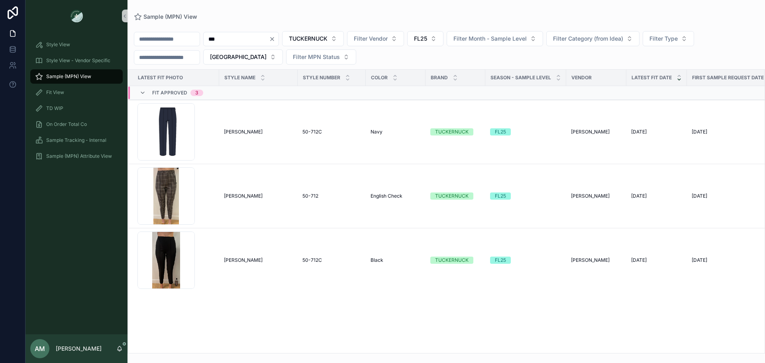
click at [170, 92] on span "Fit Approved" at bounding box center [169, 93] width 35 height 6
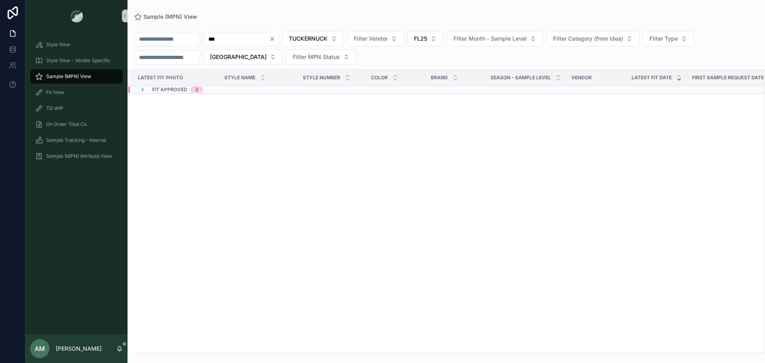
click at [275, 41] on icon "Clear" at bounding box center [272, 39] width 6 height 6
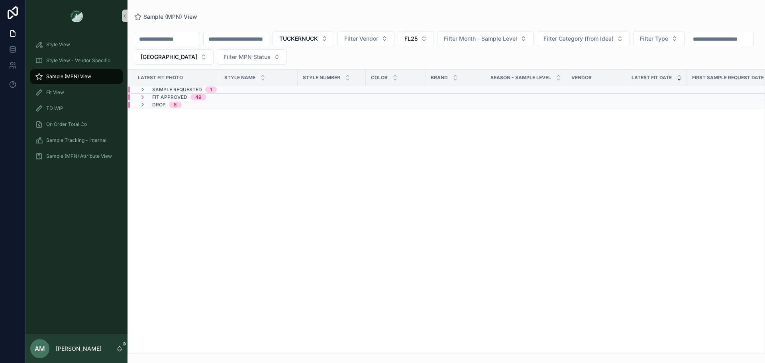
click at [243, 89] on div "Sample Requested 1" at bounding box center [246, 90] width 237 height 6
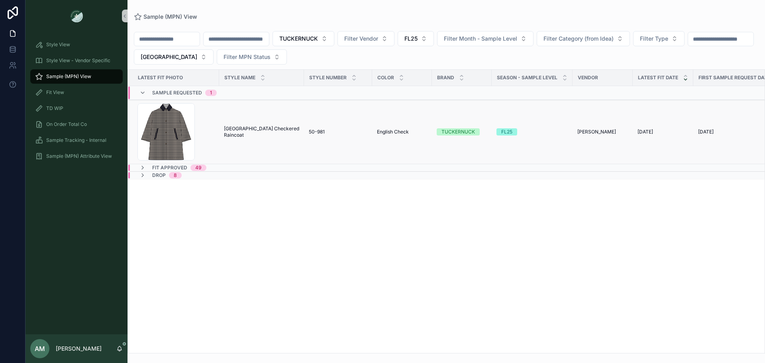
click at [236, 132] on span "[GEOGRAPHIC_DATA] Checkered Raincoat" at bounding box center [261, 132] width 75 height 13
click at [225, 169] on div "Fit Approved 49" at bounding box center [250, 168] width 244 height 6
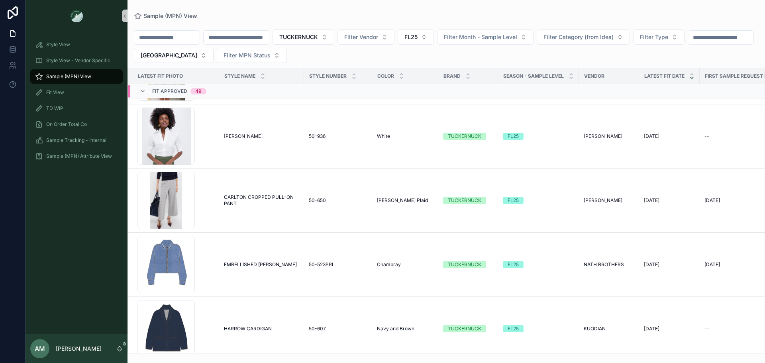
scroll to position [3112, 0]
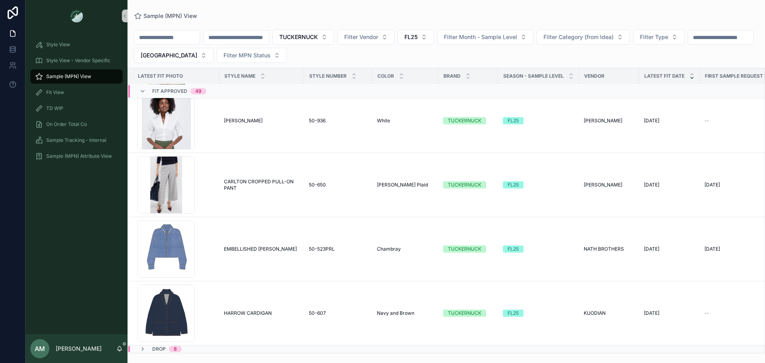
click at [170, 90] on span "Fit Approved" at bounding box center [169, 91] width 35 height 6
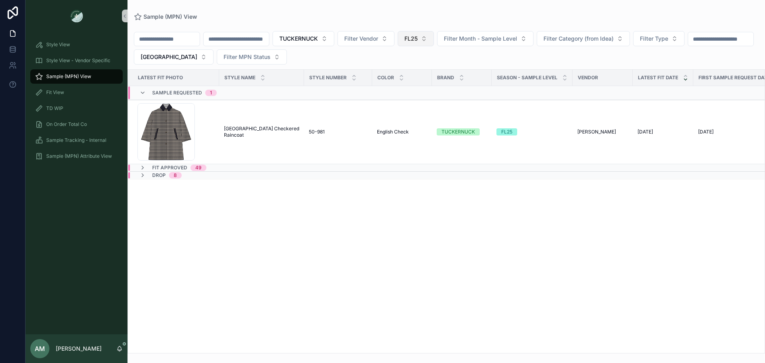
click at [434, 33] on button "FL25" at bounding box center [416, 38] width 36 height 15
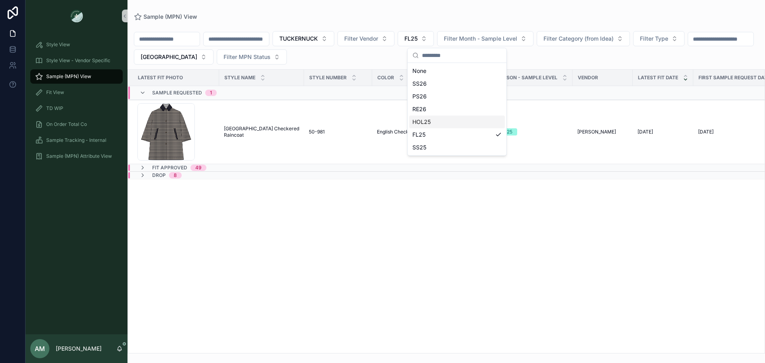
click at [437, 123] on div "HOL25" at bounding box center [457, 122] width 96 height 13
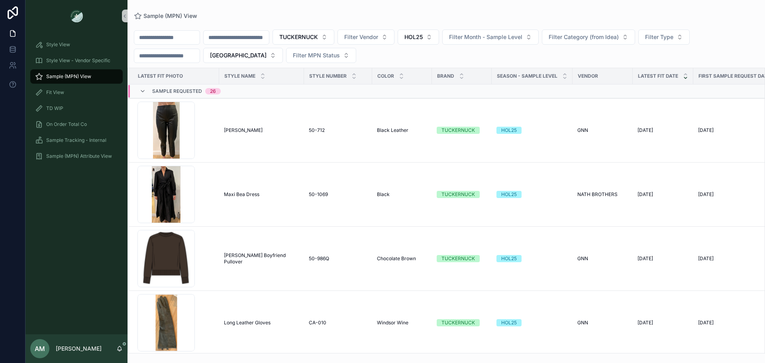
click at [159, 94] on span "Sample Requested" at bounding box center [177, 91] width 50 height 6
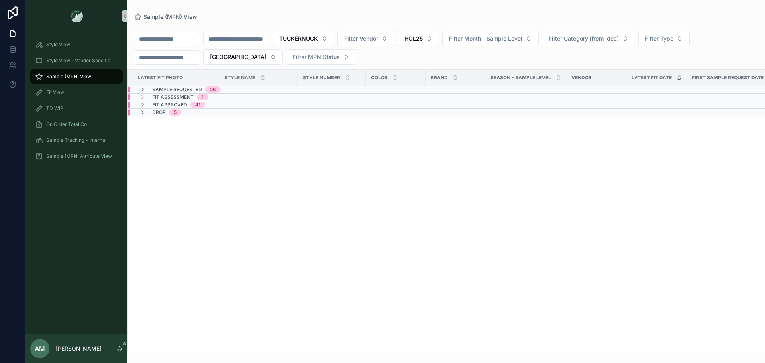
click at [222, 96] on div "Fit Assessment 1" at bounding box center [246, 97] width 237 height 6
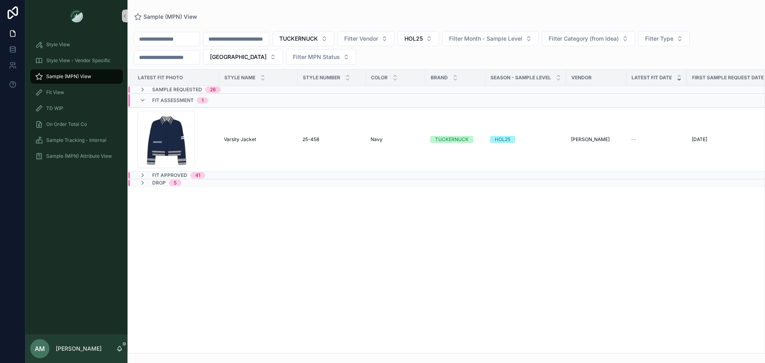
click at [226, 101] on div "Fit Assessment 1" at bounding box center [246, 100] width 237 height 13
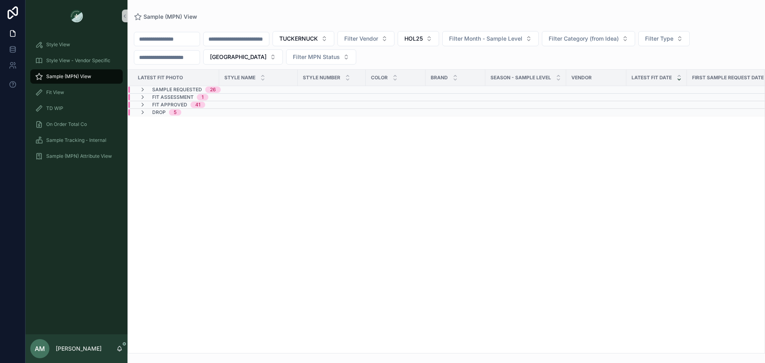
click at [222, 105] on div "Fit Approved 41" at bounding box center [246, 105] width 237 height 6
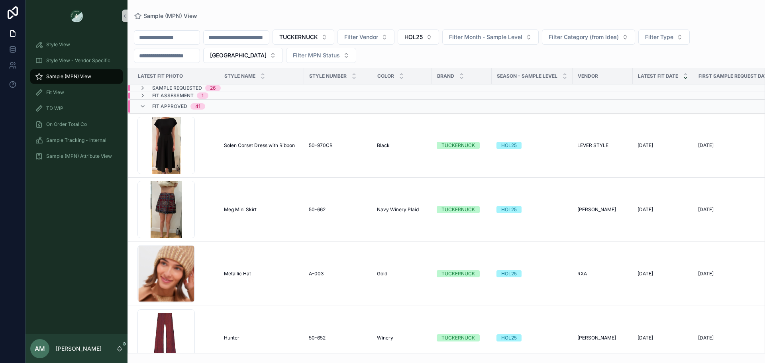
click at [222, 105] on div "Fit Approved 41" at bounding box center [250, 106] width 244 height 13
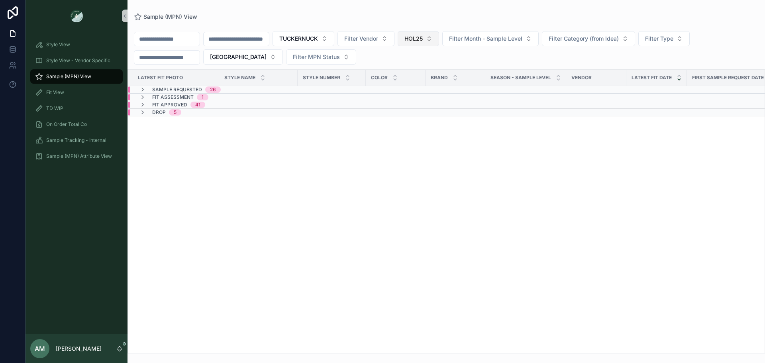
click at [423, 39] on span "HOL25" at bounding box center [414, 39] width 18 height 8
click at [442, 123] on div "HOL25" at bounding box center [460, 122] width 96 height 13
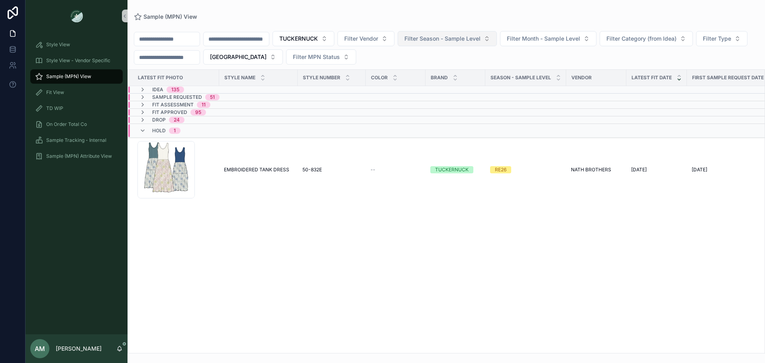
click at [455, 43] on button "Filter Season - Sample Level" at bounding box center [447, 38] width 99 height 15
click at [456, 95] on div "RE26" at bounding box center [489, 96] width 96 height 13
click at [216, 103] on div "Fit Assessment 10" at bounding box center [175, 105] width 91 height 6
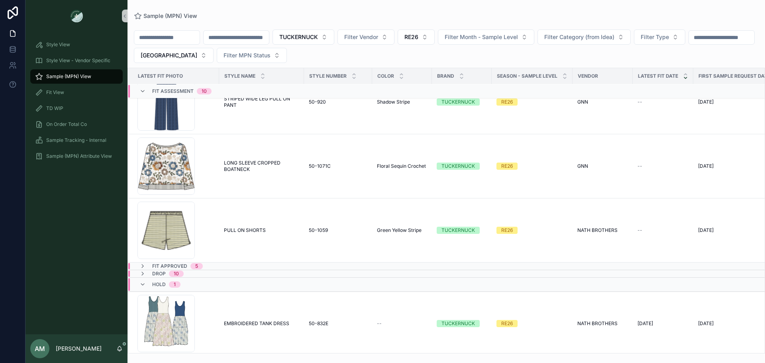
scroll to position [459, 0]
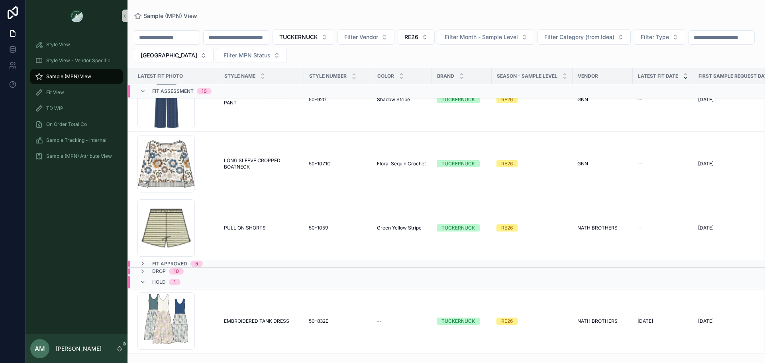
click at [207, 261] on div "Fit Approved 5" at bounding box center [171, 264] width 83 height 6
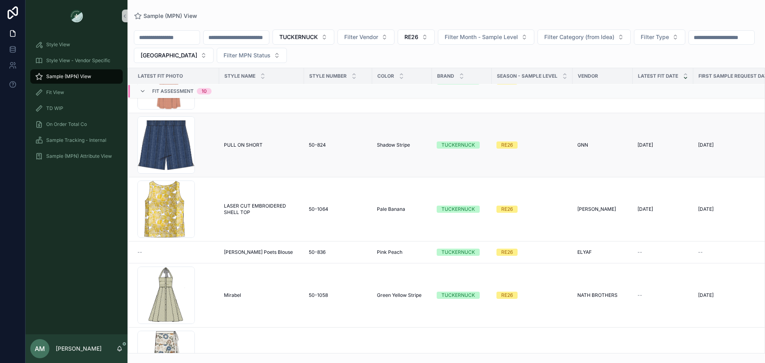
scroll to position [0, 0]
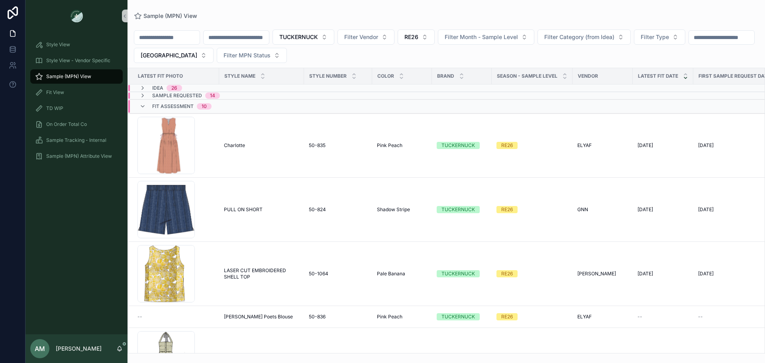
click at [167, 104] on span "Fit Assessment" at bounding box center [172, 106] width 41 height 6
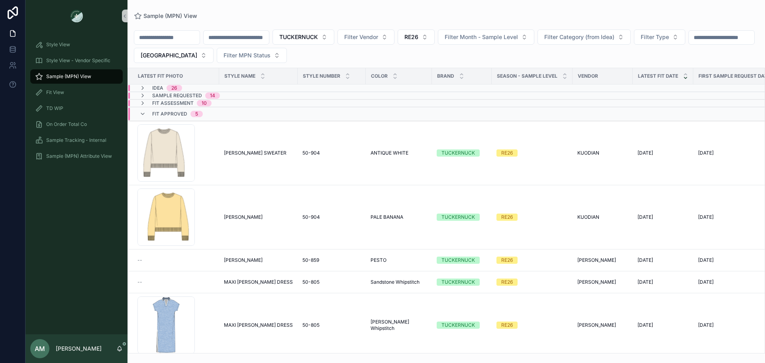
click at [176, 87] on div "26" at bounding box center [174, 88] width 6 height 6
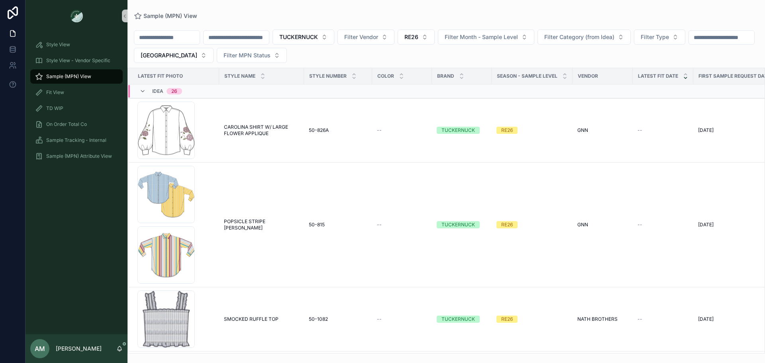
click at [176, 87] on div "Idea 26" at bounding box center [167, 91] width 30 height 13
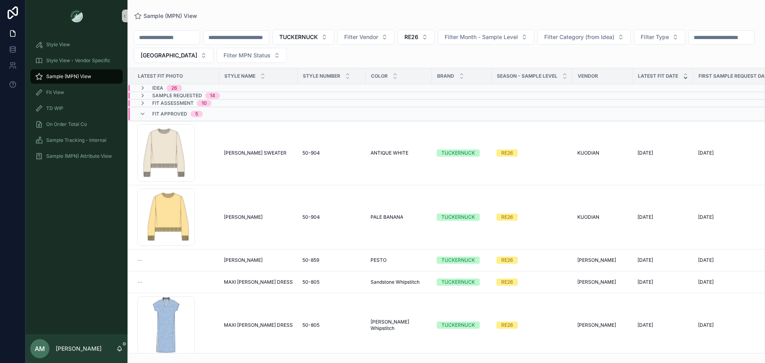
click at [225, 96] on div "Sample Requested 14" at bounding box center [180, 95] width 100 height 6
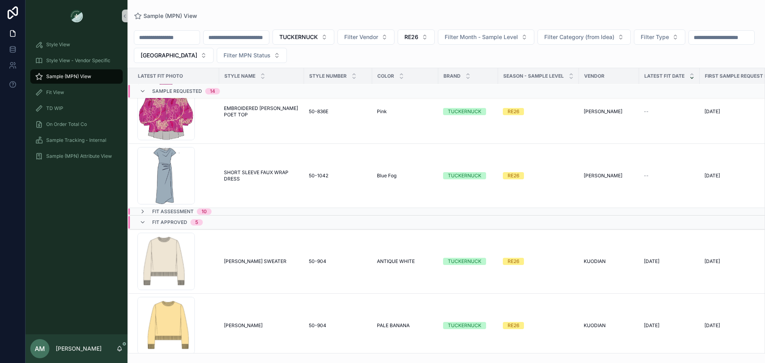
scroll to position [825, 0]
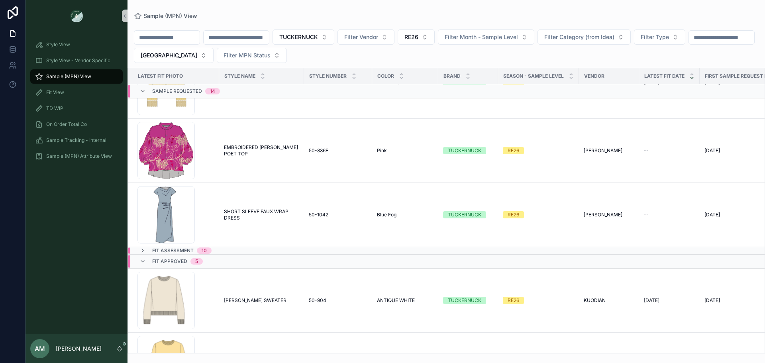
click at [191, 90] on span "Sample Requested" at bounding box center [177, 91] width 50 height 6
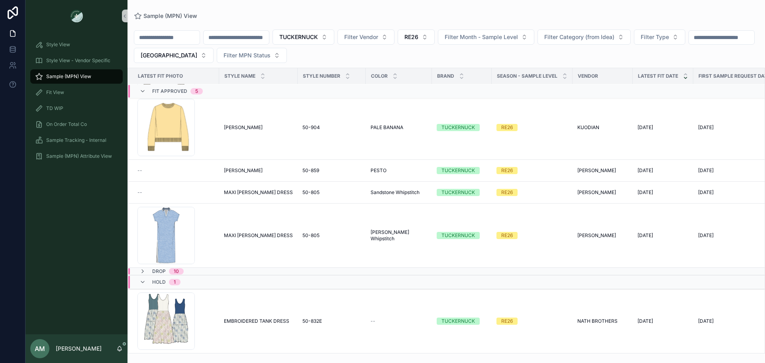
scroll to position [96, 0]
click at [171, 92] on span "Fit Approved" at bounding box center [169, 91] width 35 height 6
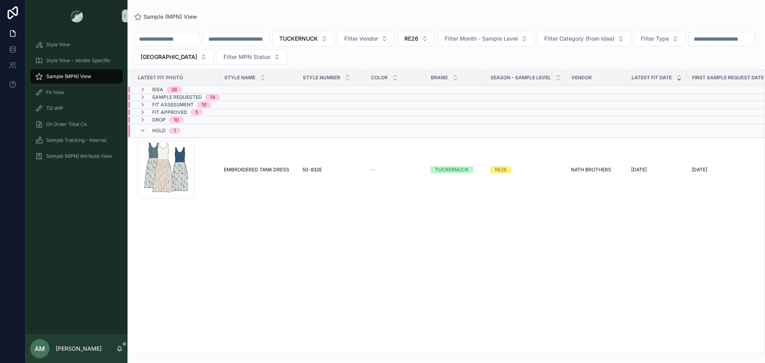
scroll to position [0, 0]
click at [199, 130] on div "Hold 1" at bounding box center [246, 130] width 237 height 13
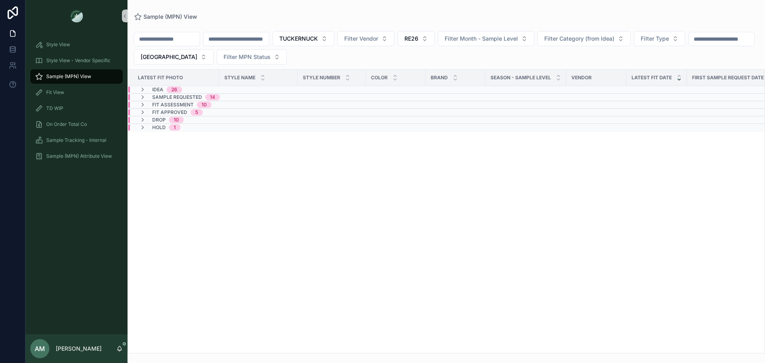
click at [195, 95] on span "Sample Requested" at bounding box center [177, 97] width 50 height 6
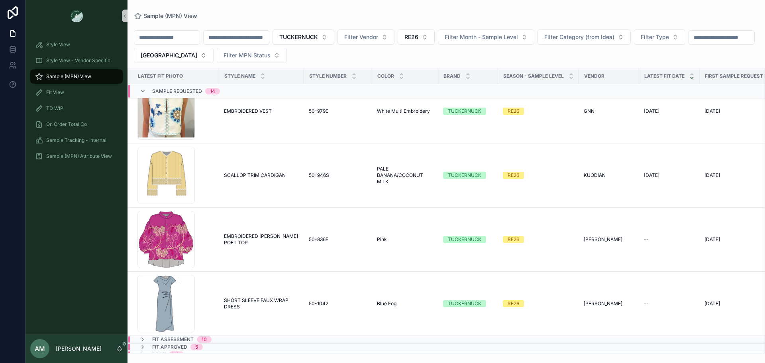
scroll to position [691, 0]
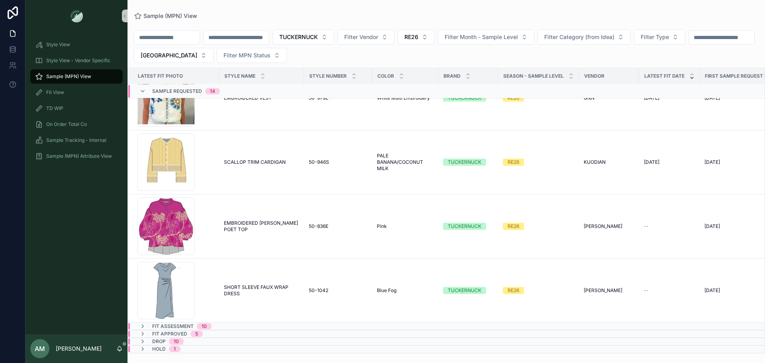
click at [179, 92] on span "Sample Requested" at bounding box center [177, 91] width 50 height 6
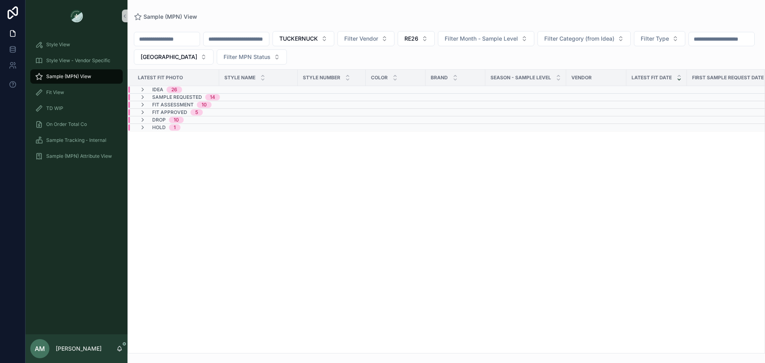
scroll to position [0, 0]
click at [334, 35] on button "TUCKERNUCK" at bounding box center [304, 38] width 62 height 15
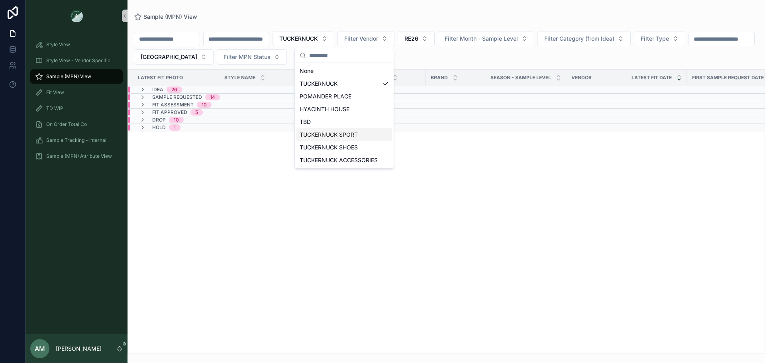
click at [359, 134] on div "TUCKERNUCK SPORT" at bounding box center [345, 134] width 96 height 13
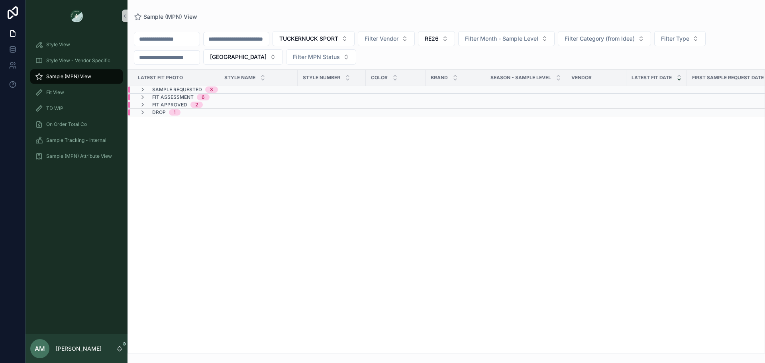
click at [205, 90] on span "3" at bounding box center [211, 90] width 13 height 6
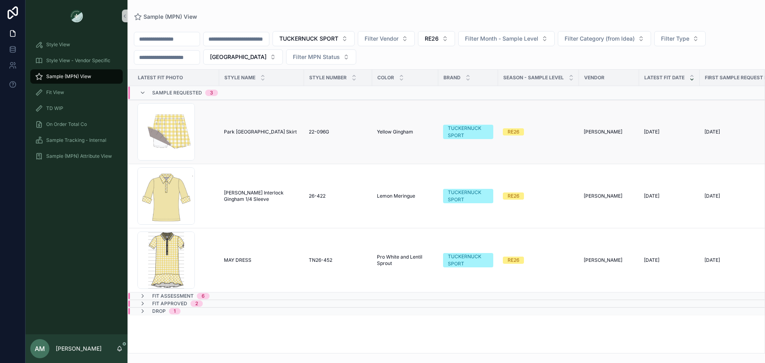
click at [264, 135] on td "Park [GEOGRAPHIC_DATA] [GEOGRAPHIC_DATA] [GEOGRAPHIC_DATA] Skirt" at bounding box center [261, 132] width 85 height 64
click at [264, 132] on span "Park [GEOGRAPHIC_DATA] Skirt" at bounding box center [260, 132] width 73 height 6
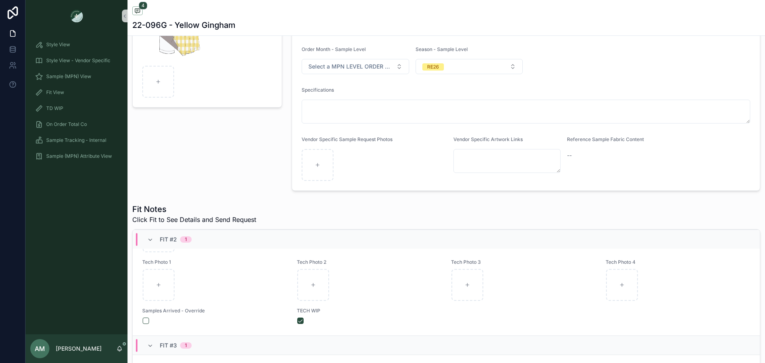
scroll to position [611, 0]
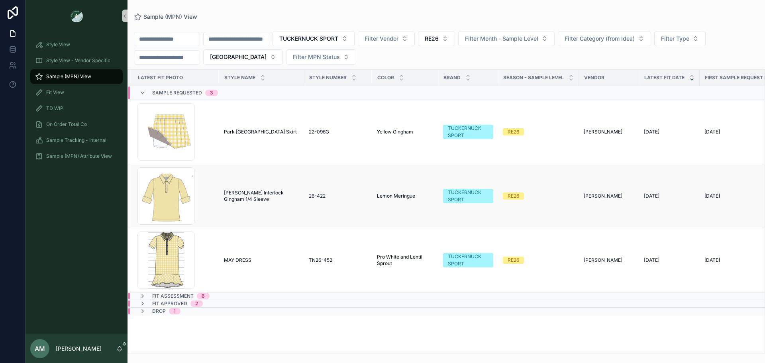
click at [266, 191] on span "[PERSON_NAME] Interlock Gingham 1/4 Sleeve" at bounding box center [261, 196] width 75 height 13
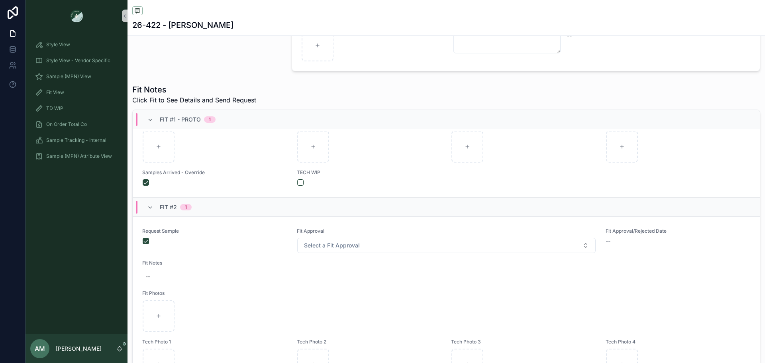
scroll to position [273, 0]
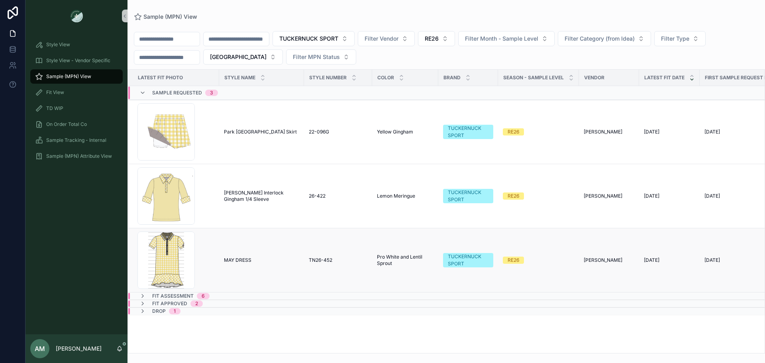
click at [238, 263] on span "MAY DRESS" at bounding box center [238, 260] width 28 height 6
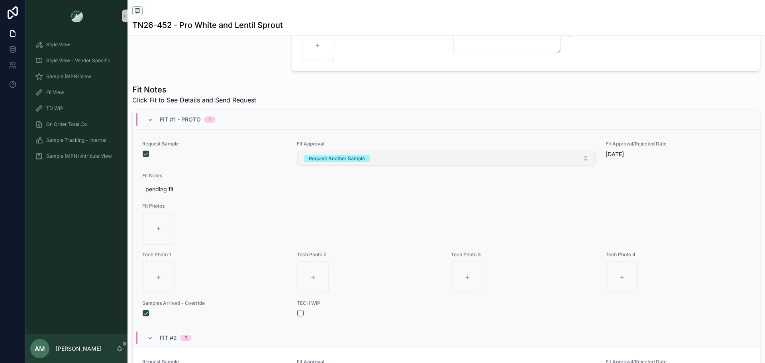
click at [328, 163] on button "Request Another Sample" at bounding box center [446, 158] width 299 height 15
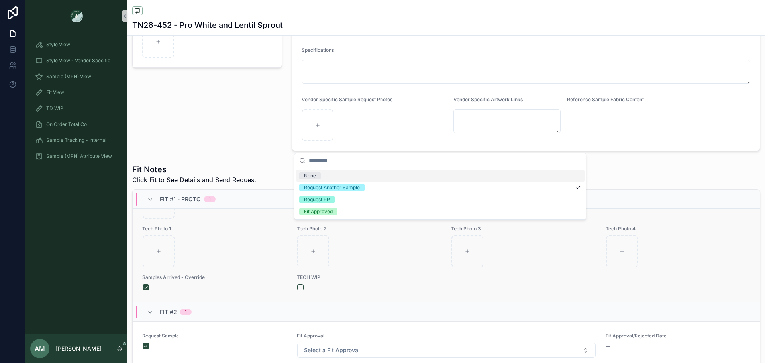
scroll to position [120, 0]
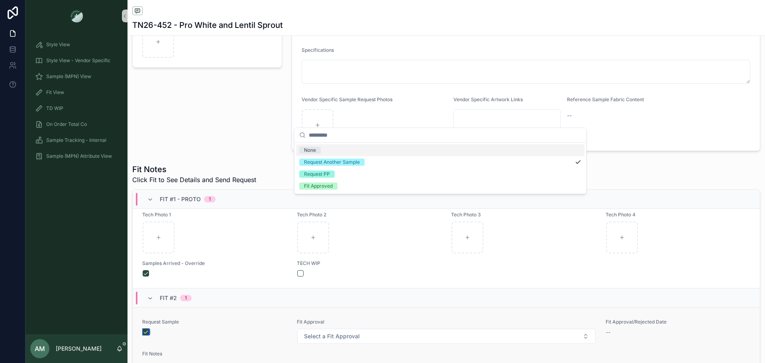
click at [147, 332] on button "scrollable content" at bounding box center [146, 332] width 6 height 6
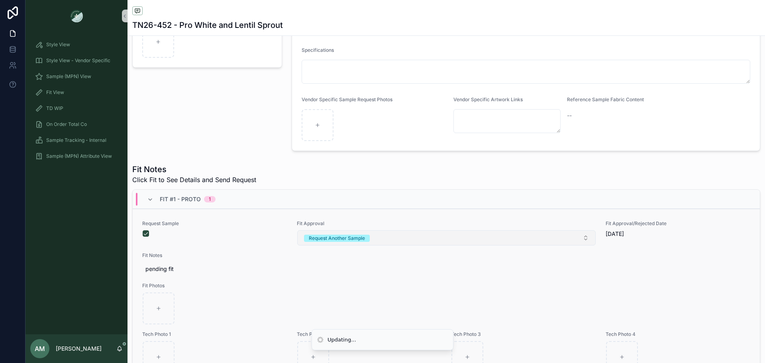
click at [327, 236] on div "Request Another Sample" at bounding box center [337, 238] width 56 height 7
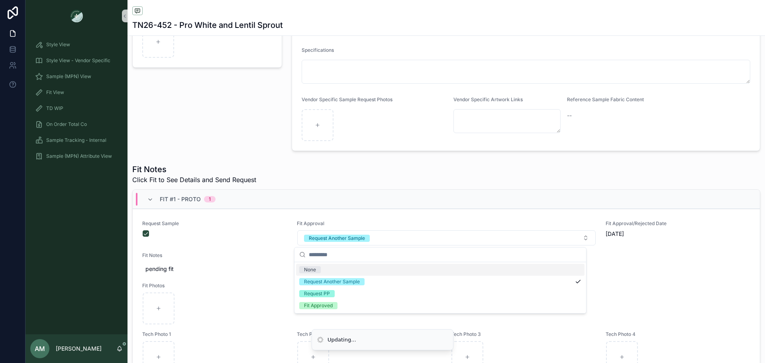
click at [323, 271] on div "None" at bounding box center [440, 270] width 289 height 12
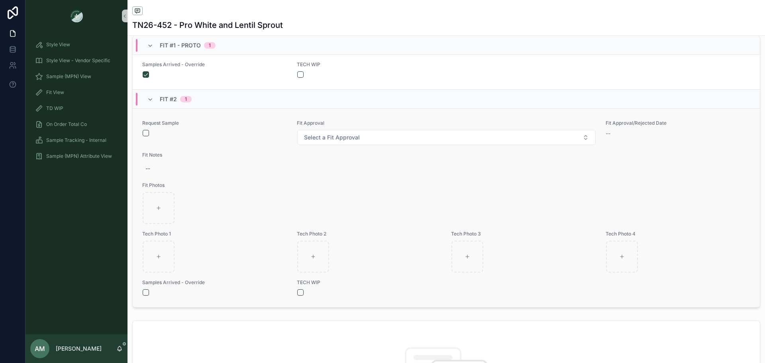
scroll to position [319, 0]
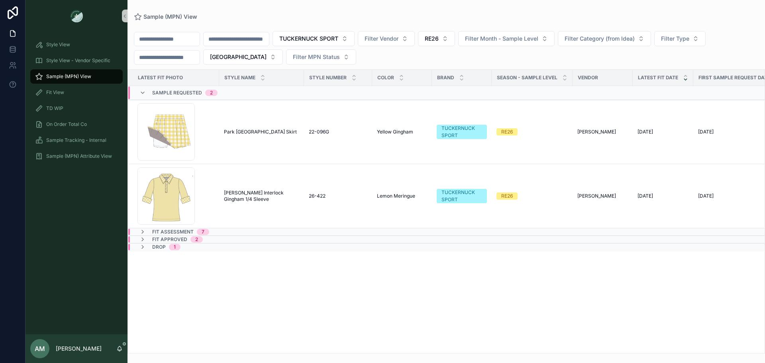
click at [228, 231] on div "Fit Assessment 7" at bounding box center [250, 232] width 244 height 6
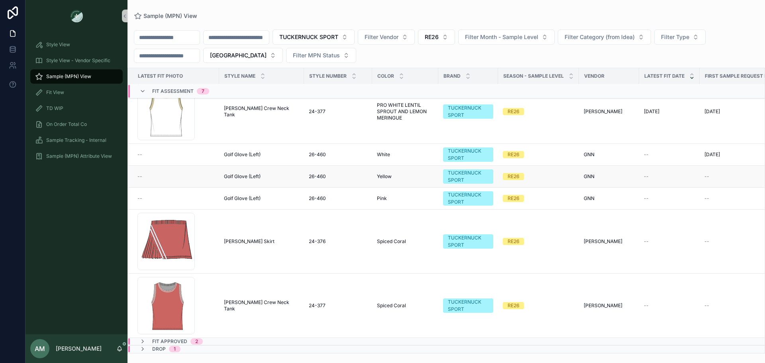
scroll to position [231, 0]
click at [216, 338] on div "Fit Approved 2" at bounding box center [250, 341] width 244 height 6
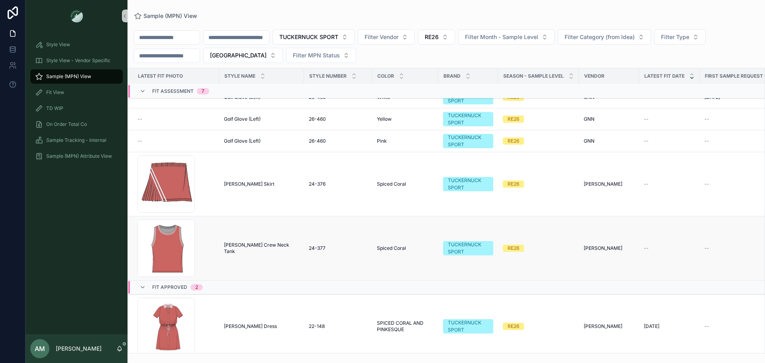
scroll to position [366, 0]
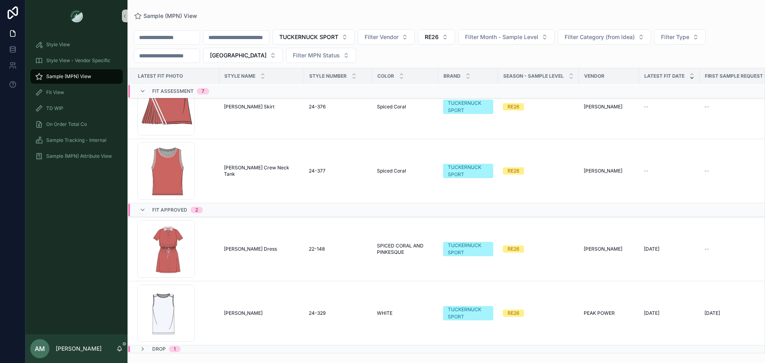
click at [169, 207] on span "Fit Approved" at bounding box center [169, 210] width 35 height 6
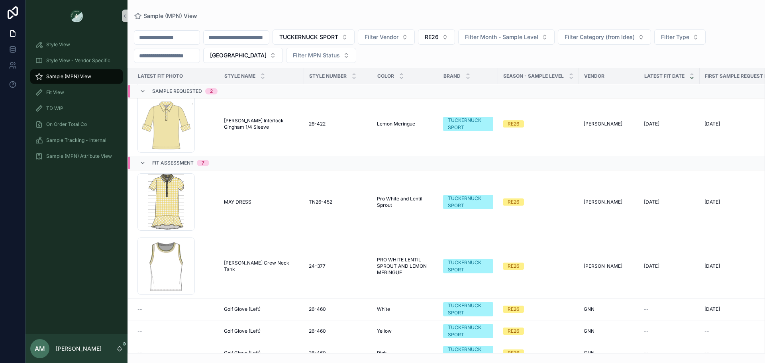
scroll to position [0, 0]
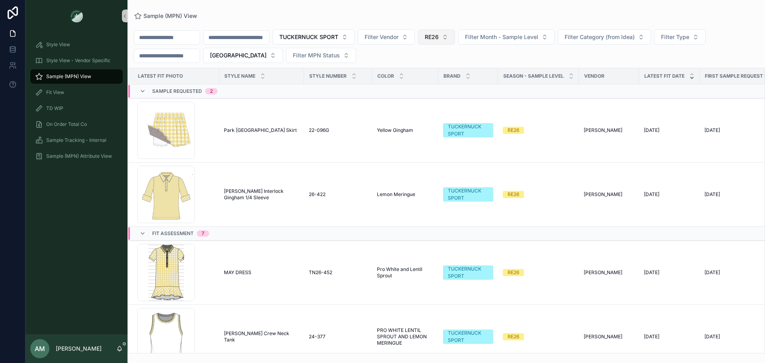
click at [439, 39] on span "RE26" at bounding box center [432, 37] width 14 height 8
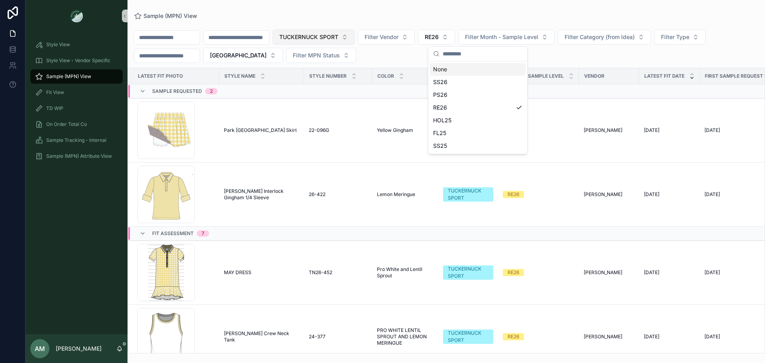
click at [338, 39] on span "TUCKERNUCK SPORT" at bounding box center [308, 37] width 59 height 8
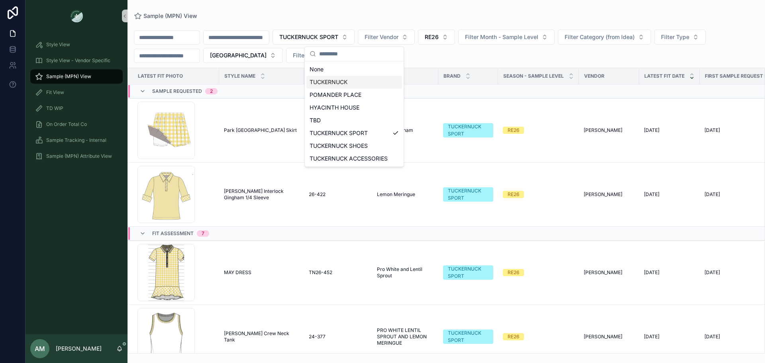
click at [359, 83] on div "TUCKERNUCK" at bounding box center [355, 82] width 96 height 13
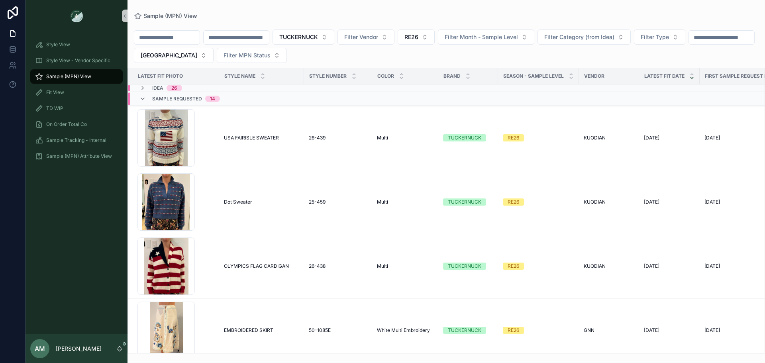
click at [187, 101] on span "Sample Requested" at bounding box center [177, 99] width 50 height 6
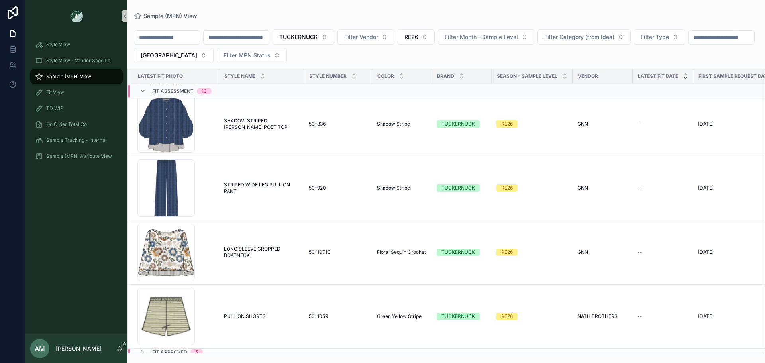
scroll to position [389, 0]
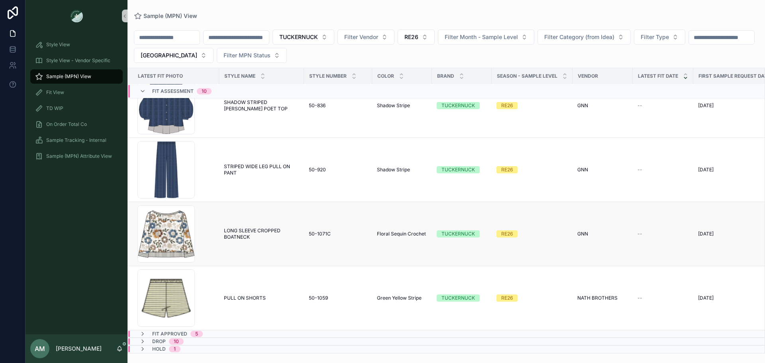
click at [251, 228] on span "LONG SLEEVE CROPPED BOATNECK" at bounding box center [261, 234] width 75 height 13
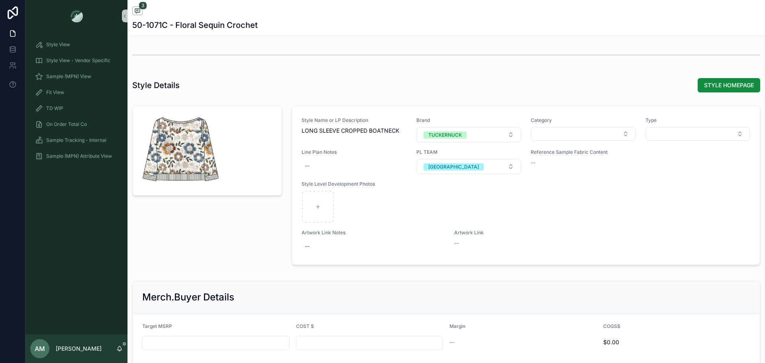
scroll to position [917, 0]
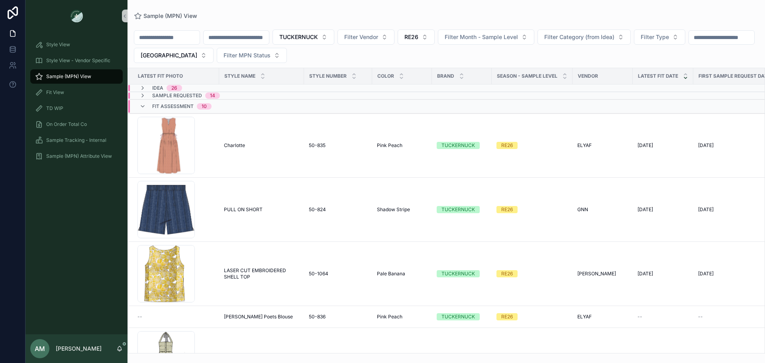
click at [175, 104] on span "Fit Assessment" at bounding box center [172, 106] width 41 height 6
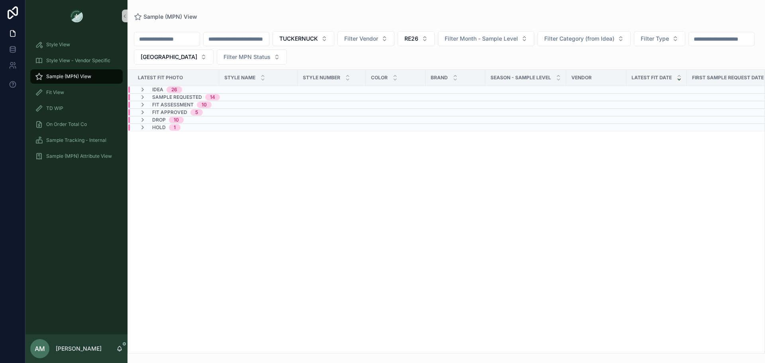
click at [215, 121] on div "Drop 10" at bounding box center [246, 120] width 237 height 6
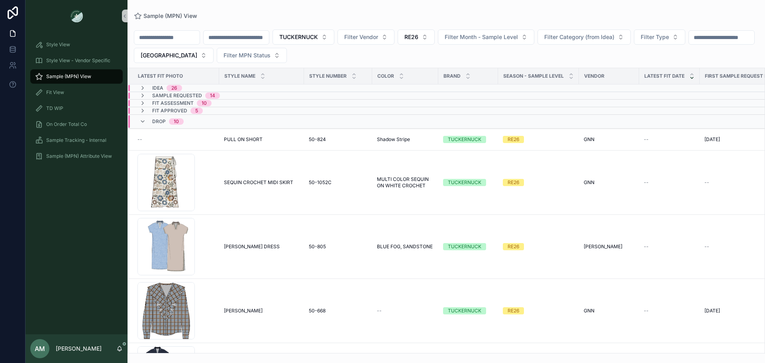
click at [215, 121] on div "Drop 10" at bounding box center [250, 121] width 244 height 13
